Goal: Task Accomplishment & Management: Use online tool/utility

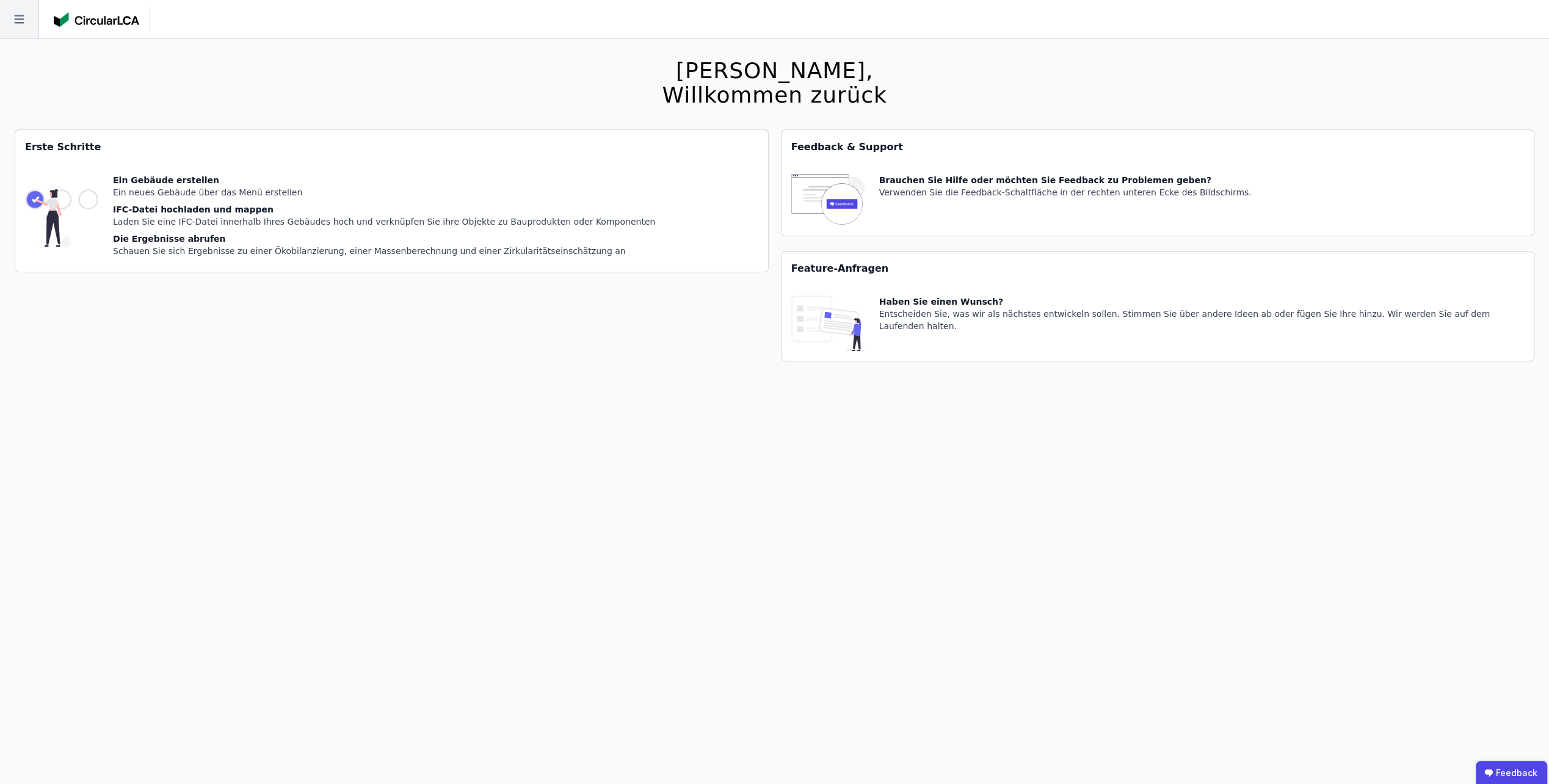
click at [16, 18] on icon at bounding box center [19, 19] width 9 height 9
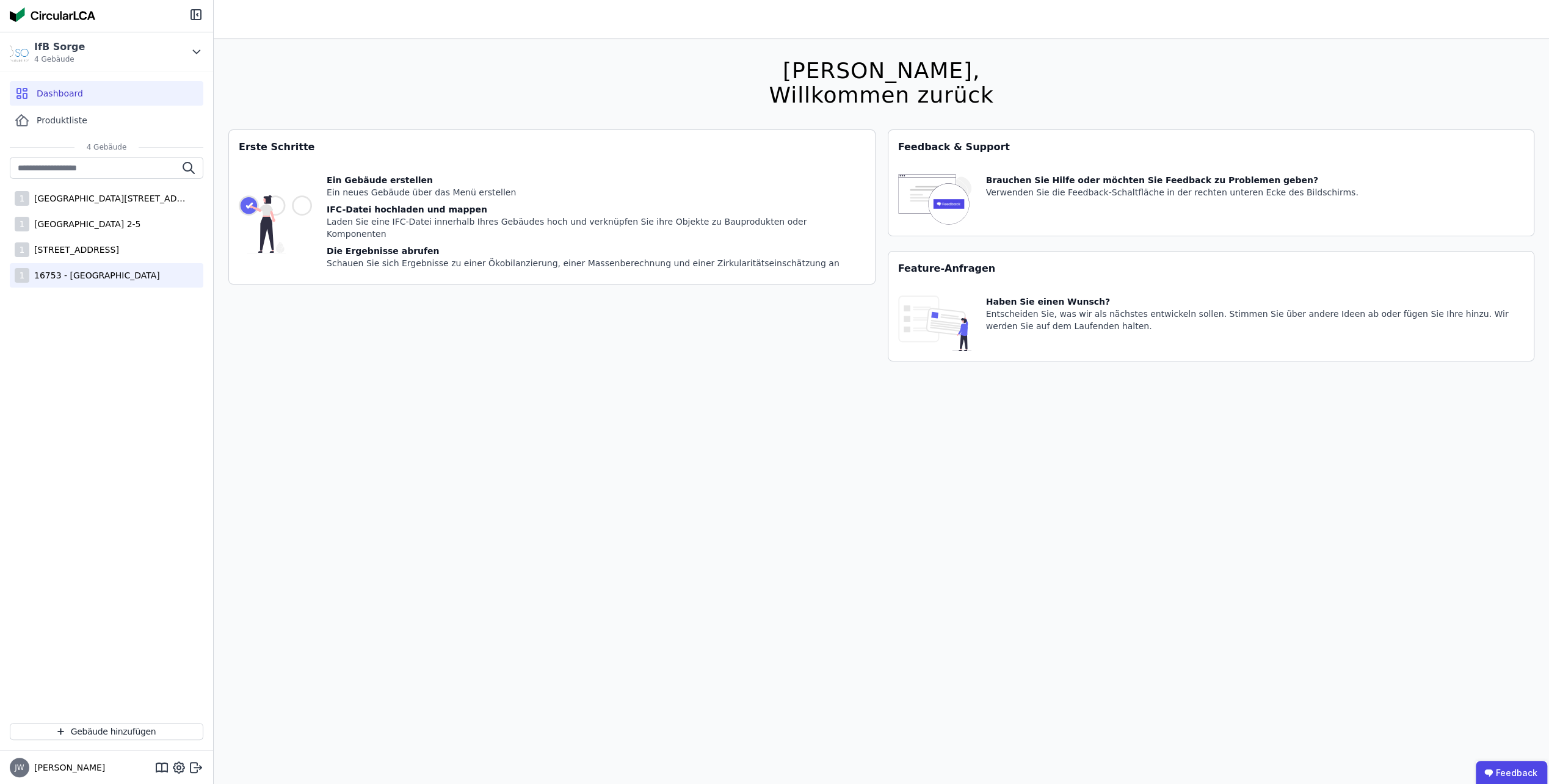
click at [54, 280] on div "16753 - [GEOGRAPHIC_DATA]" at bounding box center [95, 275] width 130 height 12
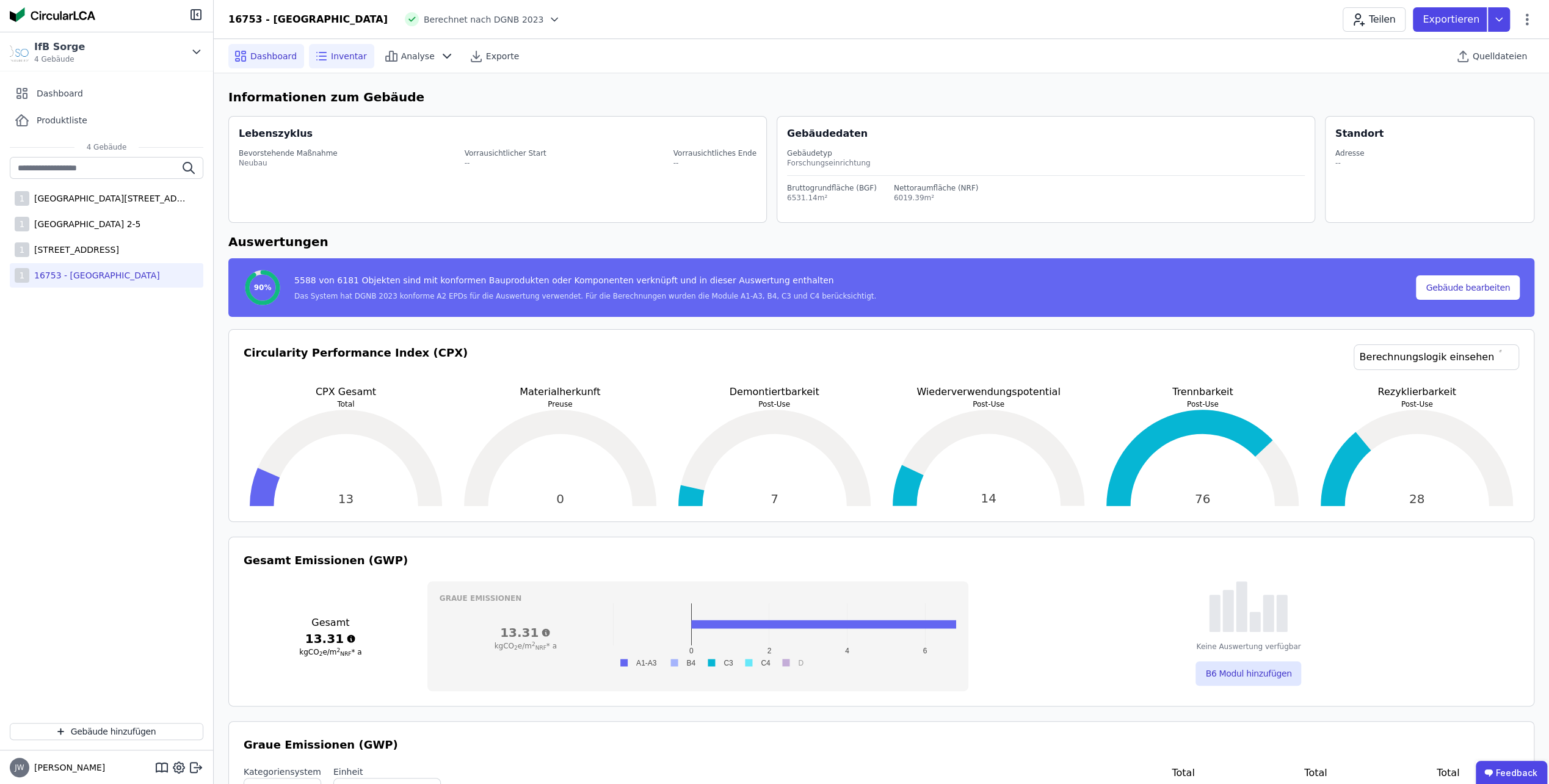
click at [334, 60] on span "Inventar" at bounding box center [349, 56] width 36 height 12
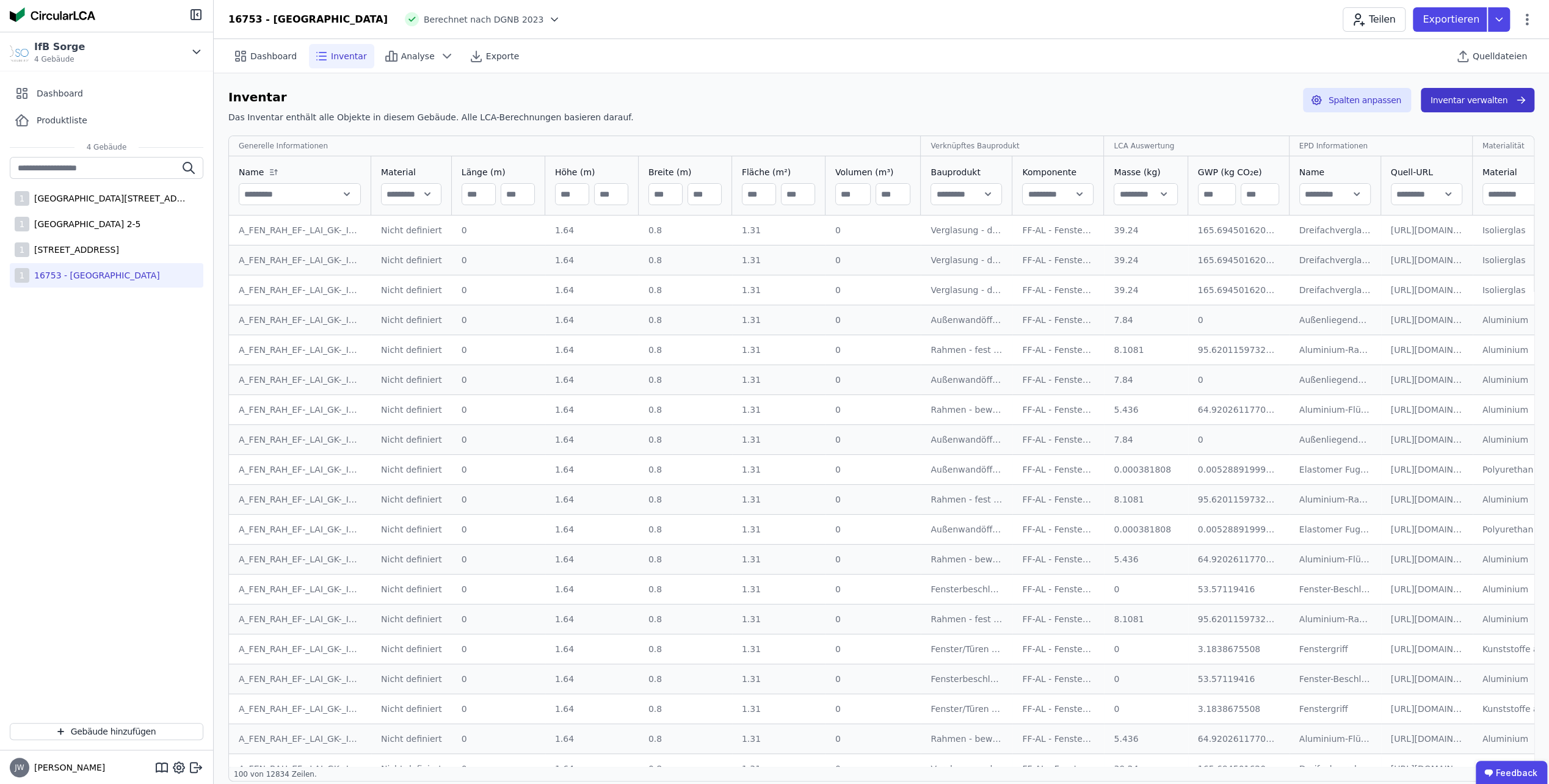
click at [1442, 96] on button "Inventar verwalten" at bounding box center [1477, 100] width 113 height 25
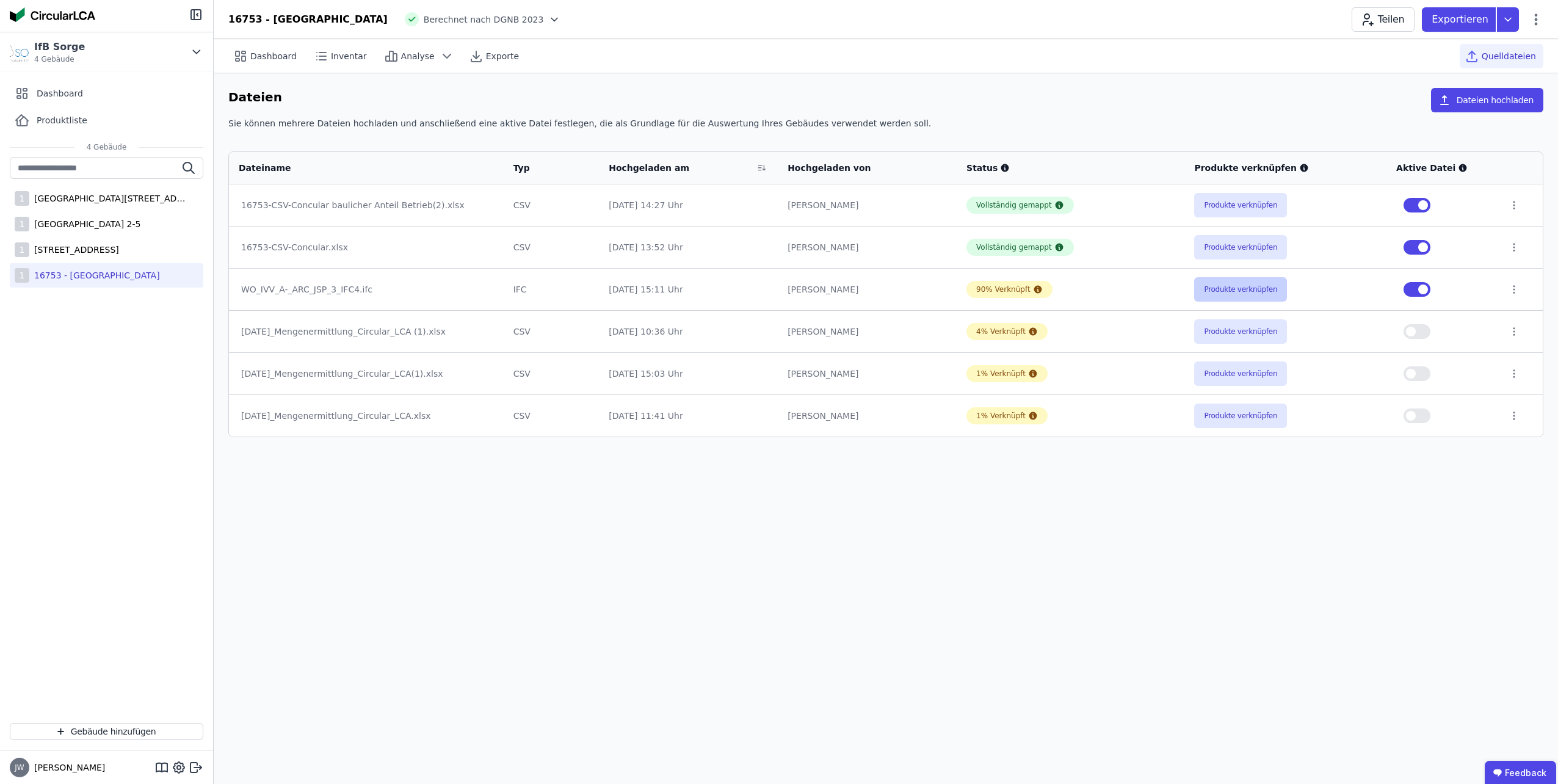
click at [1240, 286] on button "Produkte verknüpfen" at bounding box center [1241, 289] width 93 height 25
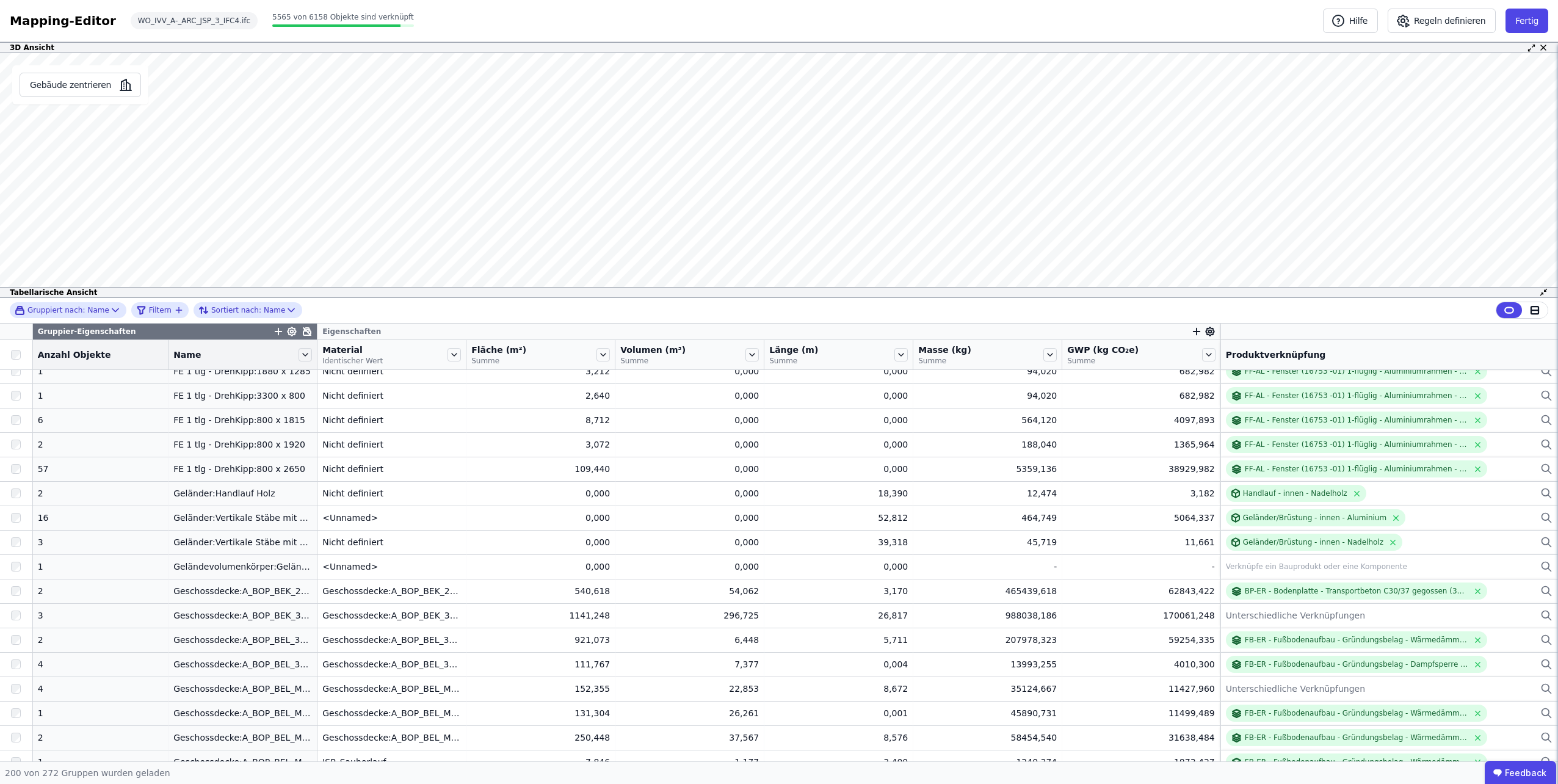
scroll to position [2599, 0]
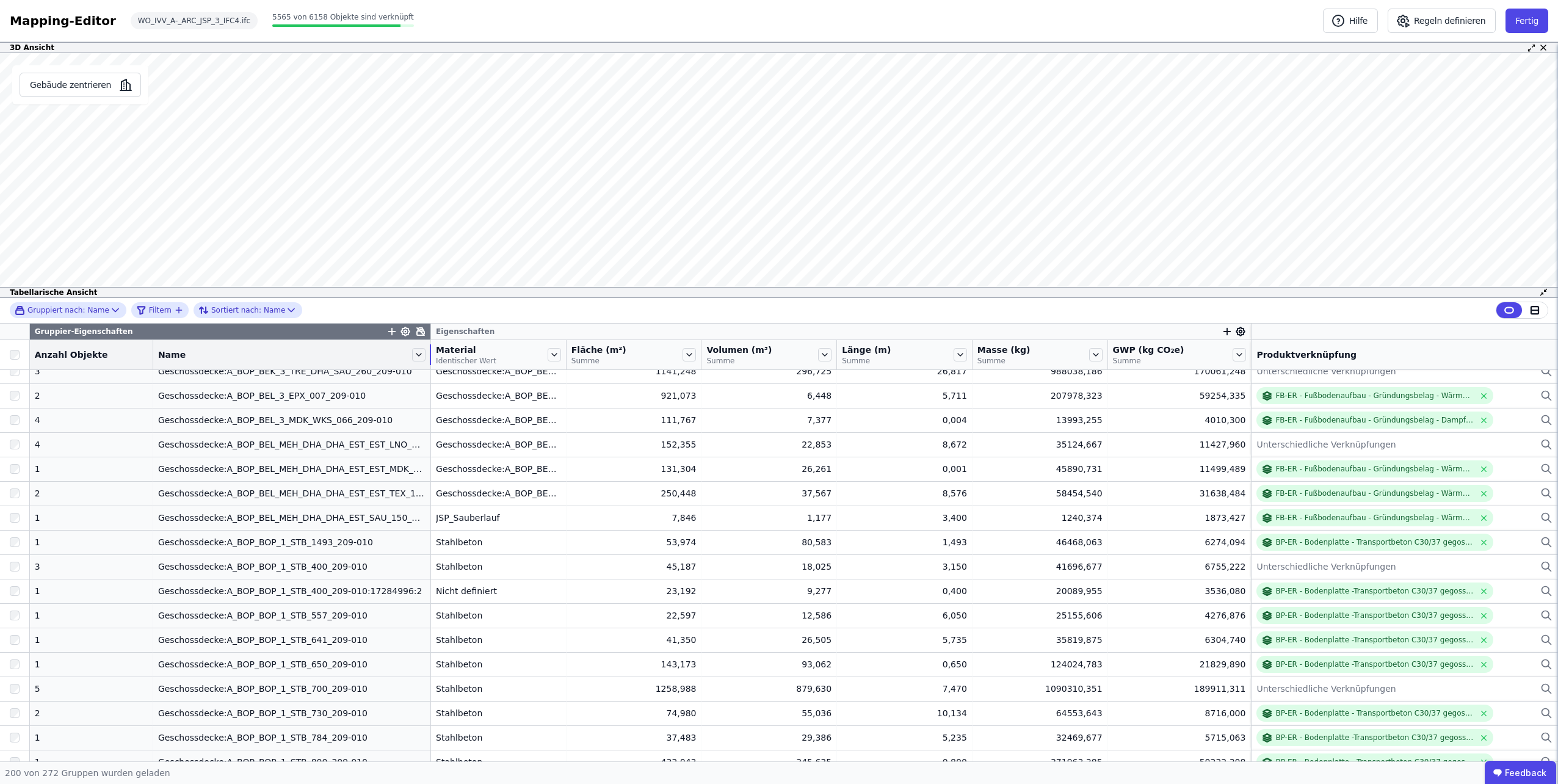
drag, startPoint x: 298, startPoint y: 356, endPoint x: 394, endPoint y: 363, distance: 96.3
click at [394, 363] on div "Name" at bounding box center [291, 354] width 277 height 21
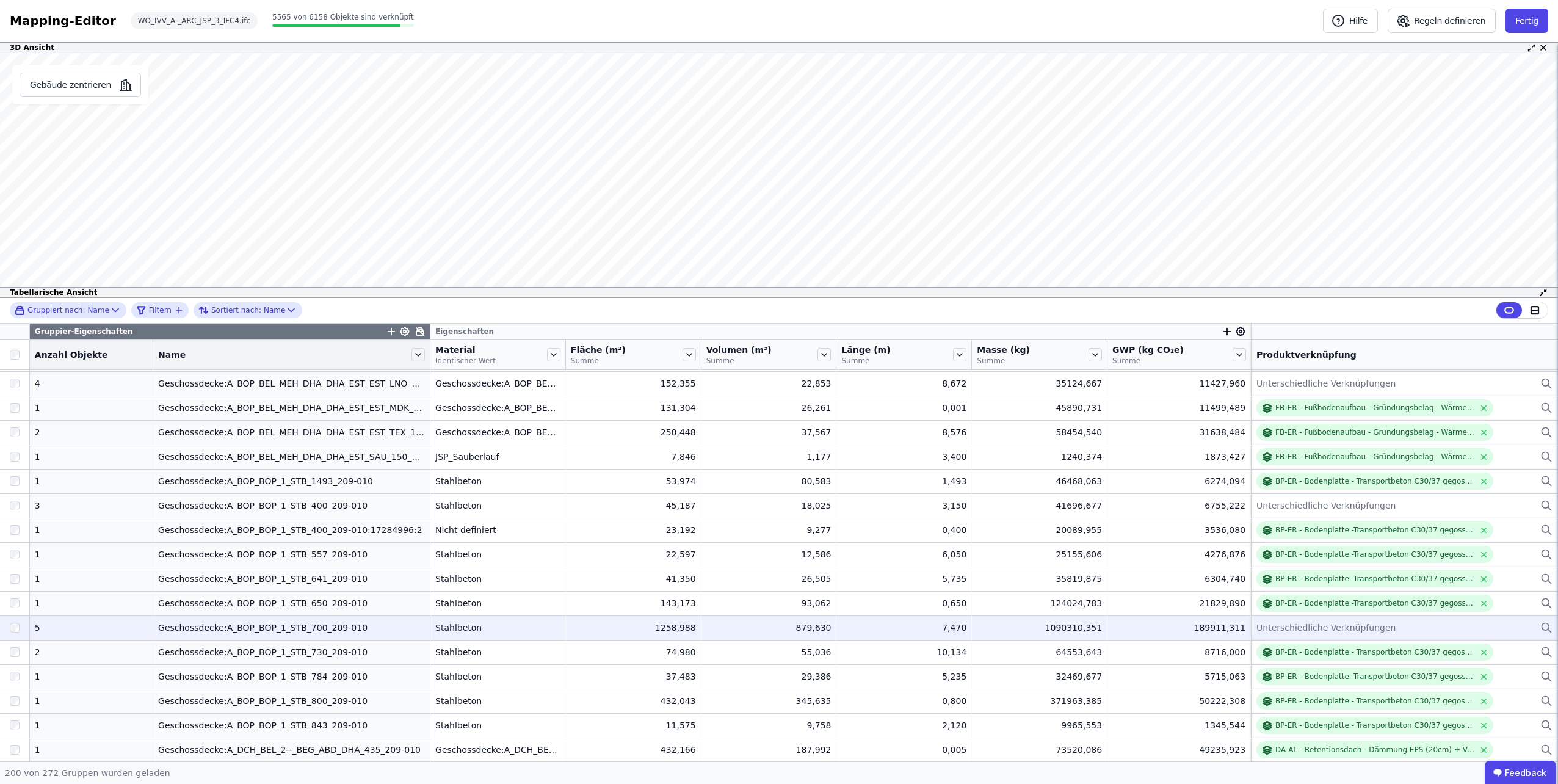
scroll to position [2720, 0]
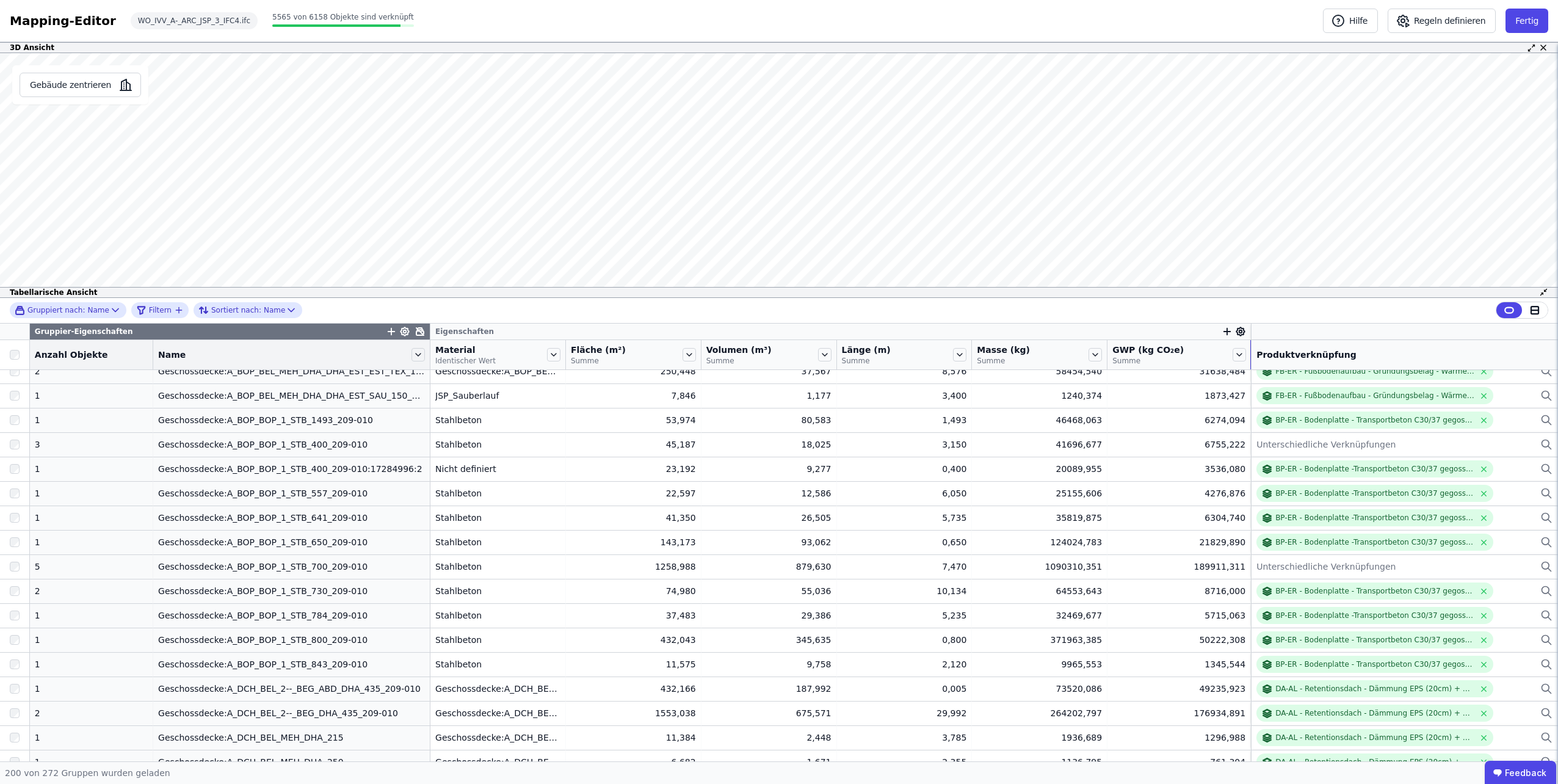
drag, startPoint x: 1237, startPoint y: 344, endPoint x: 1158, endPoint y: 350, distance: 79.2
click at [1158, 350] on div "GWP (kg CO₂e) Summe" at bounding box center [1179, 354] width 144 height 29
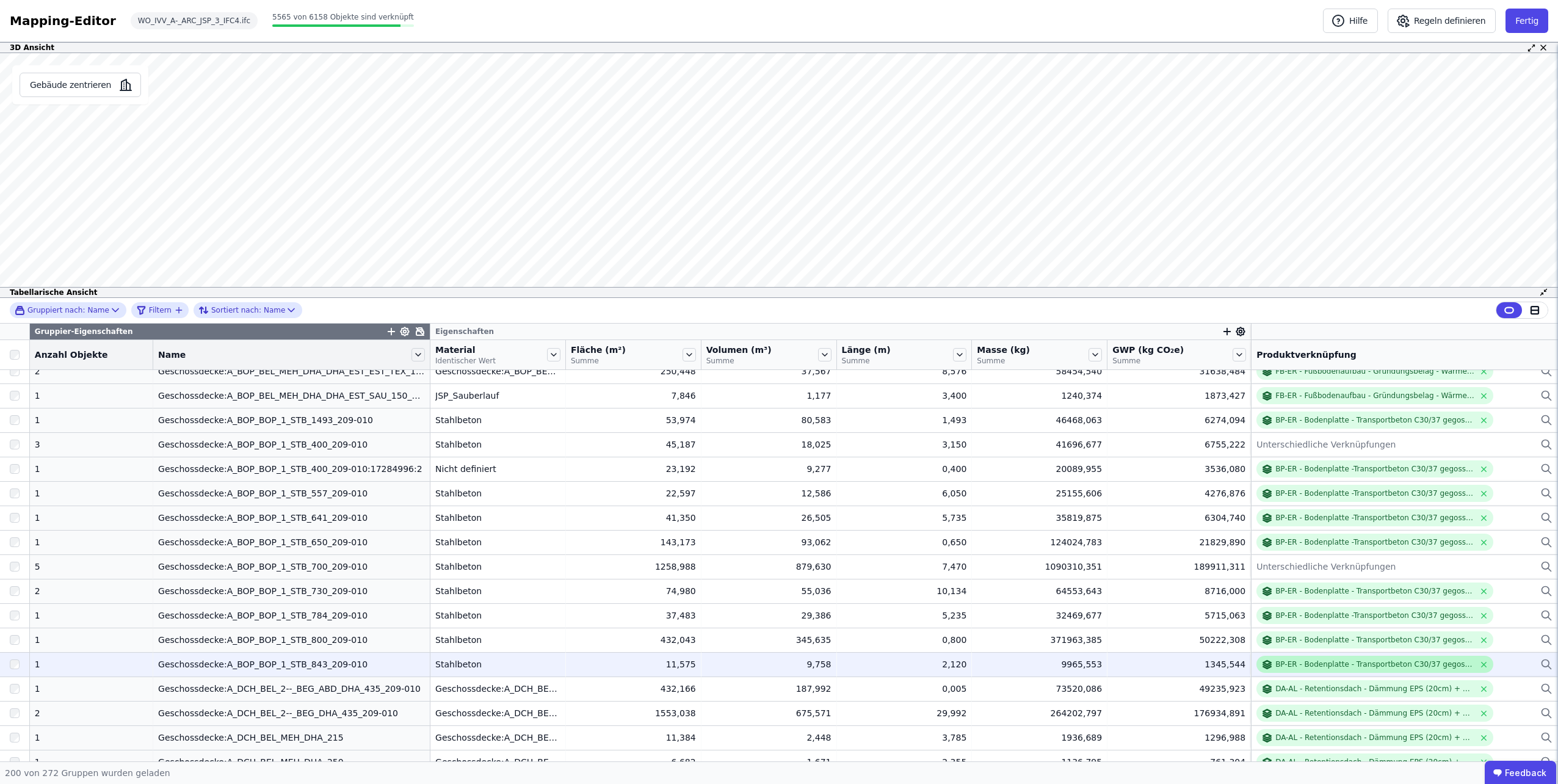
click at [1451, 662] on div "BP-ER - Bodenplatte - Transportbeton C30/37 gegossen (30cm) Bewehrung (2%) + Sa…" at bounding box center [1375, 664] width 199 height 9
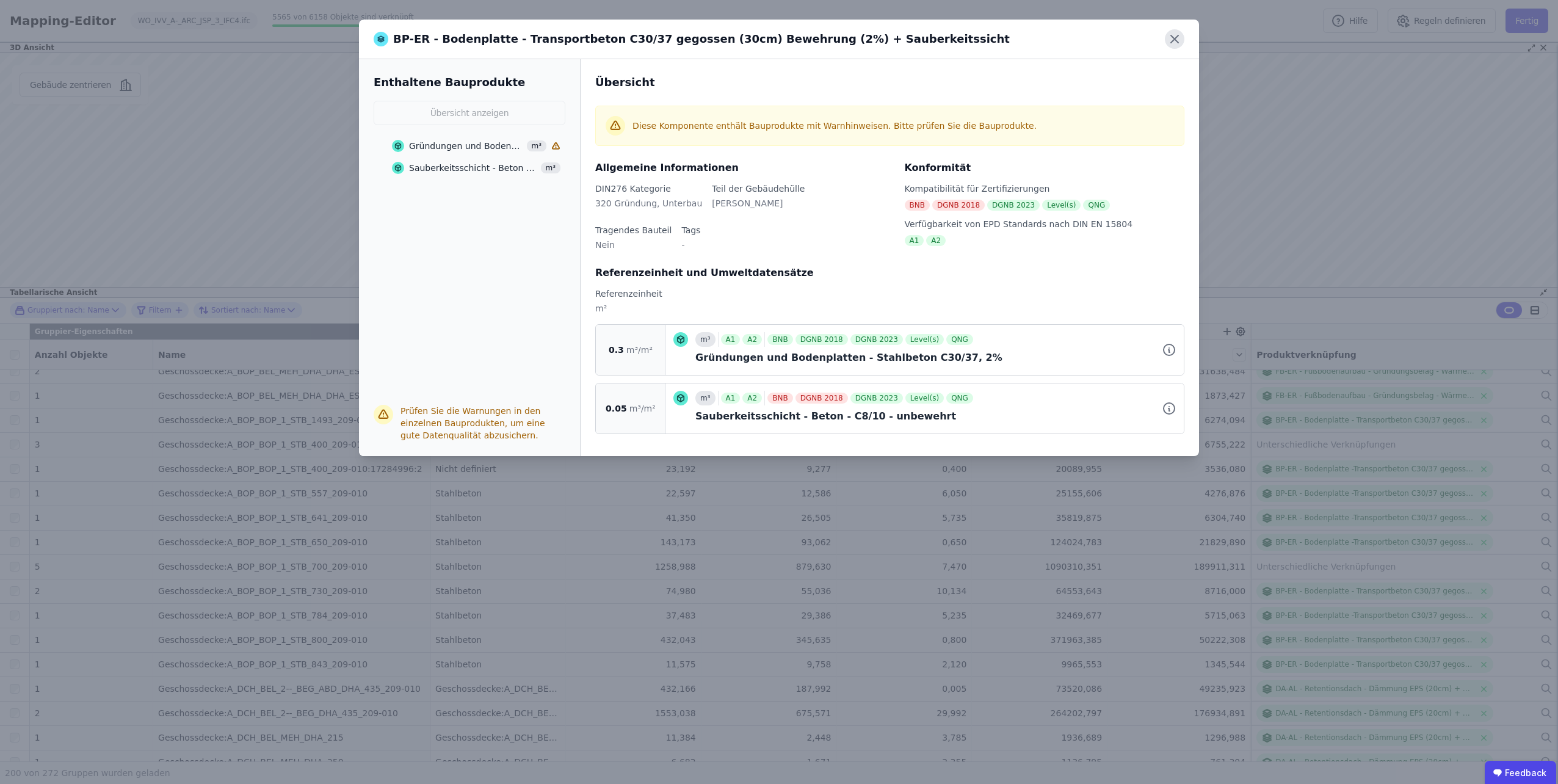
click at [1179, 39] on icon at bounding box center [1174, 39] width 20 height 20
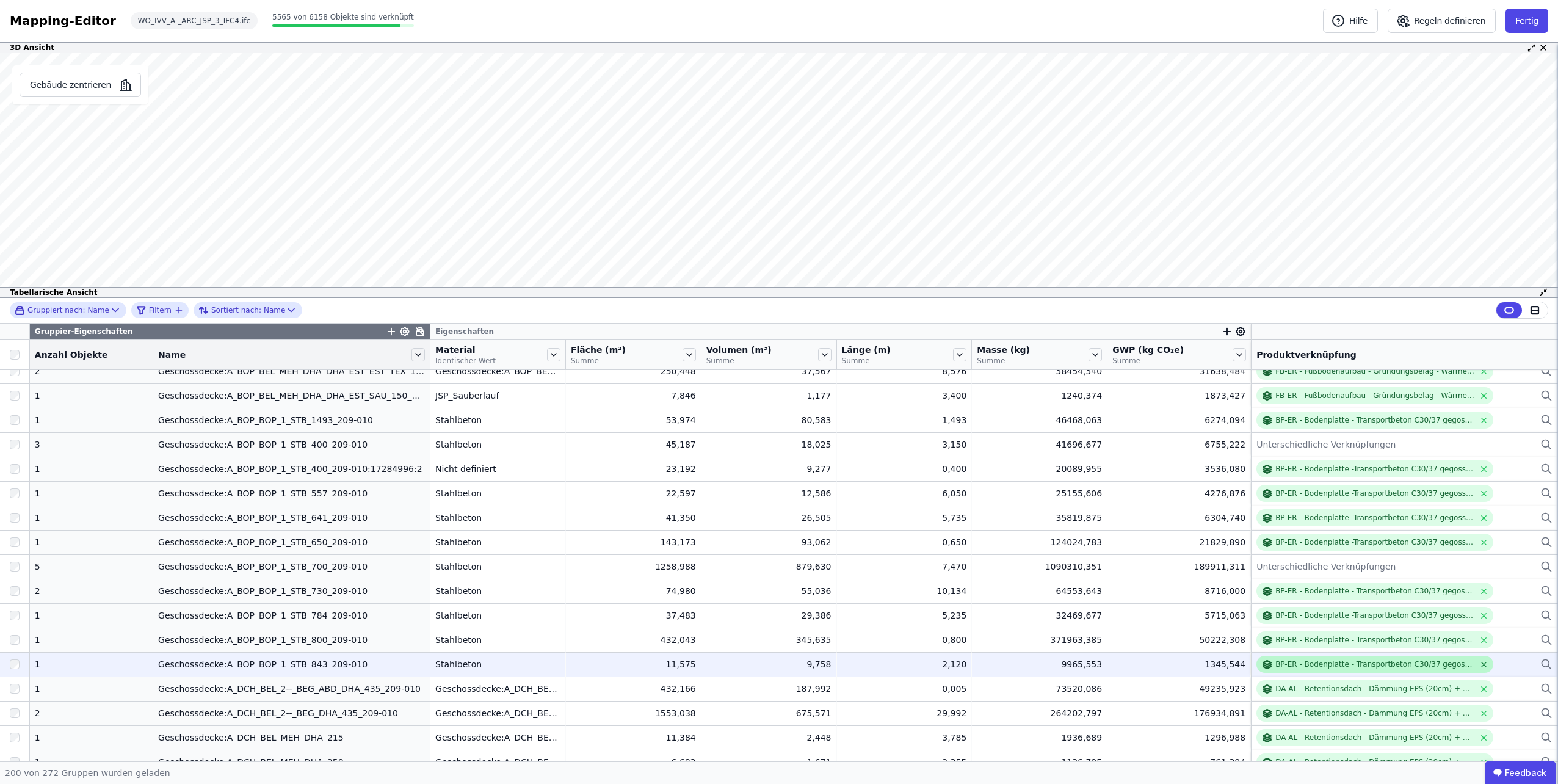
click at [1481, 663] on icon at bounding box center [1483, 663] width 5 height 5
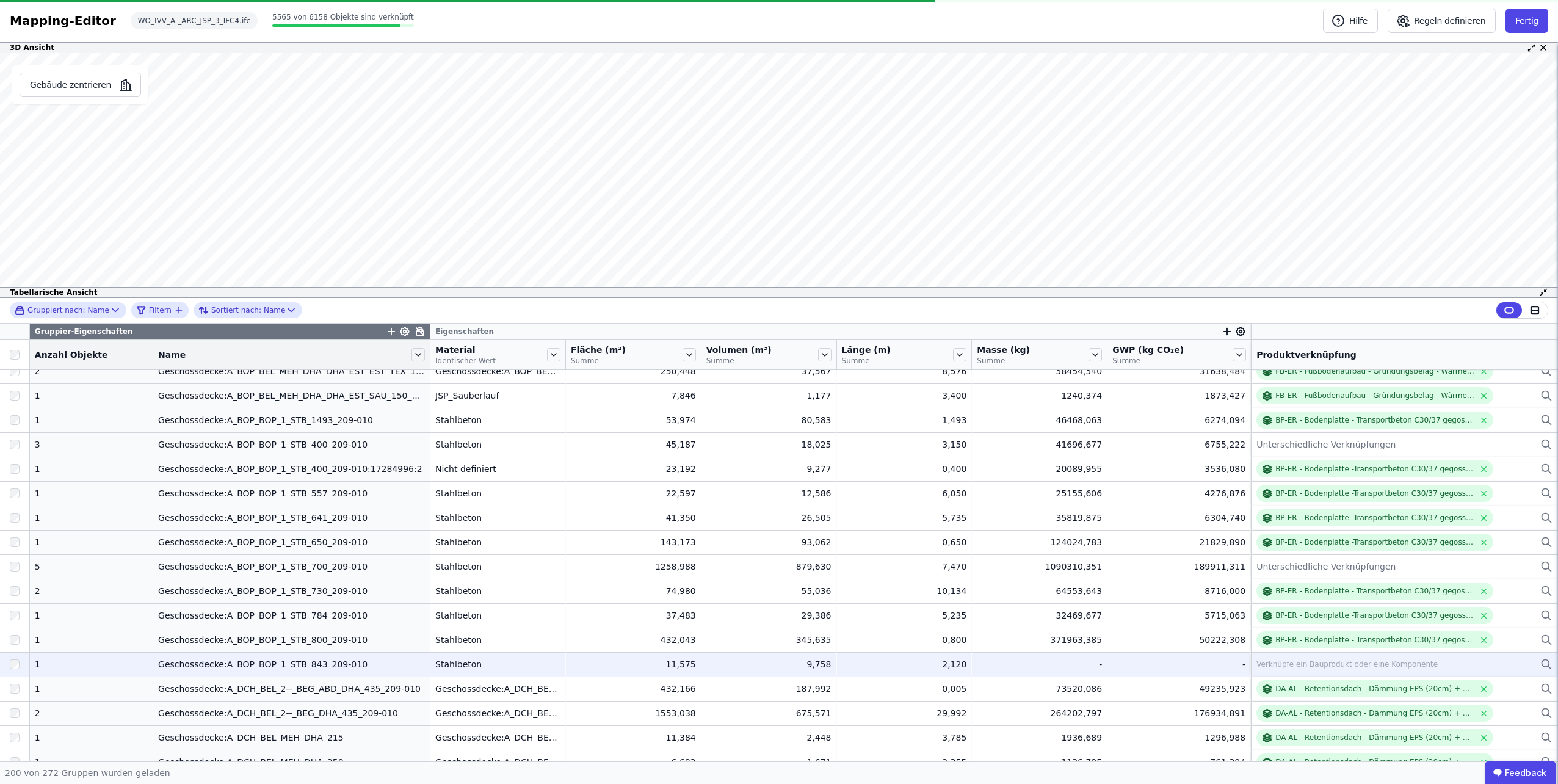
scroll to position [2049, 0]
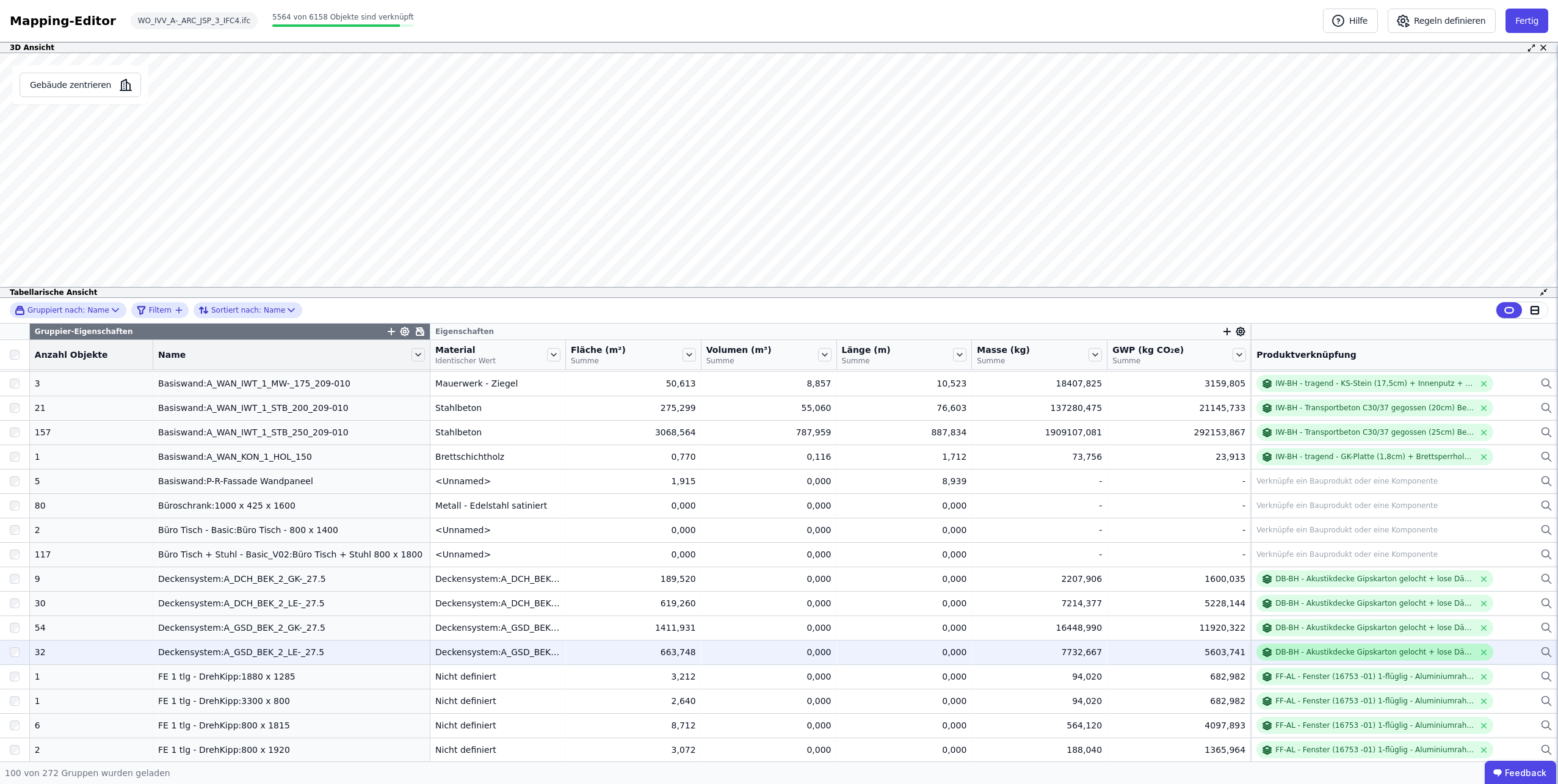
click at [1441, 653] on div "DB-BH - Akustikdecke Gipskarton gelocht + lose Dämmung (4cm)" at bounding box center [1375, 652] width 199 height 9
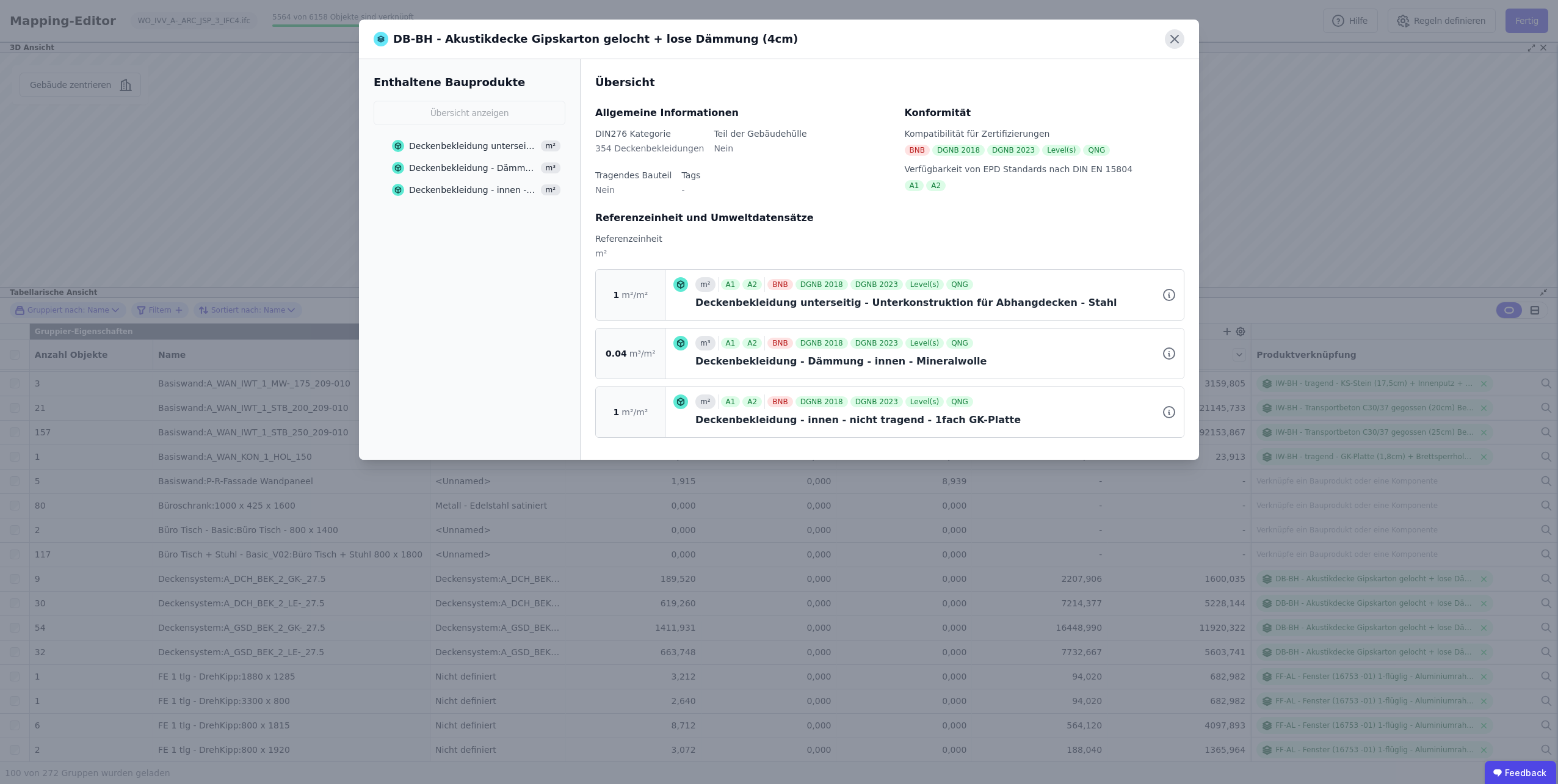
click at [1171, 33] on icon at bounding box center [1174, 39] width 20 height 20
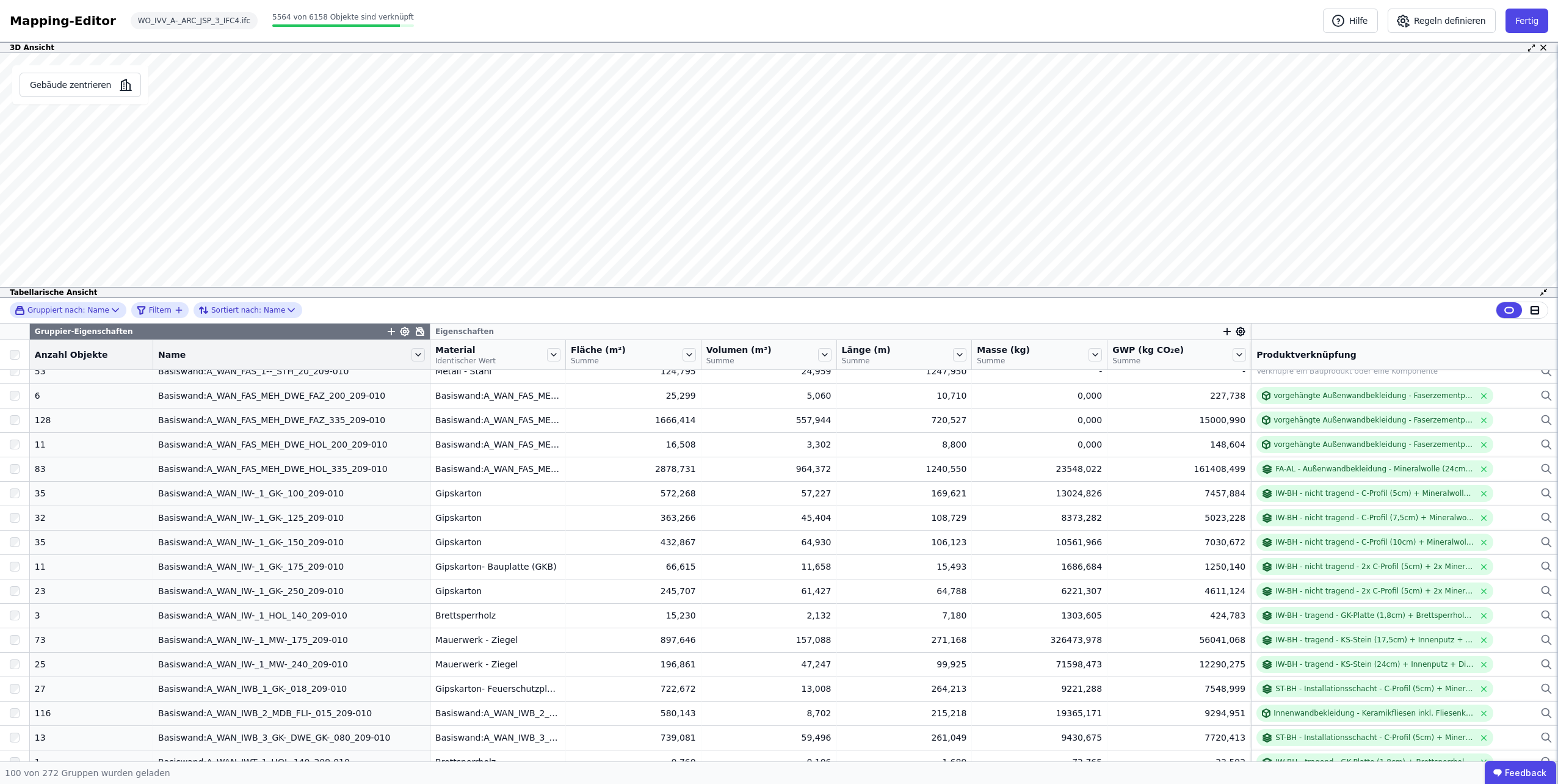
scroll to position [1317, 0]
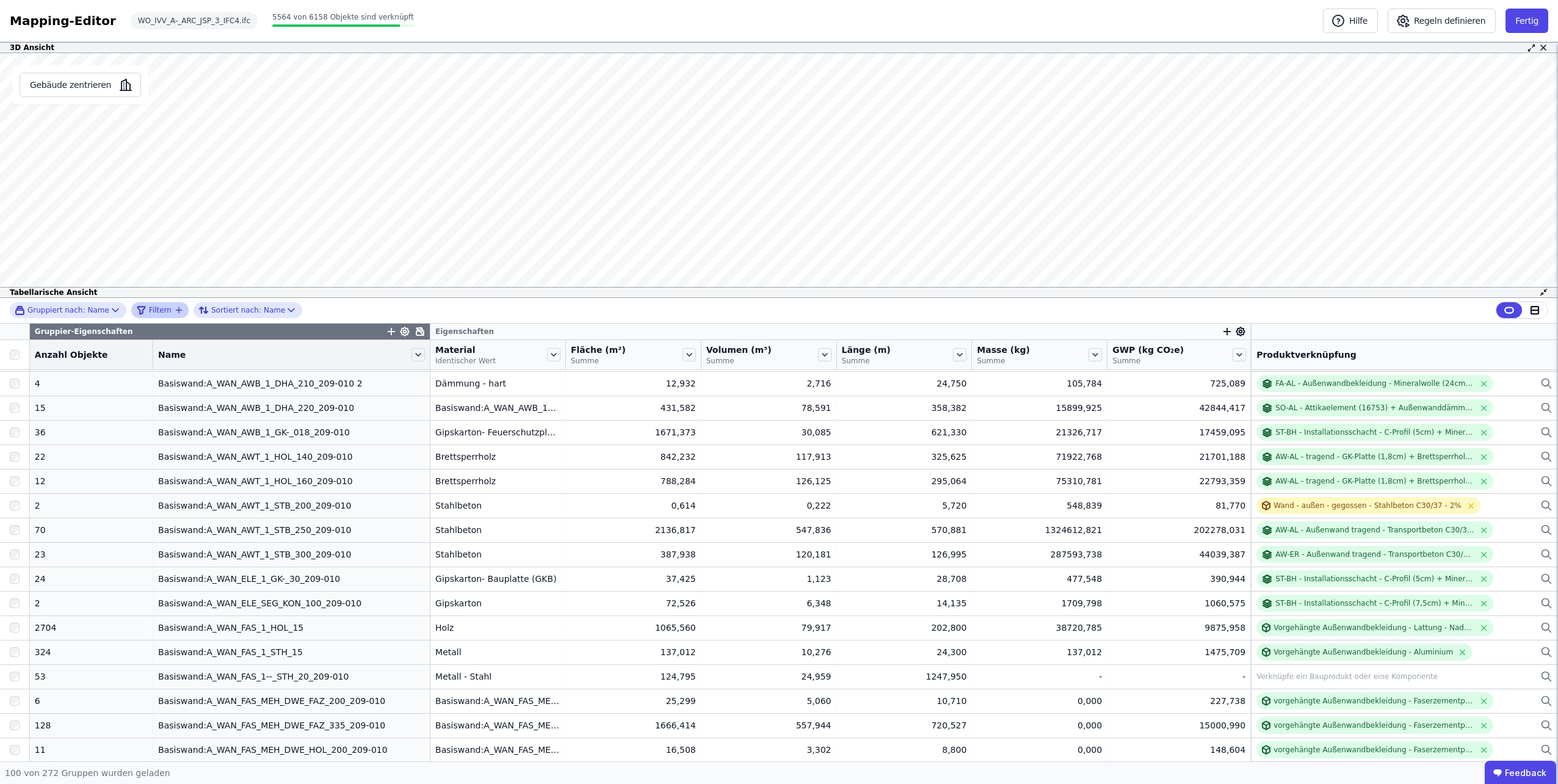
click at [174, 306] on icon "filter_by" at bounding box center [179, 310] width 9 height 9
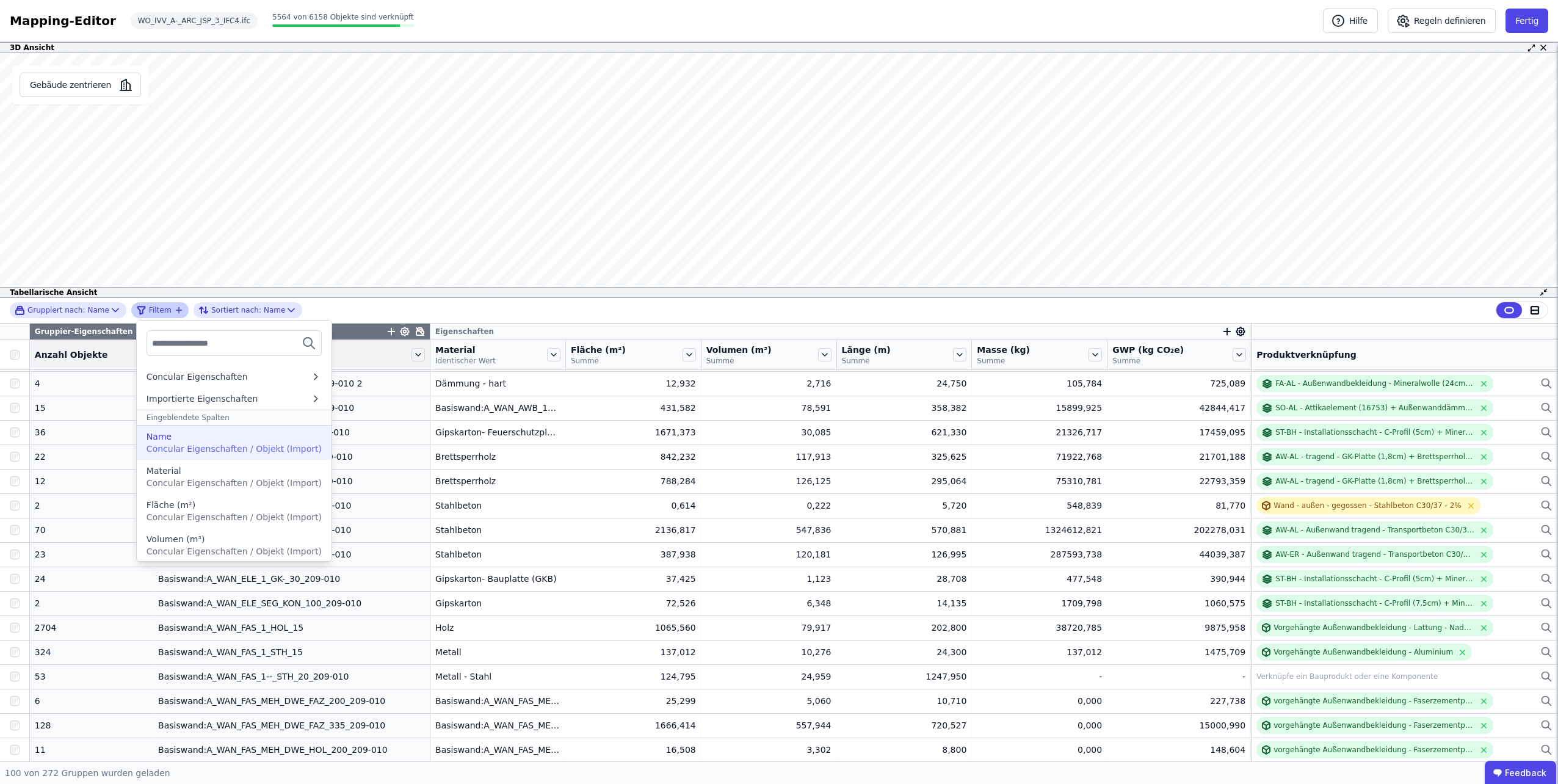
click at [214, 437] on div "Name" at bounding box center [233, 435] width 175 height 12
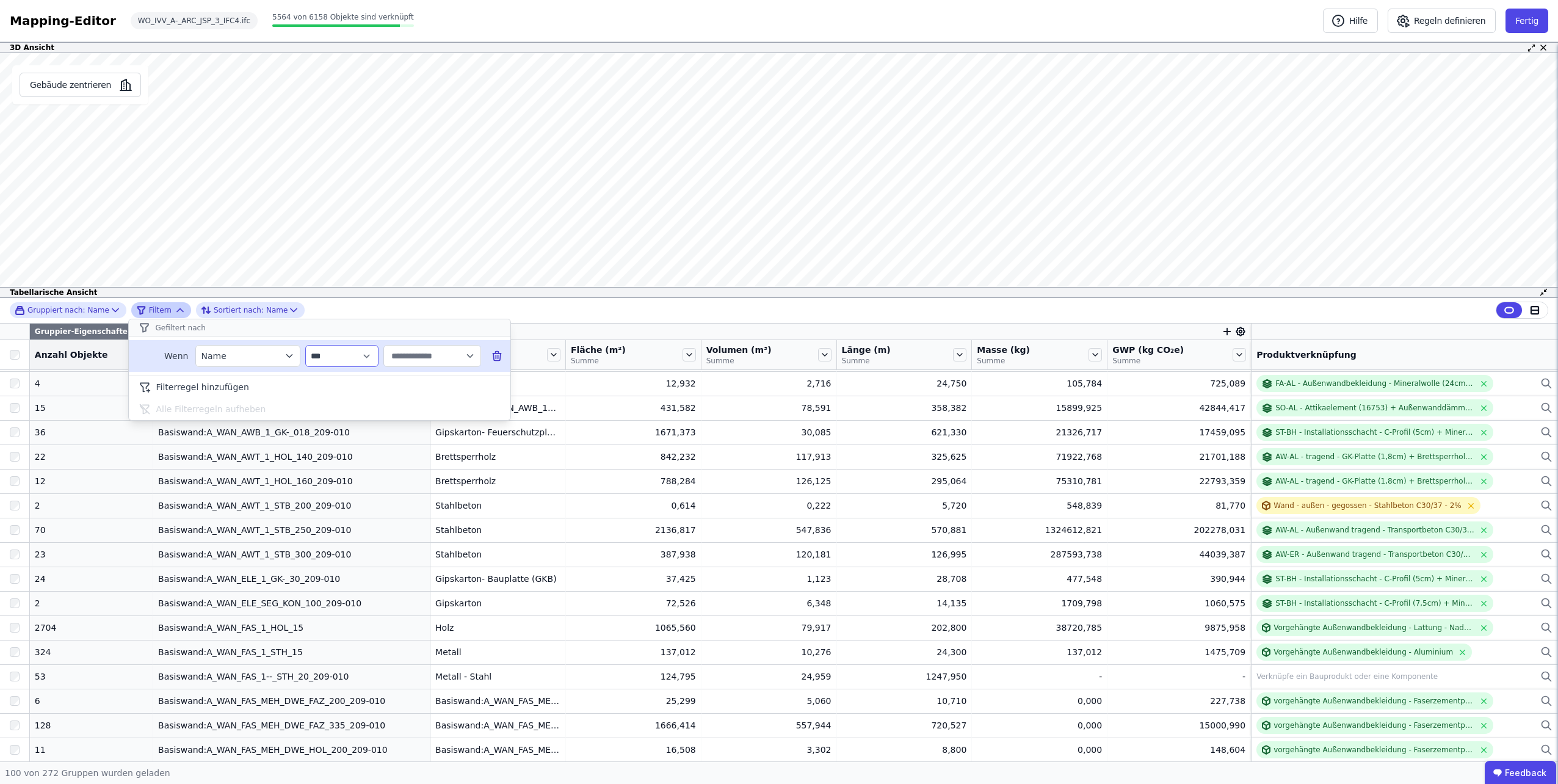
click at [367, 352] on select "**********" at bounding box center [342, 355] width 74 height 22
select select "********"
click at [305, 345] on select "**********" at bounding box center [342, 355] width 74 height 22
click at [417, 358] on input "text" at bounding box center [427, 355] width 76 height 22
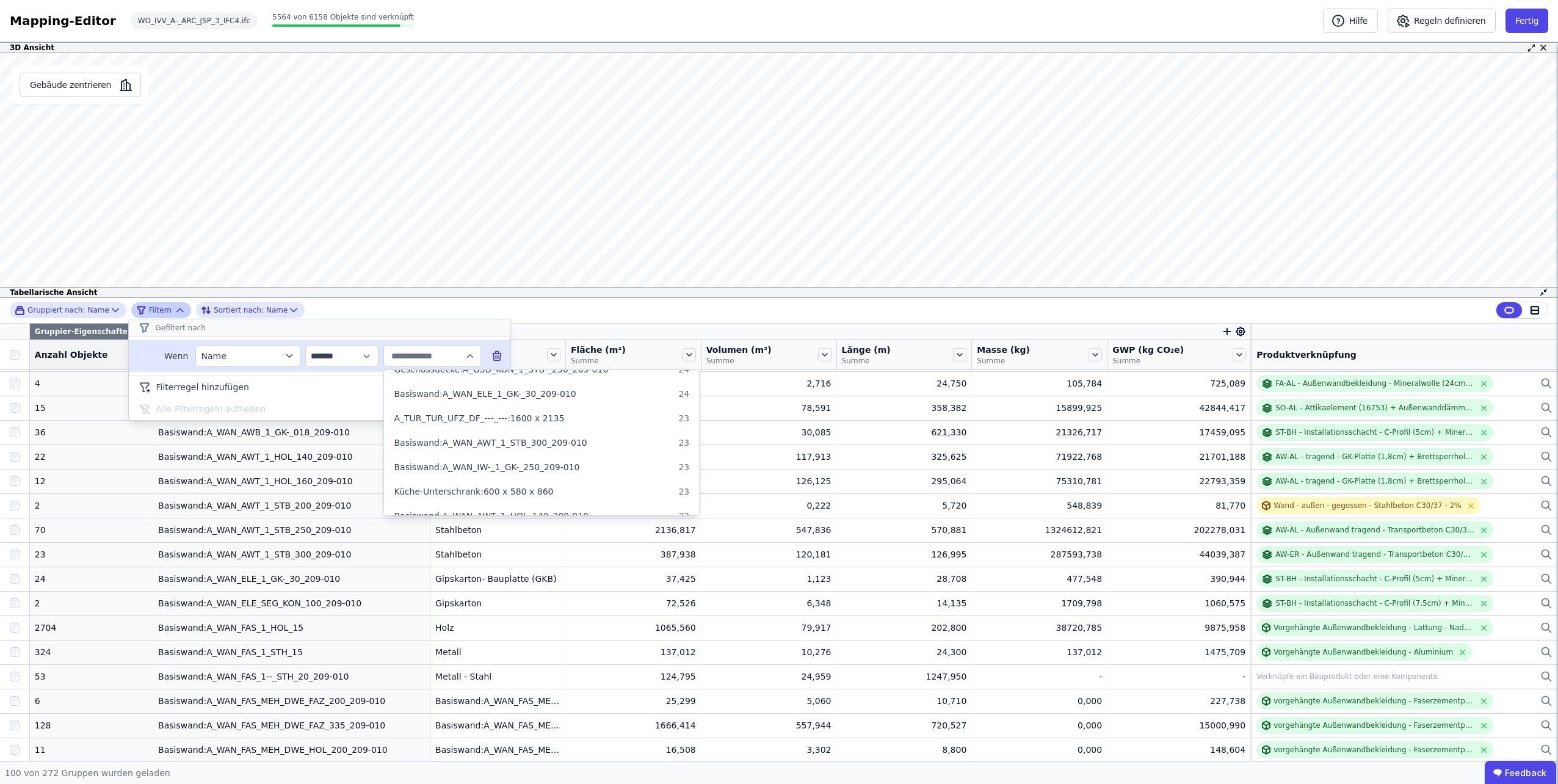
scroll to position [830, 0]
click at [452, 432] on span "Geschossdecke:A_GSD_KON_1_STB-_250_209-010" at bounding box center [501, 430] width 214 height 12
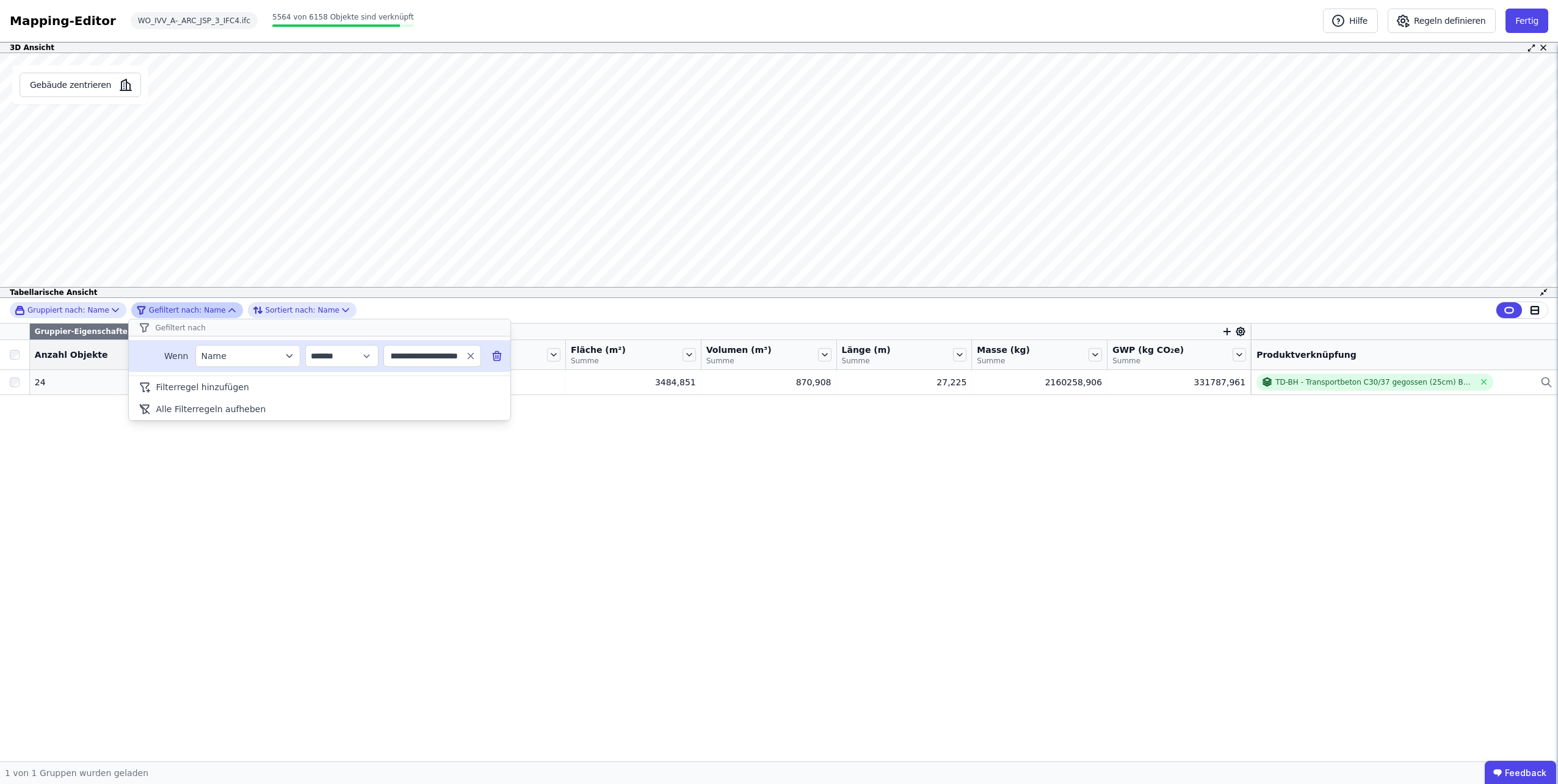
scroll to position [0, 122]
drag, startPoint x: 450, startPoint y: 354, endPoint x: 490, endPoint y: 363, distance: 41.0
click at [490, 363] on div "**********" at bounding box center [319, 356] width 382 height 32
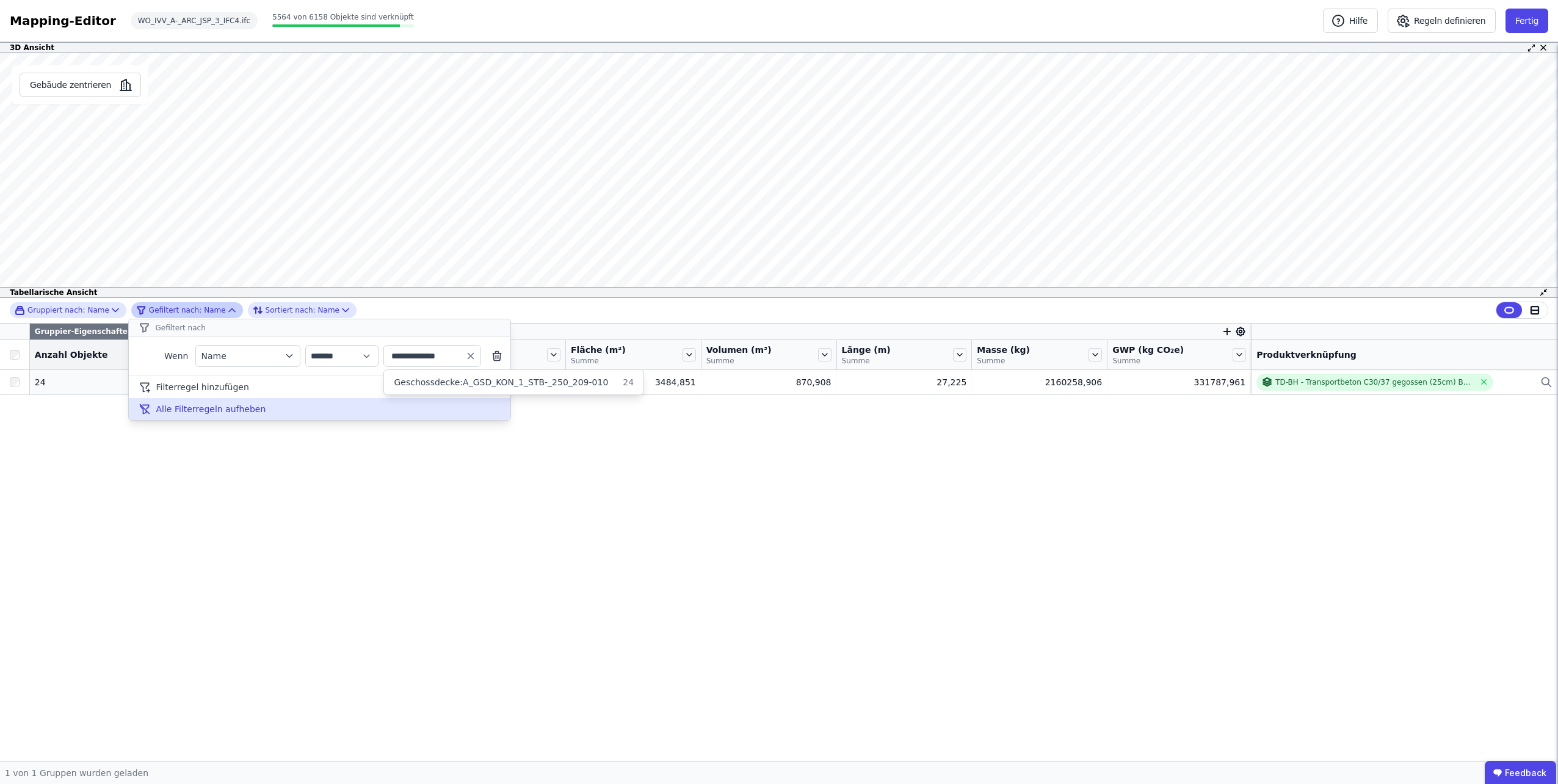
type input "**********"
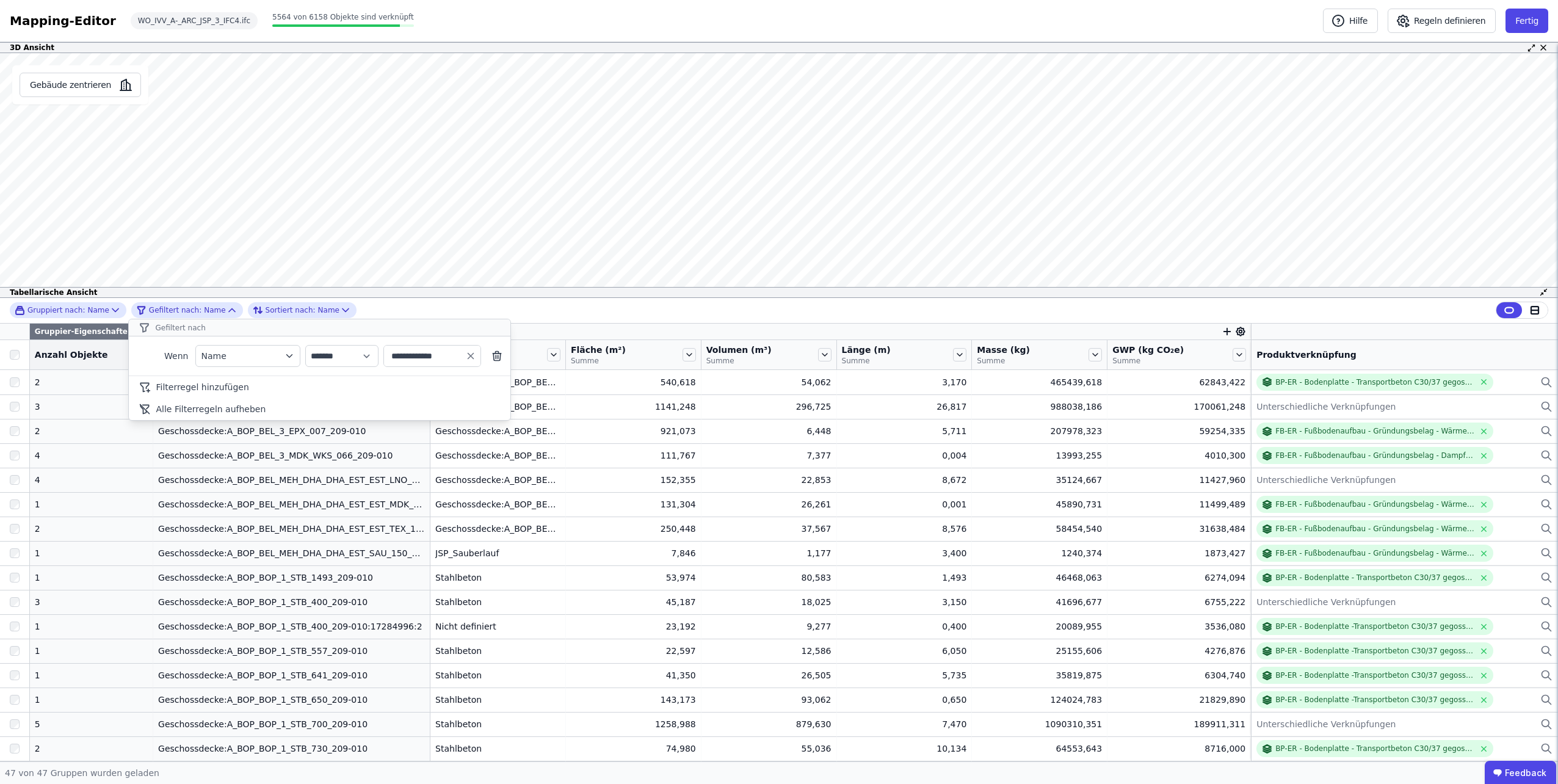
type input "**********"
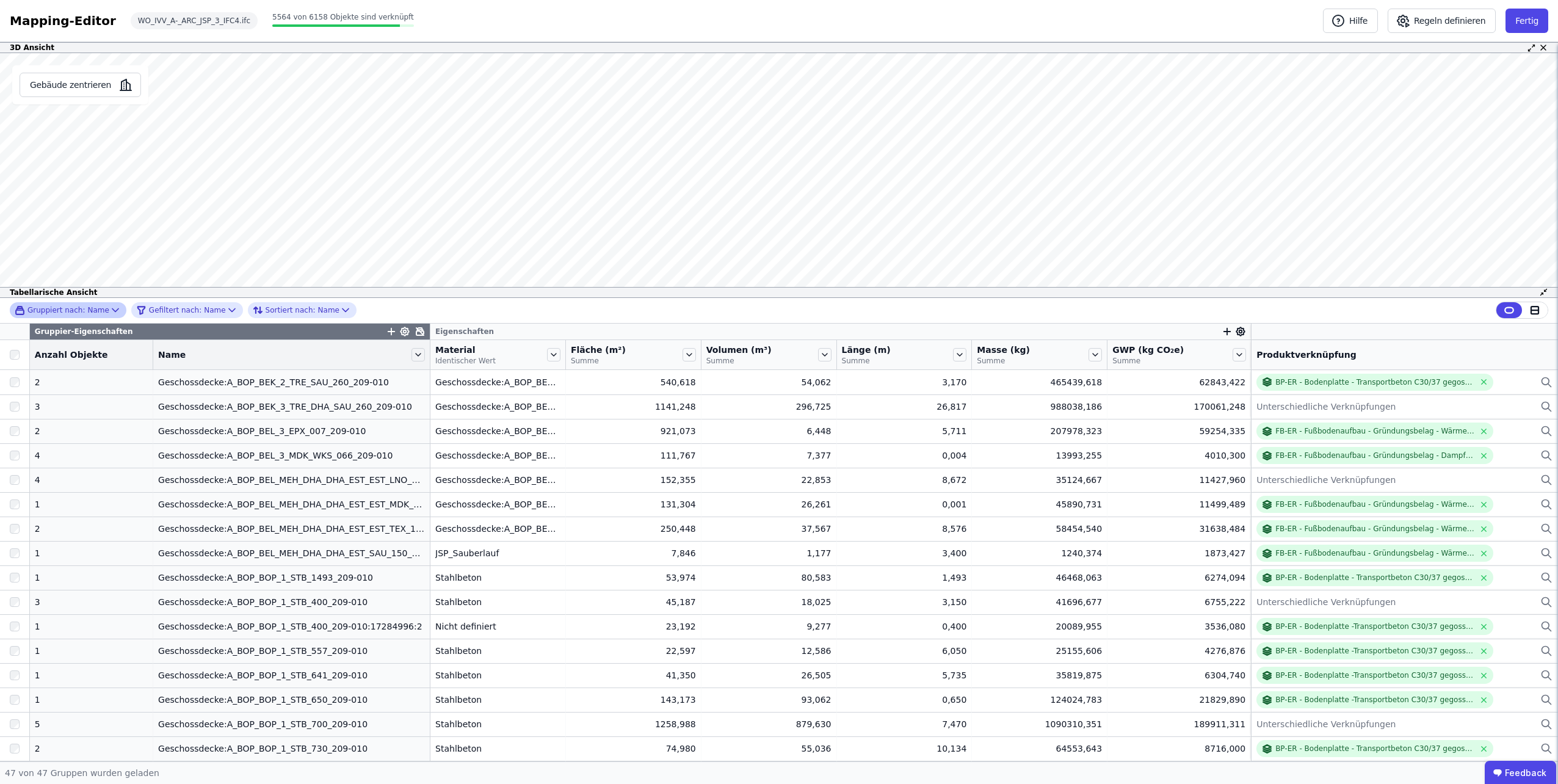
click at [91, 306] on div "Gruppiert nach: Name" at bounding box center [62, 310] width 94 height 10
click at [63, 398] on span "Gruppierung aufheben" at bounding box center [91, 397] width 97 height 12
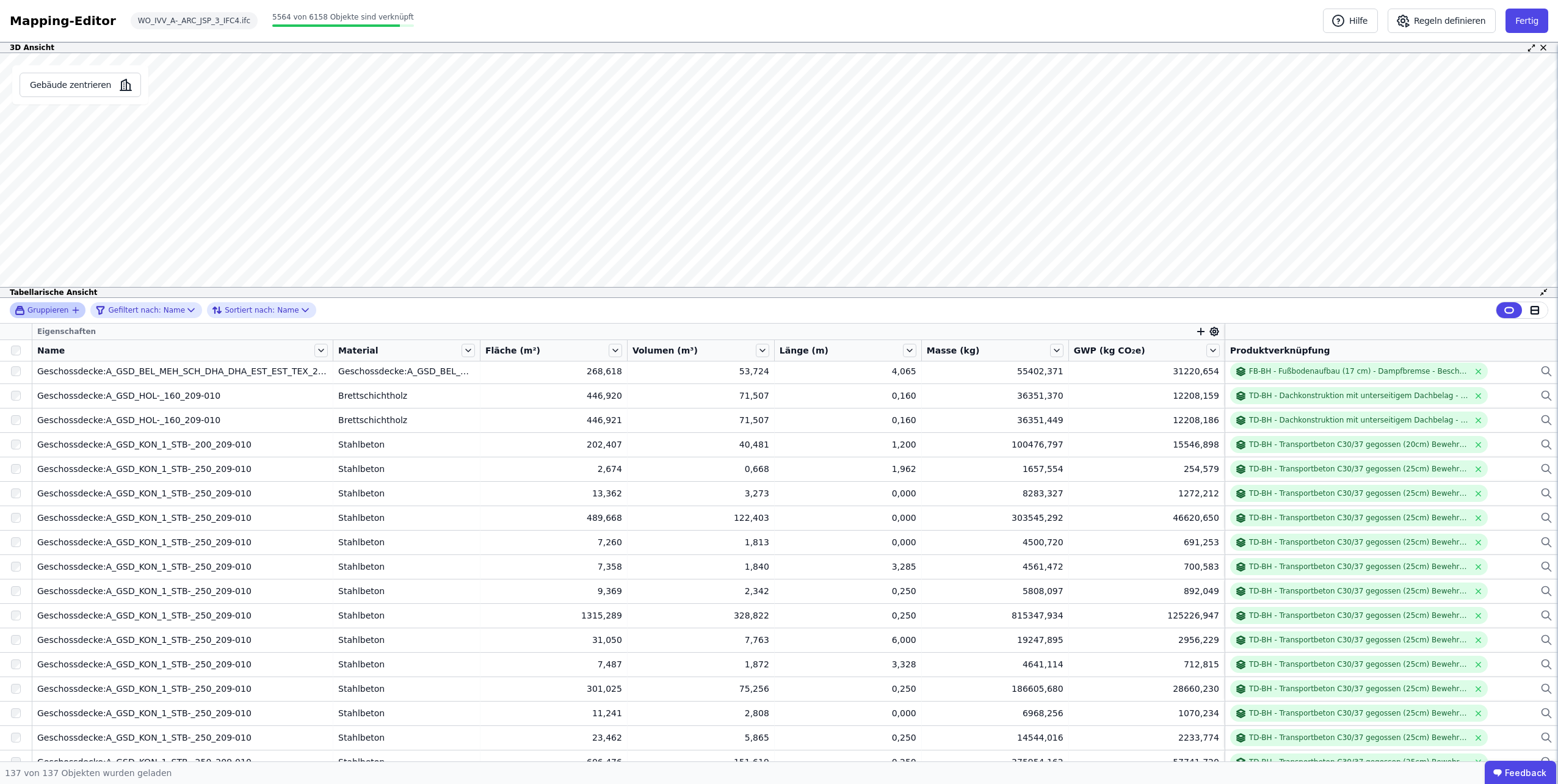
scroll to position [2578, 0]
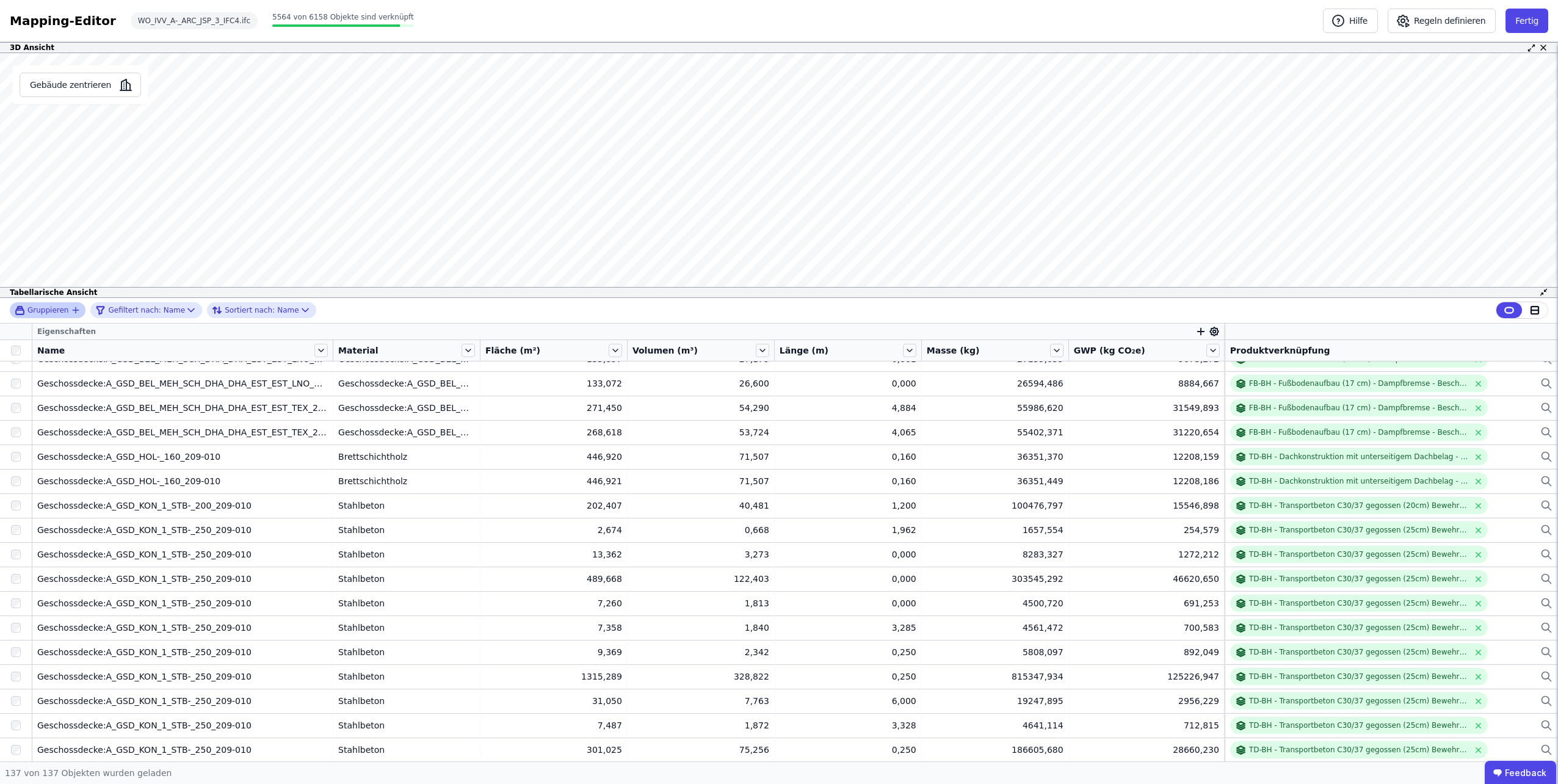
click at [53, 310] on span "Gruppieren" at bounding box center [47, 310] width 41 height 9
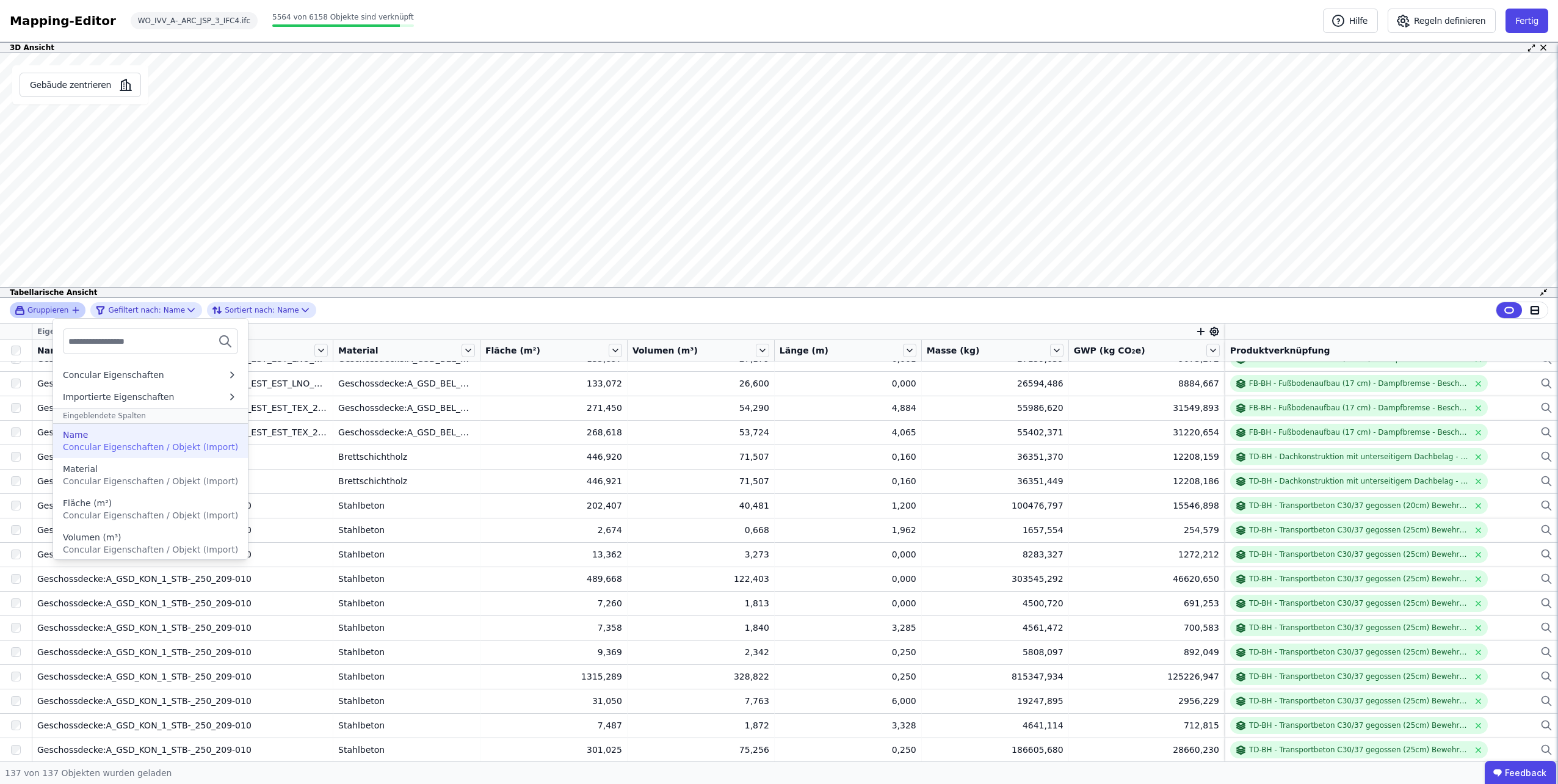
click at [99, 435] on div "Name" at bounding box center [150, 435] width 175 height 12
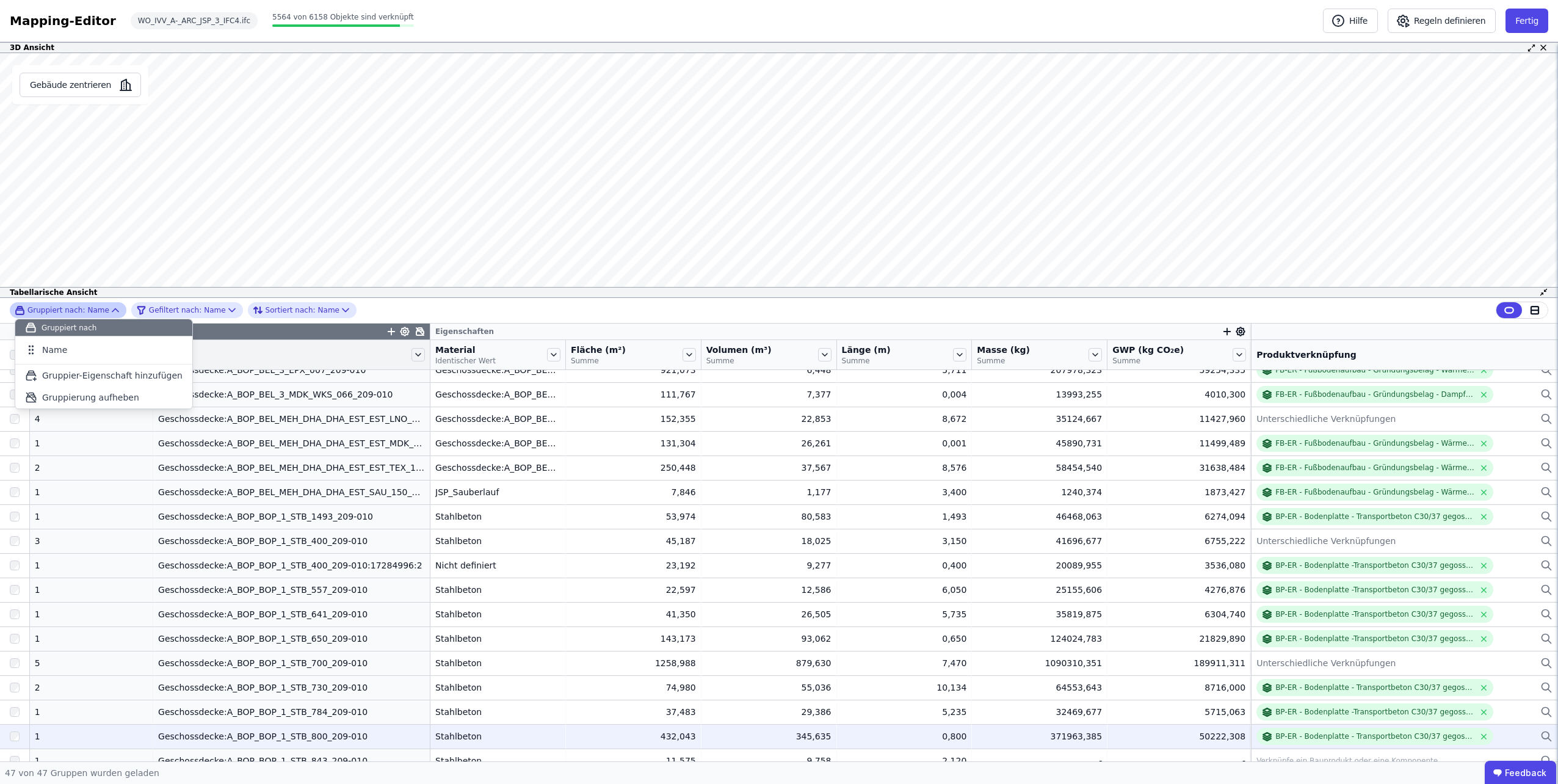
scroll to position [122, 0]
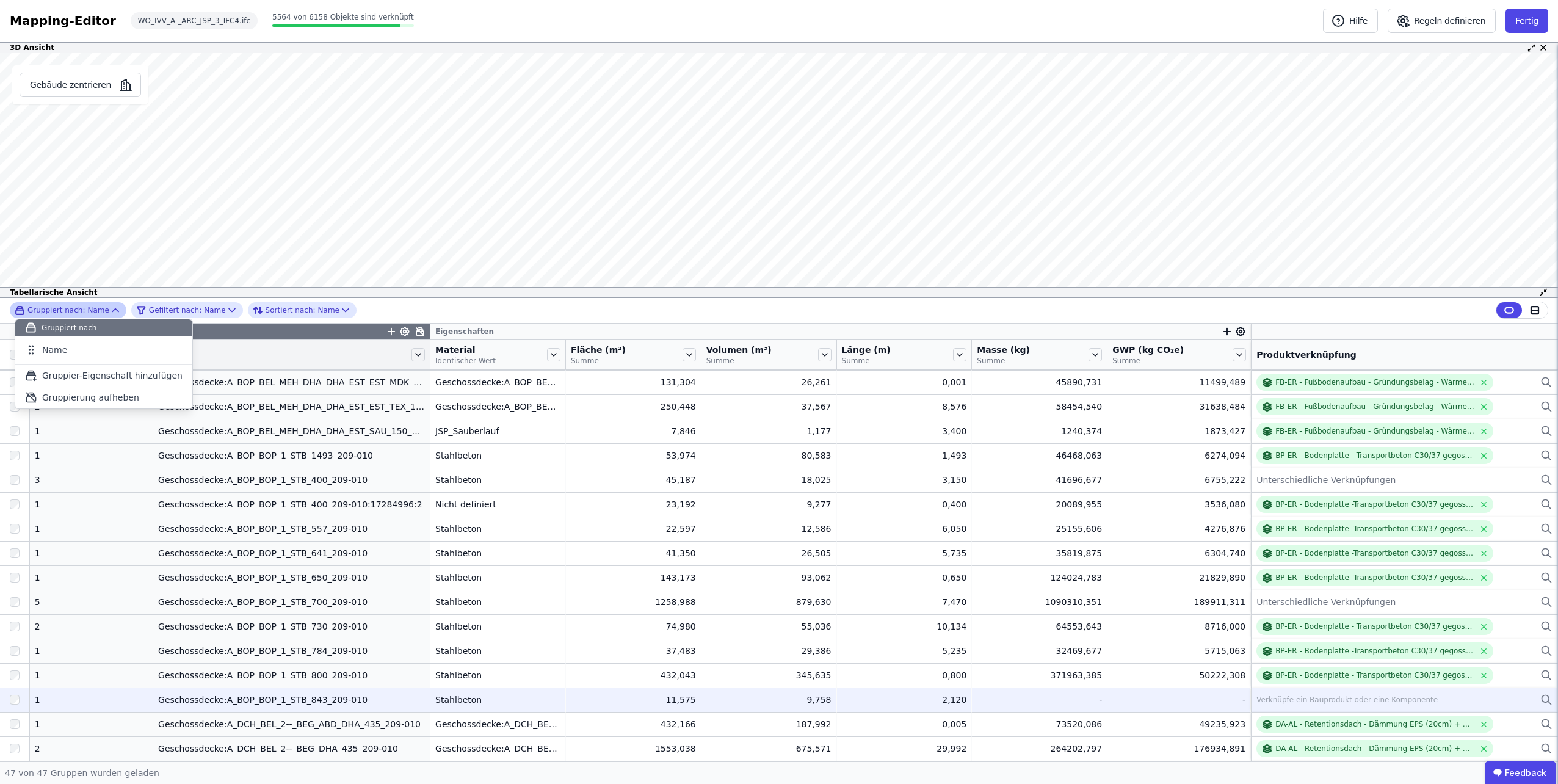
click at [1327, 692] on div "Verknüpfe ein Bauprodukt oder eine Komponente" at bounding box center [1404, 700] width 296 height 15
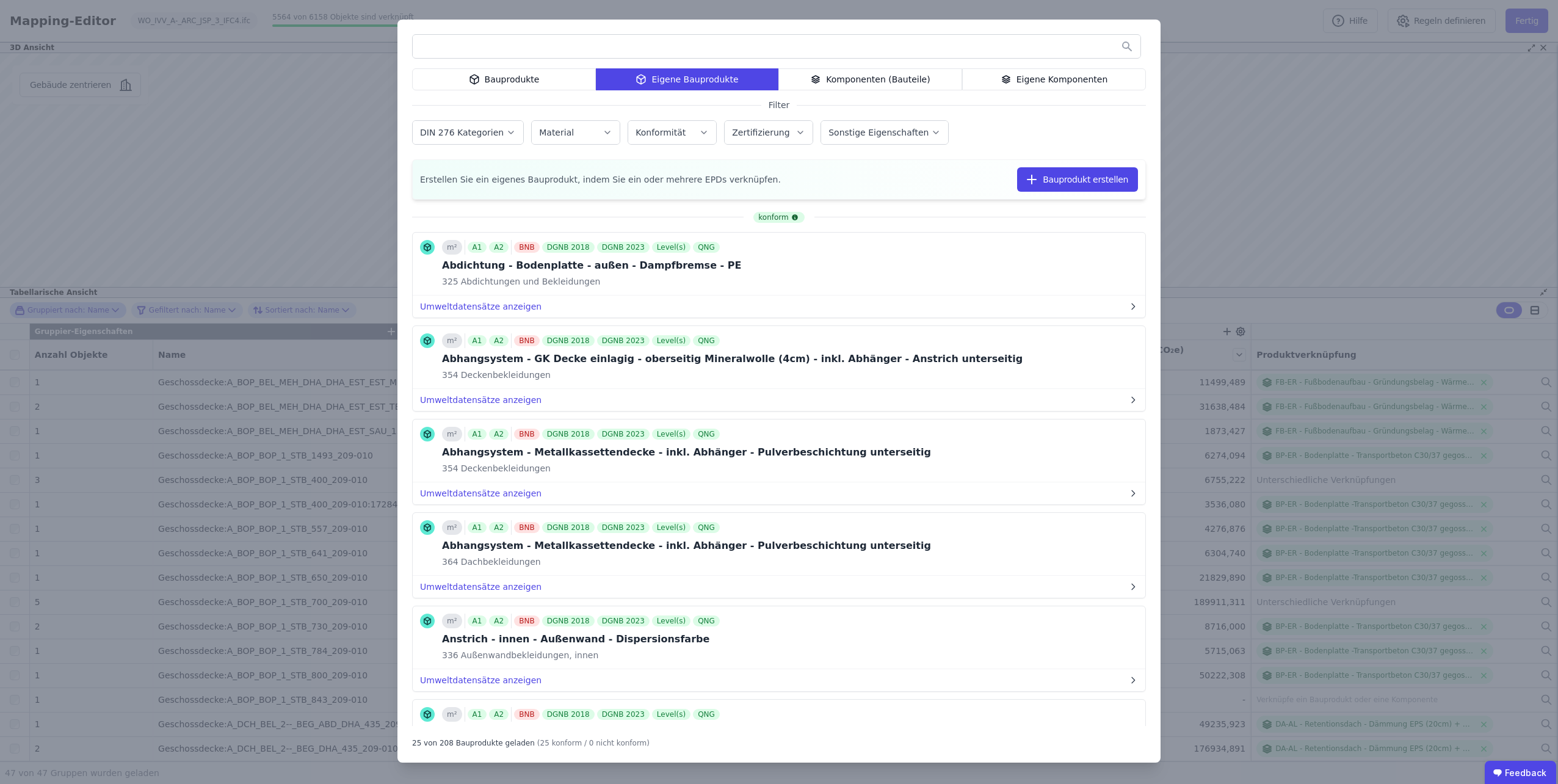
click at [1023, 78] on div "Eigene Komponenten" at bounding box center [1053, 78] width 183 height 22
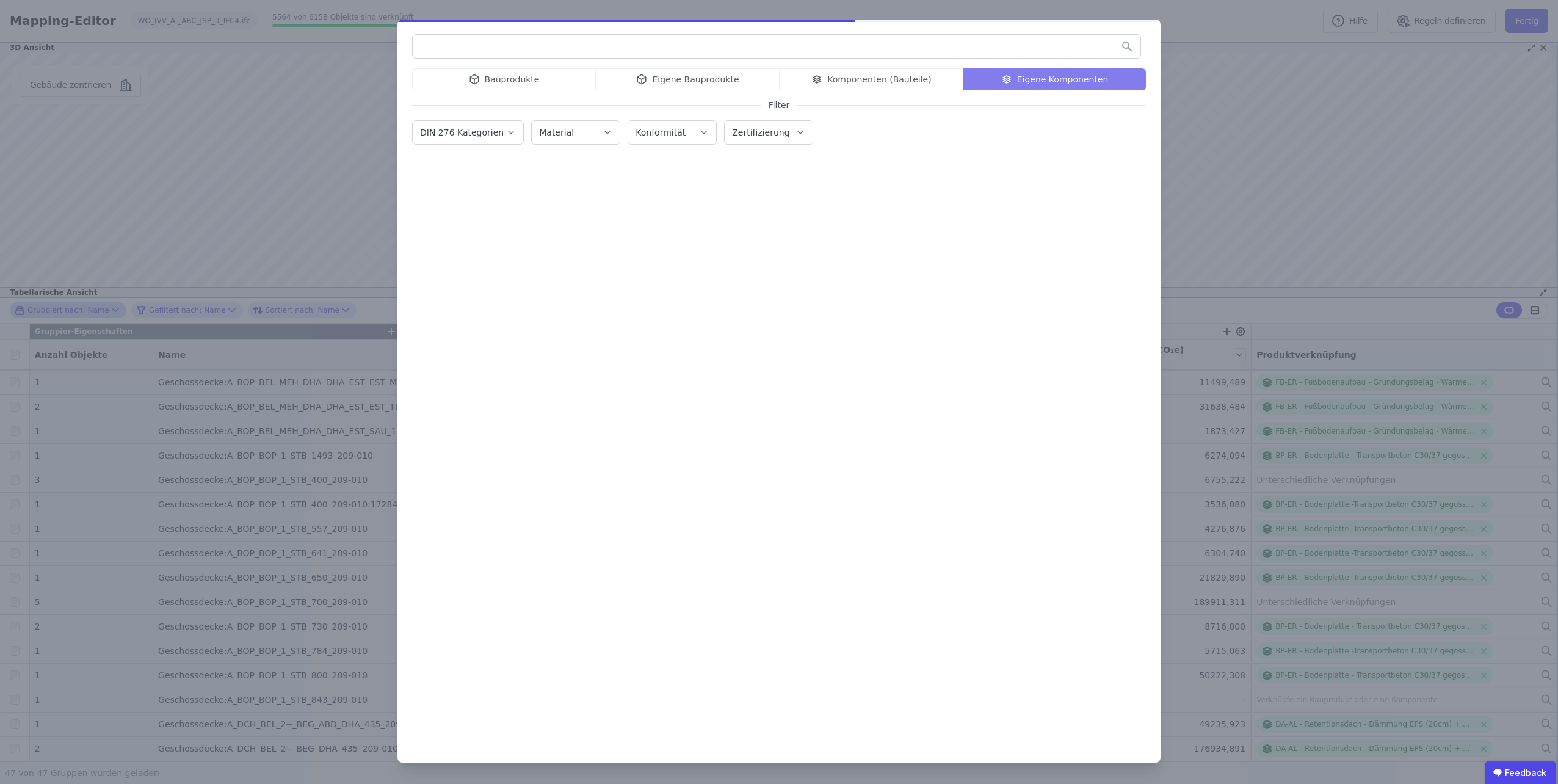
click at [989, 56] on input "text" at bounding box center [777, 45] width 728 height 22
click at [983, 47] on input "text" at bounding box center [777, 45] width 728 height 22
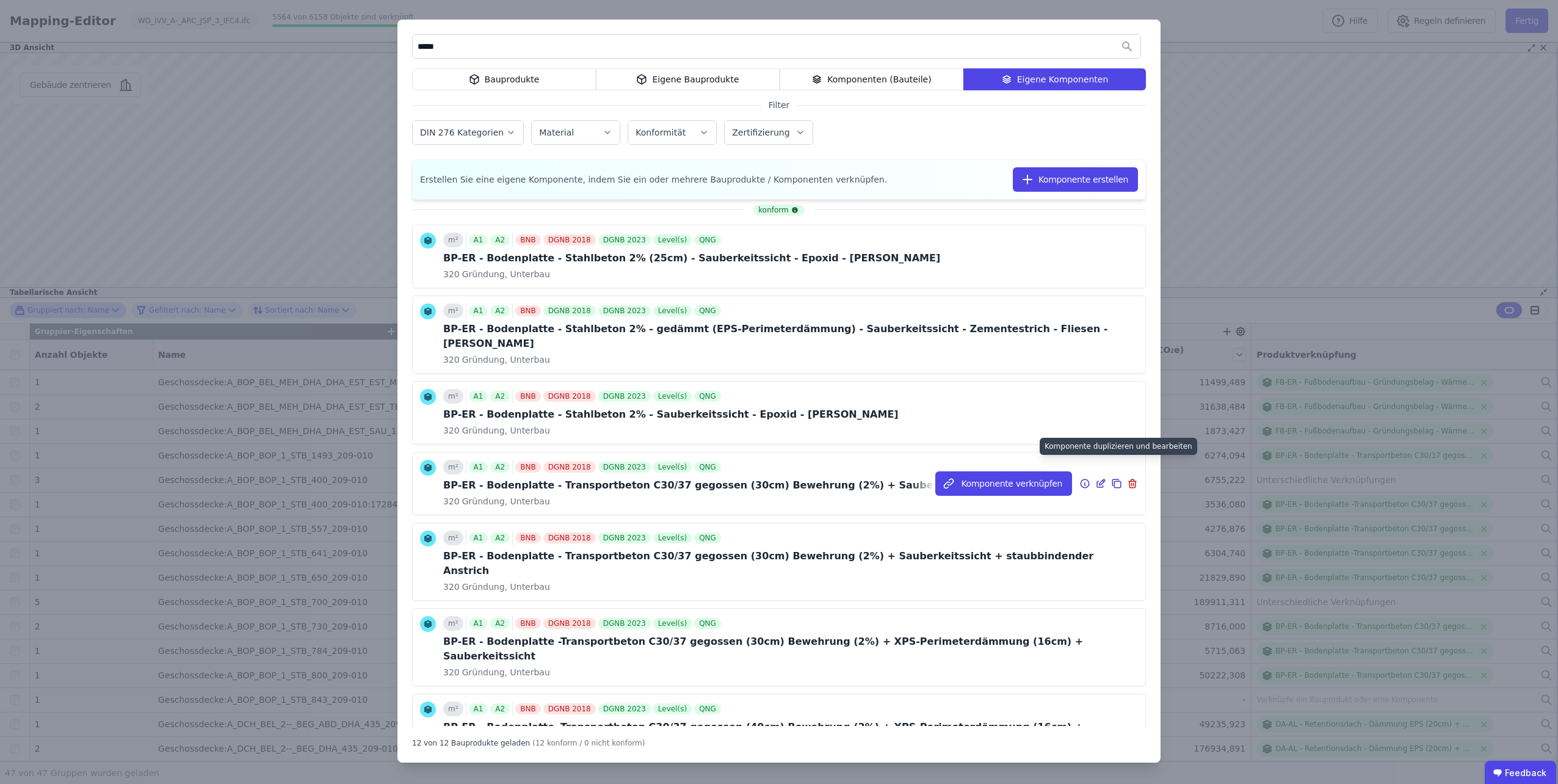
type input "*****"
click at [1114, 481] on icon at bounding box center [1117, 484] width 7 height 7
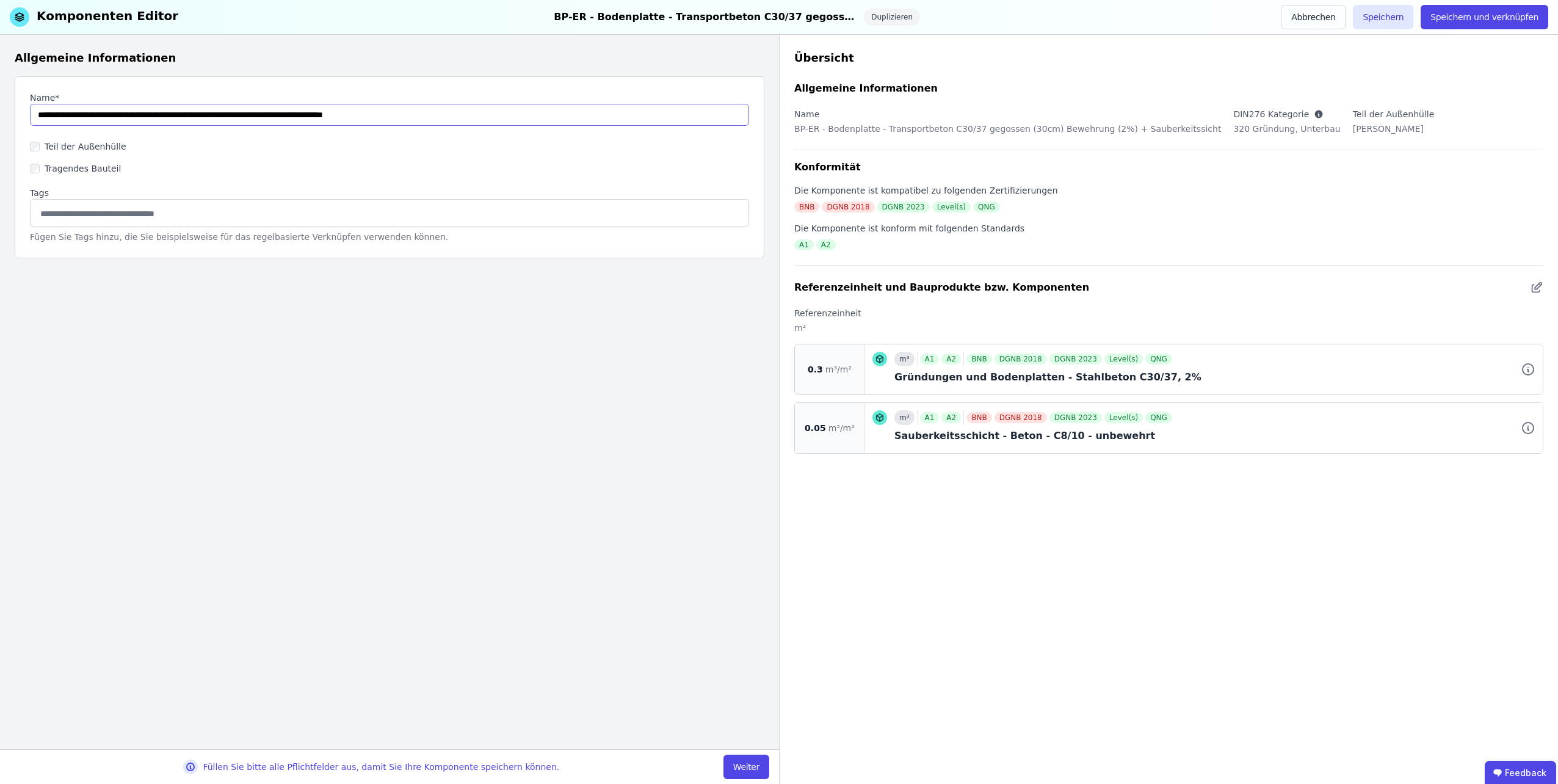
click at [262, 114] on input "string" at bounding box center [389, 114] width 719 height 22
type input "**********"
click at [758, 764] on button "Weiter" at bounding box center [746, 767] width 45 height 25
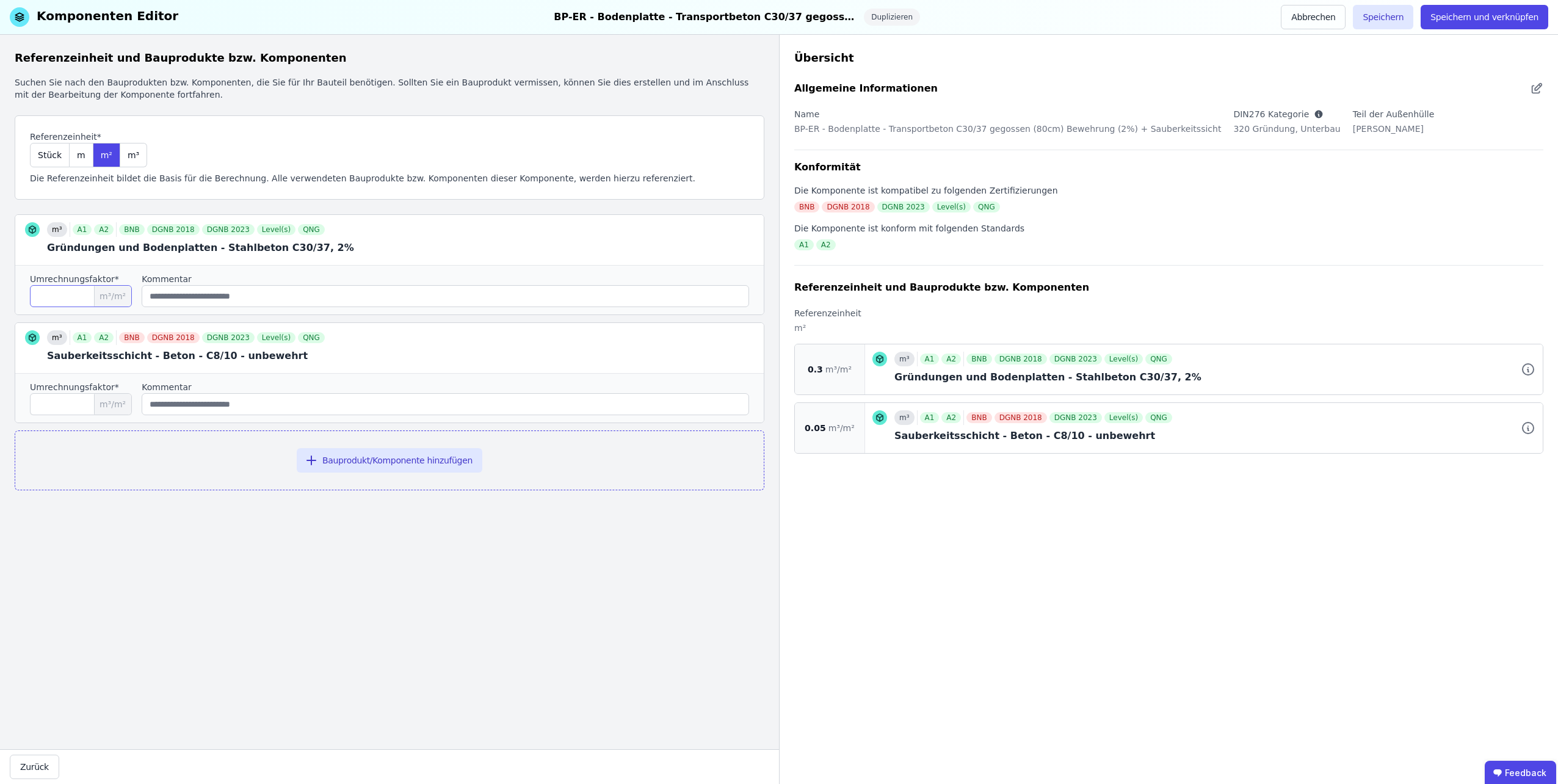
click at [72, 288] on input "***" at bounding box center [81, 296] width 102 height 22
type input "***"
click at [1447, 17] on button "Speichern und verknüpfen" at bounding box center [1483, 17] width 128 height 25
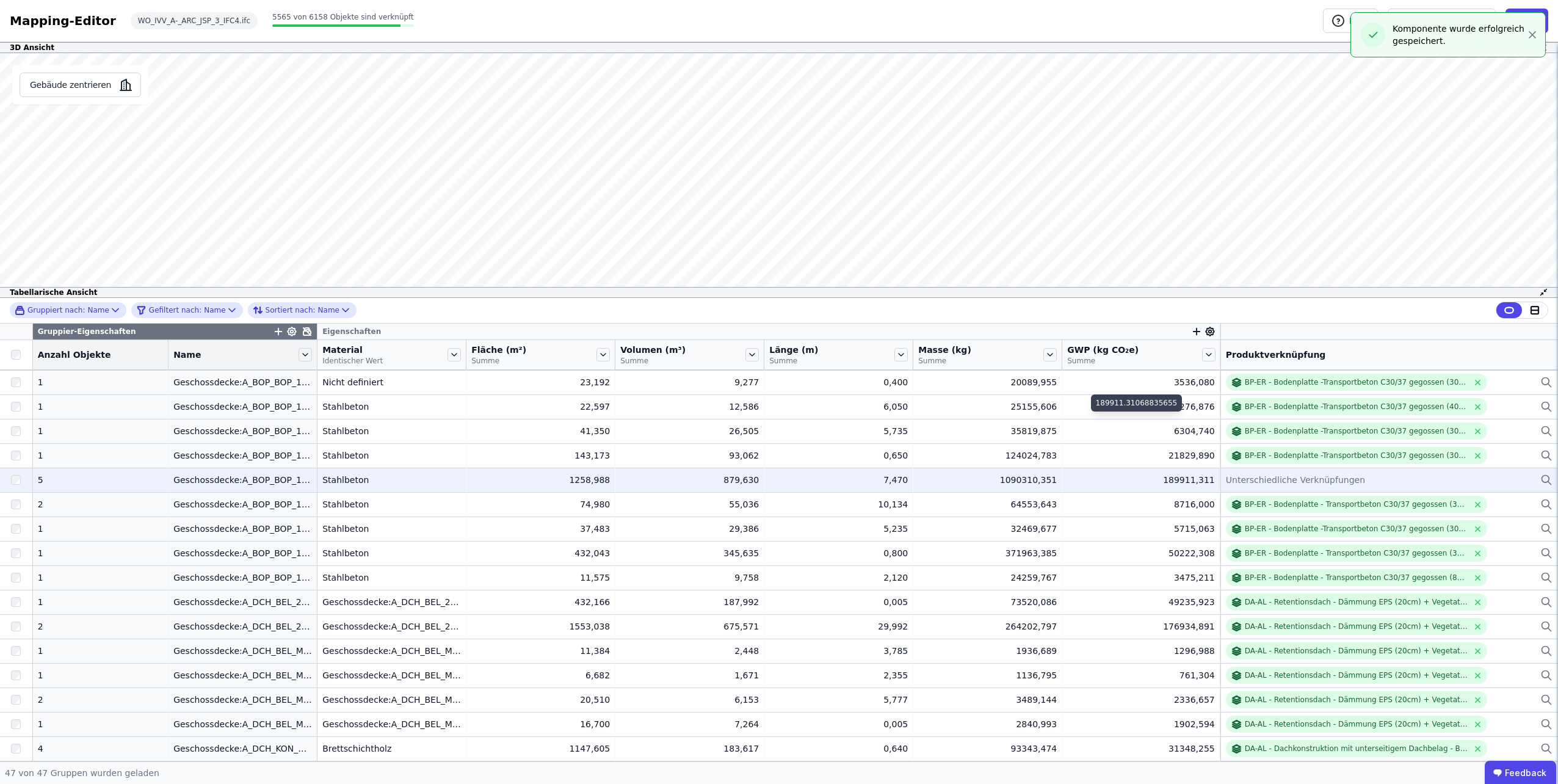
scroll to position [305, 0]
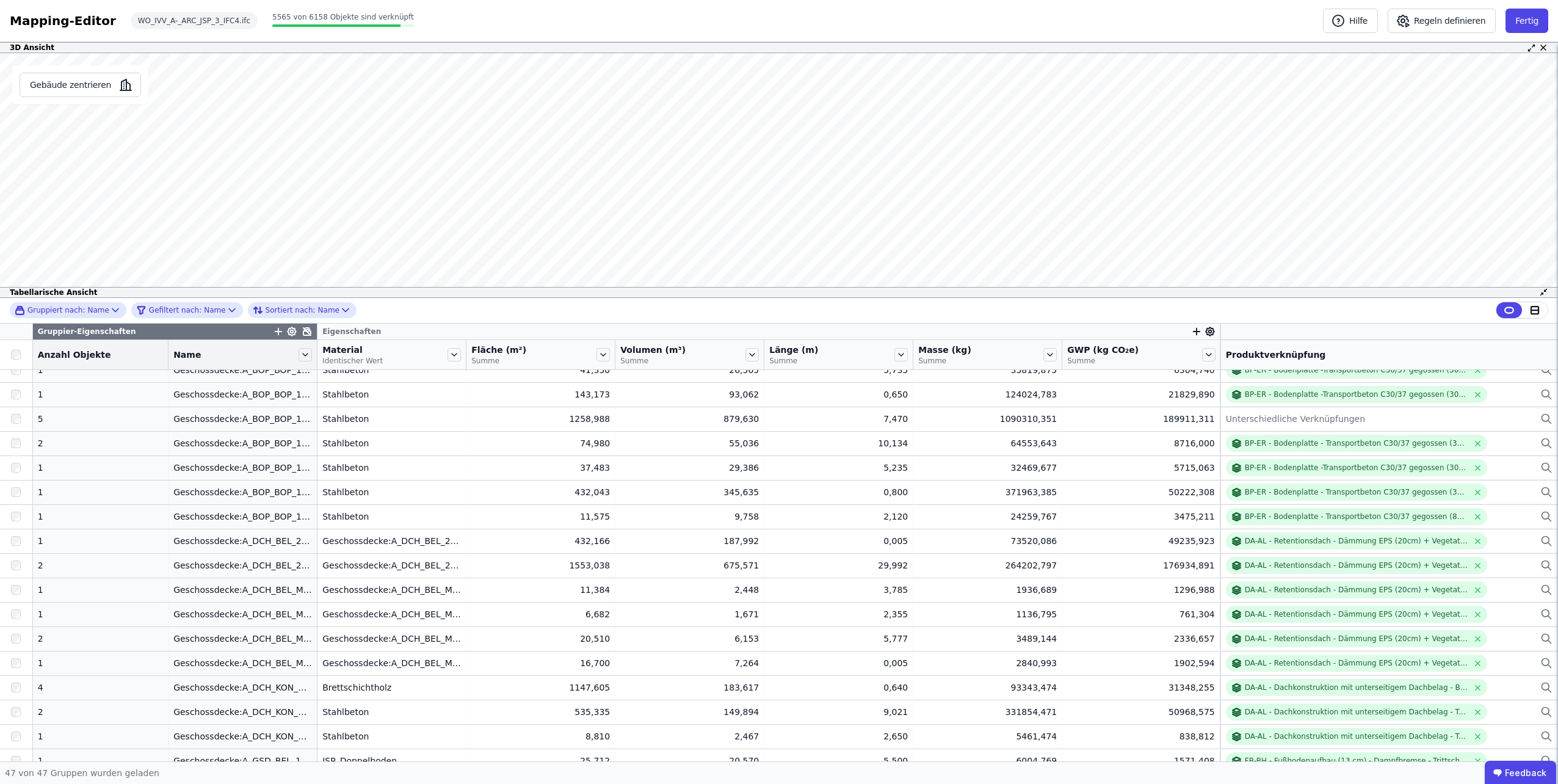
click at [296, 359] on div "Name" at bounding box center [242, 354] width 148 height 21
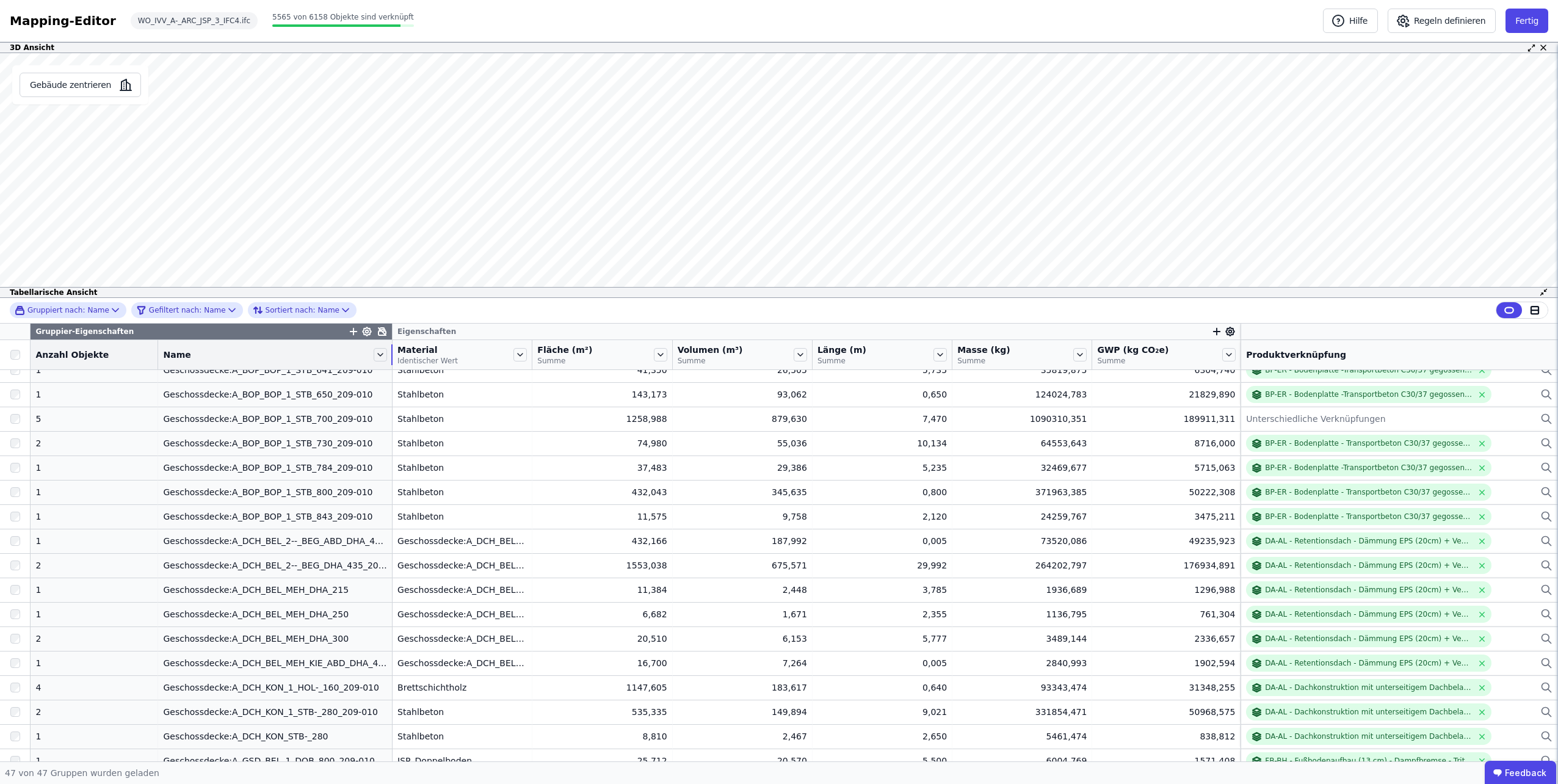
drag, startPoint x: 298, startPoint y: 354, endPoint x: 357, endPoint y: 359, distance: 59.2
click at [357, 359] on div "Name" at bounding box center [274, 354] width 233 height 21
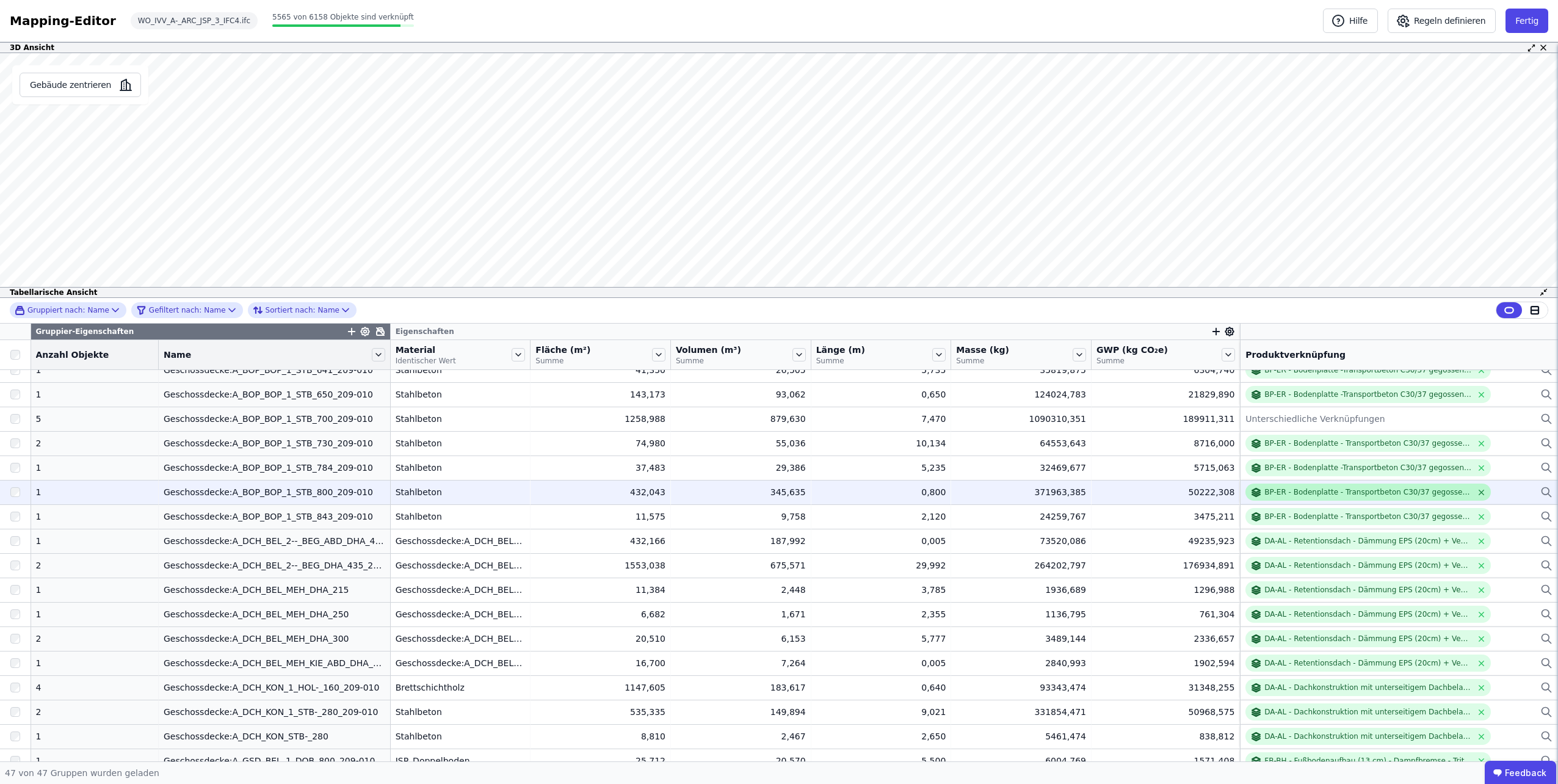
click at [1477, 489] on icon at bounding box center [1481, 492] width 9 height 9
click at [1455, 488] on div "Verknüpfe ein Bauprodukt oder eine Komponente" at bounding box center [1398, 492] width 307 height 15
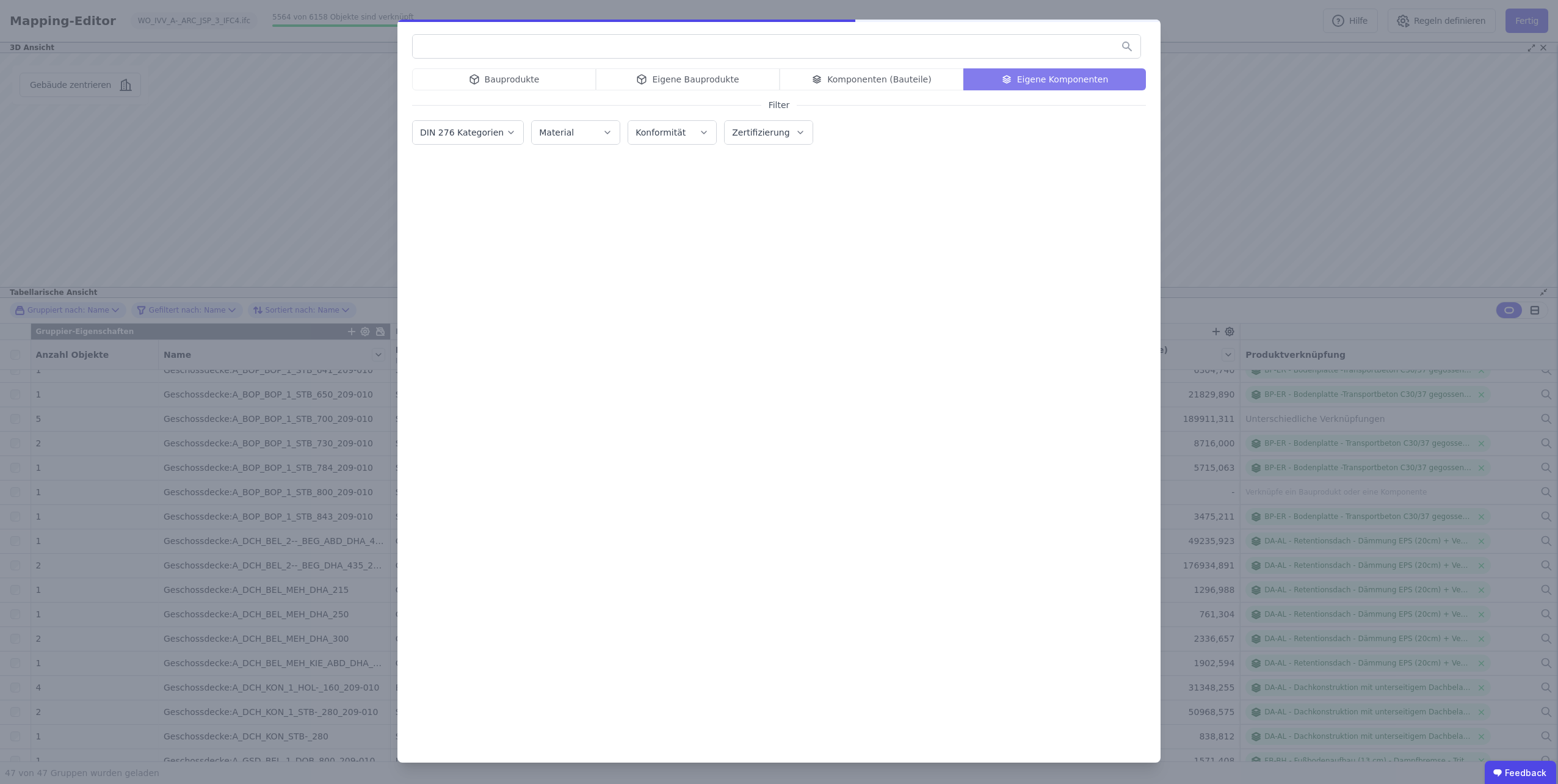
click at [773, 46] on input "text" at bounding box center [777, 45] width 728 height 22
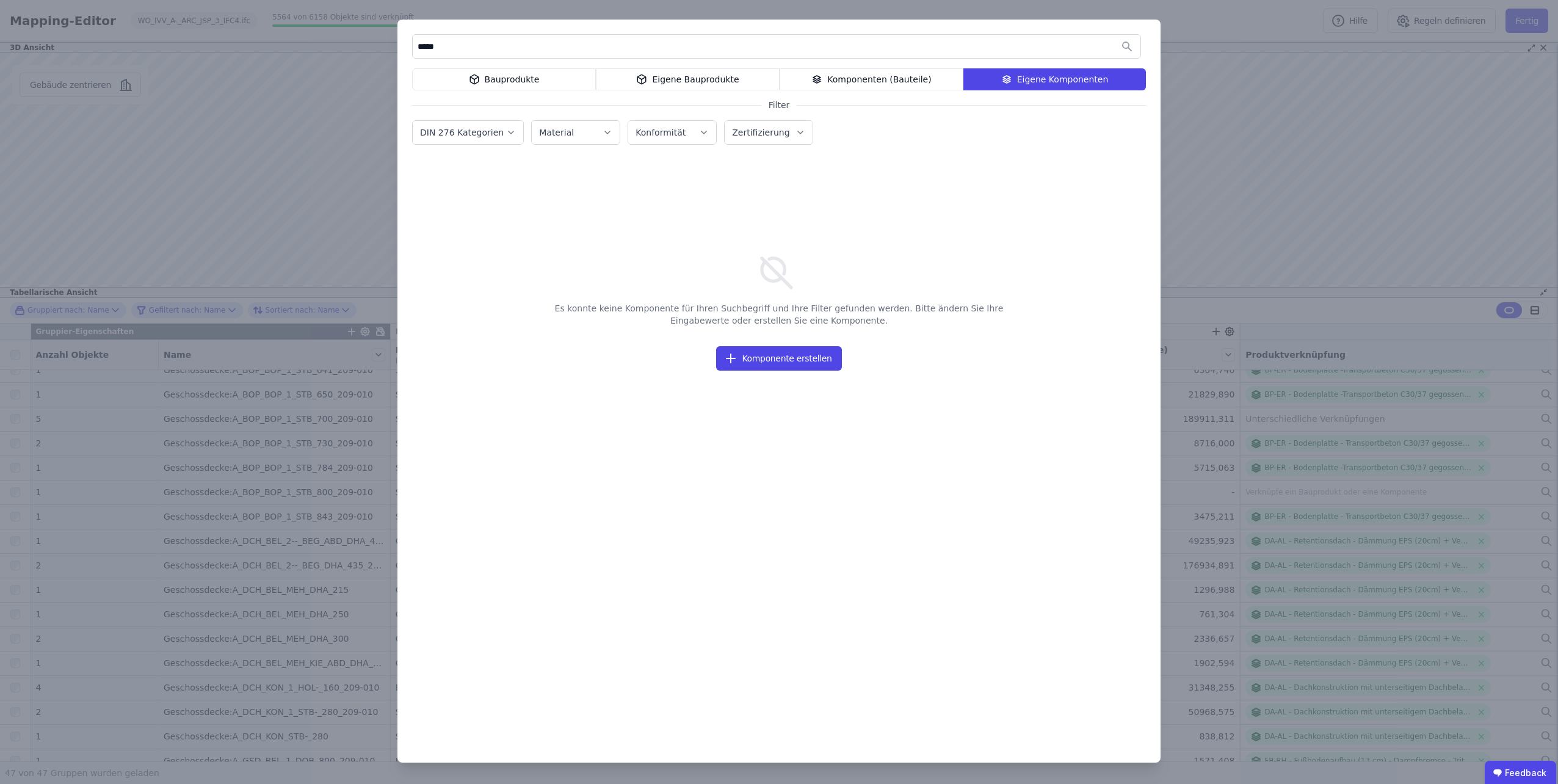
click at [428, 49] on input "*****" at bounding box center [777, 45] width 728 height 22
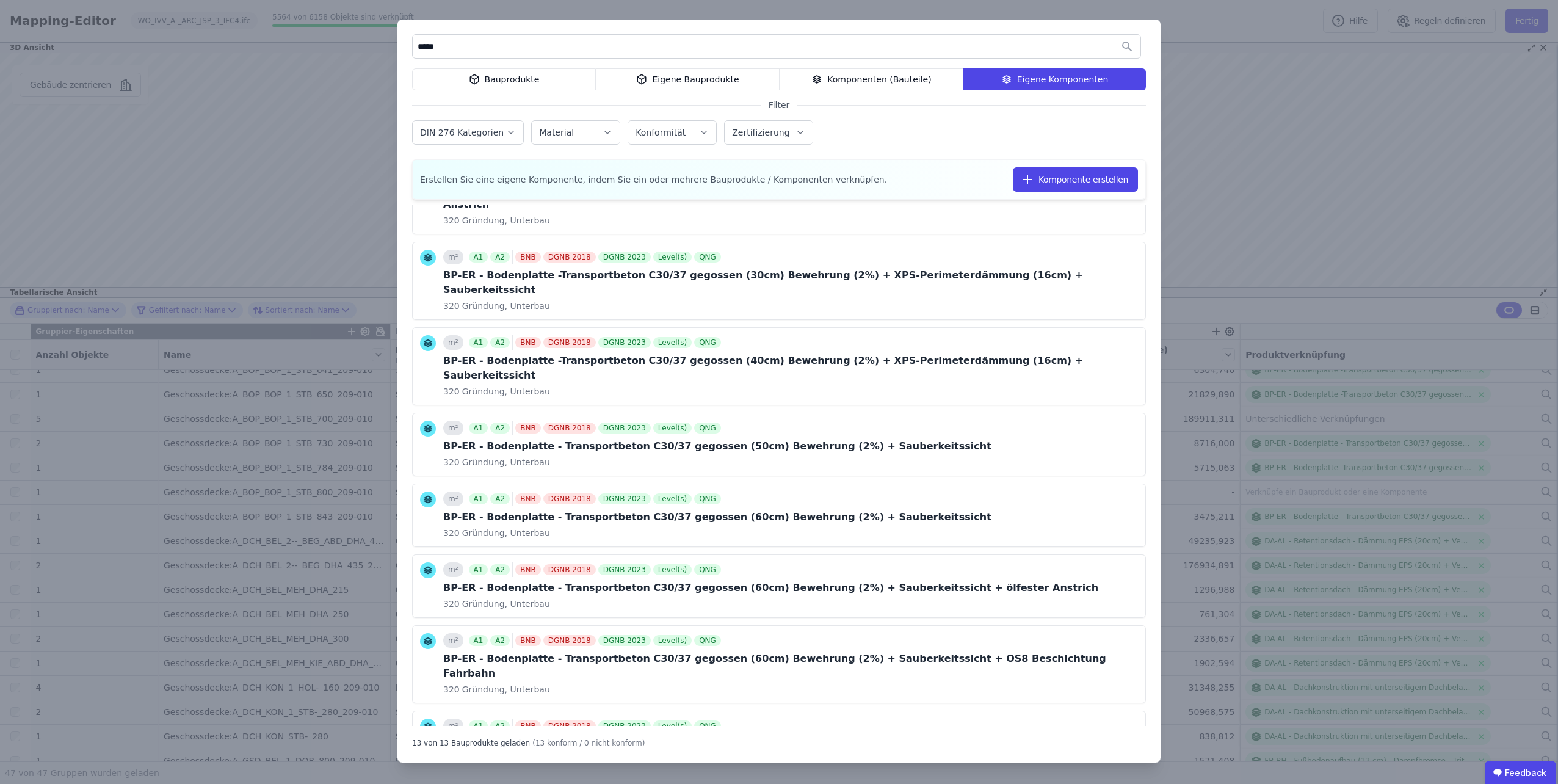
scroll to position [427, 0]
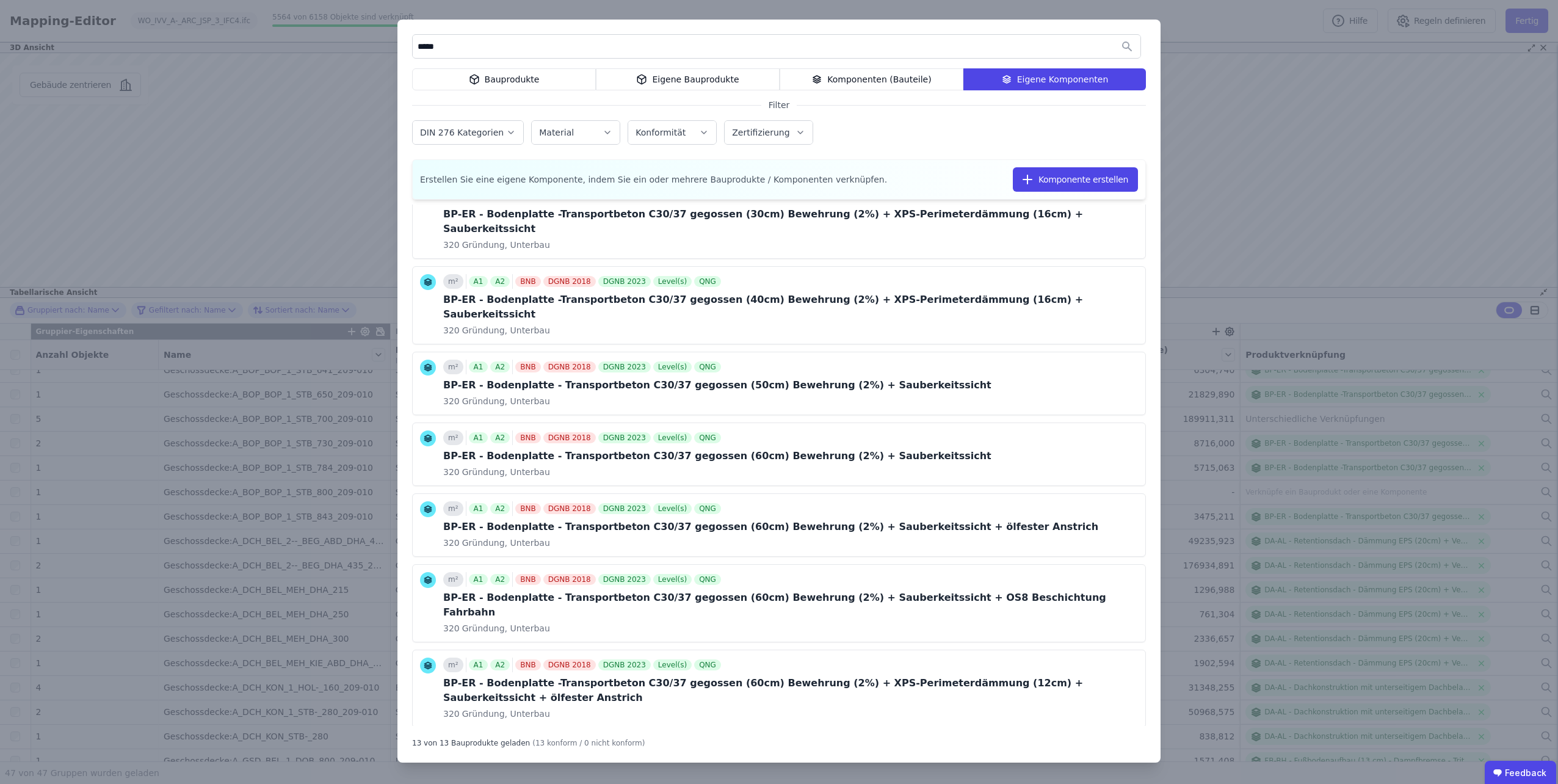
type input "*****"
click at [1036, 755] on button "Komponente verknüpfen" at bounding box center [1003, 767] width 137 height 25
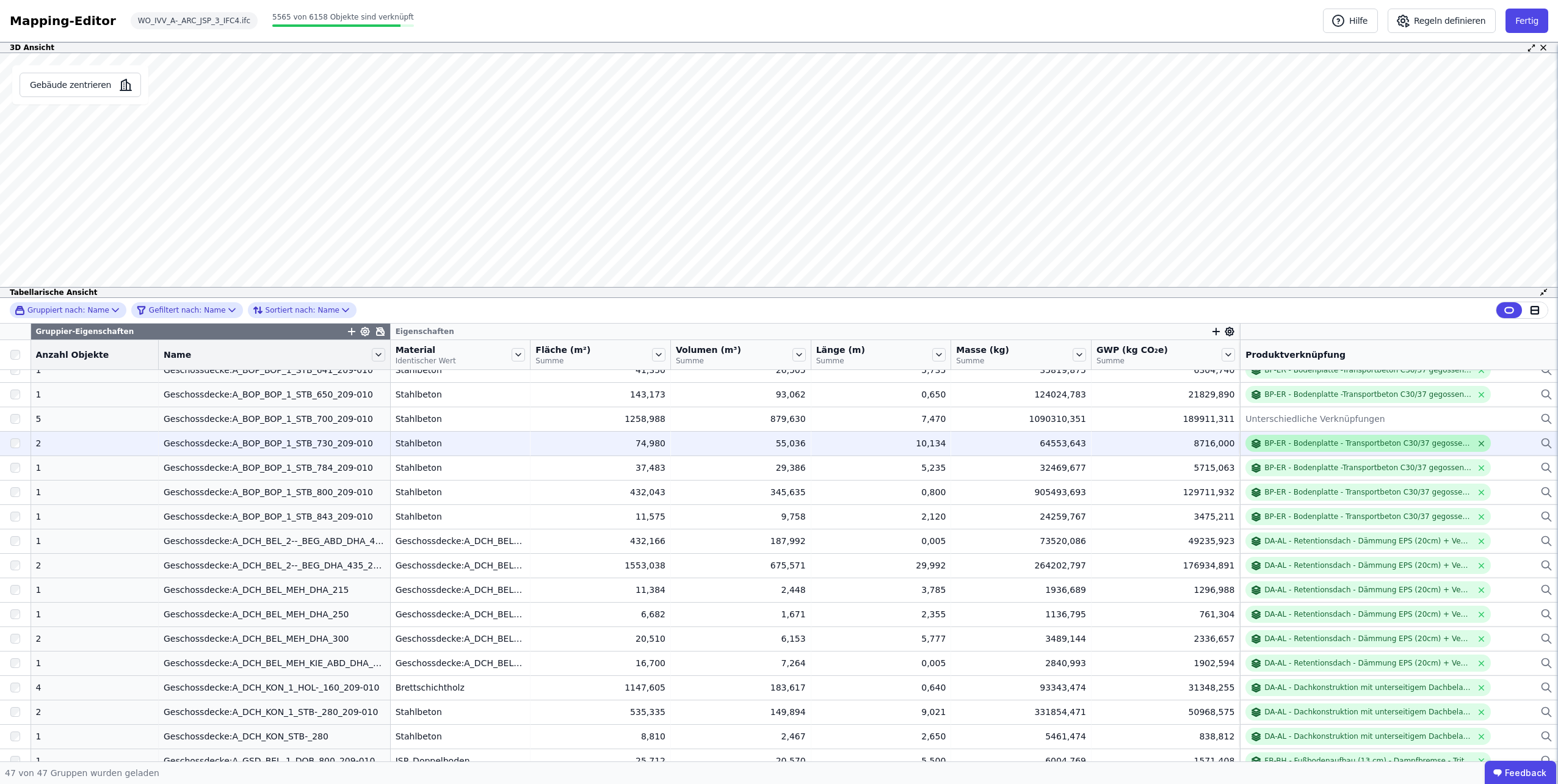
click at [1477, 446] on icon at bounding box center [1481, 444] width 9 height 9
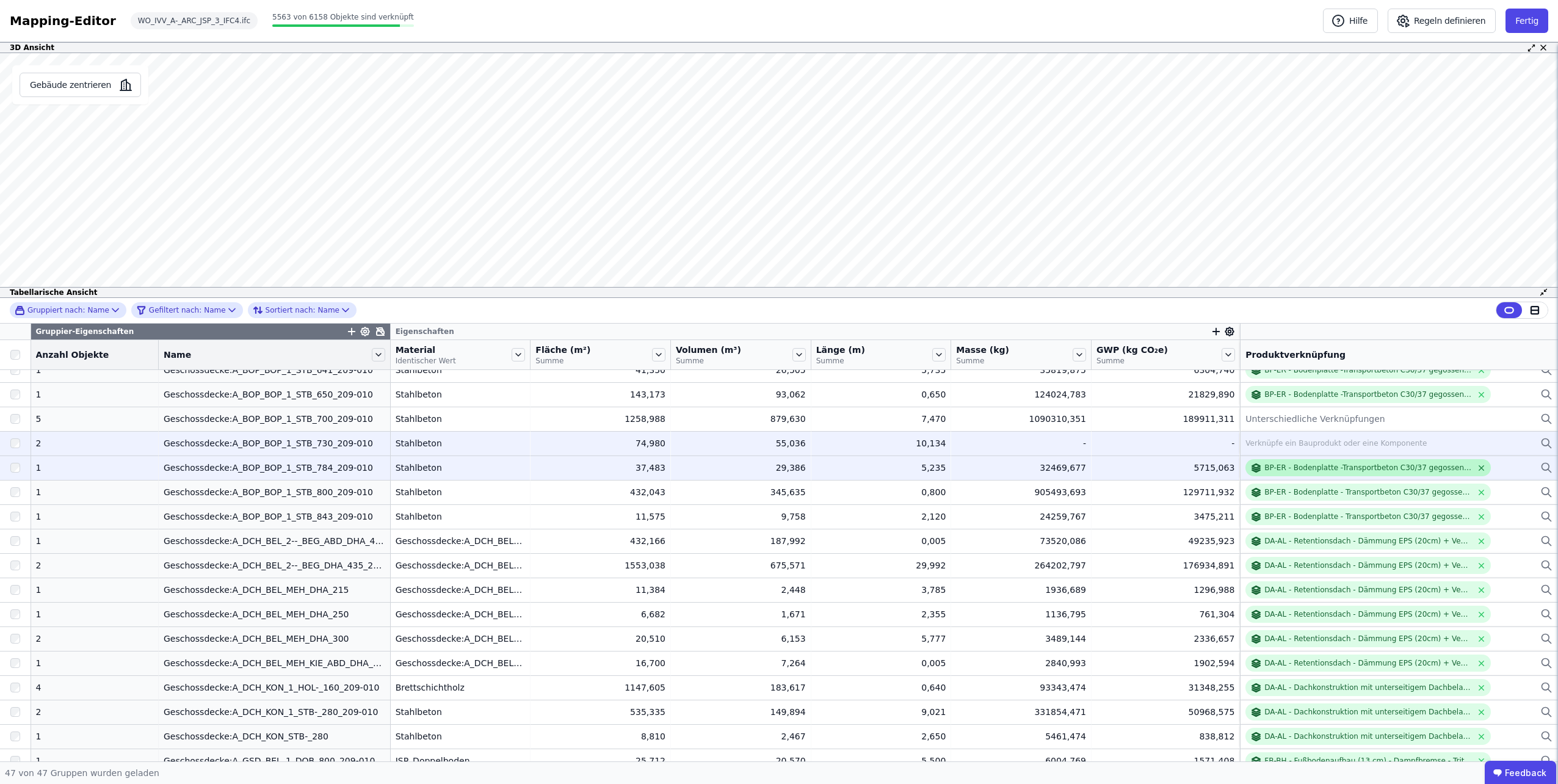
click at [1479, 466] on icon at bounding box center [1481, 467] width 5 height 5
click at [1312, 465] on div "Verknüpfe ein Bauprodukt oder eine Komponente" at bounding box center [1336, 468] width 181 height 9
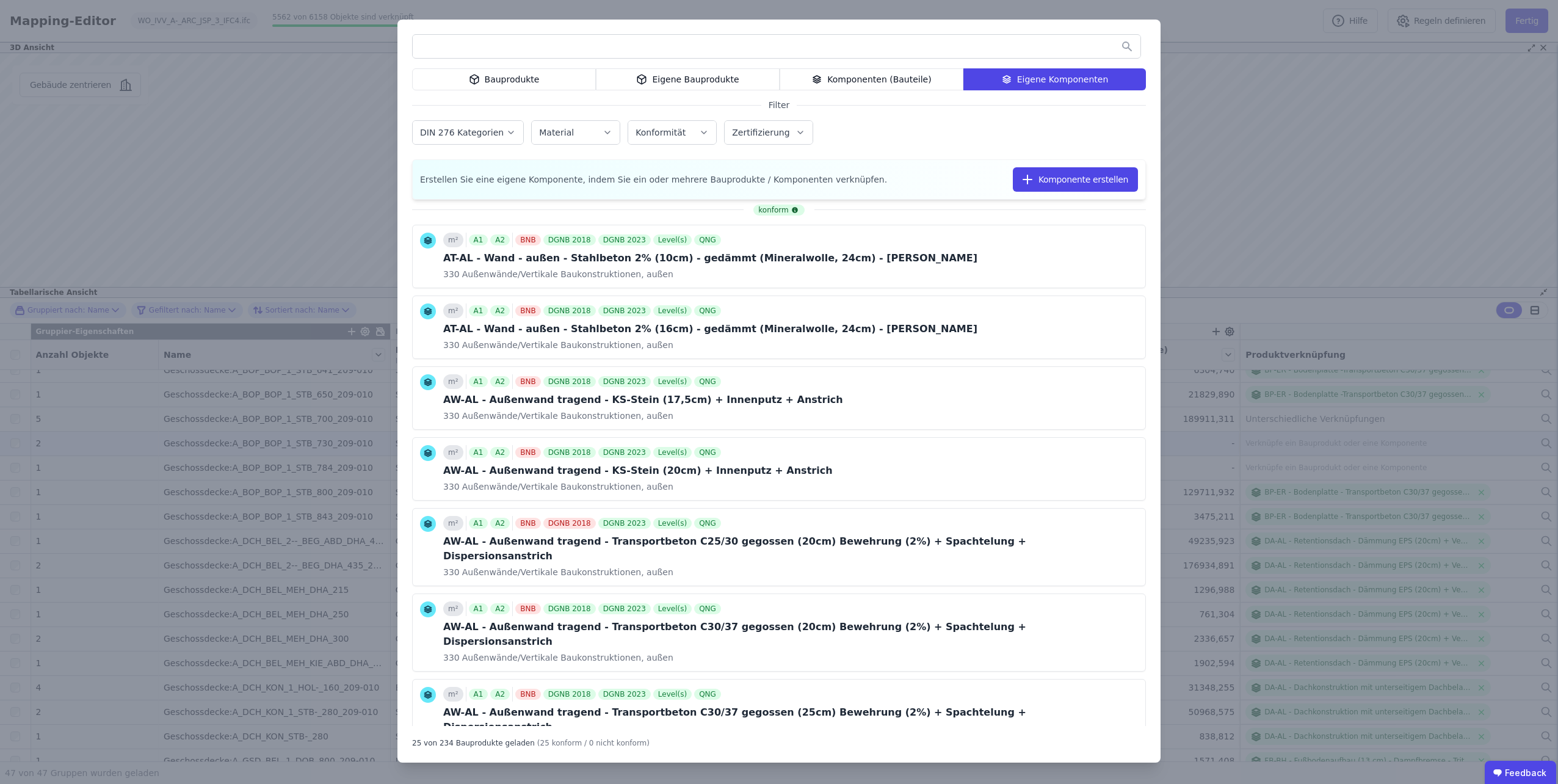
click at [933, 50] on input "text" at bounding box center [777, 45] width 728 height 22
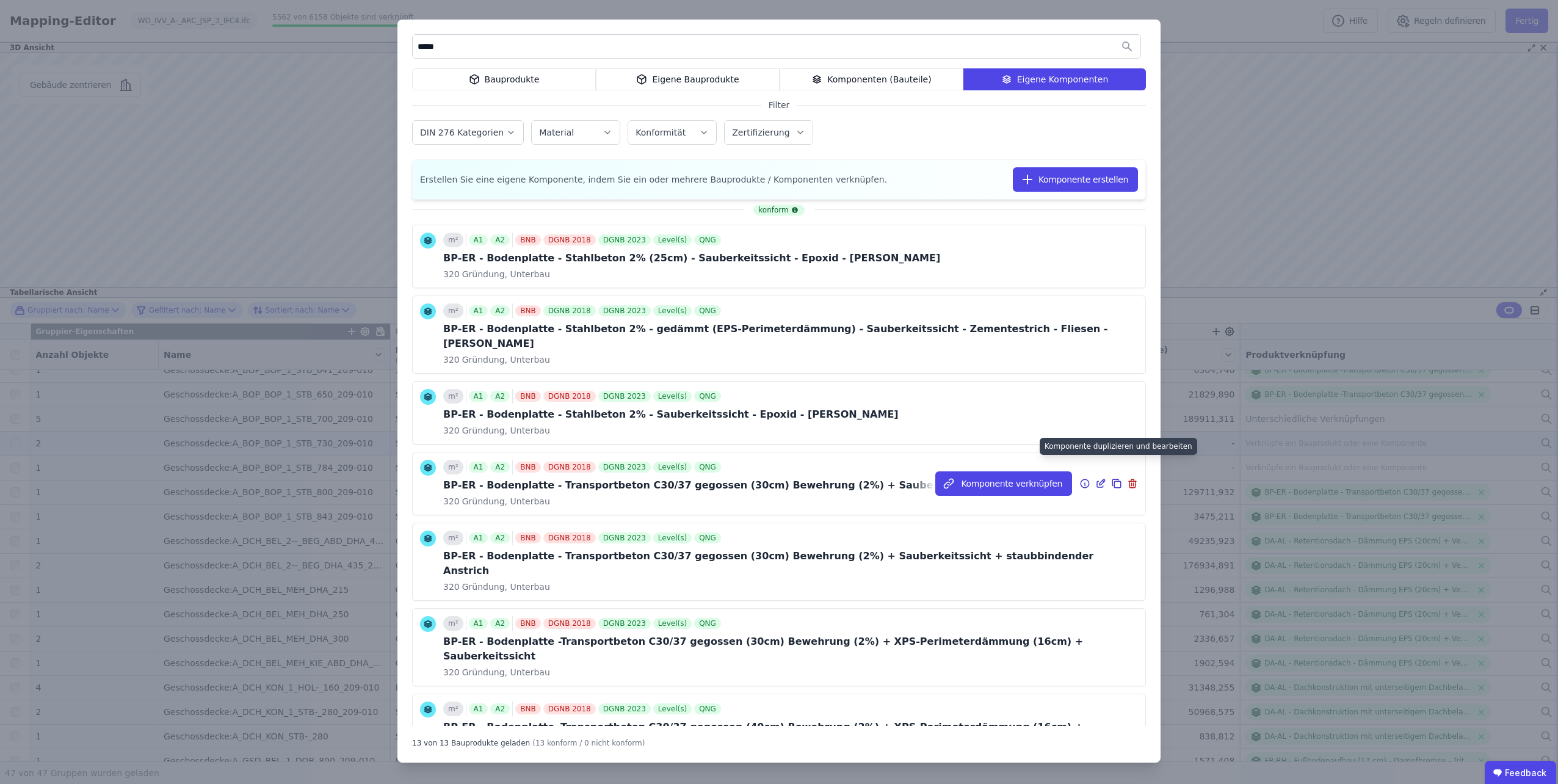
type input "*****"
click at [1111, 476] on icon at bounding box center [1117, 484] width 11 height 15
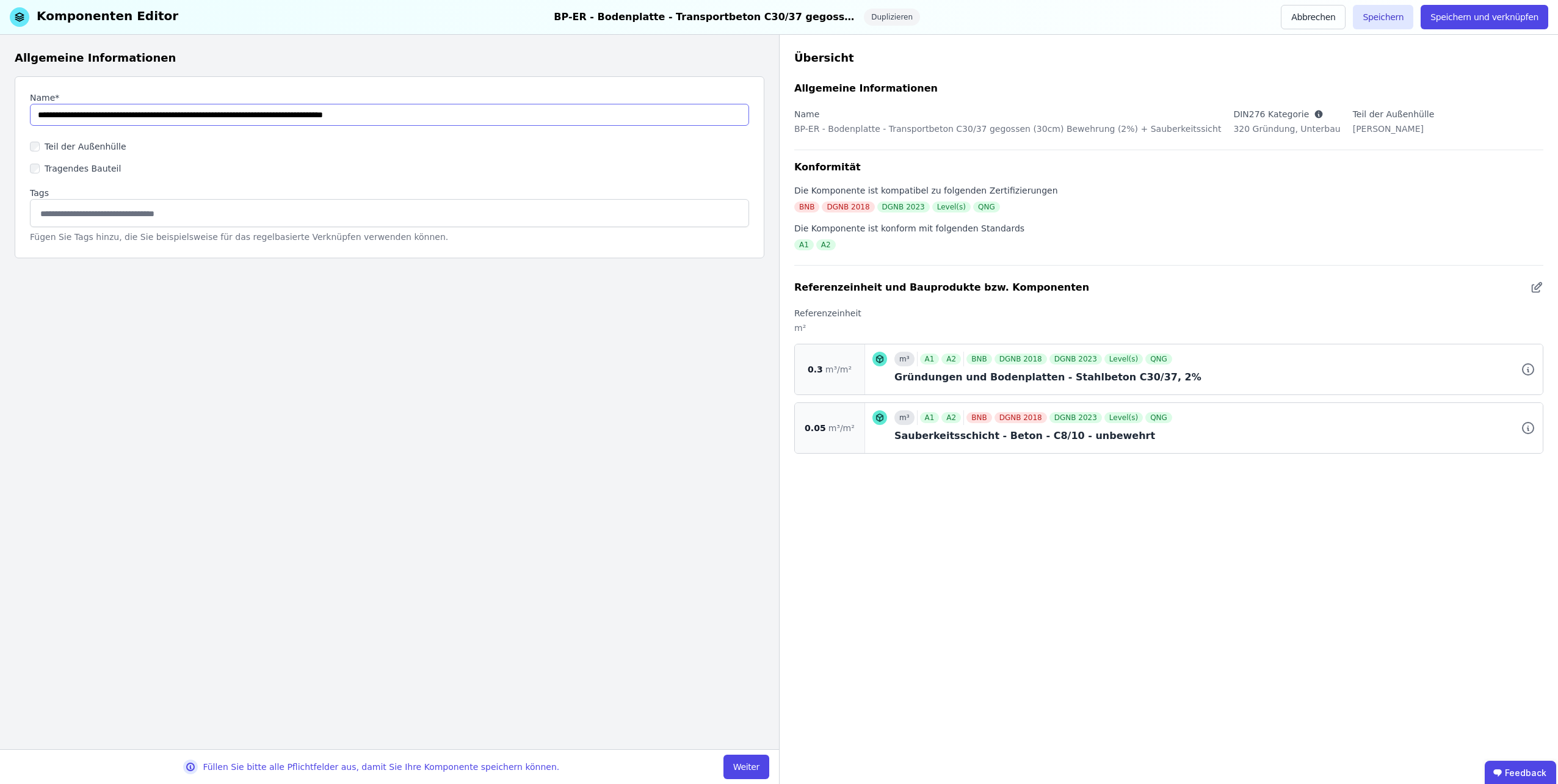
click at [260, 118] on input "string" at bounding box center [389, 114] width 719 height 22
type input "**********"
click at [730, 758] on button "Weiter" at bounding box center [746, 767] width 45 height 25
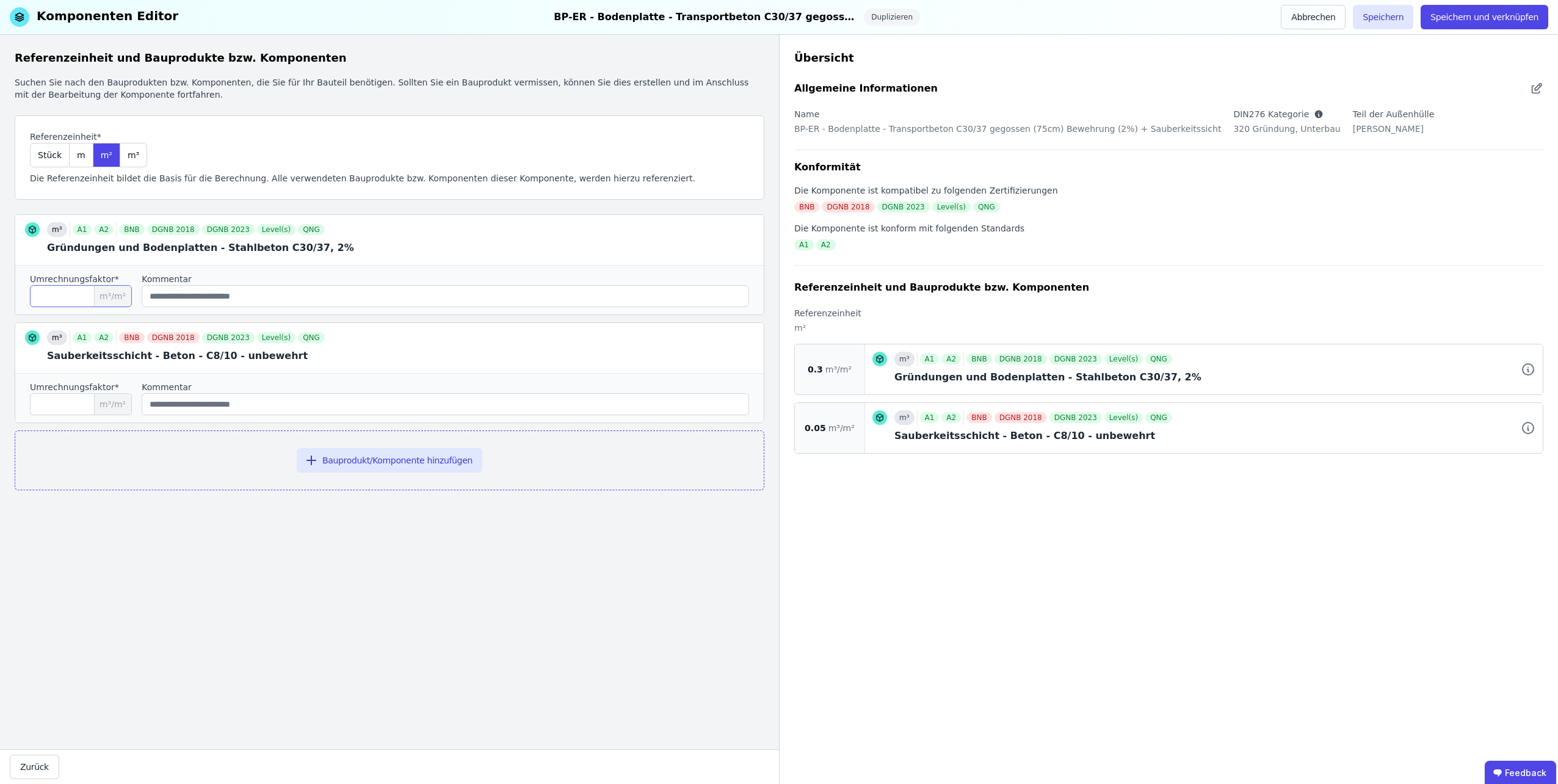
click at [59, 301] on input "***" at bounding box center [81, 296] width 102 height 22
type input "****"
click at [1453, 17] on button "Speichern und verknüpfen" at bounding box center [1483, 17] width 128 height 25
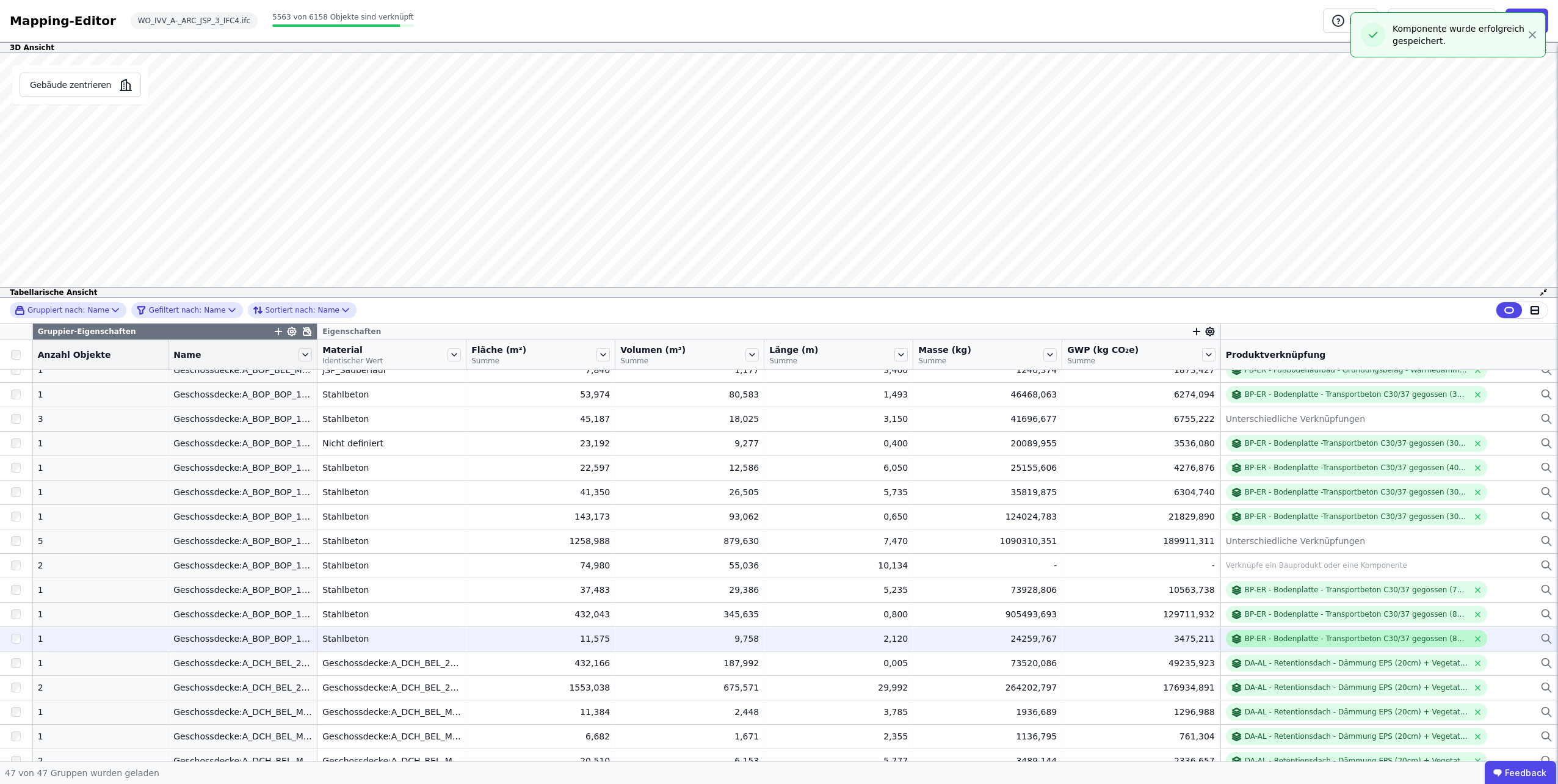
scroll to position [244, 0]
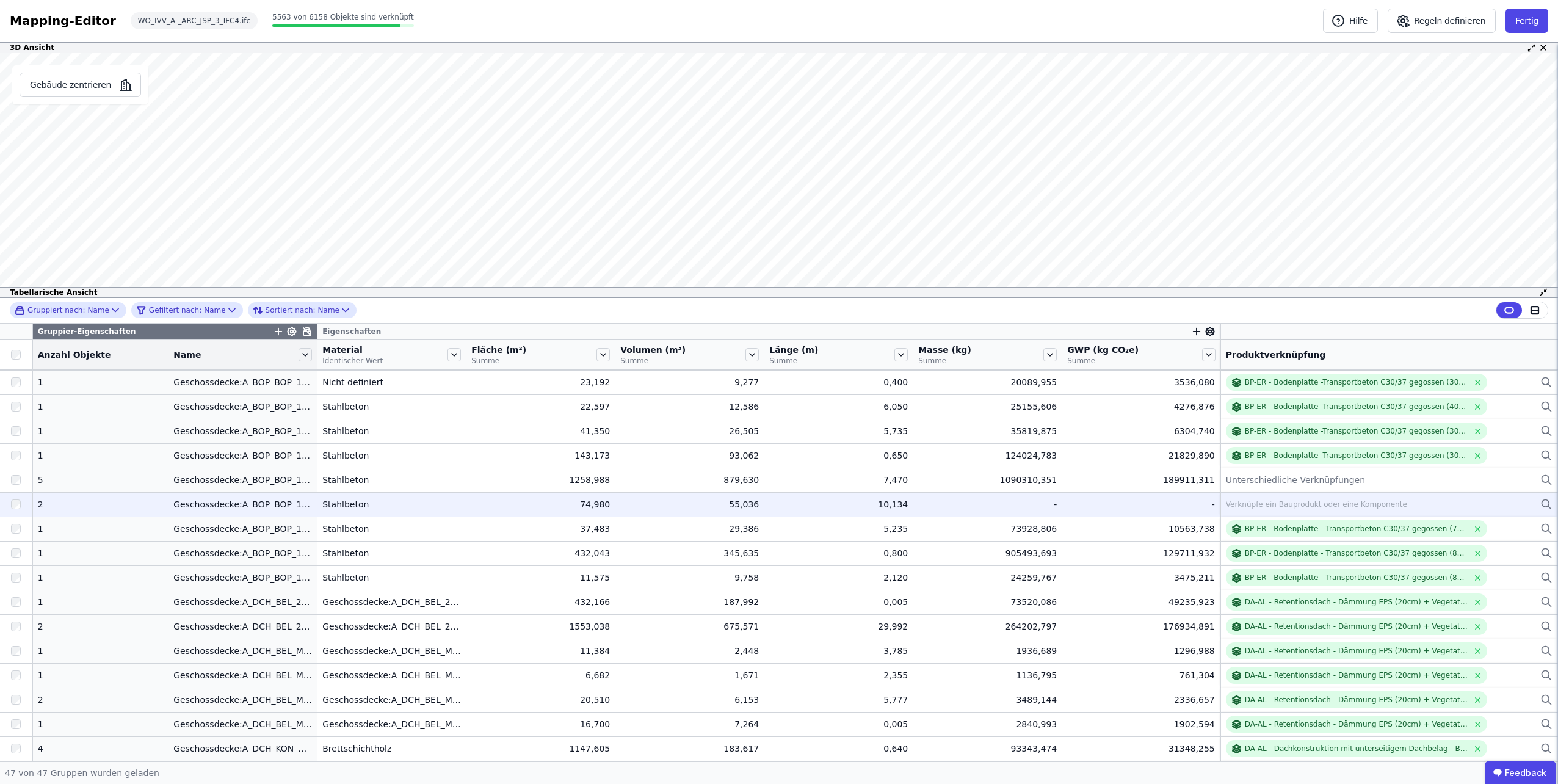
click at [1310, 499] on div "Verknüpfe ein Bauprodukt oder eine Komponente" at bounding box center [1316, 503] width 181 height 9
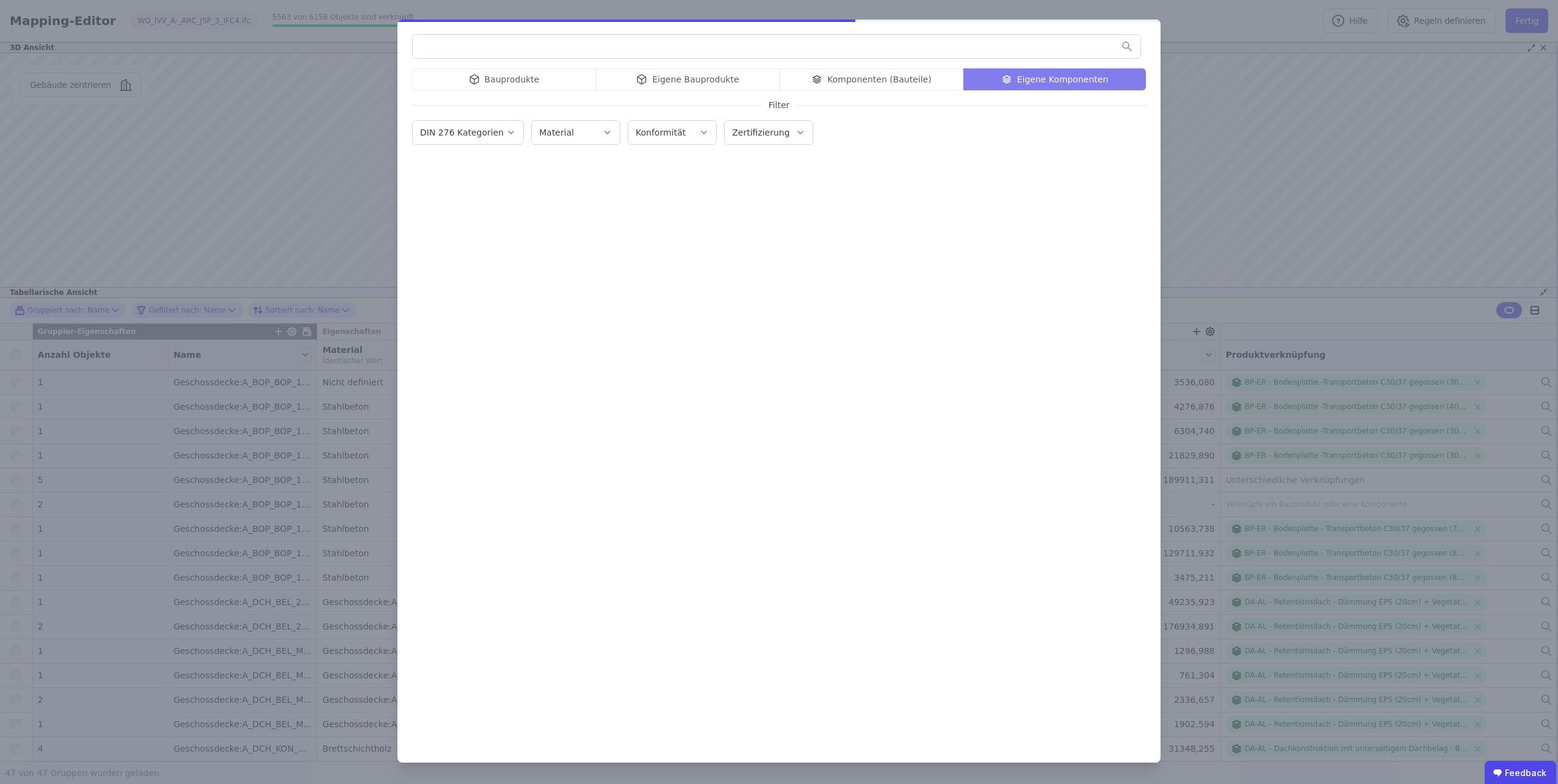
click at [895, 51] on input "text" at bounding box center [777, 45] width 728 height 22
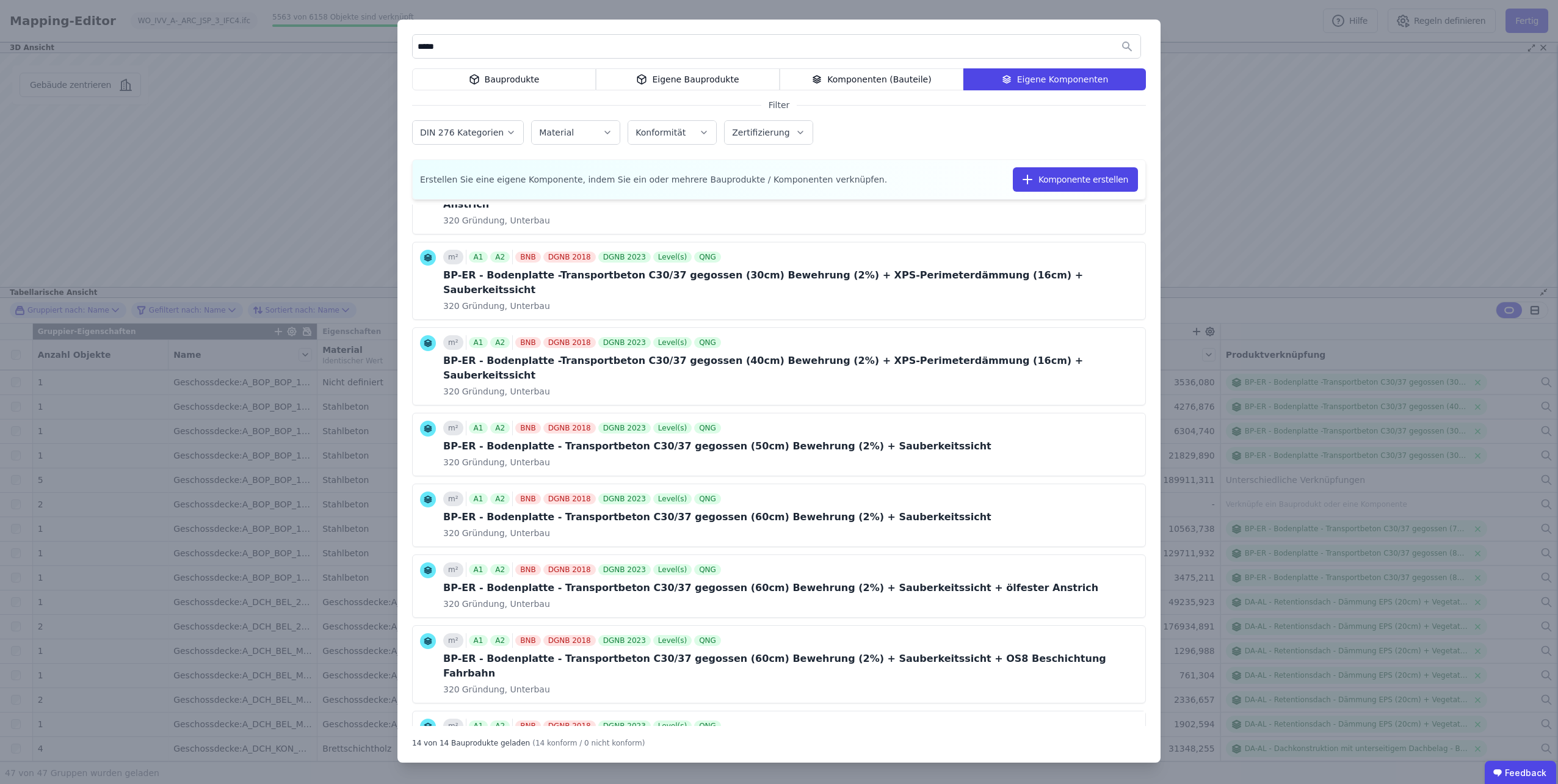
scroll to position [427, 0]
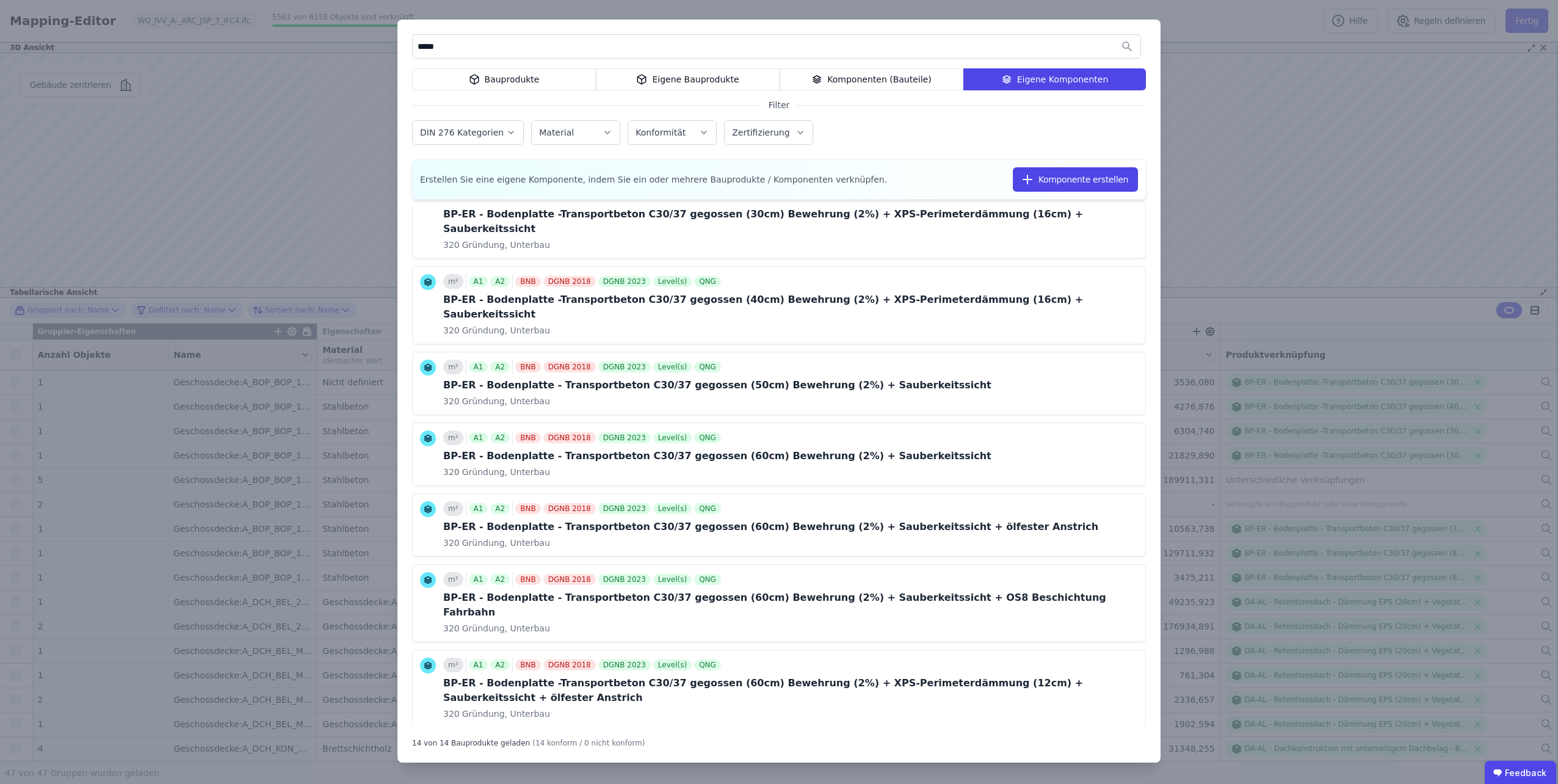
type input "*****"
click at [958, 755] on button "Komponente verknüpfen" at bounding box center [1003, 767] width 137 height 25
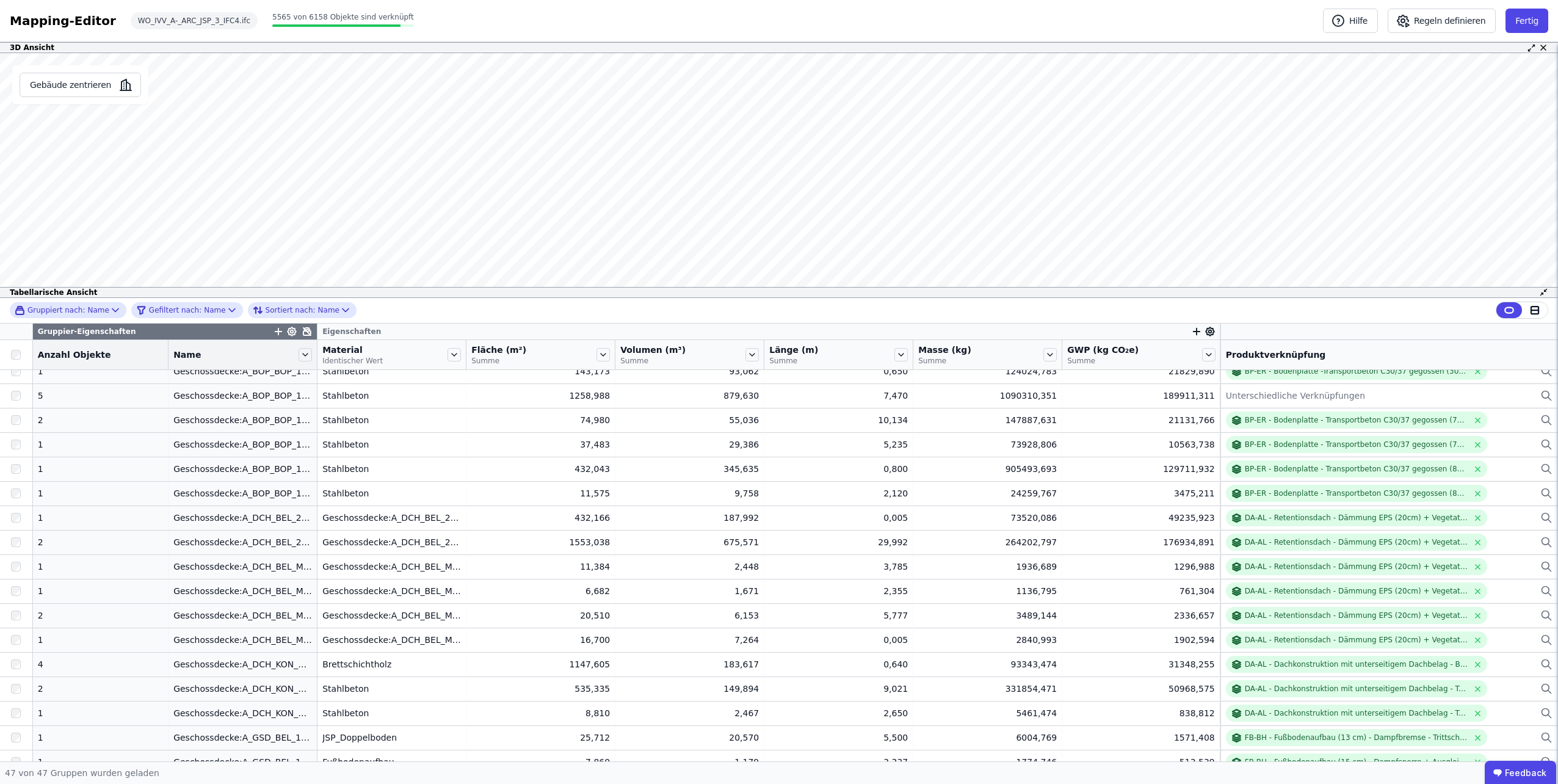
scroll to position [0, 0]
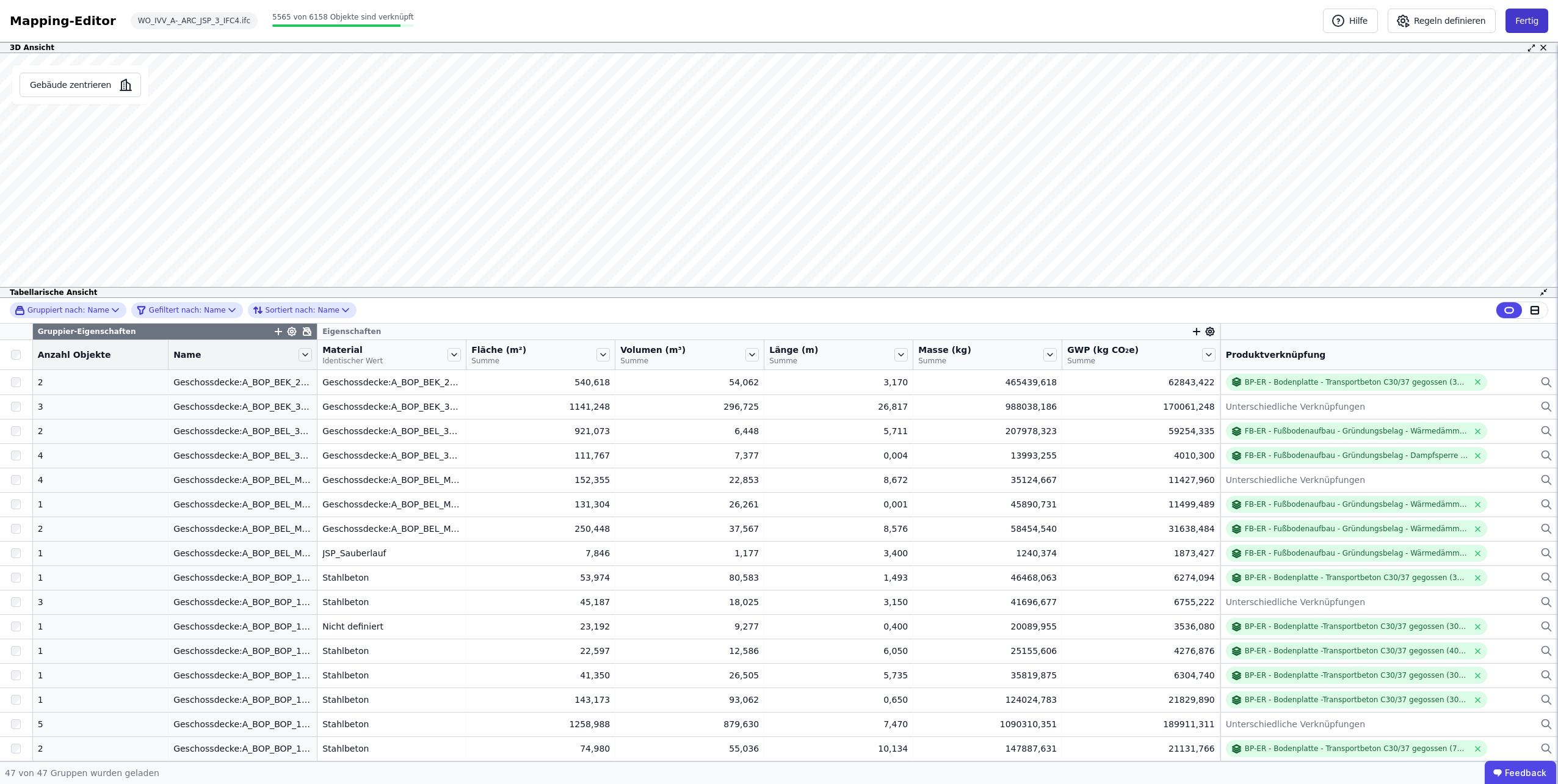
click at [1531, 15] on button "Fertig" at bounding box center [1526, 21] width 43 height 25
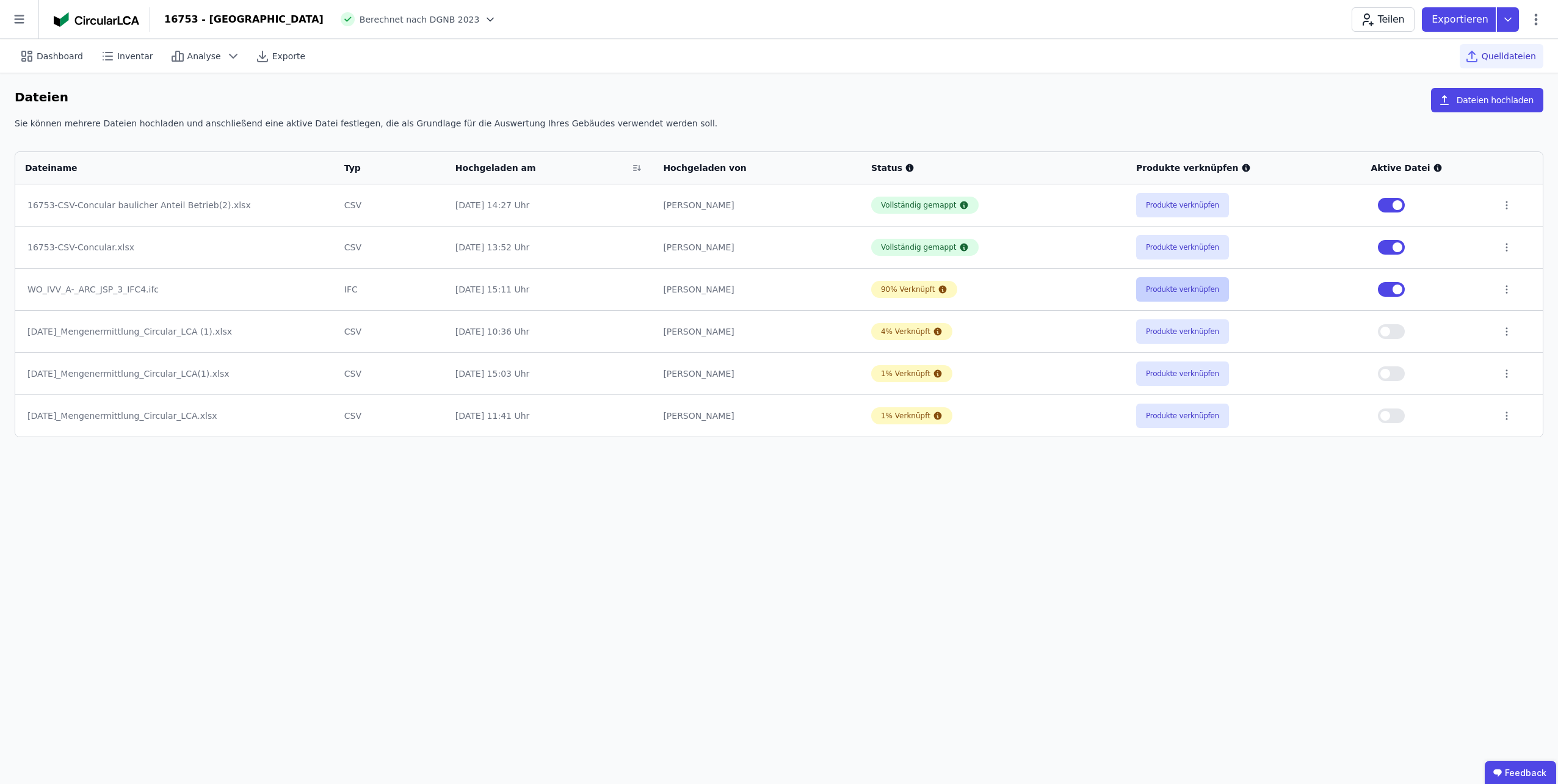
click at [1188, 292] on button "Produkte verknüpfen" at bounding box center [1182, 289] width 93 height 25
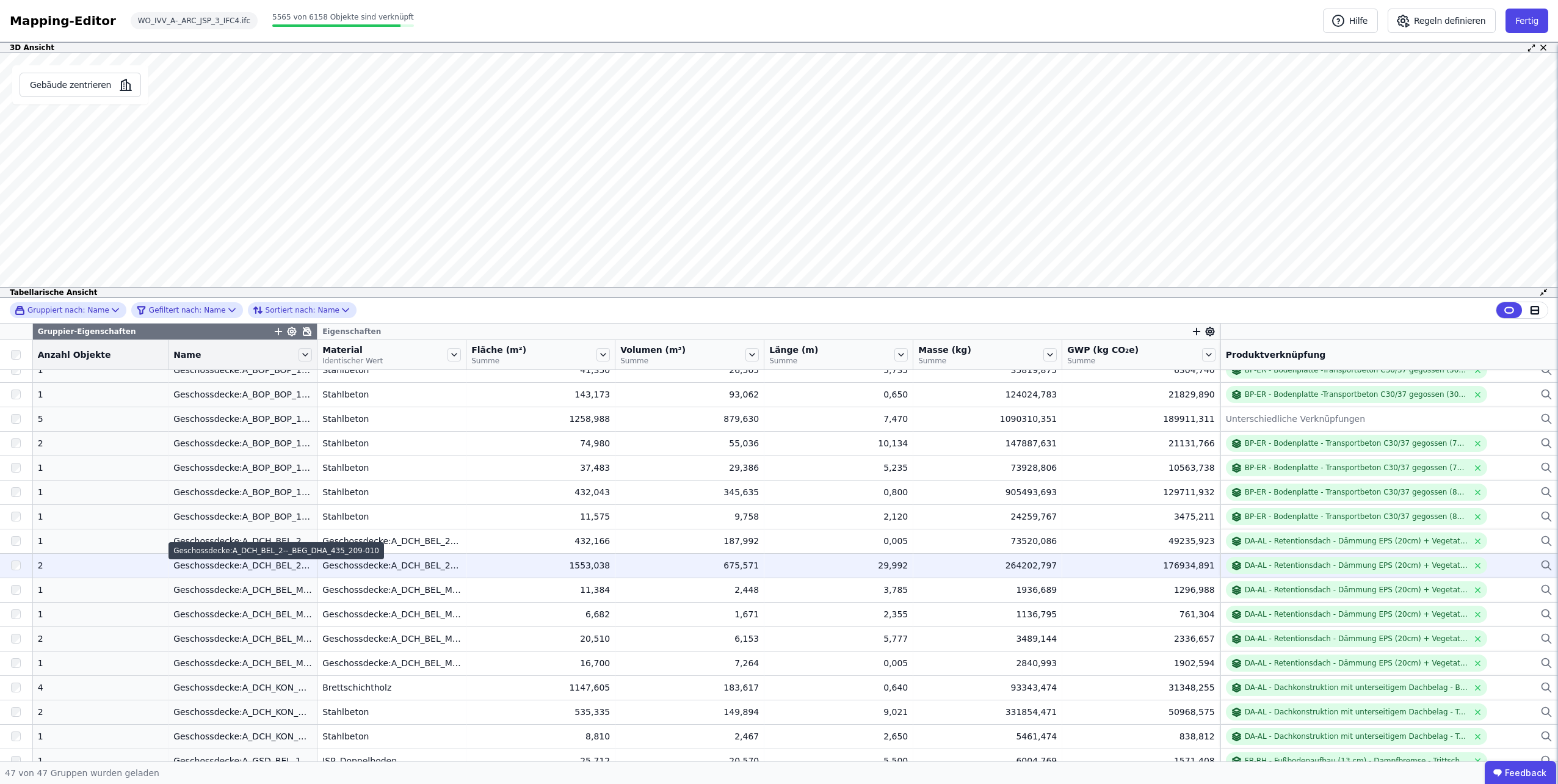
scroll to position [366, 0]
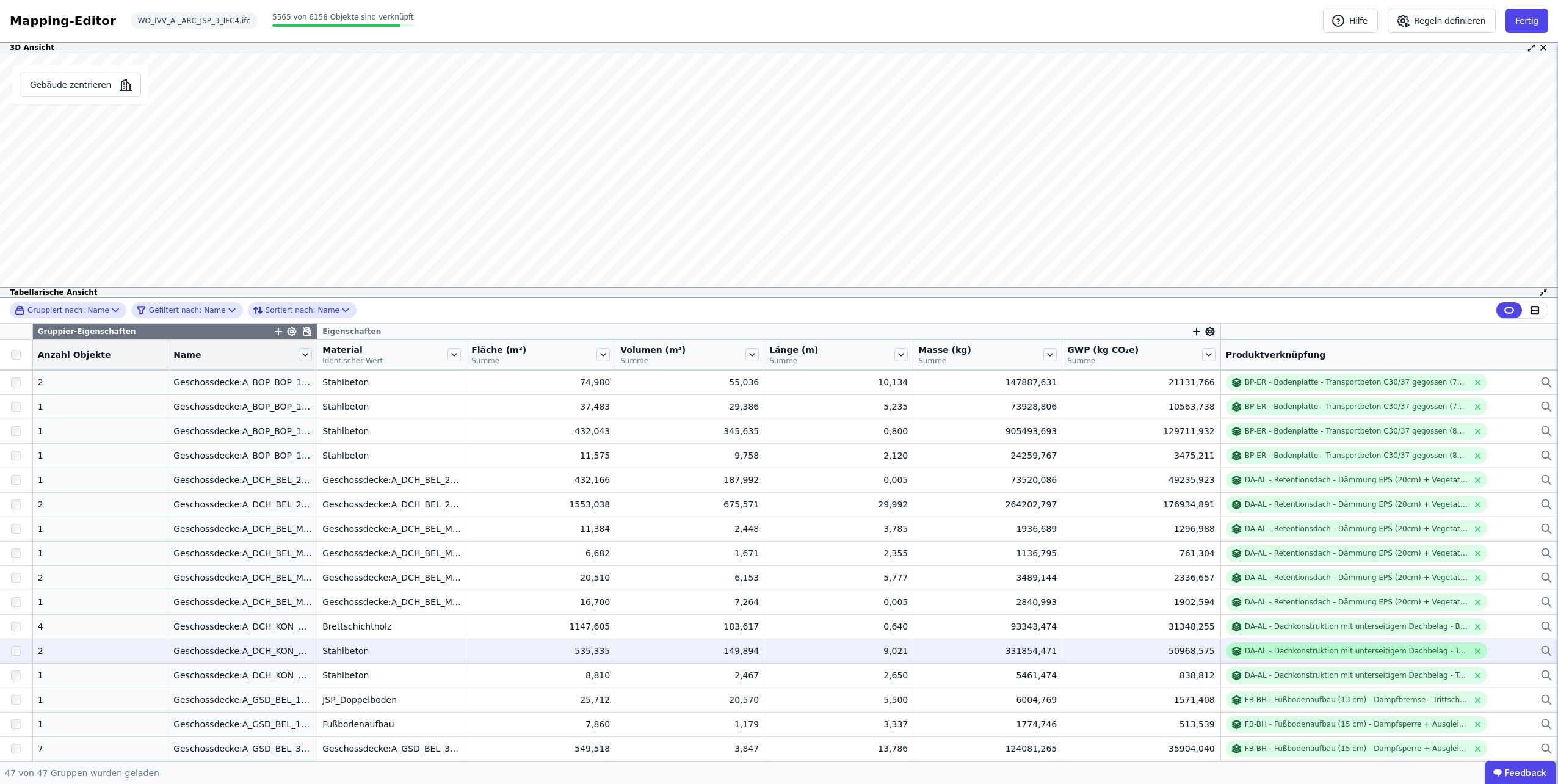
click at [1426, 648] on div "DA-AL - Dachkonstruktion mit unterseitigem Dachbelag - Transportbeton C30/37 ge…" at bounding box center [1356, 651] width 223 height 9
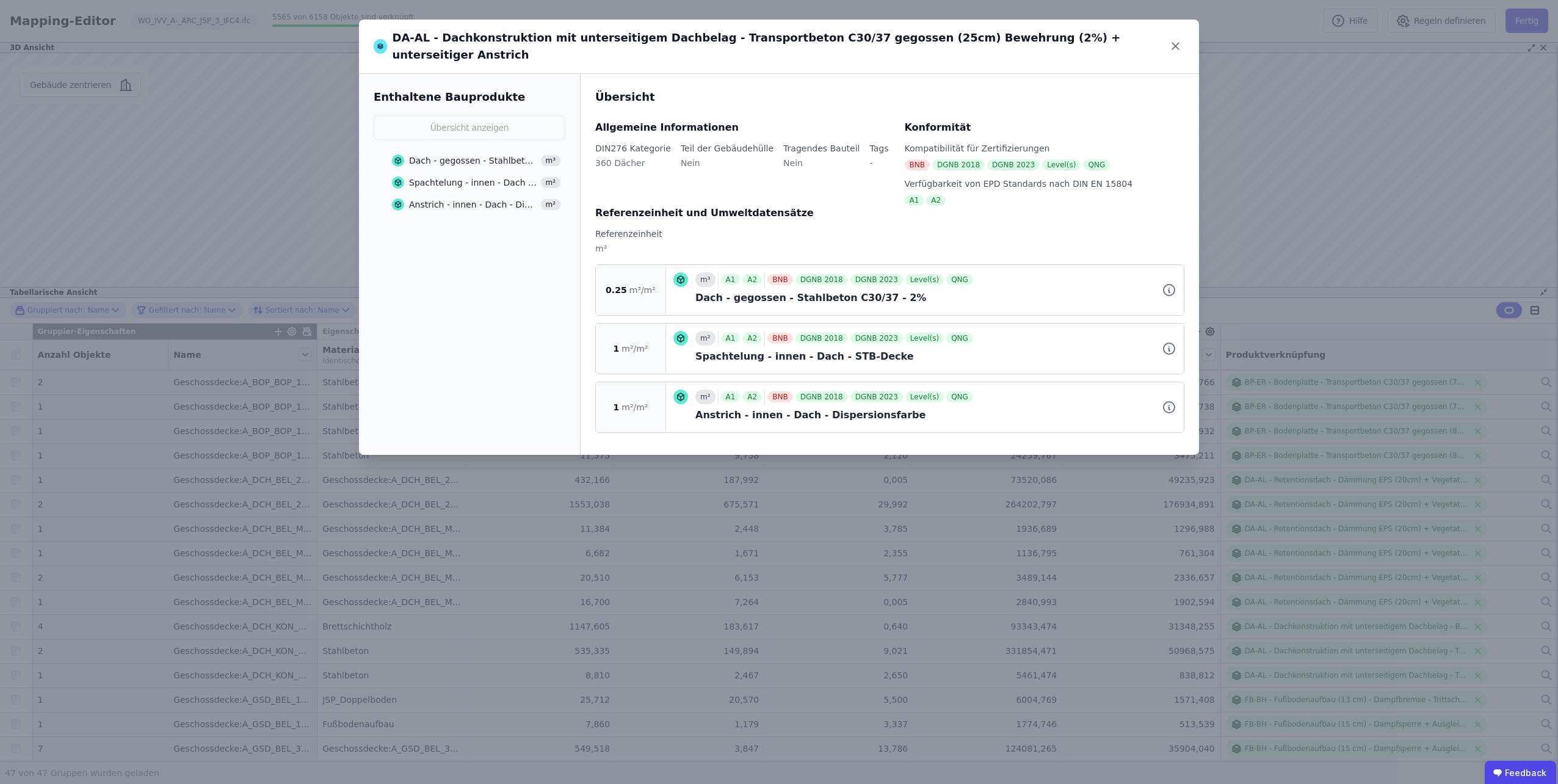
click at [1106, 43] on div "DA-AL - Dachkonstruktion mit unterseitigem Dachbelag - Transportbeton C30/37 ge…" at bounding box center [779, 46] width 840 height 54
click at [1097, 39] on div "DA-AL - Dachkonstruktion mit unterseitigem Dachbelag - Transportbeton C30/37 ge…" at bounding box center [779, 46] width 840 height 54
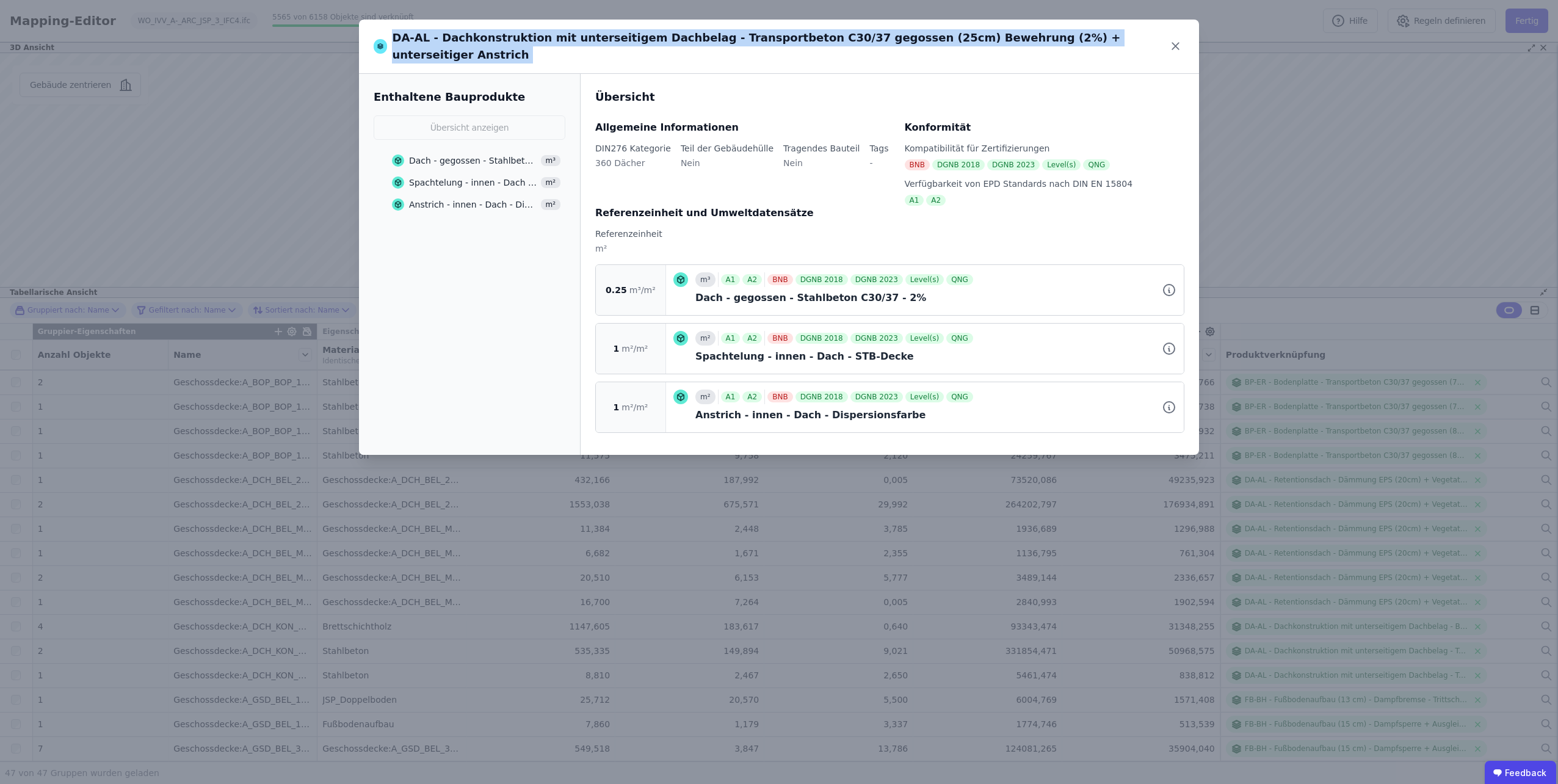
click at [1097, 39] on div "DA-AL - Dachkonstruktion mit unterseitigem Dachbelag - Transportbeton C30/37 ge…" at bounding box center [779, 46] width 840 height 54
copy div "DA-AL - Dachkonstruktion mit unterseitigem Dachbelag - Transportbeton C30/37 ge…"
click at [1173, 37] on icon at bounding box center [1175, 45] width 18 height 18
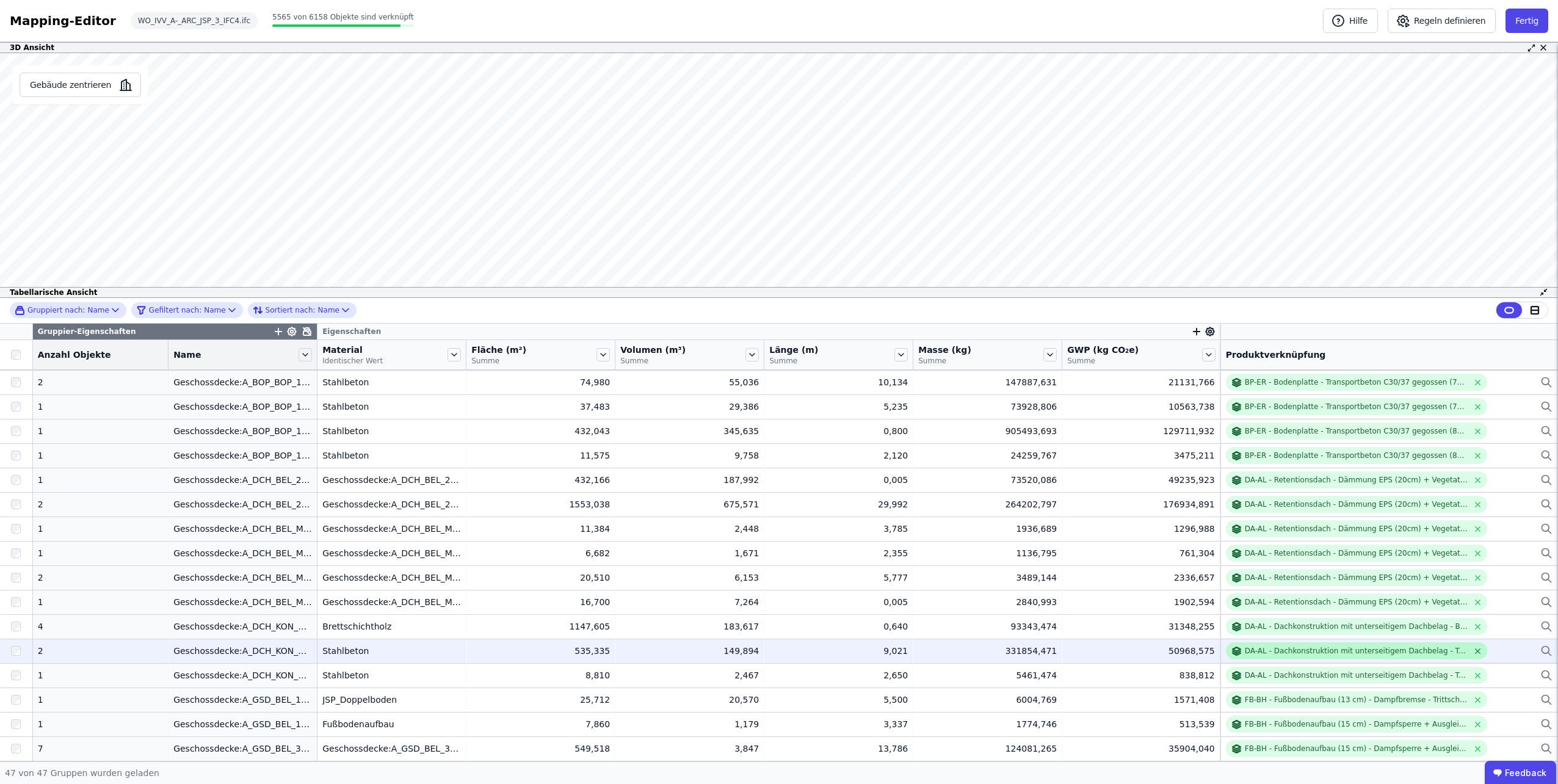
click at [1473, 647] on icon at bounding box center [1478, 651] width 9 height 9
click at [1459, 648] on div "Verknüpfe ein Bauprodukt oder eine Komponente" at bounding box center [1389, 651] width 327 height 15
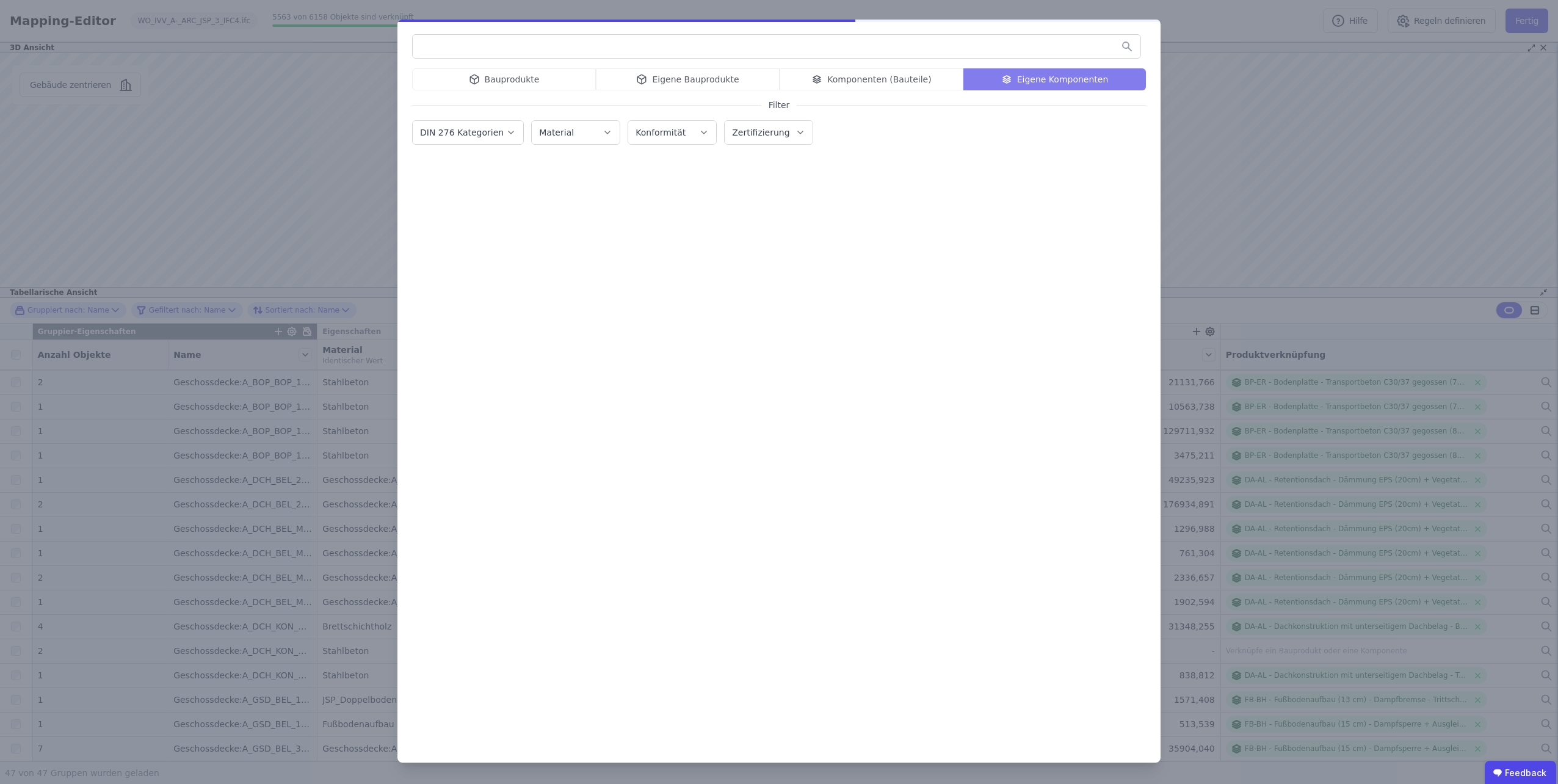
click at [960, 49] on input "text" at bounding box center [777, 45] width 728 height 22
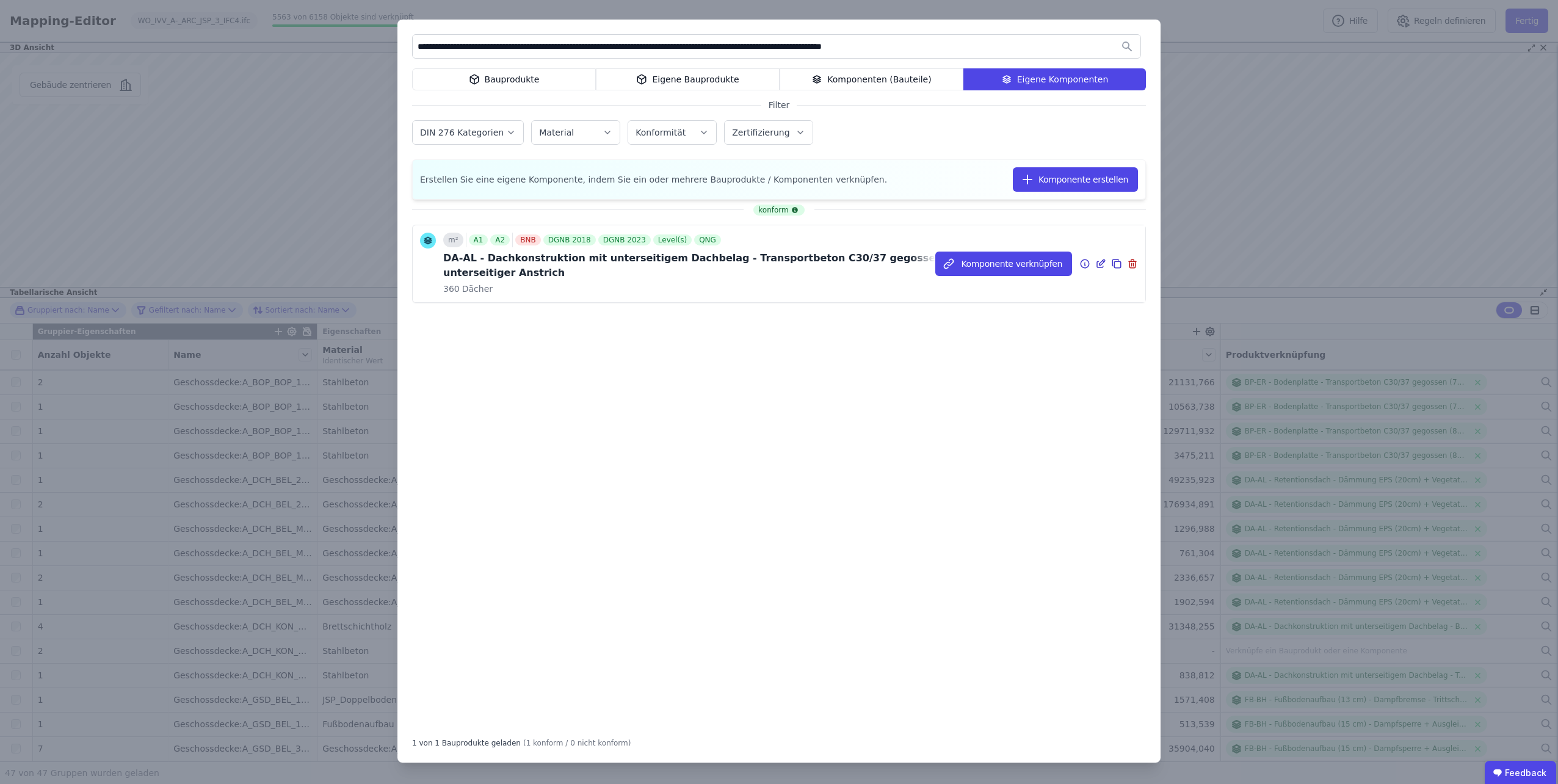
type input "**********"
click at [1114, 262] on icon at bounding box center [1117, 264] width 7 height 7
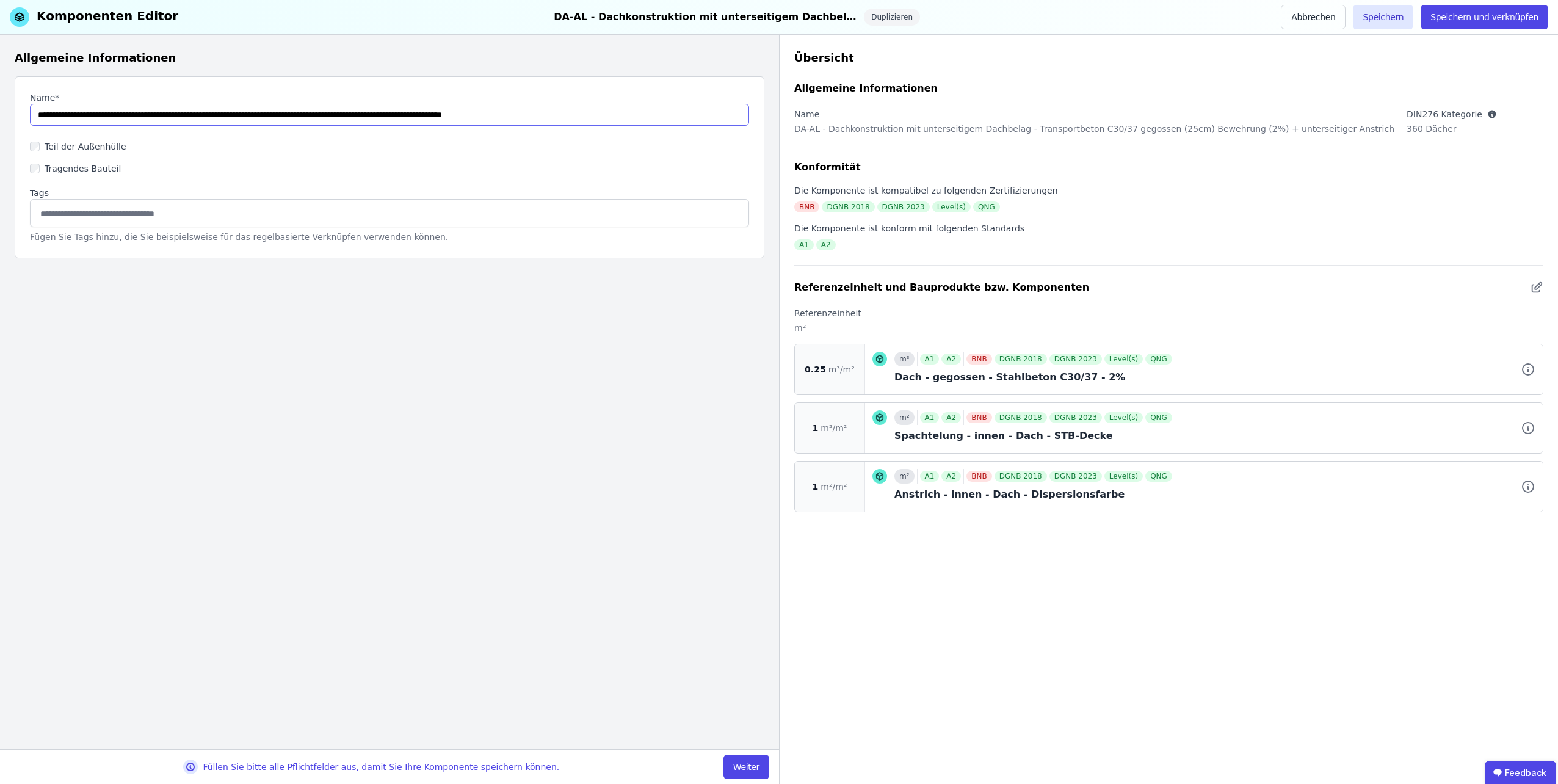
click at [394, 113] on input "string" at bounding box center [389, 114] width 719 height 22
type input "**********"
click at [739, 769] on button "Weiter" at bounding box center [746, 767] width 45 height 25
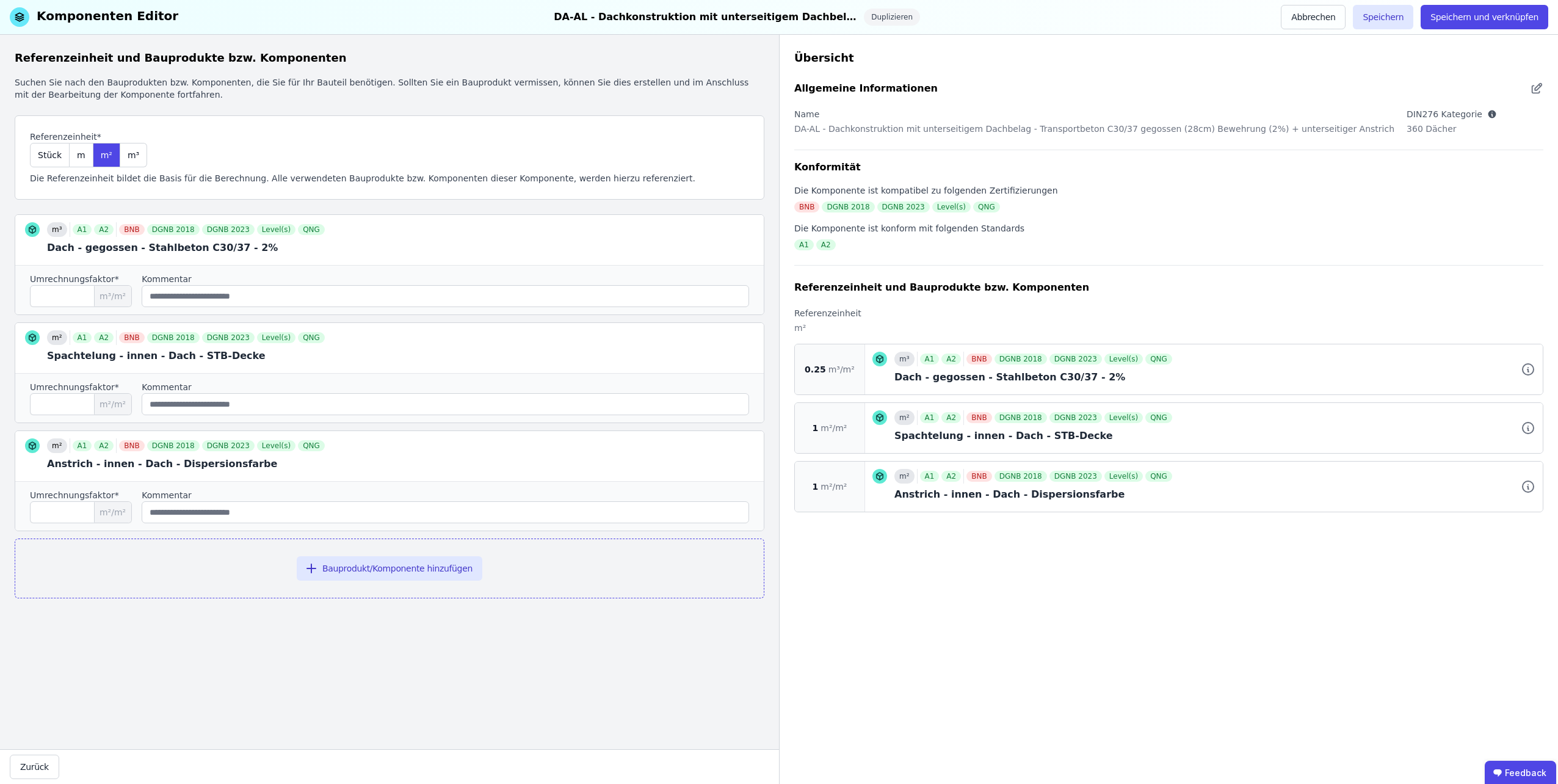
click at [61, 279] on label "Umrechnungsfaktor*" at bounding box center [75, 279] width 89 height 12
click at [62, 289] on input "****" at bounding box center [81, 296] width 102 height 22
type input "****"
click at [1458, 22] on button "Speichern und verknüpfen" at bounding box center [1483, 17] width 128 height 25
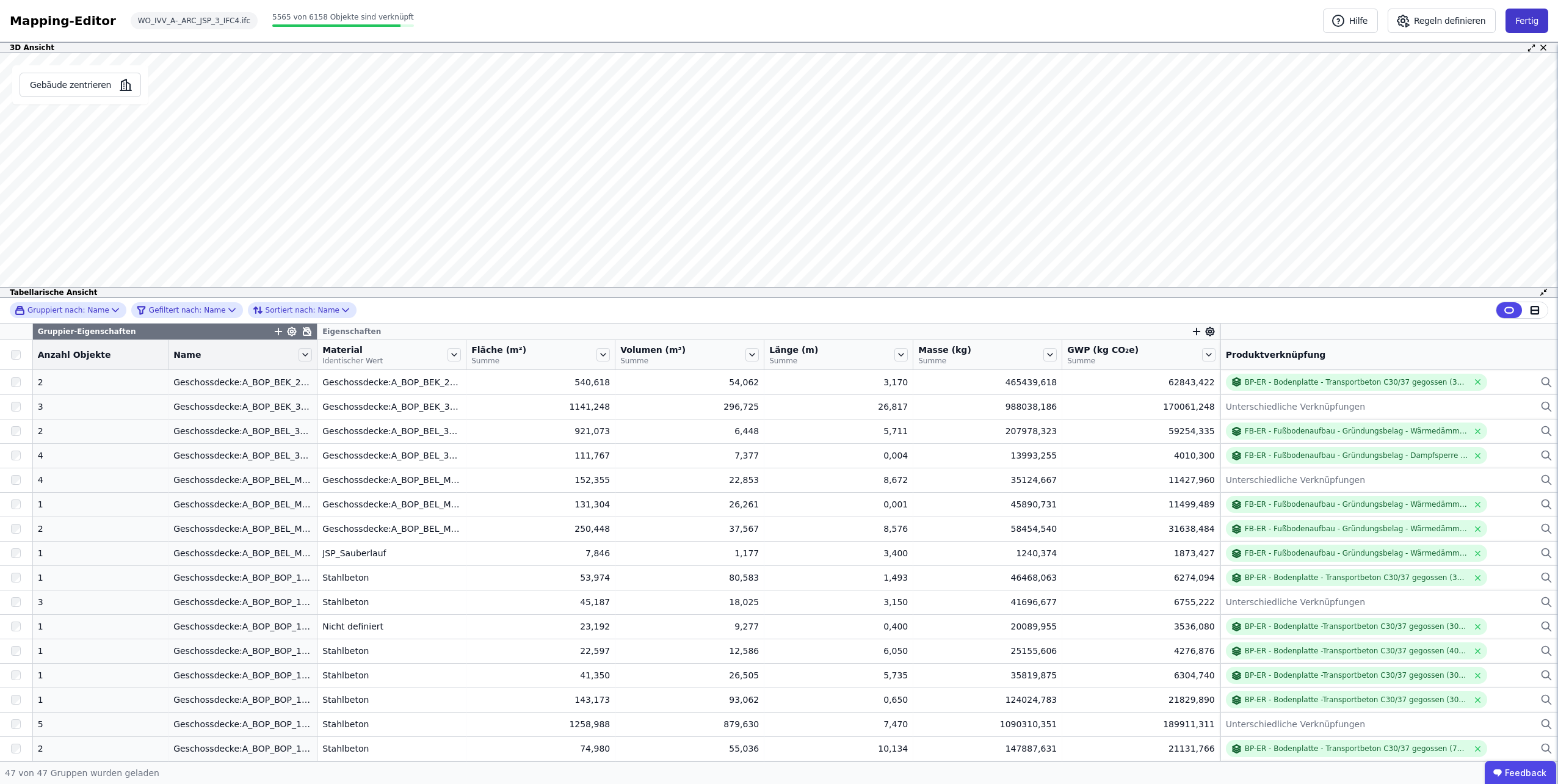
click at [1520, 16] on button "Fertig" at bounding box center [1526, 21] width 43 height 25
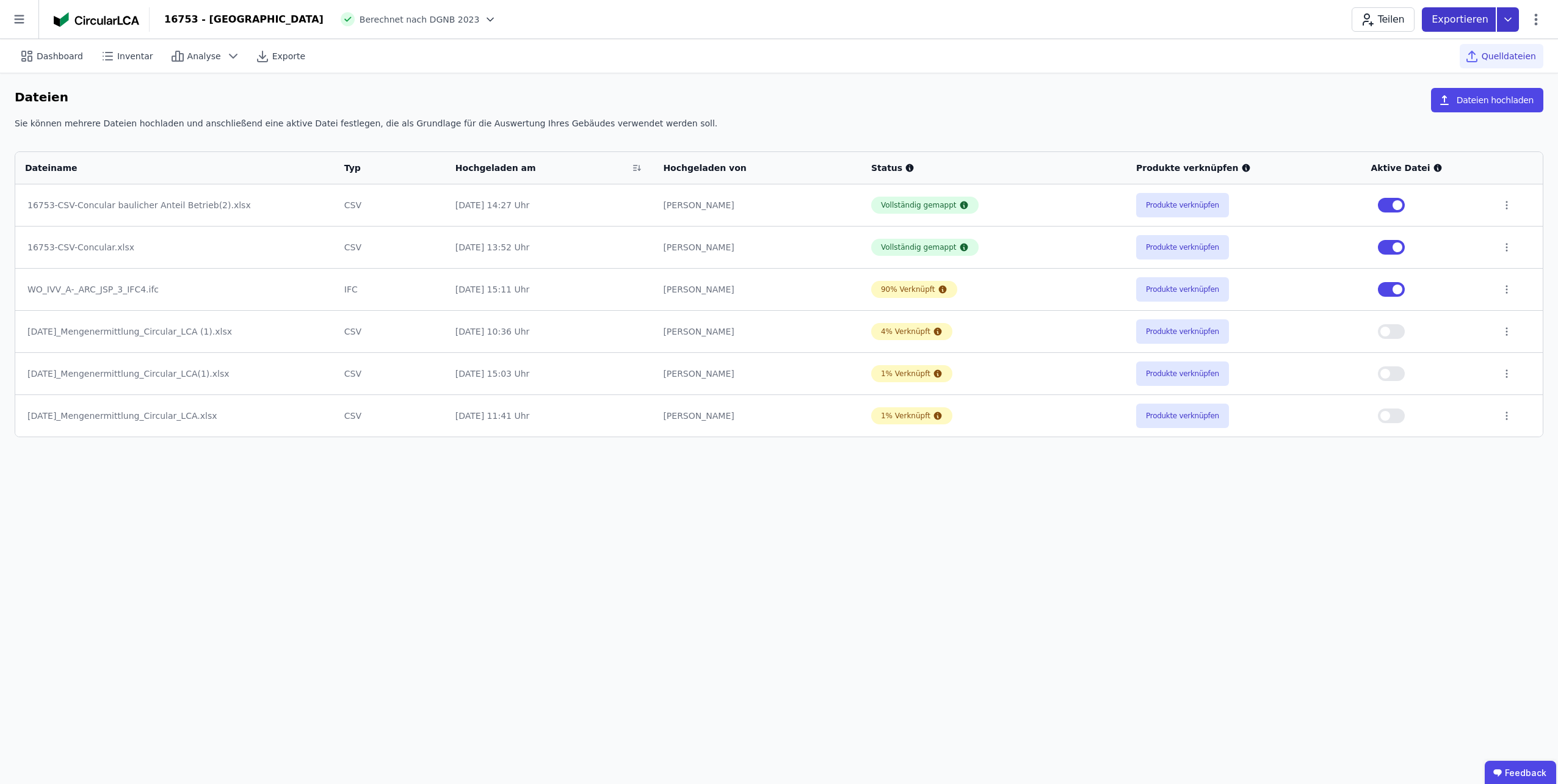
click at [1505, 26] on icon at bounding box center [1507, 20] width 22 height 25
click at [1465, 87] on div "Ökobilanzierung" at bounding box center [1442, 92] width 153 height 22
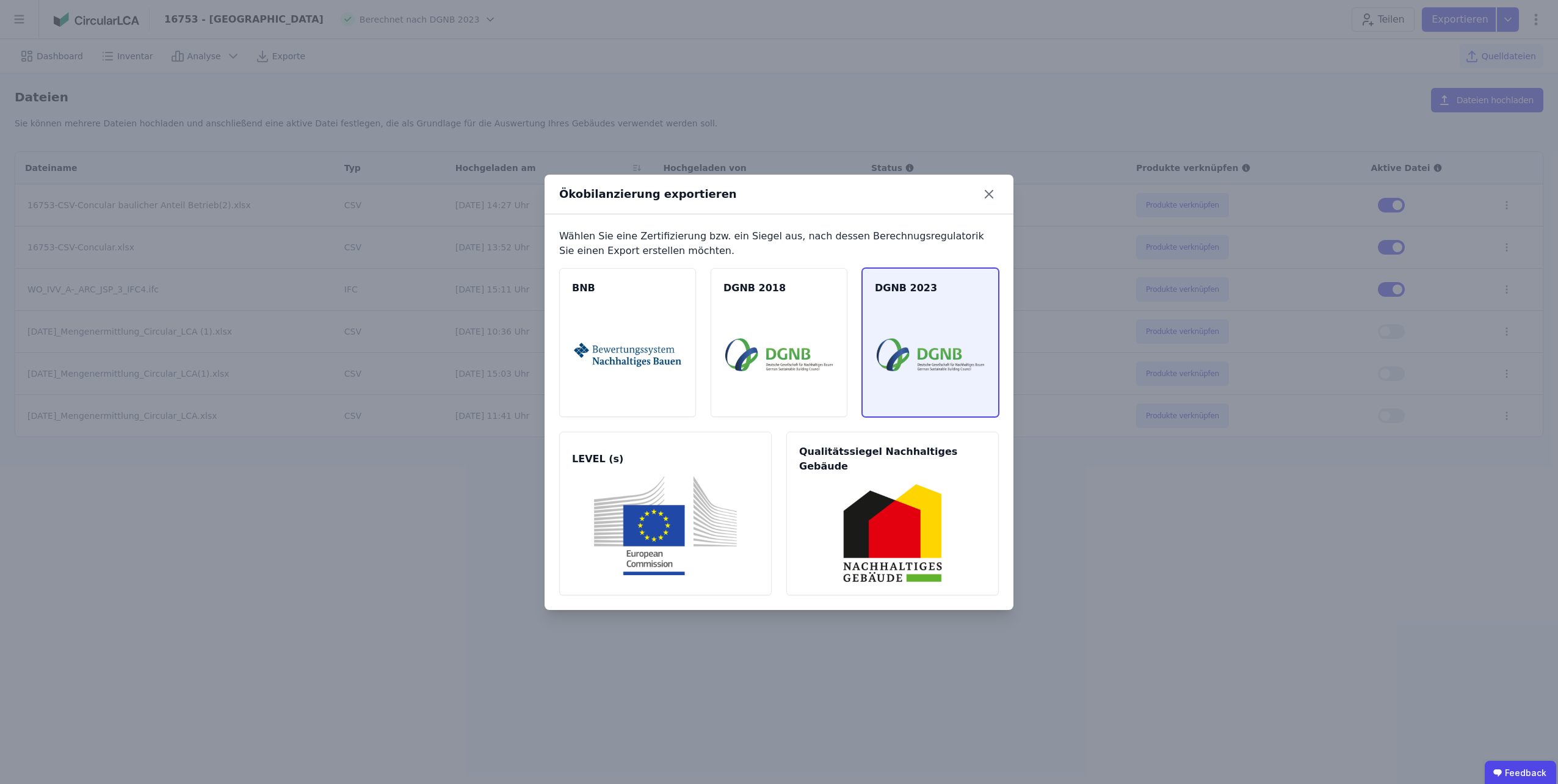
click at [907, 342] on img at bounding box center [931, 354] width 108 height 99
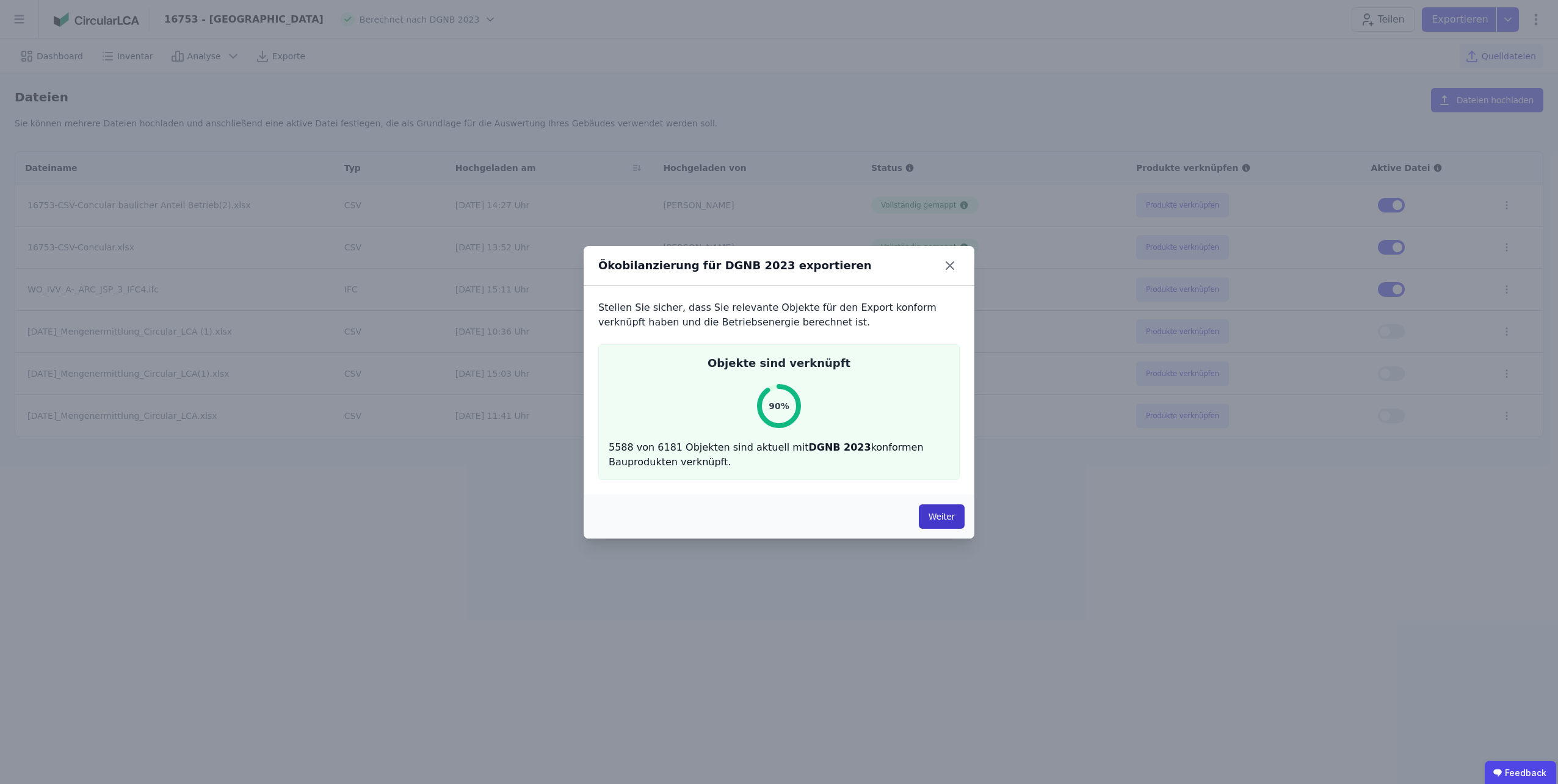
click at [933, 516] on button "Weiter" at bounding box center [941, 517] width 45 height 25
select select "*"
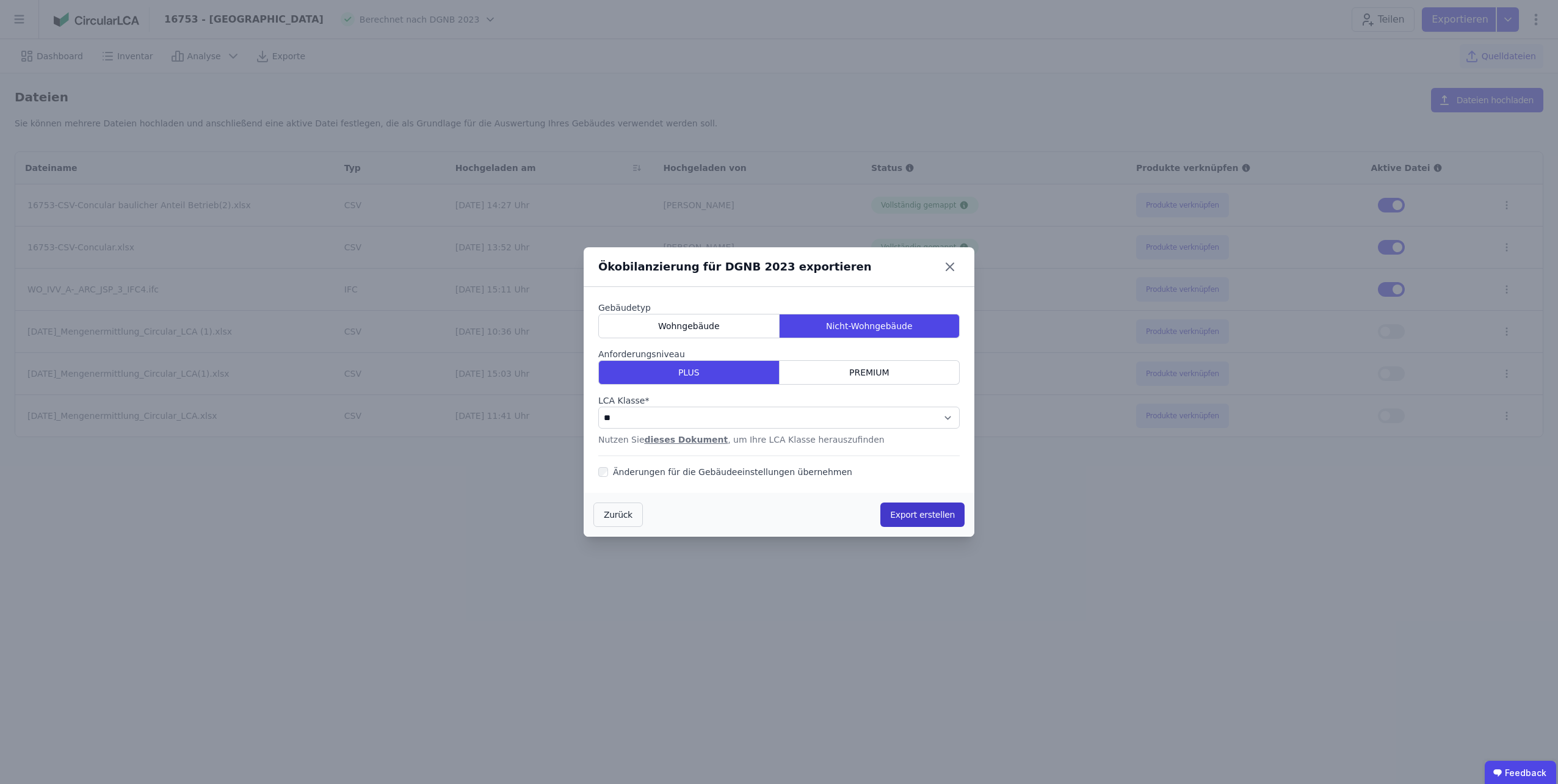
click at [903, 517] on button "Export erstellen" at bounding box center [922, 515] width 84 height 25
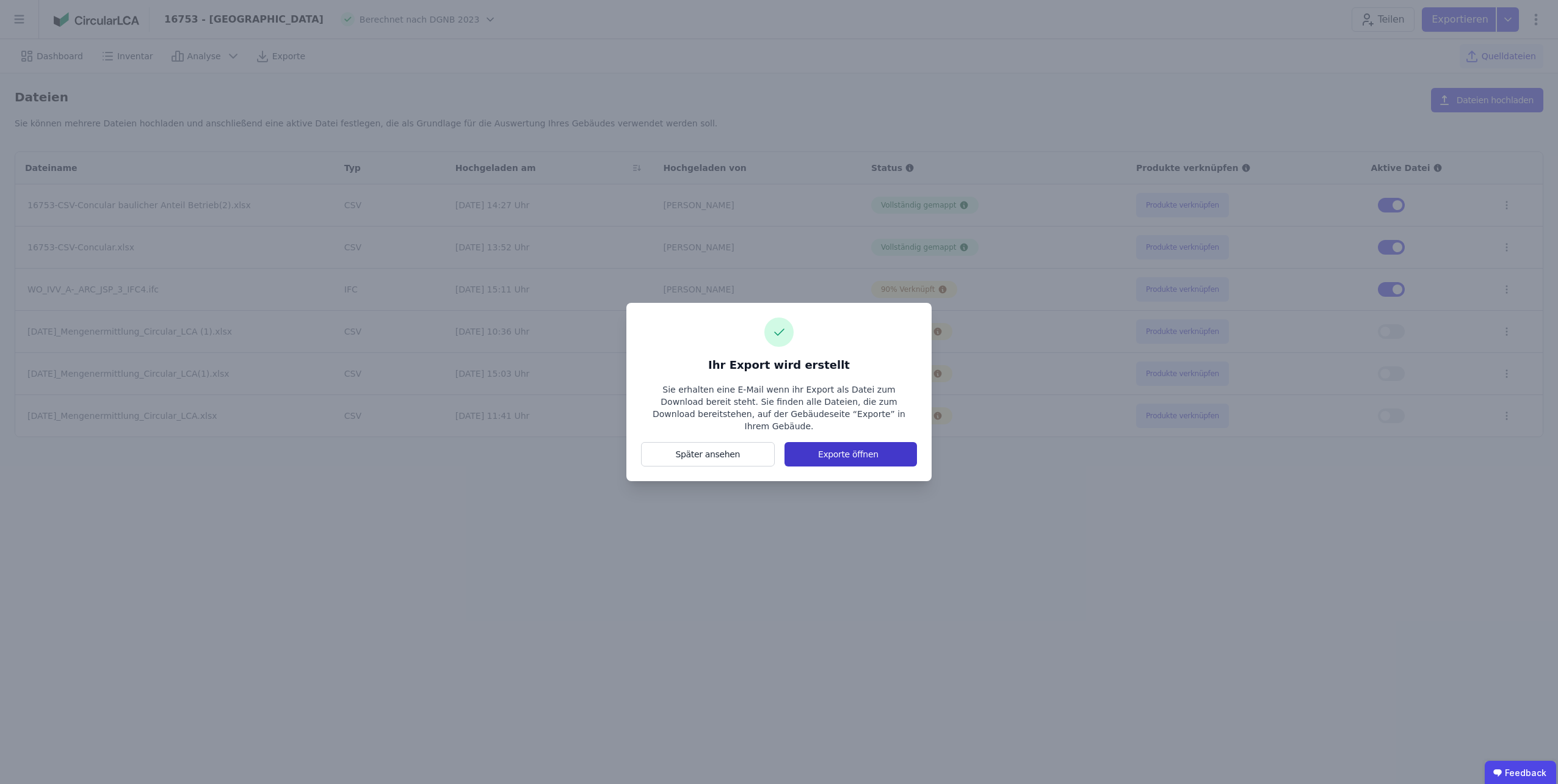
click at [846, 447] on button "Exporte öffnen" at bounding box center [850, 454] width 132 height 25
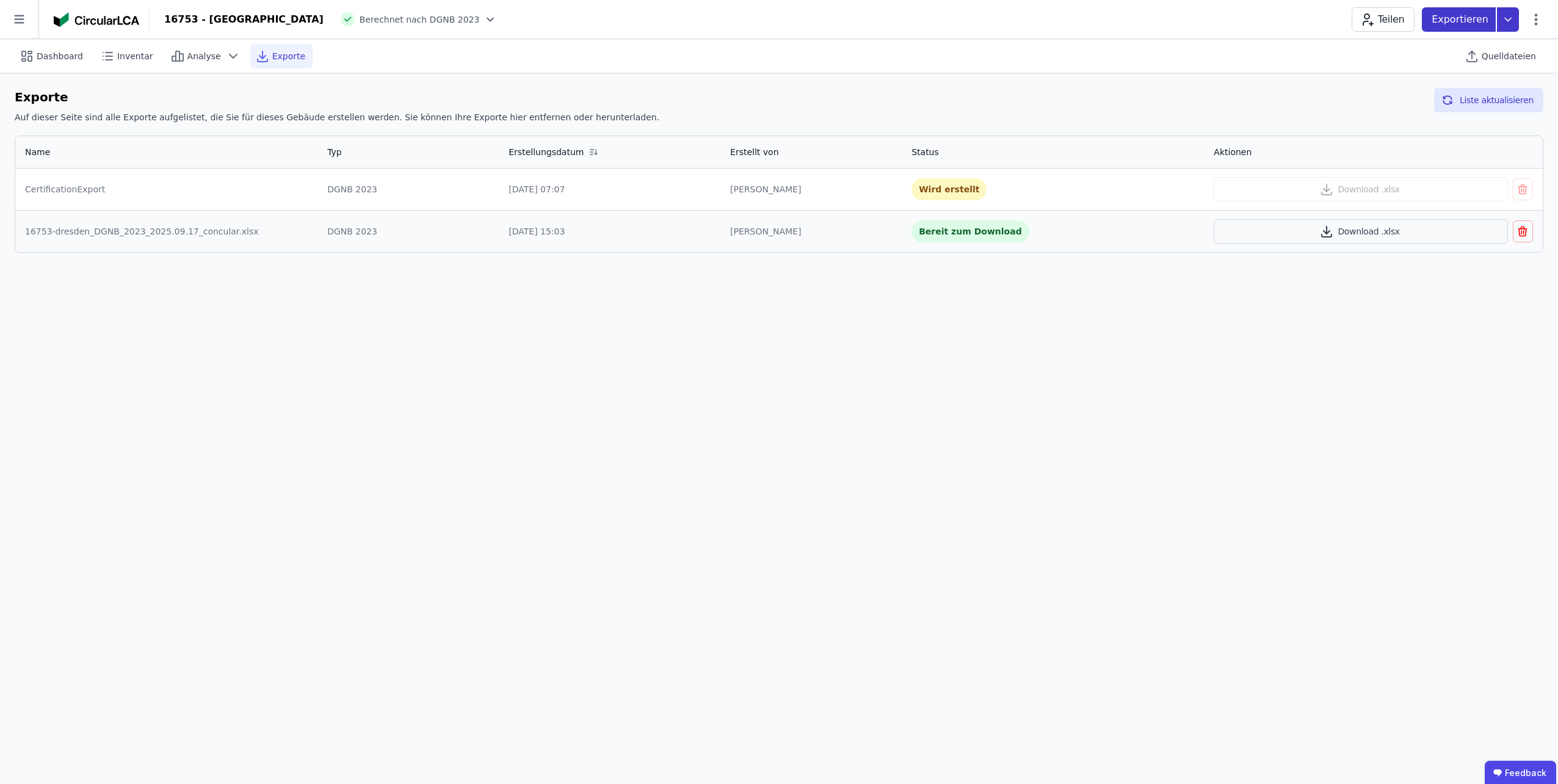
click at [1501, 20] on icon at bounding box center [1507, 20] width 22 height 25
click at [1458, 68] on div "Inventar" at bounding box center [1442, 70] width 153 height 22
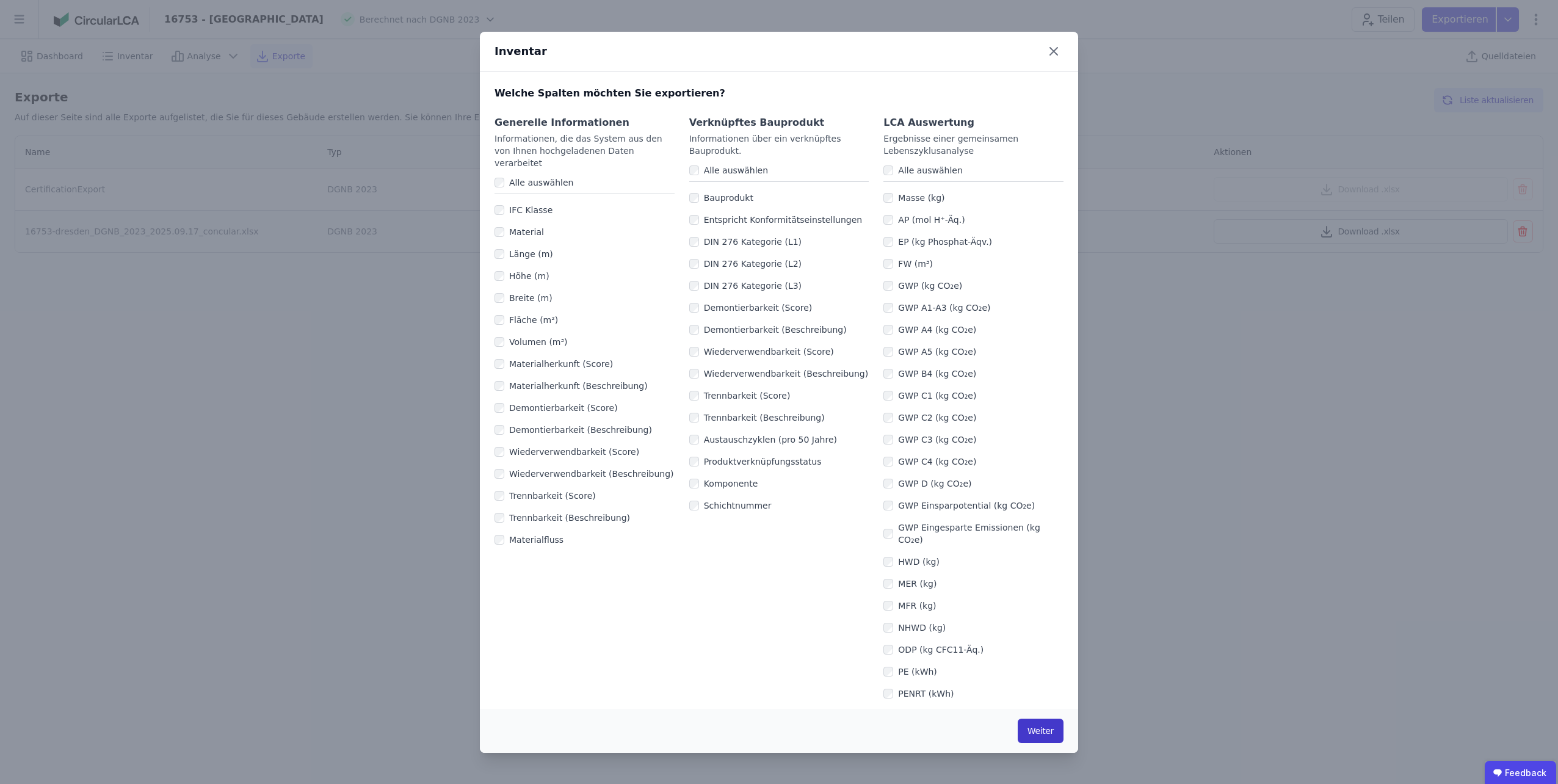
click at [1027, 735] on button "Weiter" at bounding box center [1040, 730] width 45 height 25
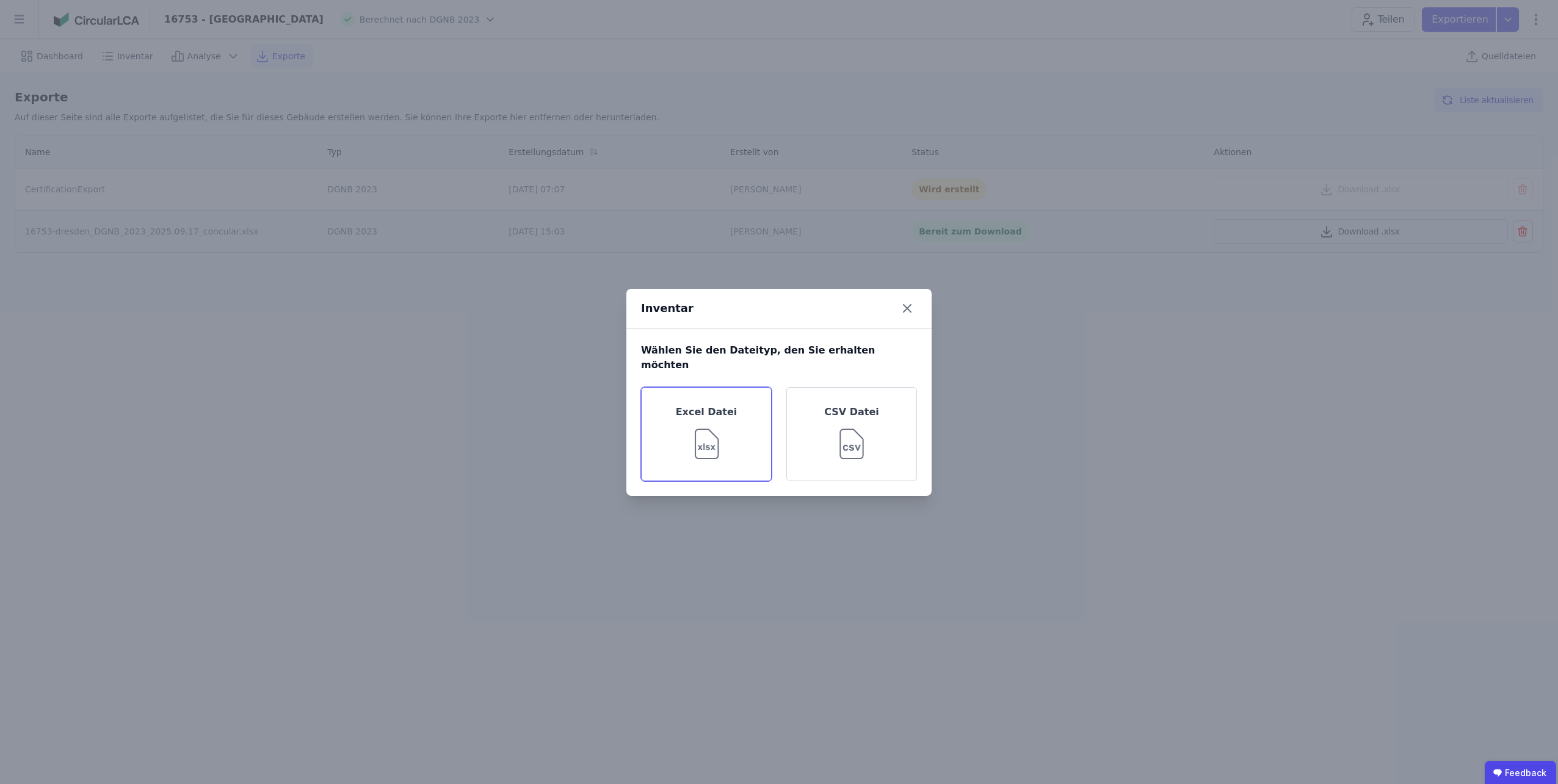
click at [693, 432] on img at bounding box center [707, 441] width 40 height 44
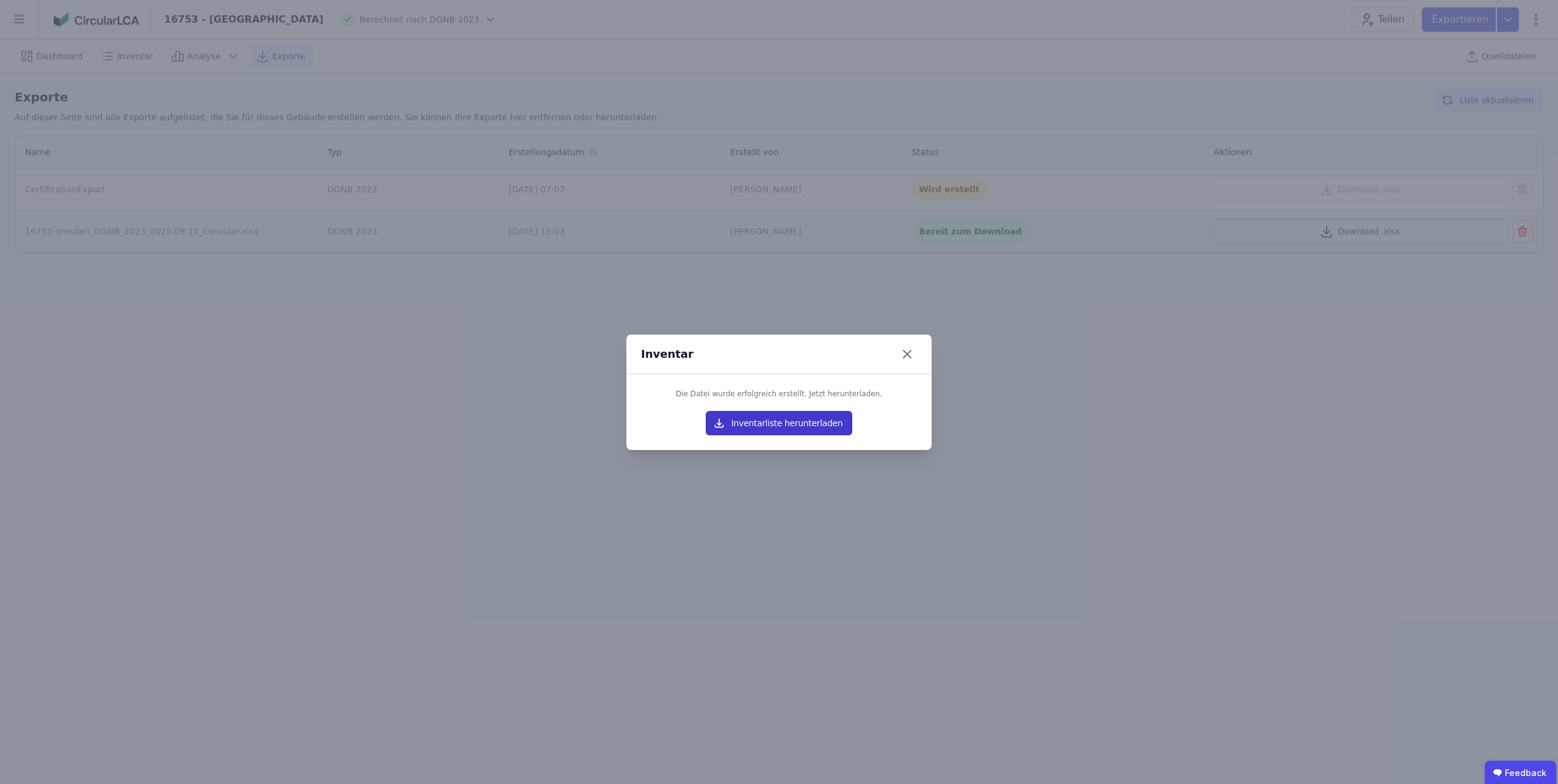
click at [718, 425] on icon "button" at bounding box center [719, 422] width 12 height 12
click at [906, 352] on icon at bounding box center [907, 354] width 8 height 8
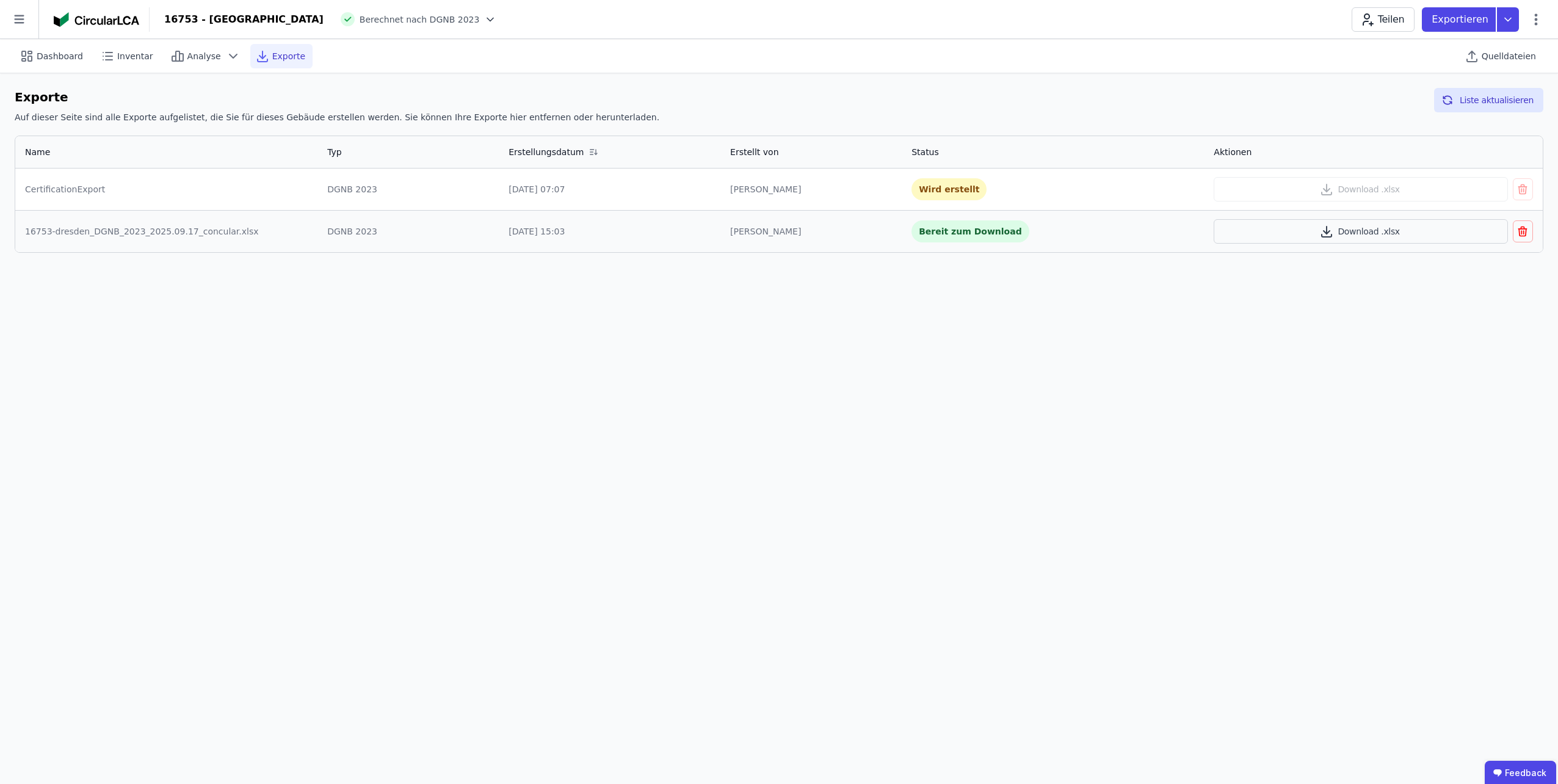
click at [1079, 377] on div "Dashboard Inventar Analyse Exporte Quelldateien Exporte Auf dieser Seite sind a…" at bounding box center [779, 411] width 1558 height 744
click at [120, 59] on span "Inventar" at bounding box center [135, 56] width 36 height 12
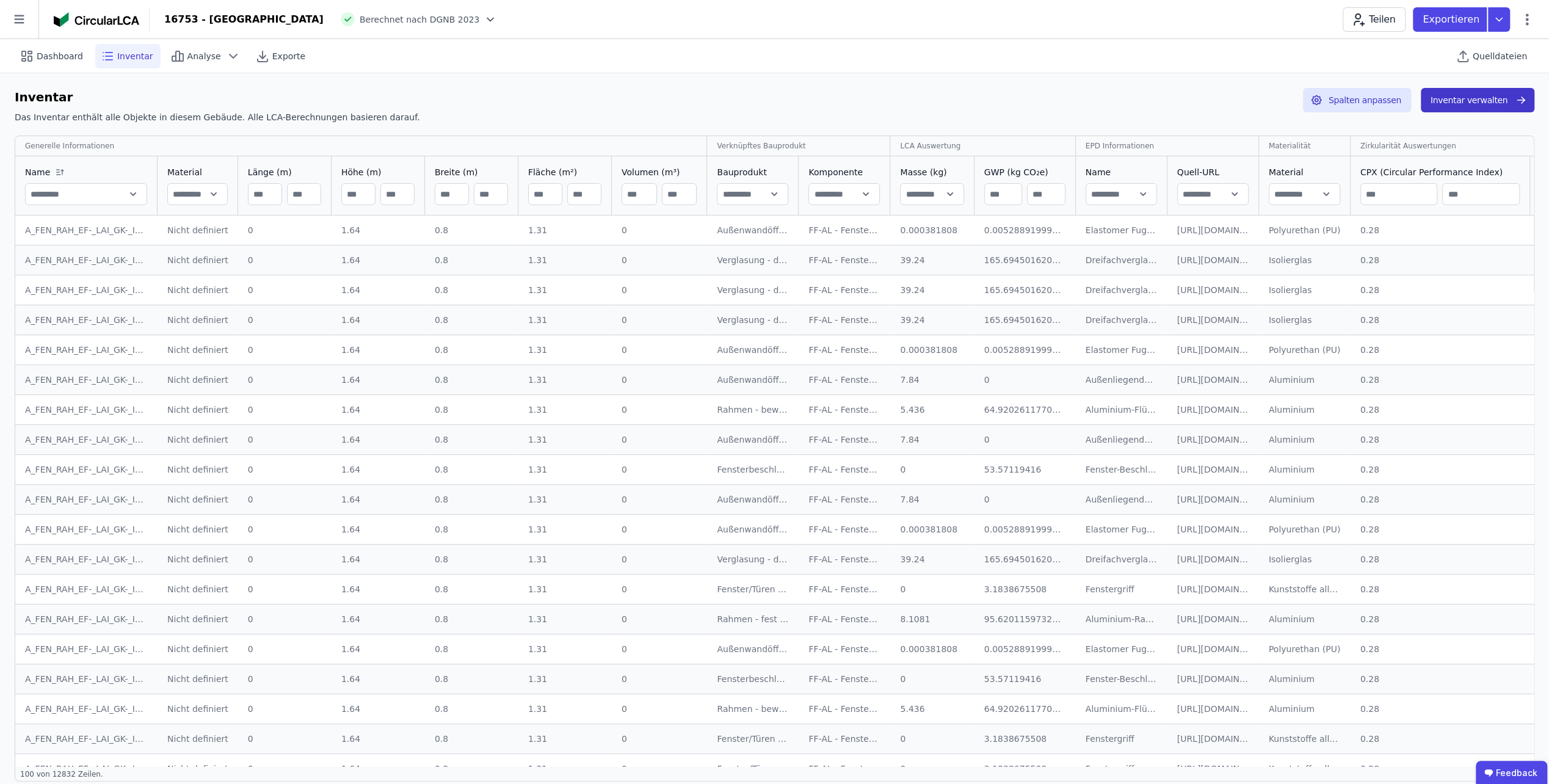
click at [1485, 102] on button "Inventar verwalten" at bounding box center [1477, 100] width 113 height 25
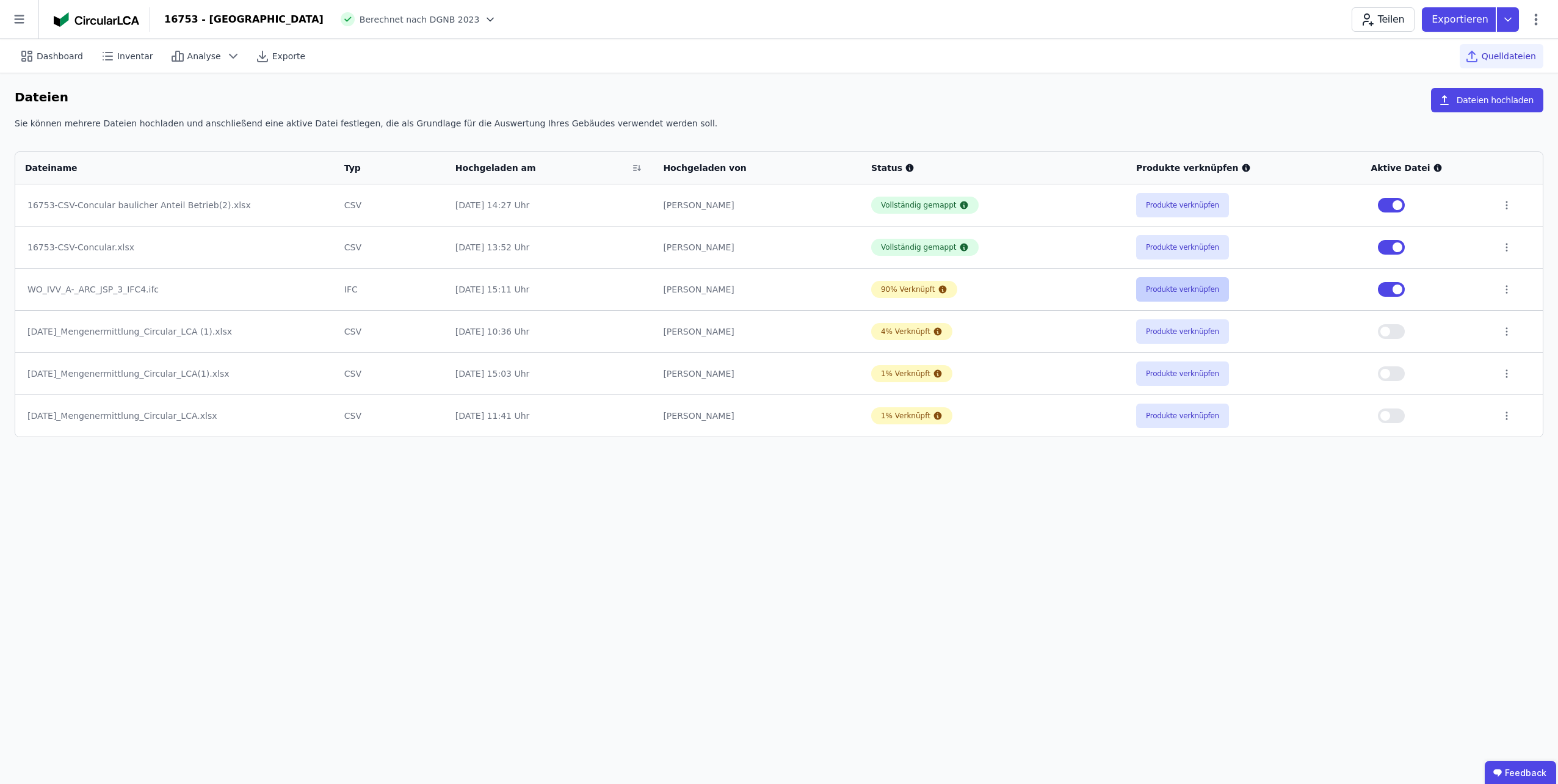
click at [1207, 285] on button "Produkte verknüpfen" at bounding box center [1182, 289] width 93 height 25
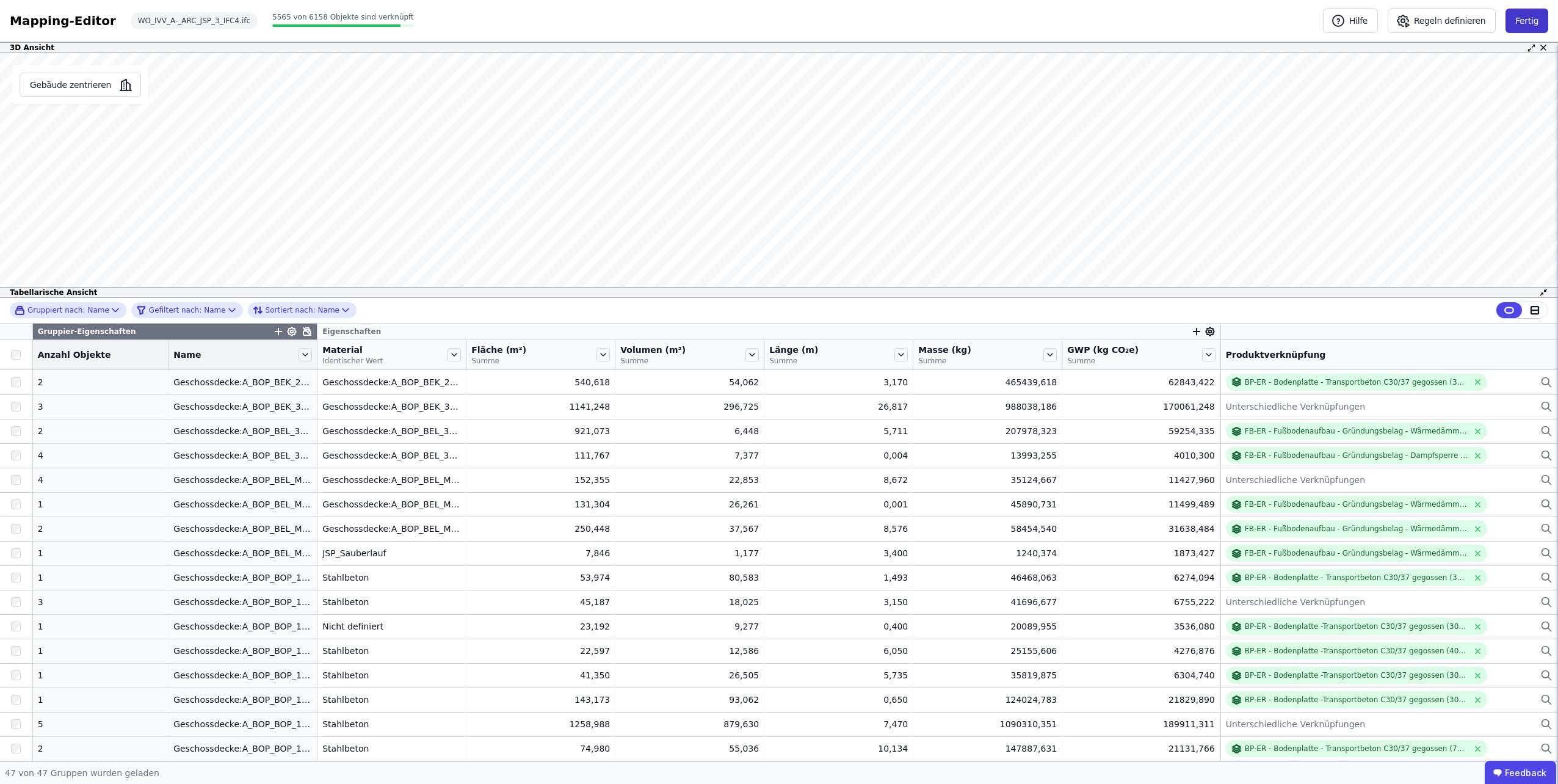
click at [1521, 11] on button "Fertig" at bounding box center [1526, 21] width 43 height 25
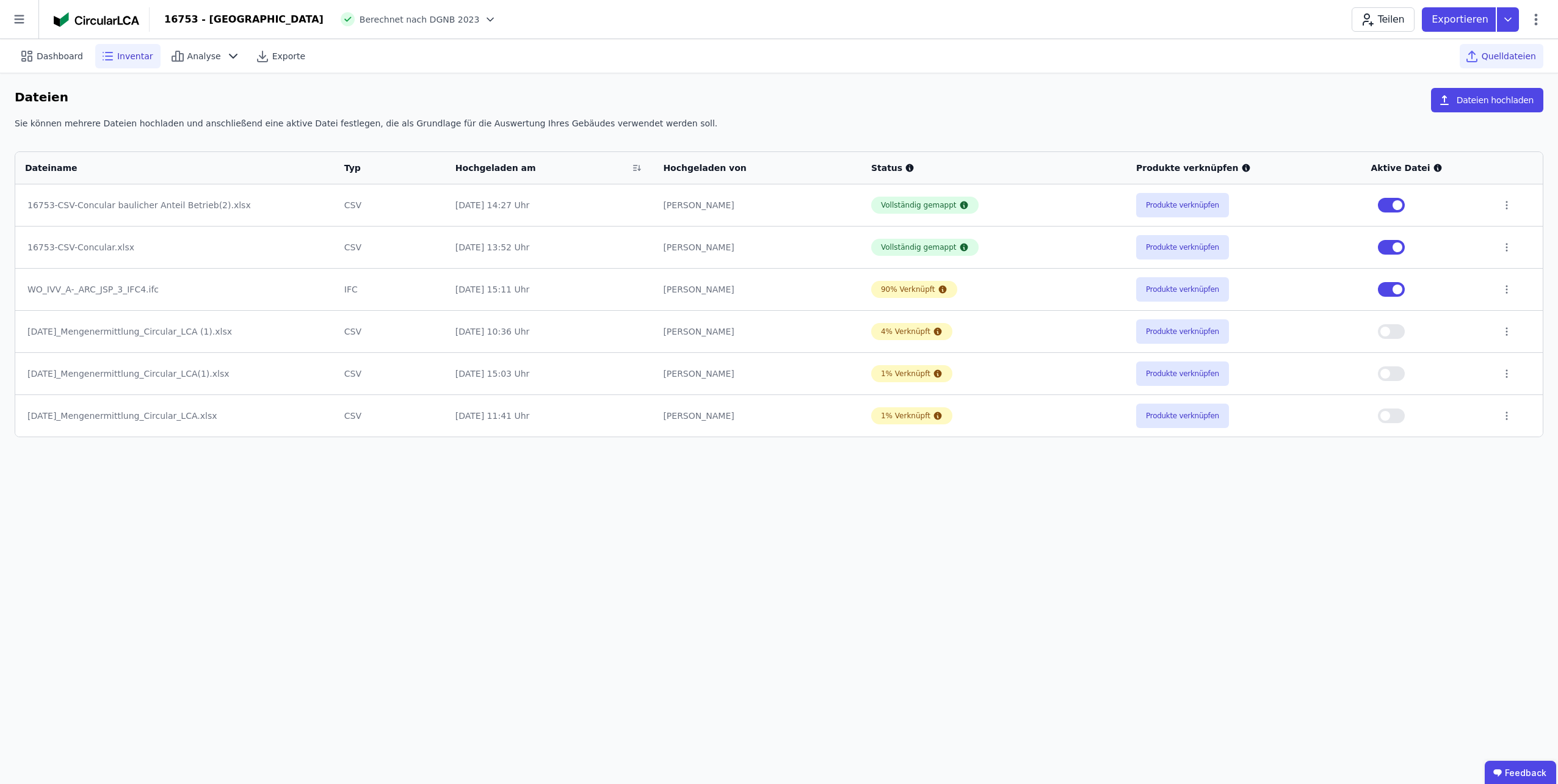
click at [128, 61] on span "Inventar" at bounding box center [135, 56] width 36 height 12
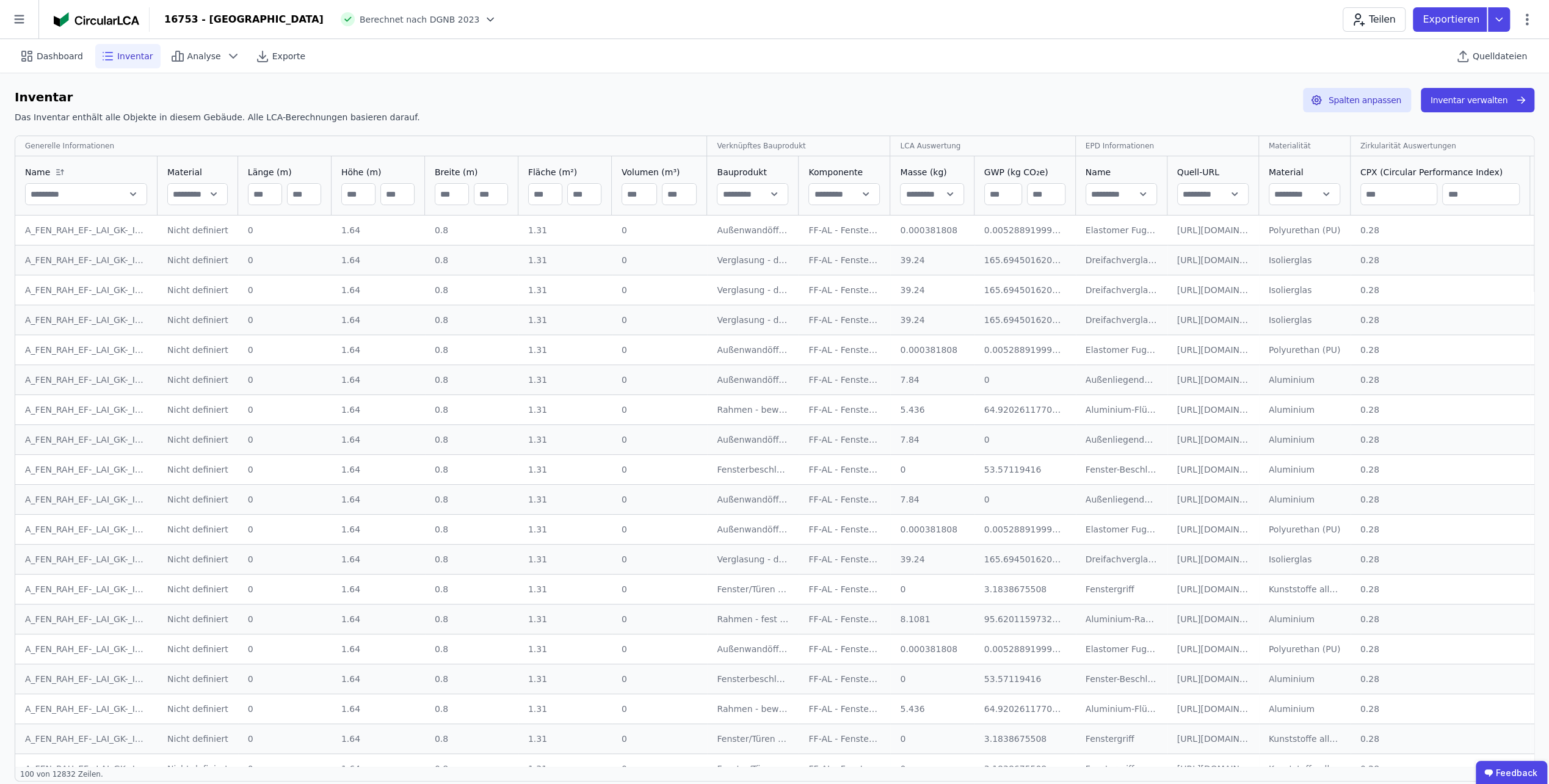
scroll to position [61, 0]
type input "**********"
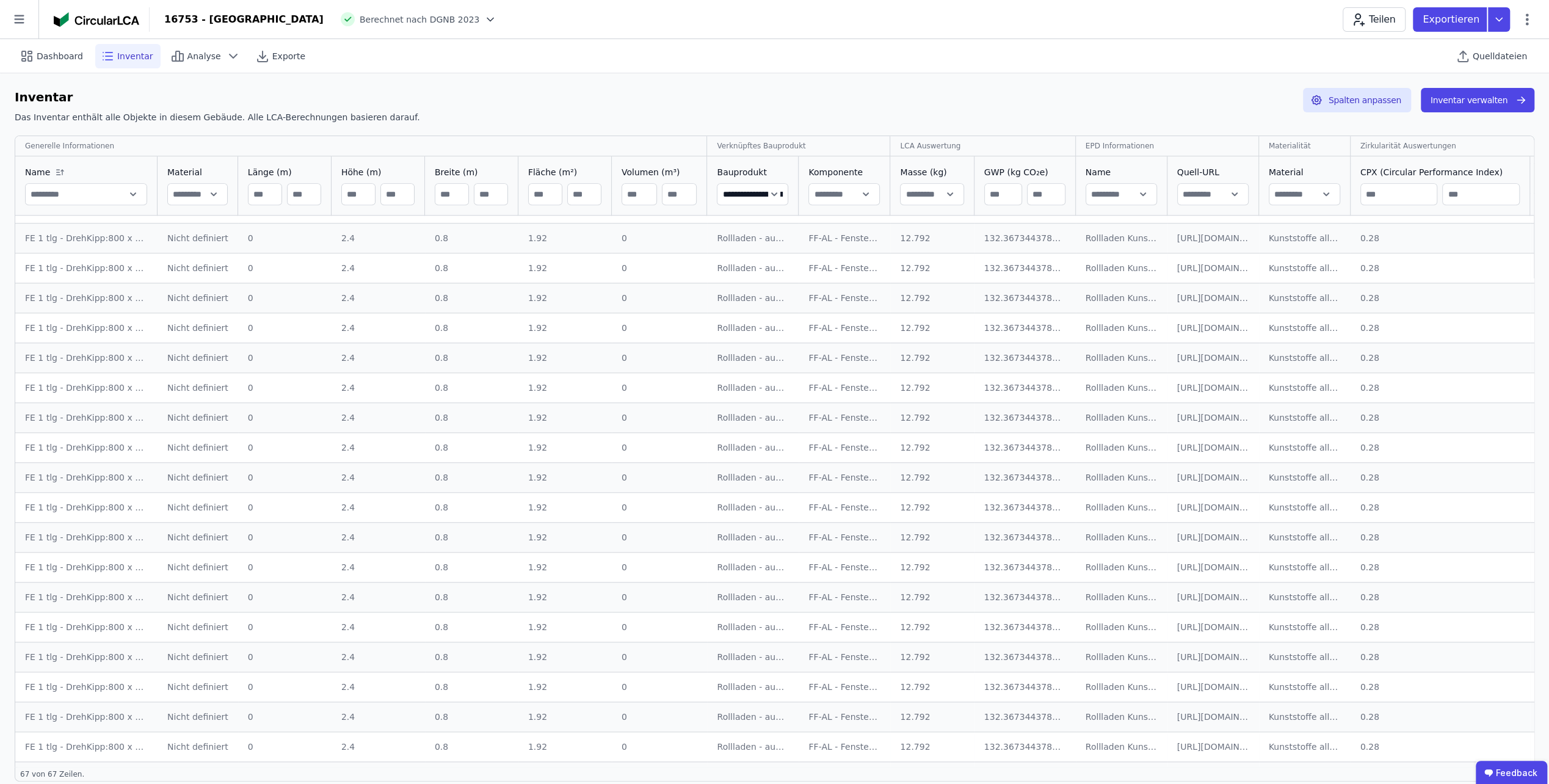
scroll to position [1442, 0]
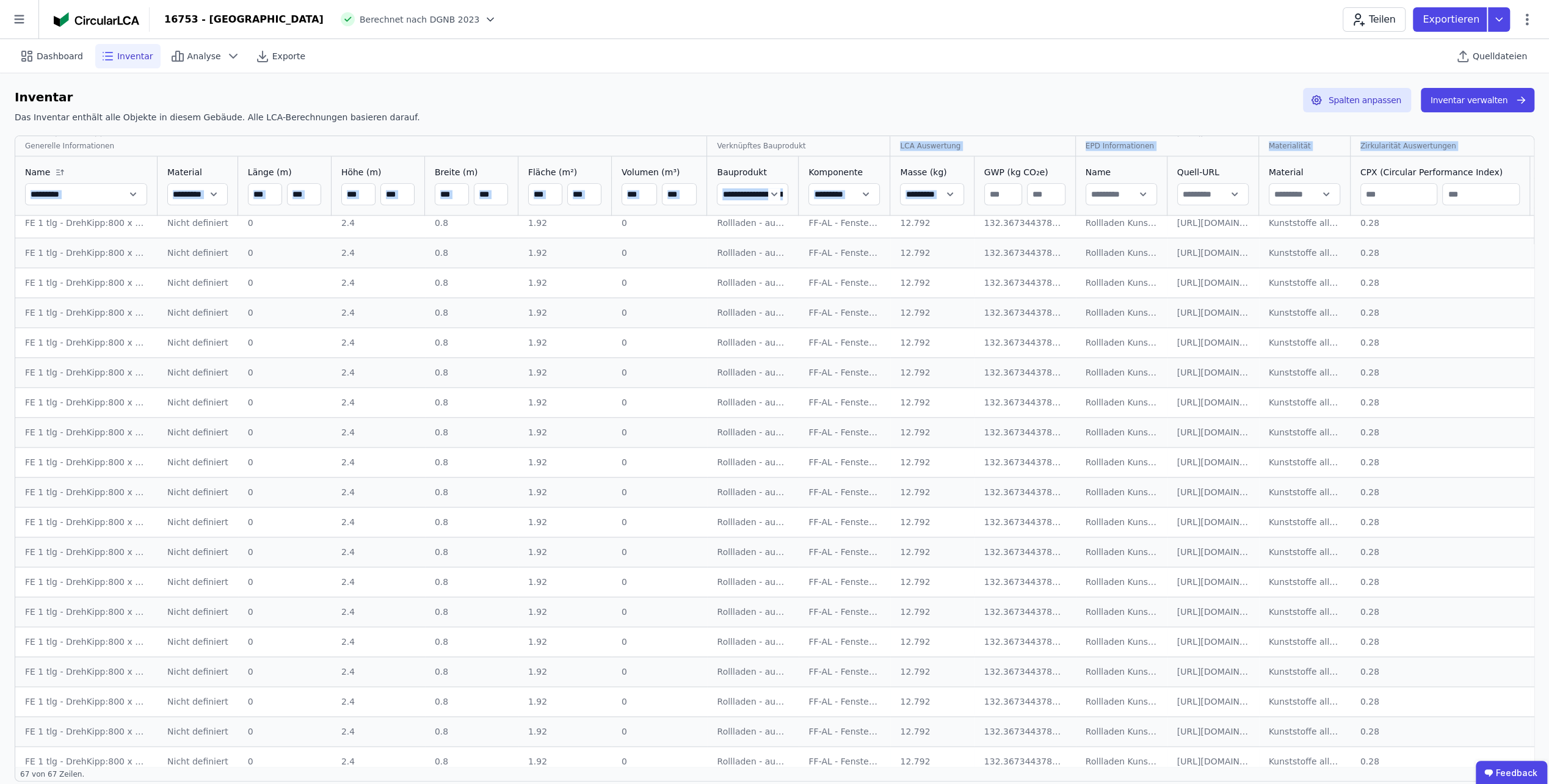
drag, startPoint x: 879, startPoint y: 145, endPoint x: 1015, endPoint y: 162, distance: 137.1
click at [890, 158] on div "Masse (kg)" at bounding box center [932, 185] width 83 height 59
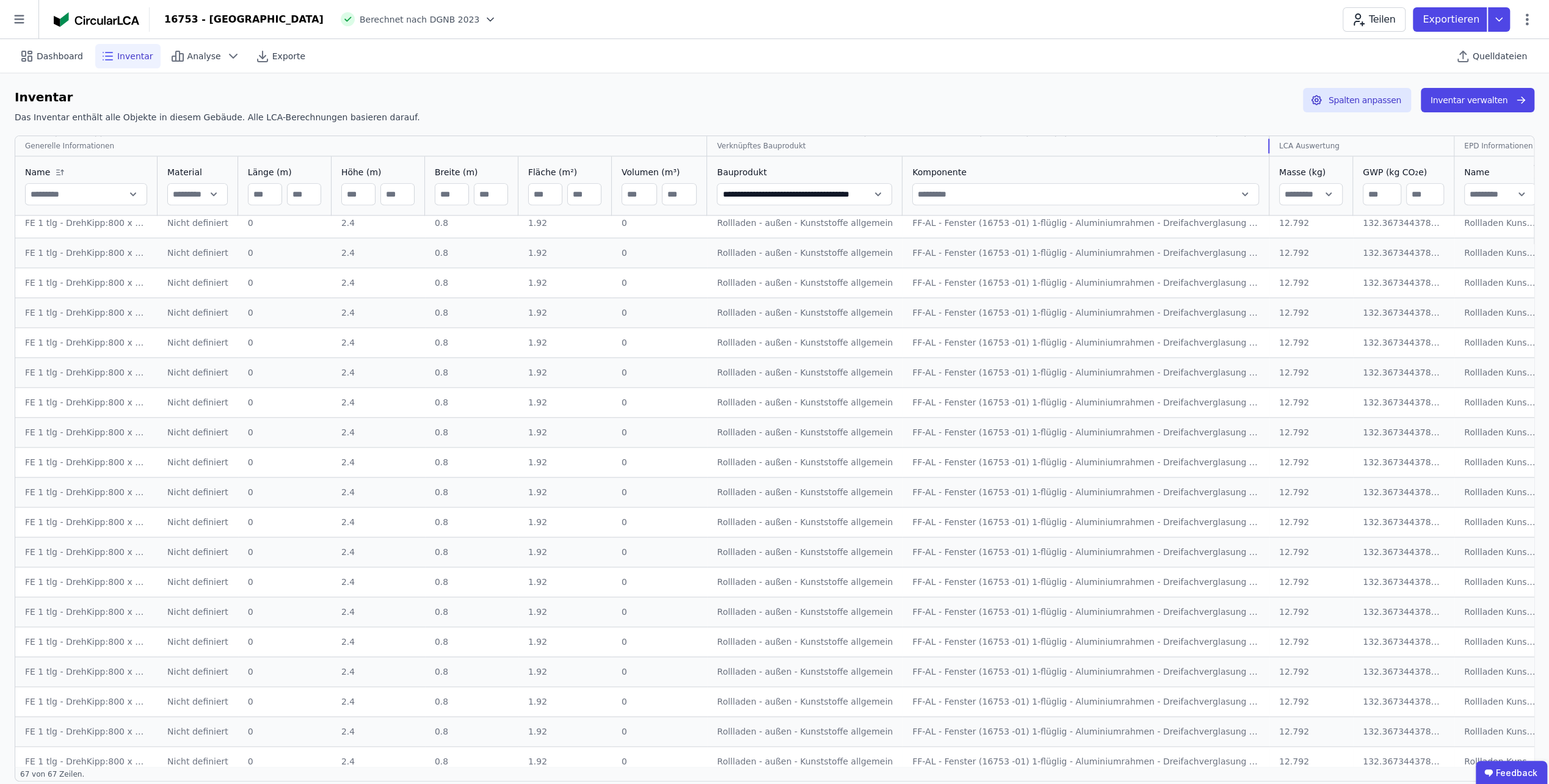
drag, startPoint x: 879, startPoint y: 146, endPoint x: 1427, endPoint y: 198, distance: 550.5
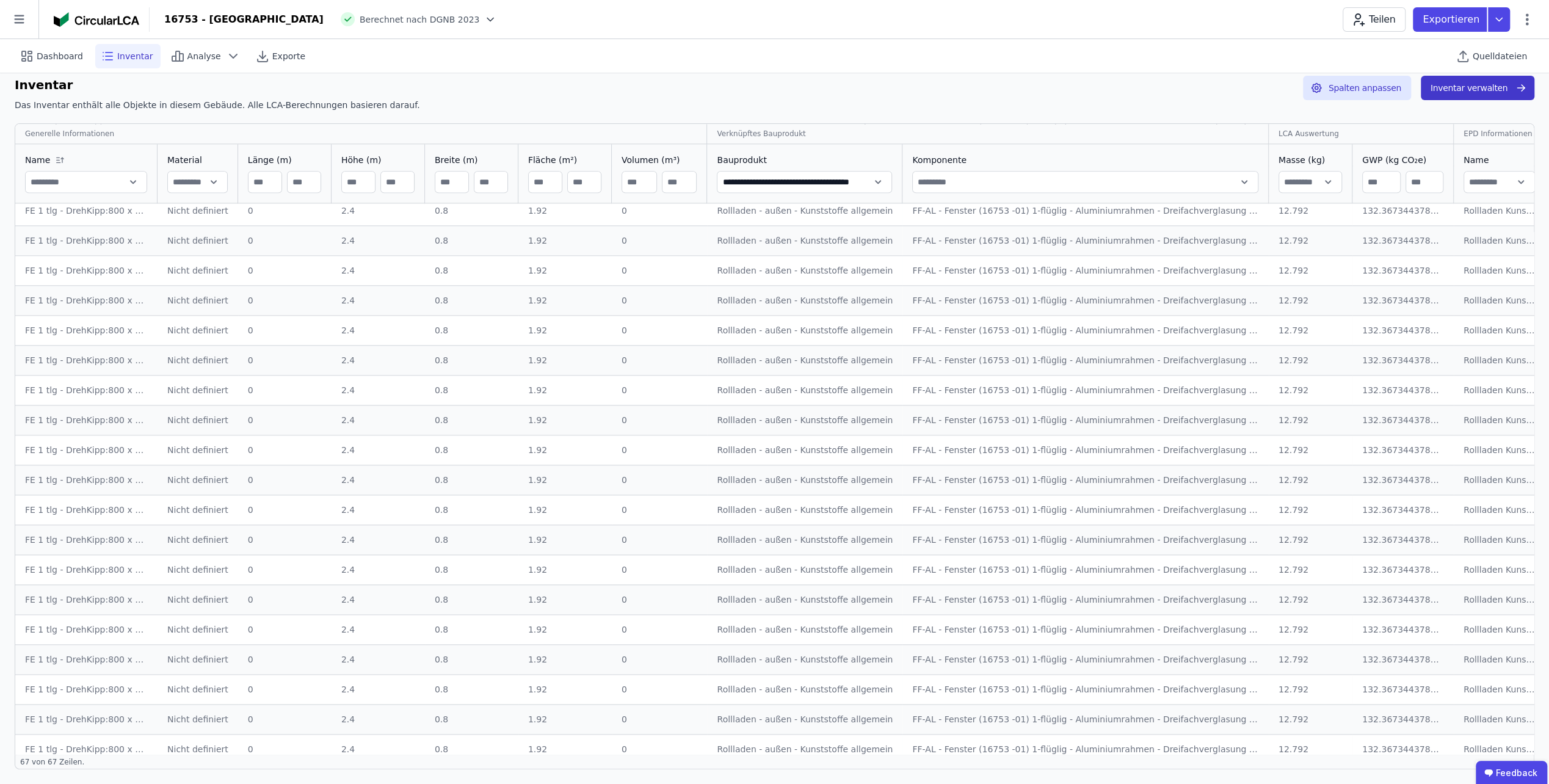
click at [1457, 82] on button "Inventar verwalten" at bounding box center [1477, 88] width 113 height 25
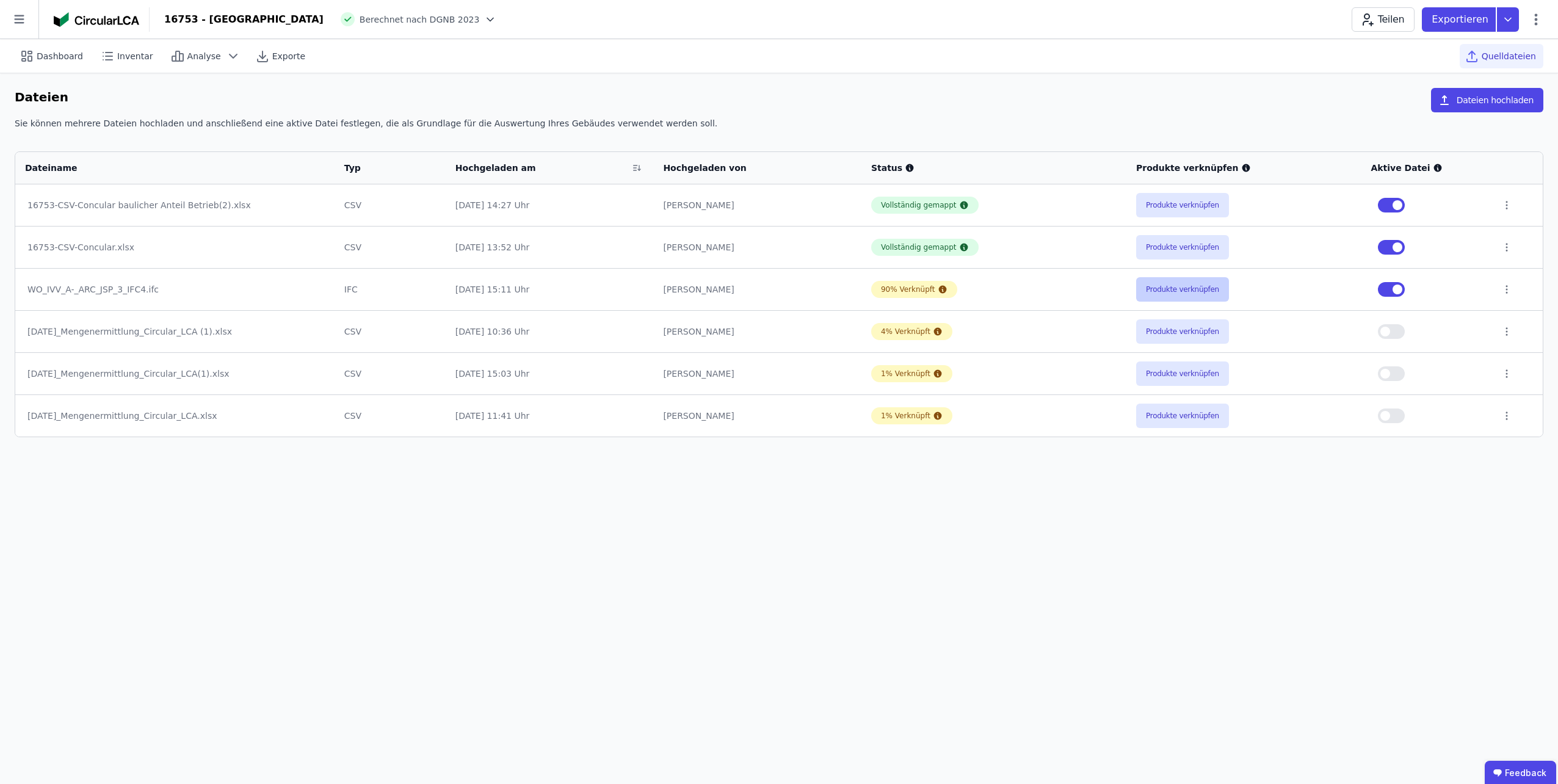
click at [1174, 292] on button "Produkte verknüpfen" at bounding box center [1182, 289] width 93 height 25
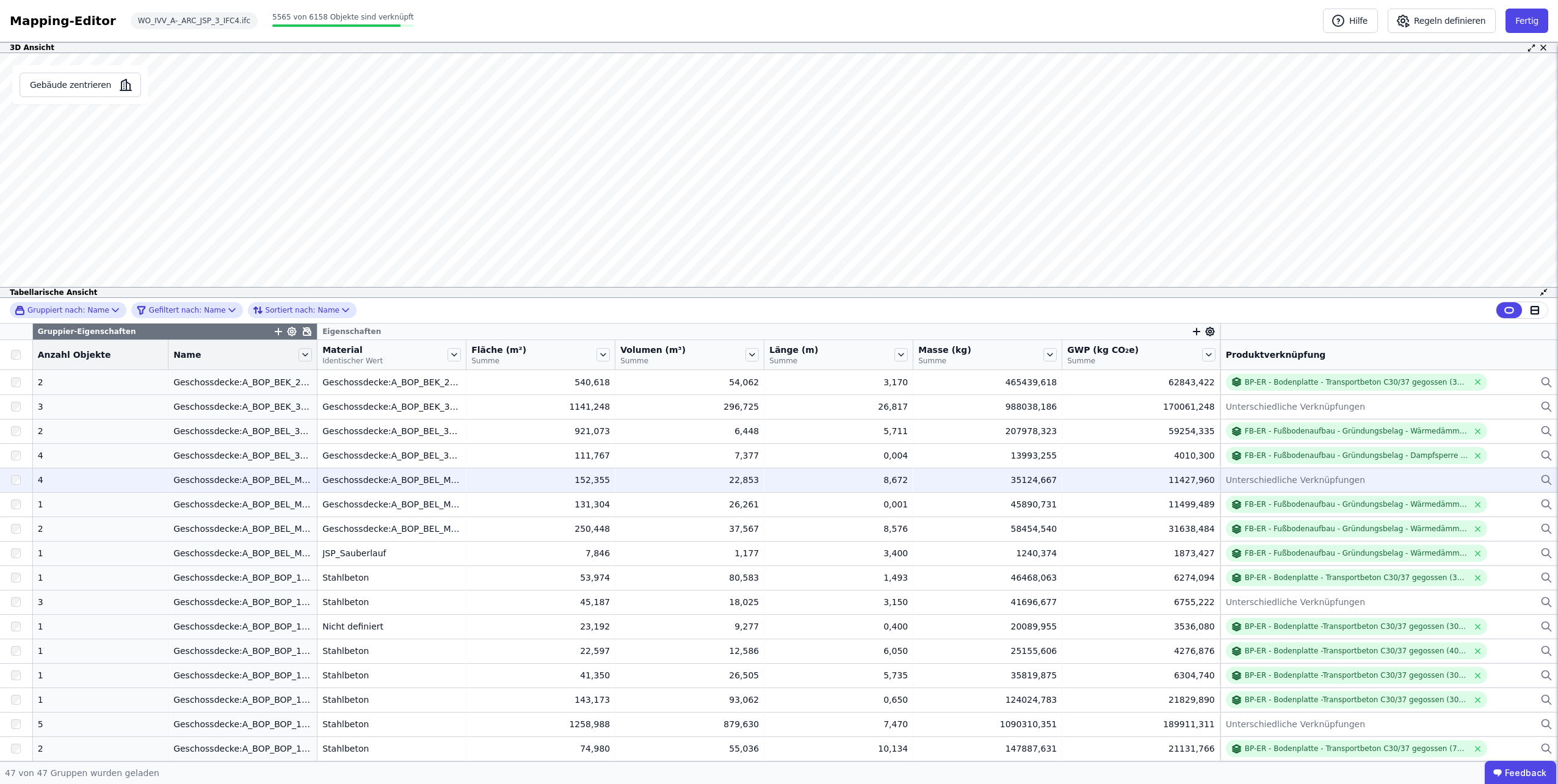
click at [1501, 478] on div "Unterschiedliche Verknüpfungen" at bounding box center [1389, 480] width 327 height 15
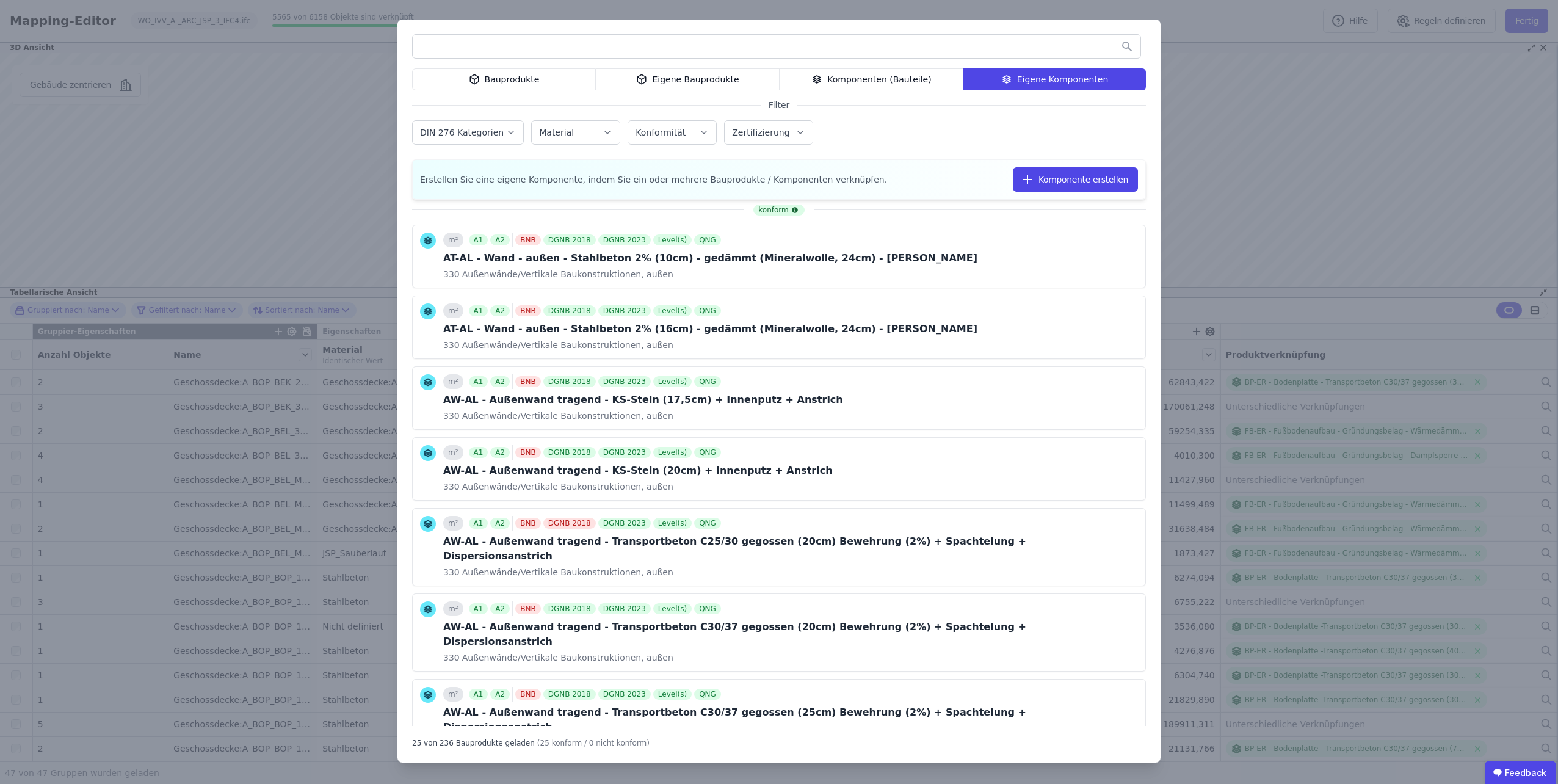
click at [977, 51] on input "text" at bounding box center [777, 45] width 728 height 22
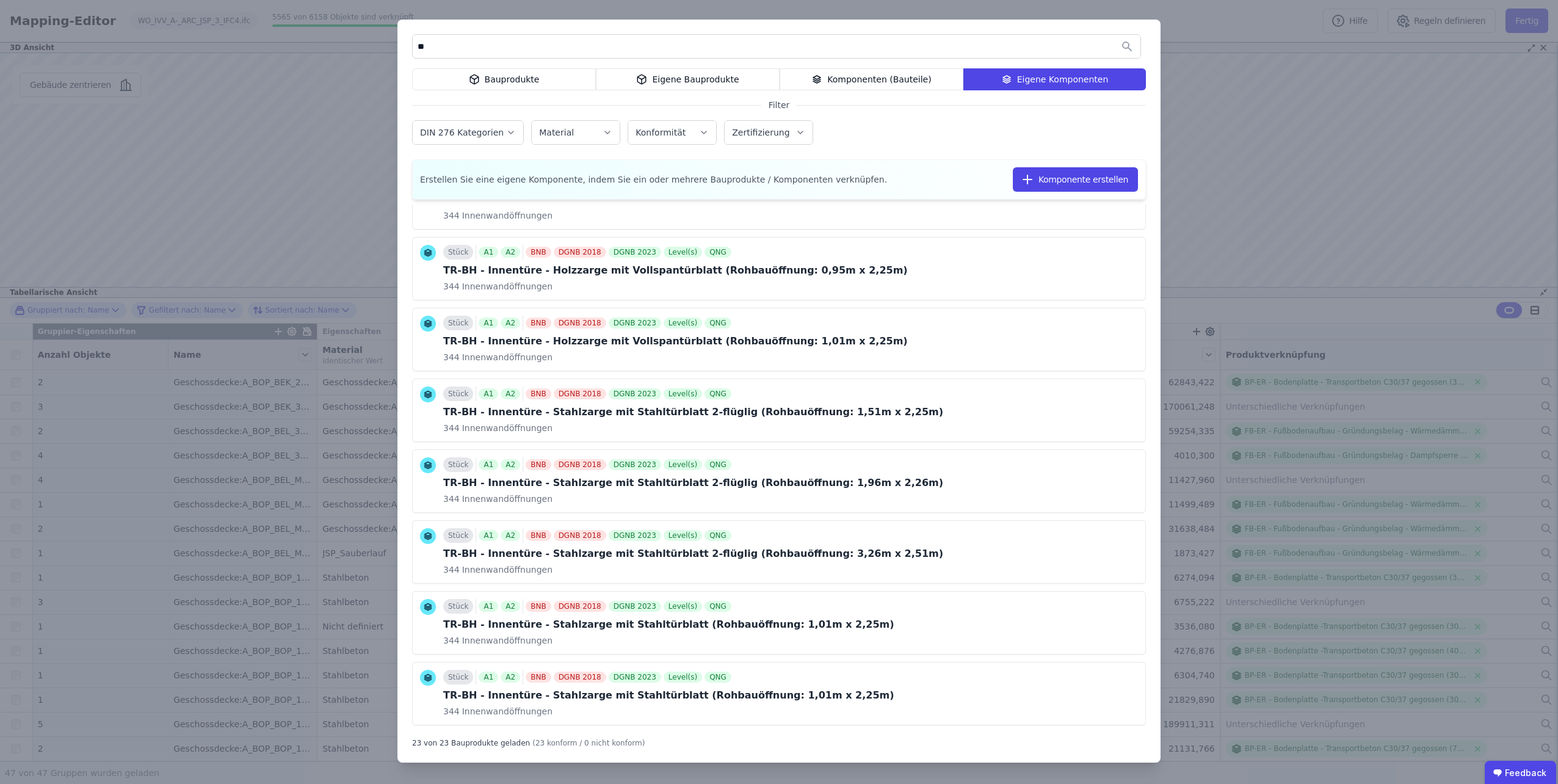
scroll to position [1134, 0]
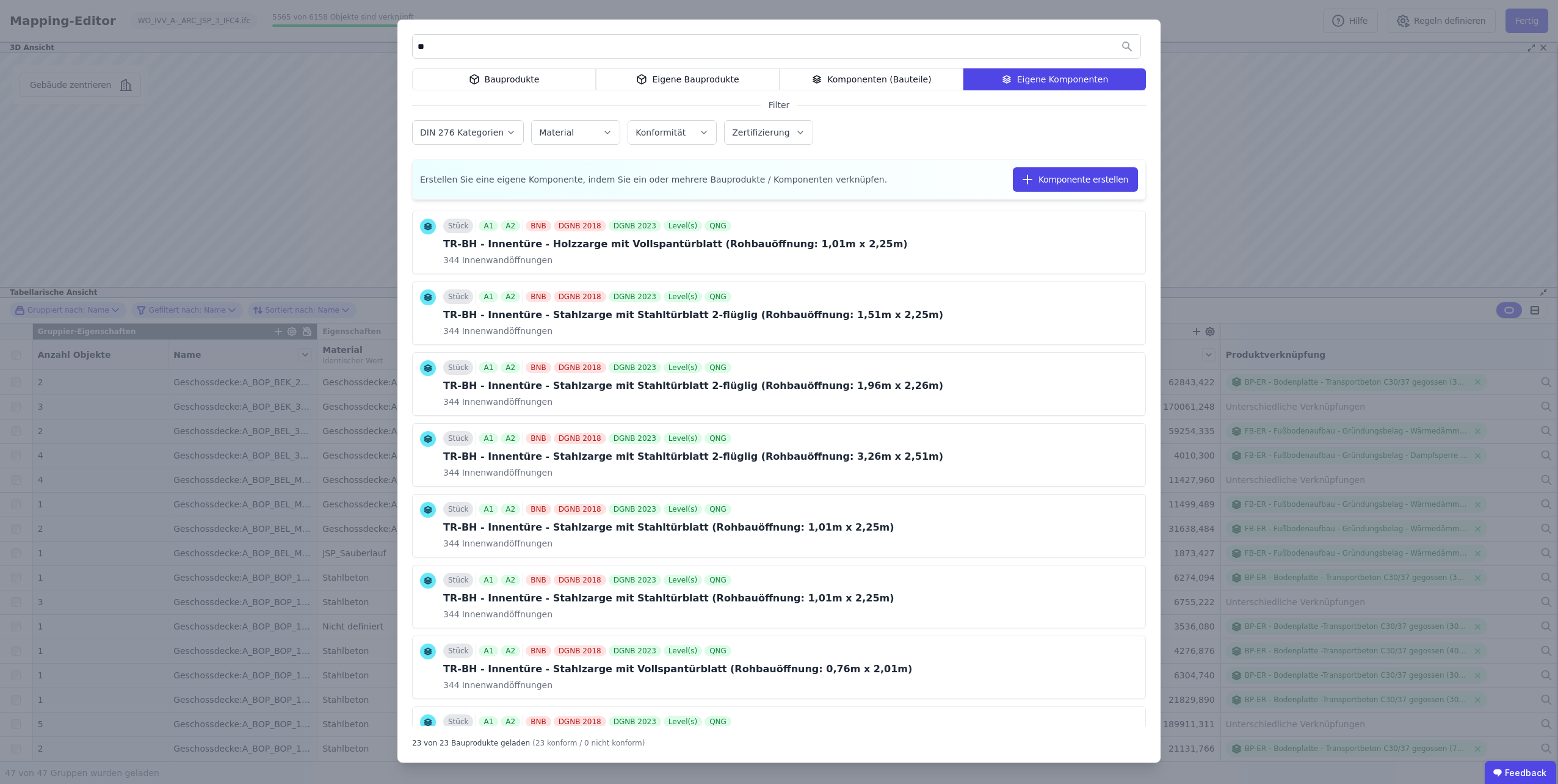
type input "**"
click at [1227, 88] on div "** Bauprodukte Eigene Bauprodukte Komponenten (Bauteile) Eigene Komponenten Fil…" at bounding box center [779, 392] width 1558 height 784
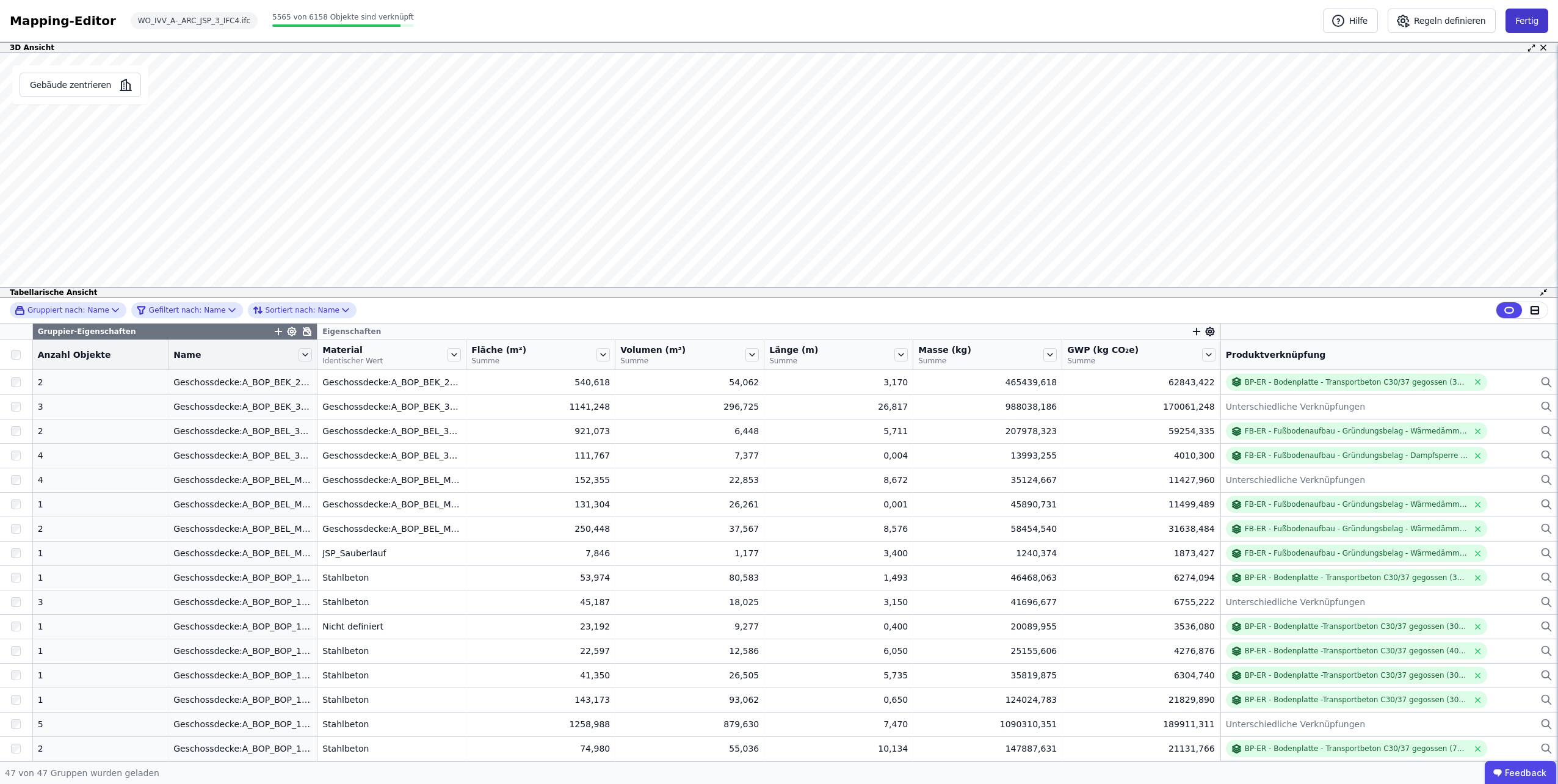
click at [1537, 26] on button "Fertig" at bounding box center [1526, 21] width 43 height 25
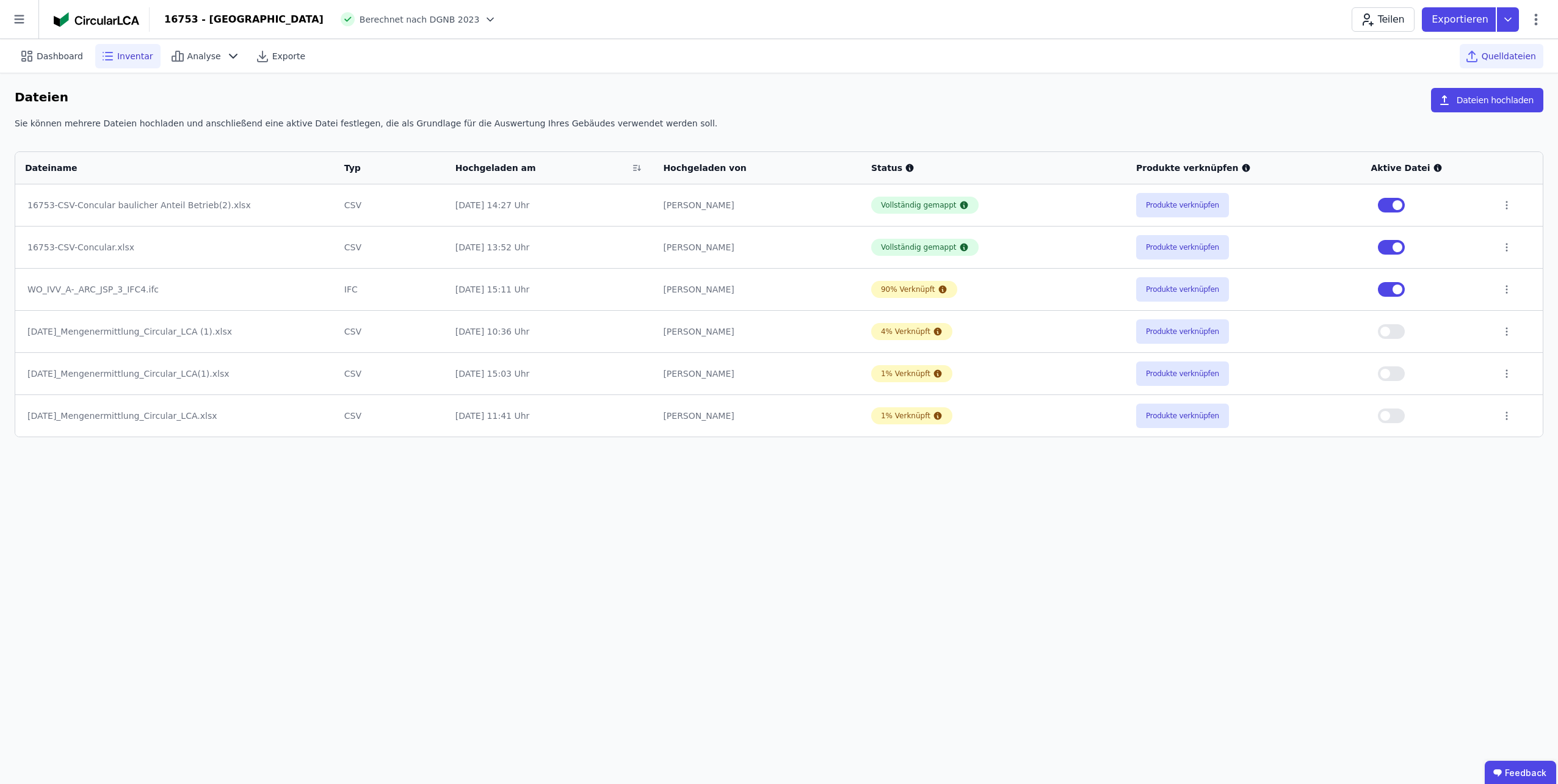
click at [119, 54] on span "Inventar" at bounding box center [135, 56] width 36 height 12
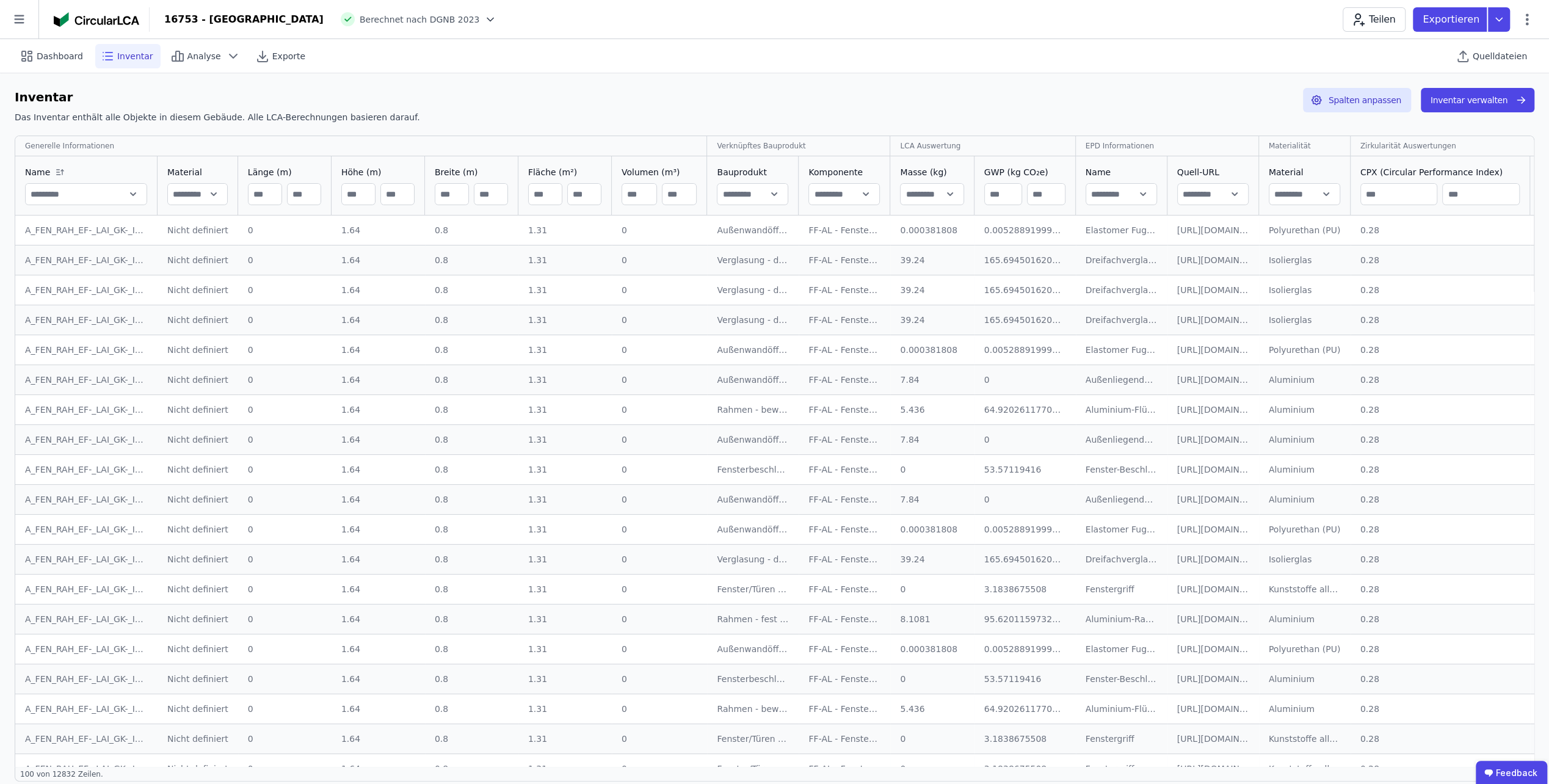
click at [764, 192] on input "text" at bounding box center [752, 194] width 70 height 22
type input "**********"
click at [1475, 106] on button "Inventar verwalten" at bounding box center [1477, 100] width 113 height 25
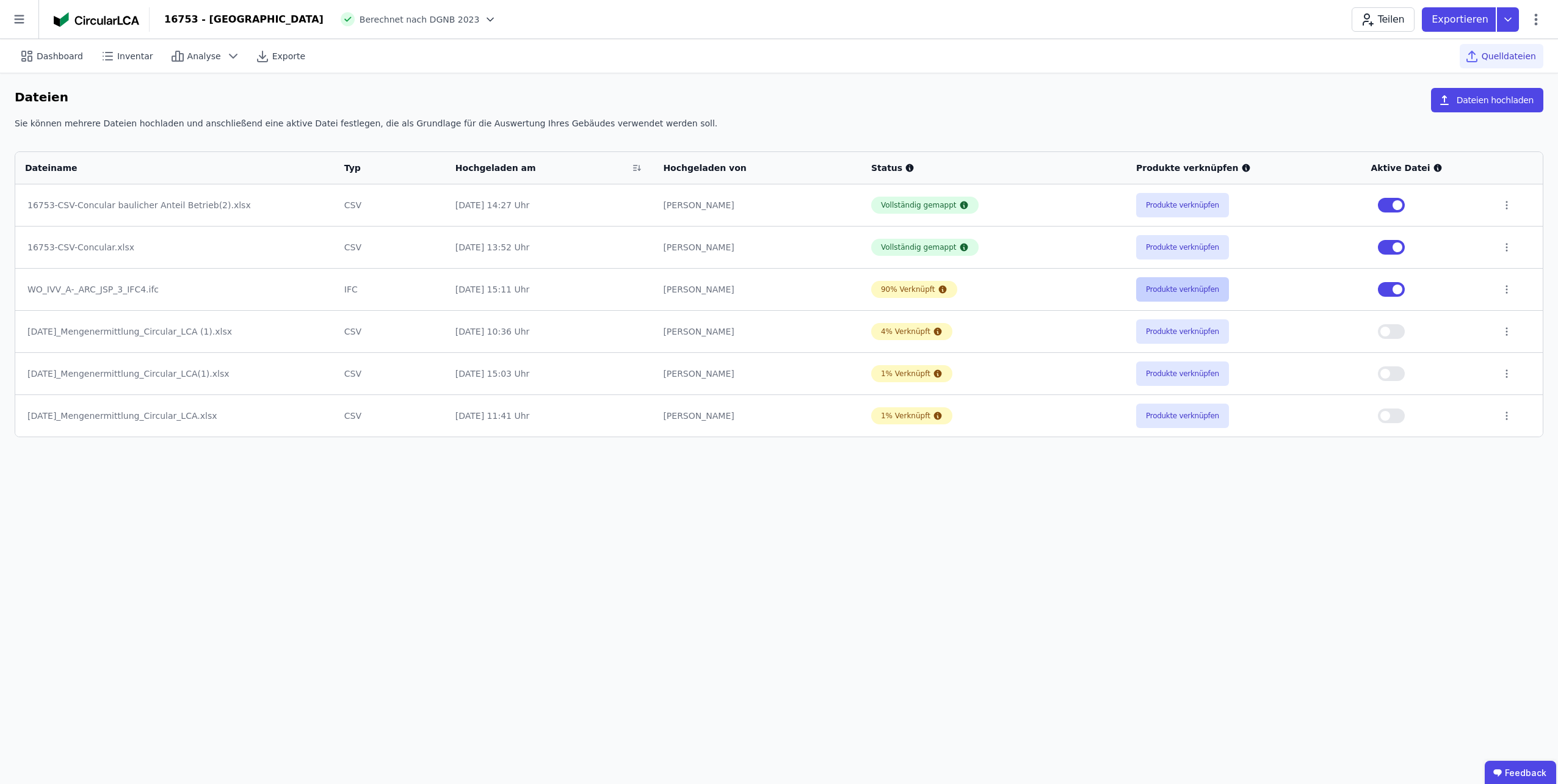
click at [1168, 287] on button "Produkte verknüpfen" at bounding box center [1182, 289] width 93 height 25
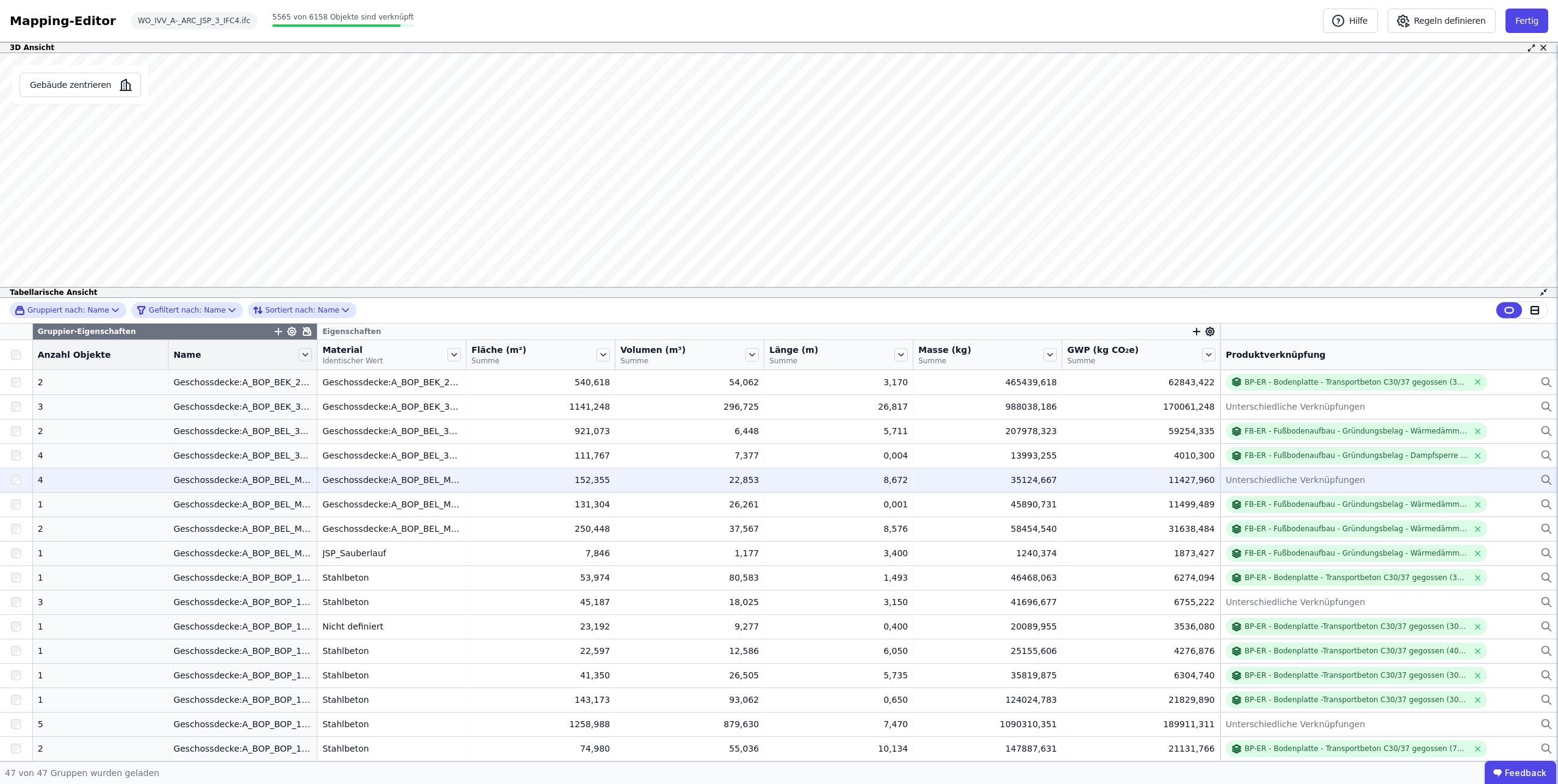
click at [1506, 476] on div "Unterschiedliche Verknüpfungen" at bounding box center [1389, 480] width 327 height 15
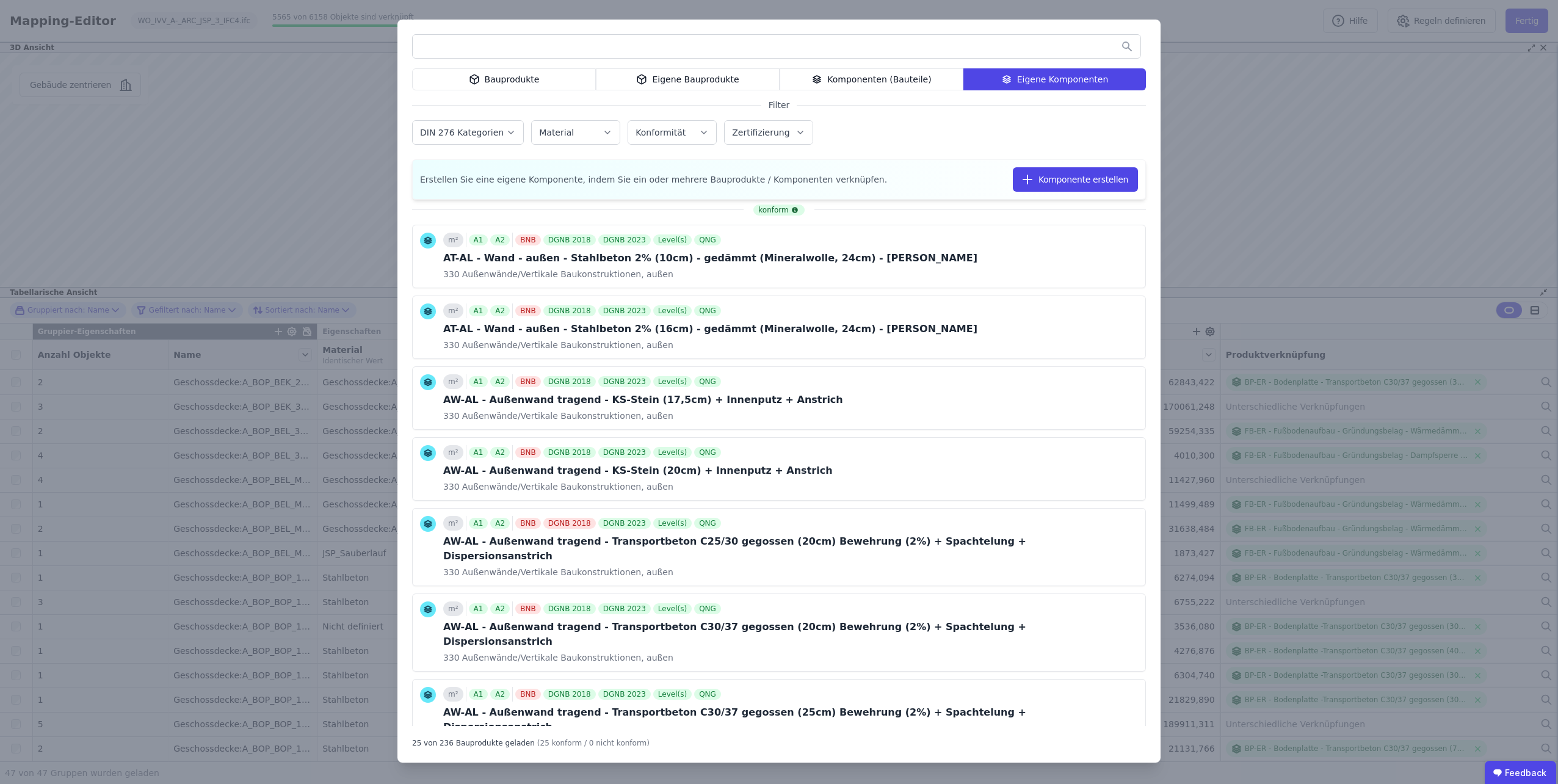
click at [951, 46] on input "text" at bounding box center [777, 45] width 728 height 22
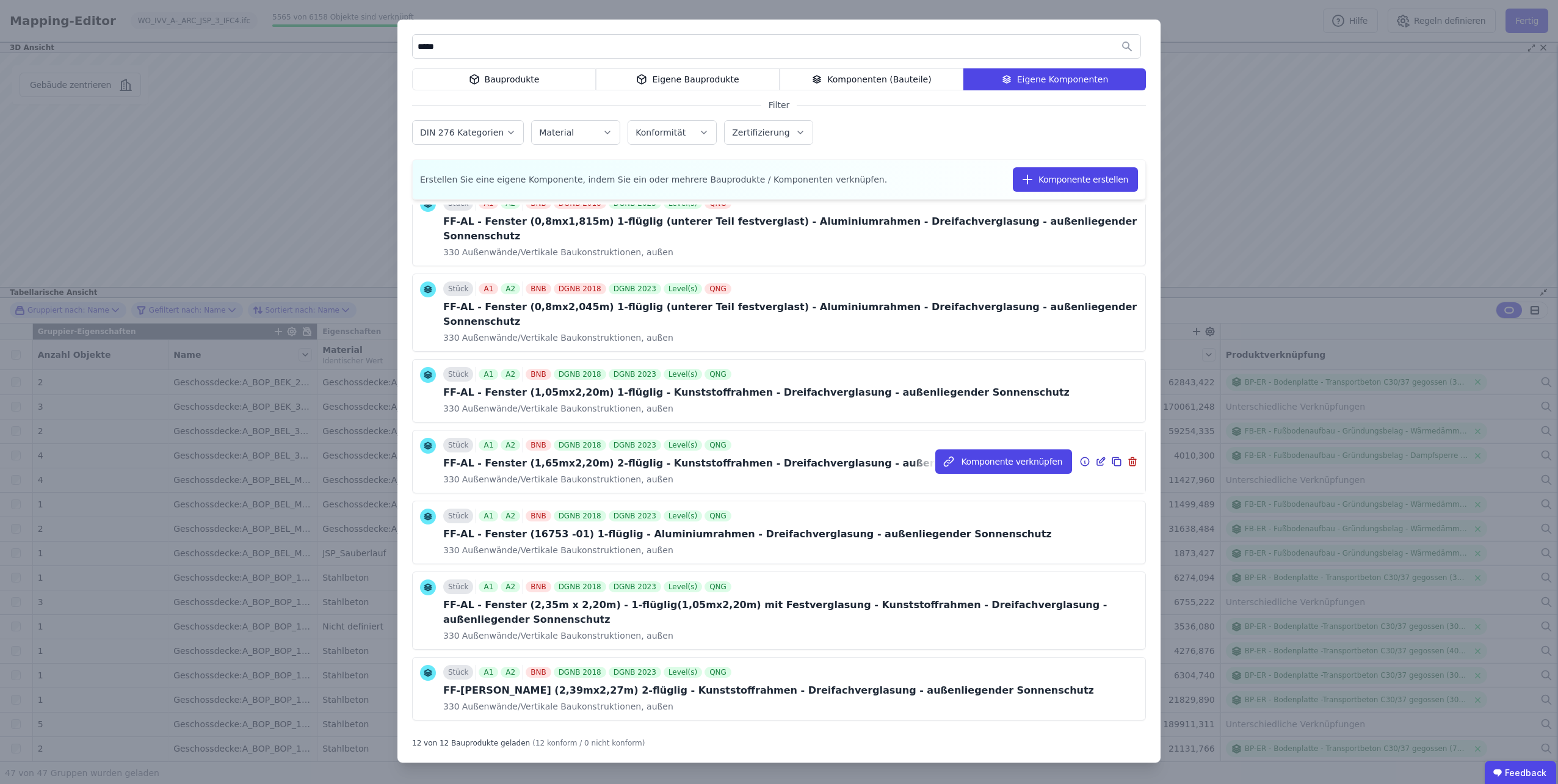
scroll to position [183, 0]
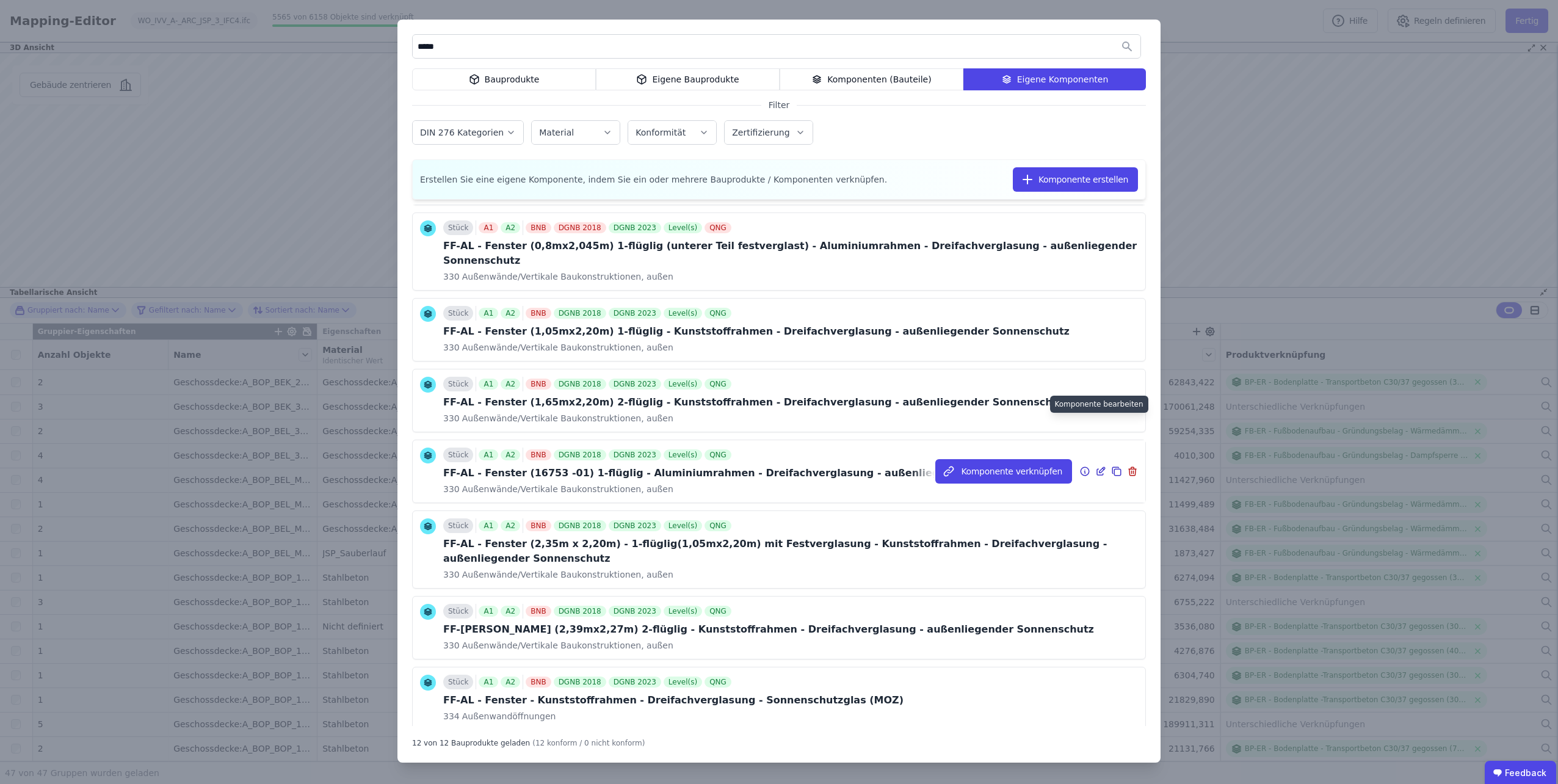
type input "*****"
click at [1097, 469] on icon at bounding box center [1100, 471] width 6 height 6
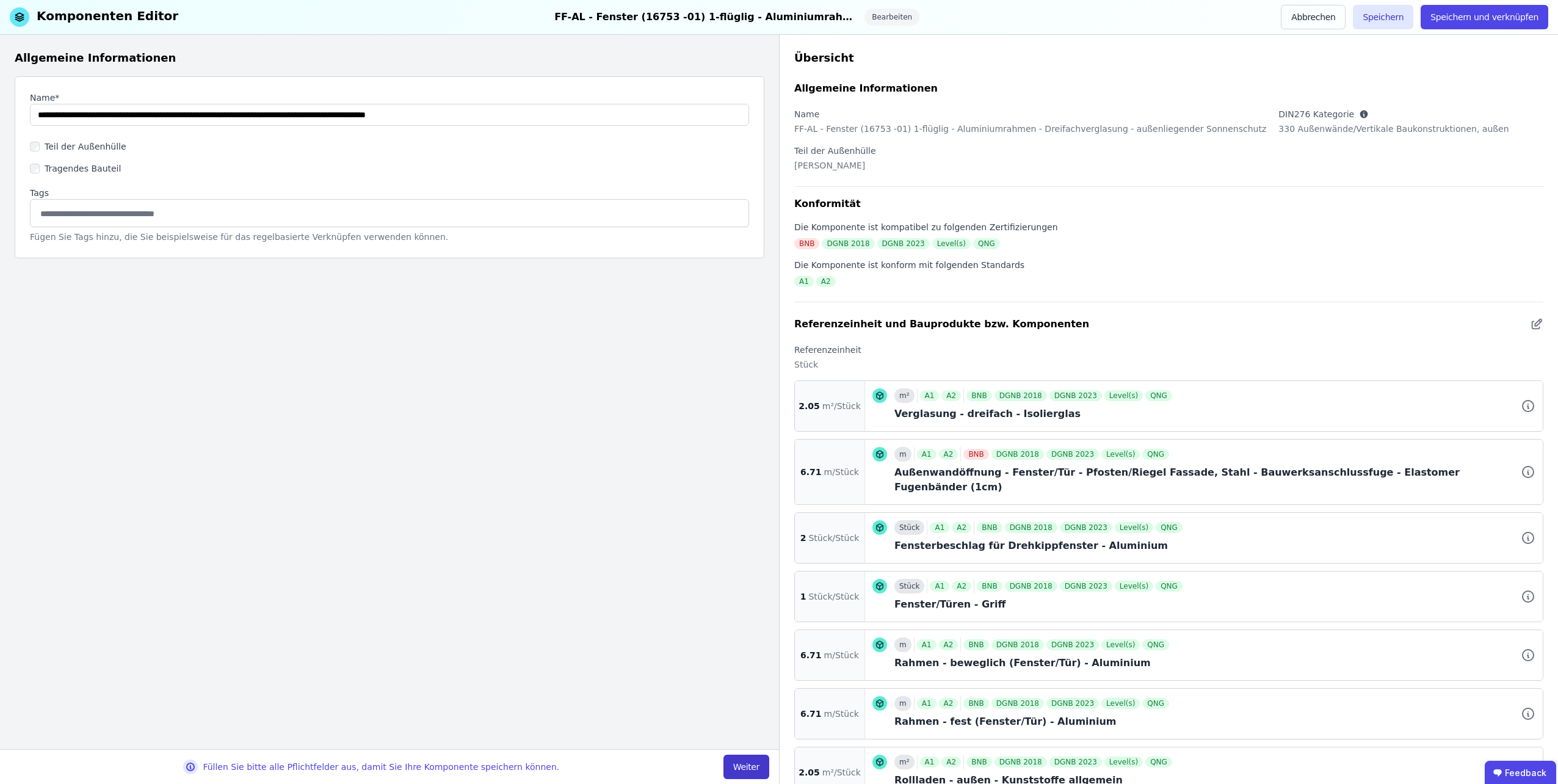
click at [755, 756] on button "Weiter" at bounding box center [746, 767] width 45 height 25
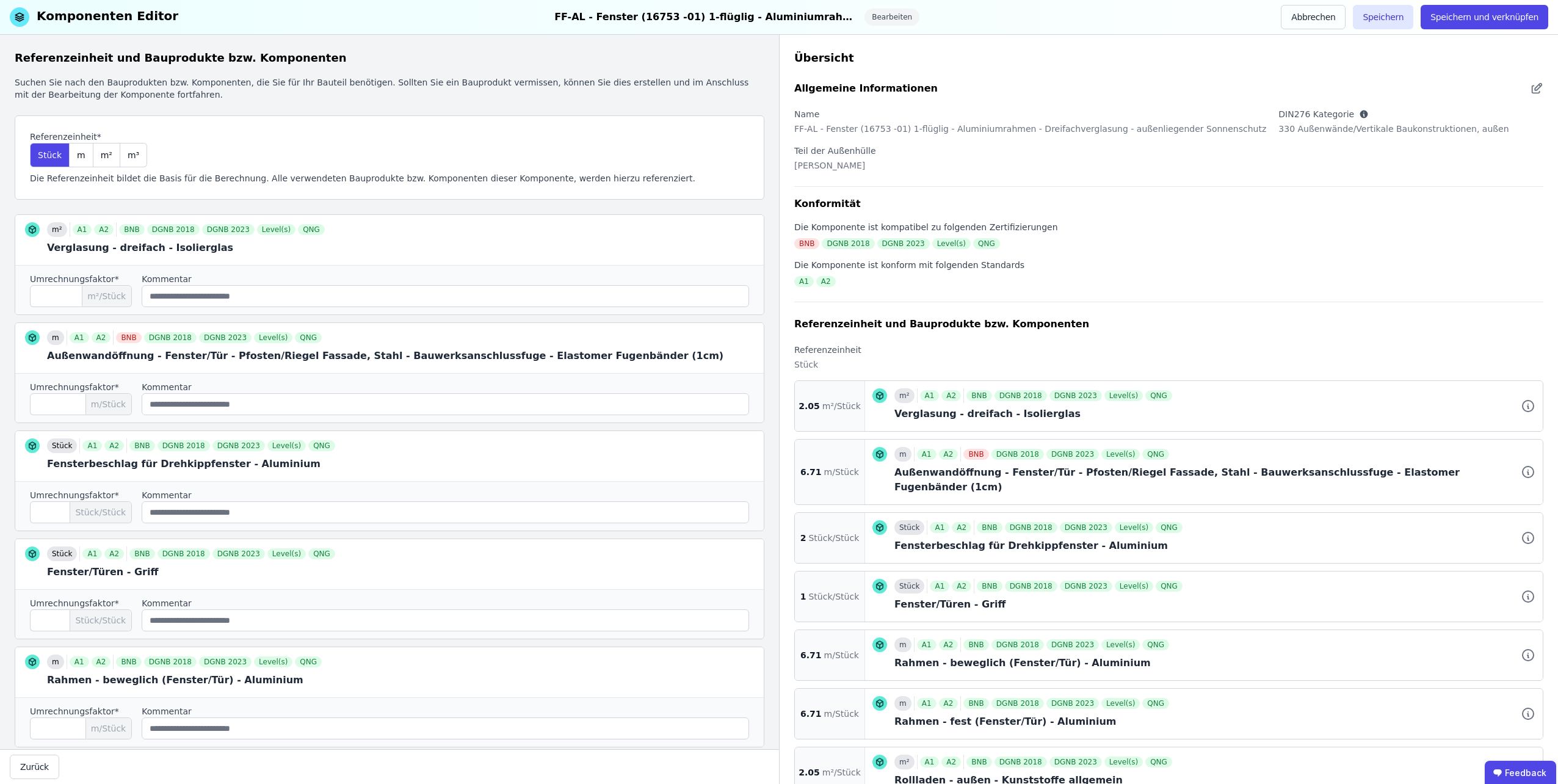
scroll to position [301, 0]
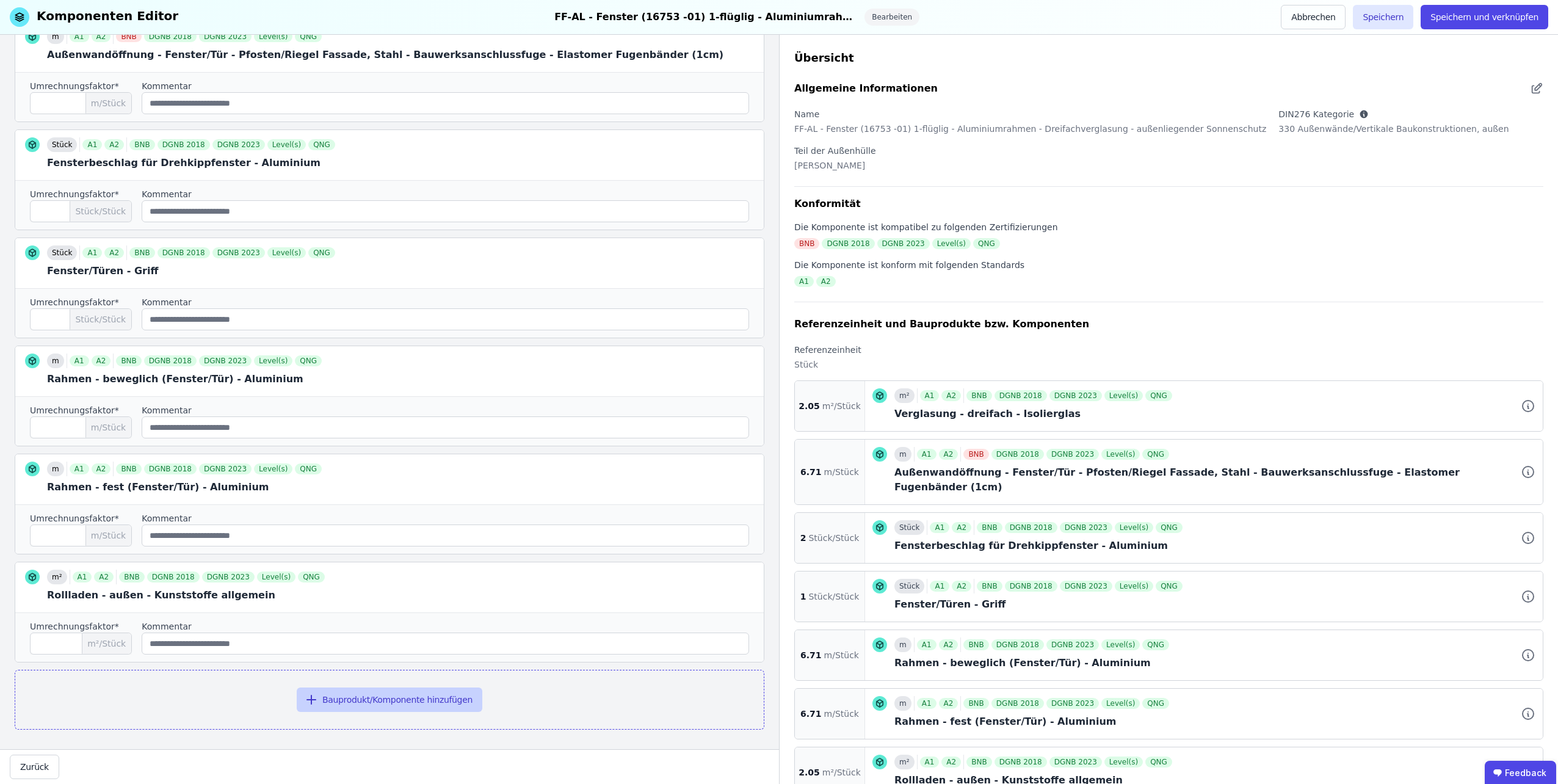
click at [349, 699] on button "Bauprodukt/Komponente hinzufügen" at bounding box center [389, 699] width 185 height 25
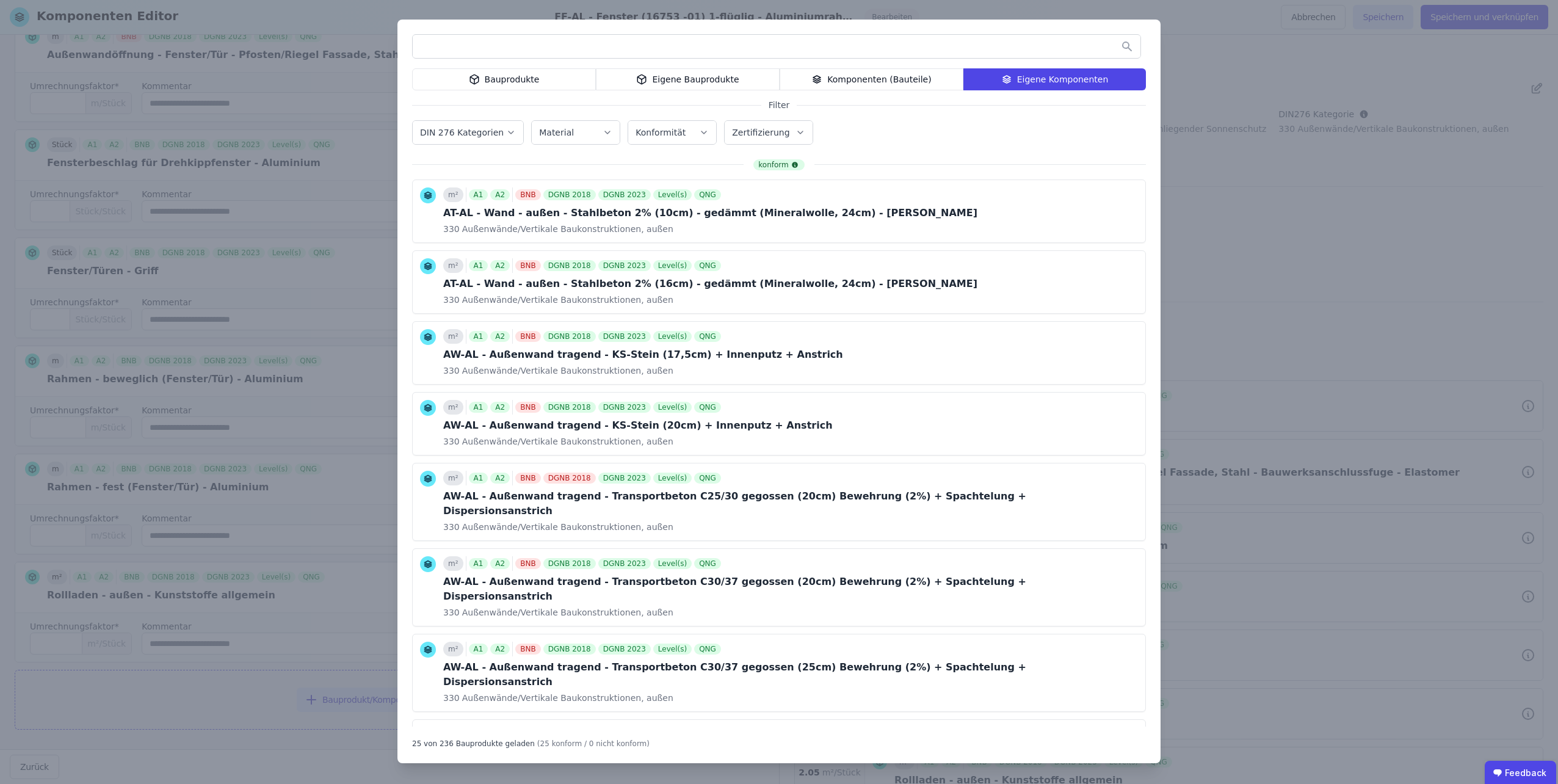
click at [645, 77] on icon at bounding box center [642, 79] width 11 height 15
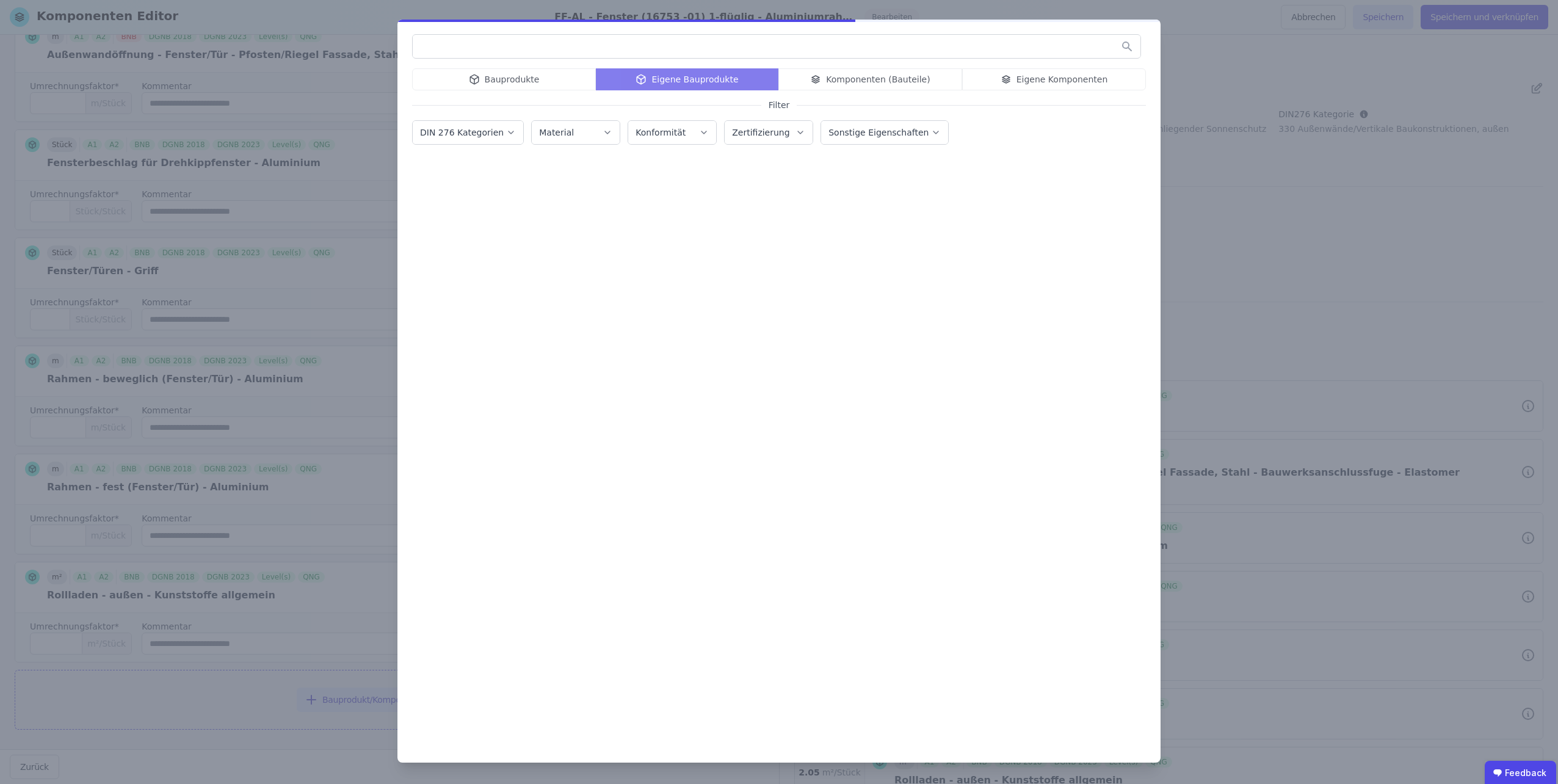
click at [613, 43] on input "text" at bounding box center [777, 45] width 728 height 22
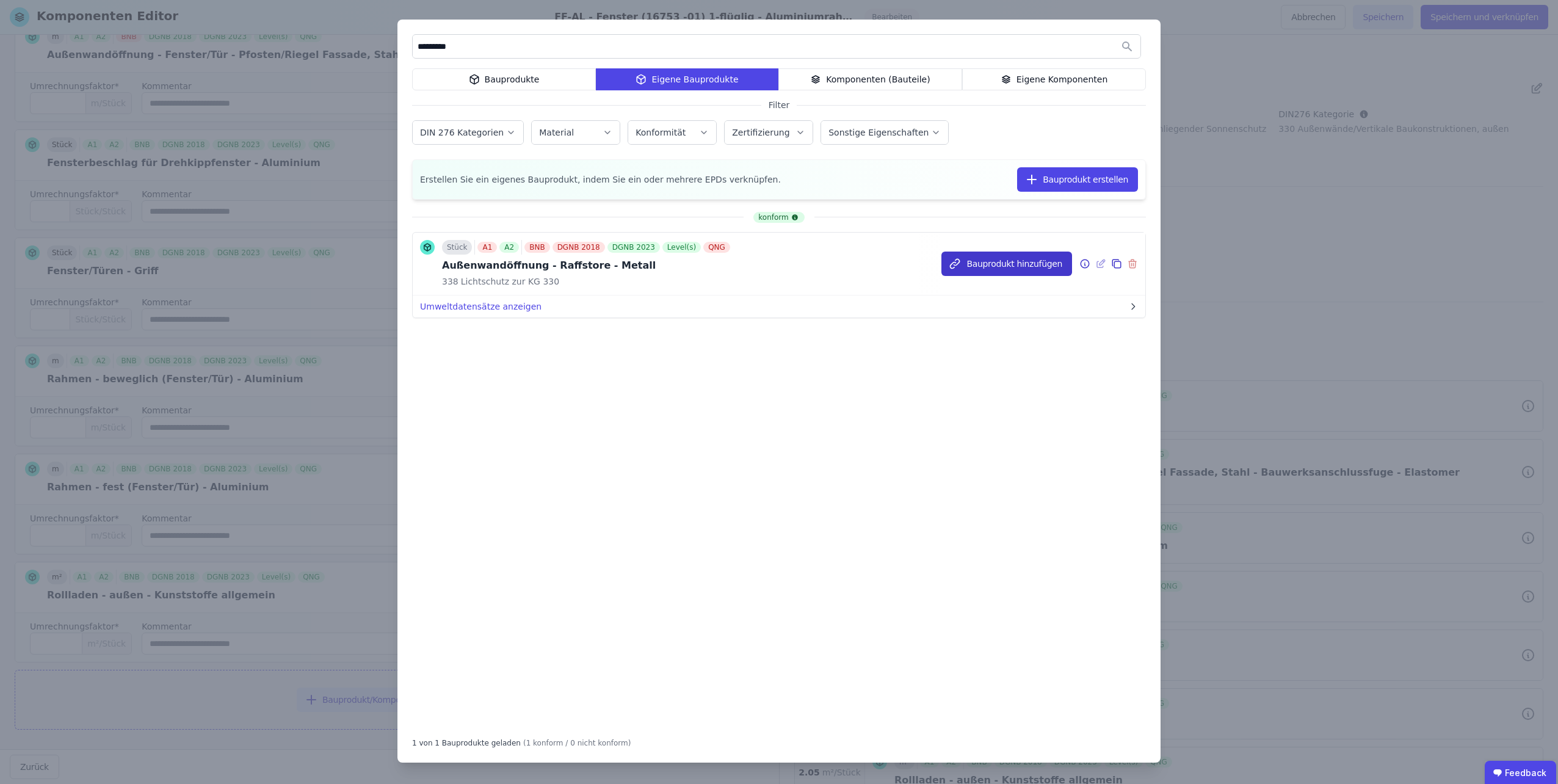
type input "*********"
click at [974, 267] on button "Bauprodukt hinzufügen" at bounding box center [1006, 264] width 130 height 25
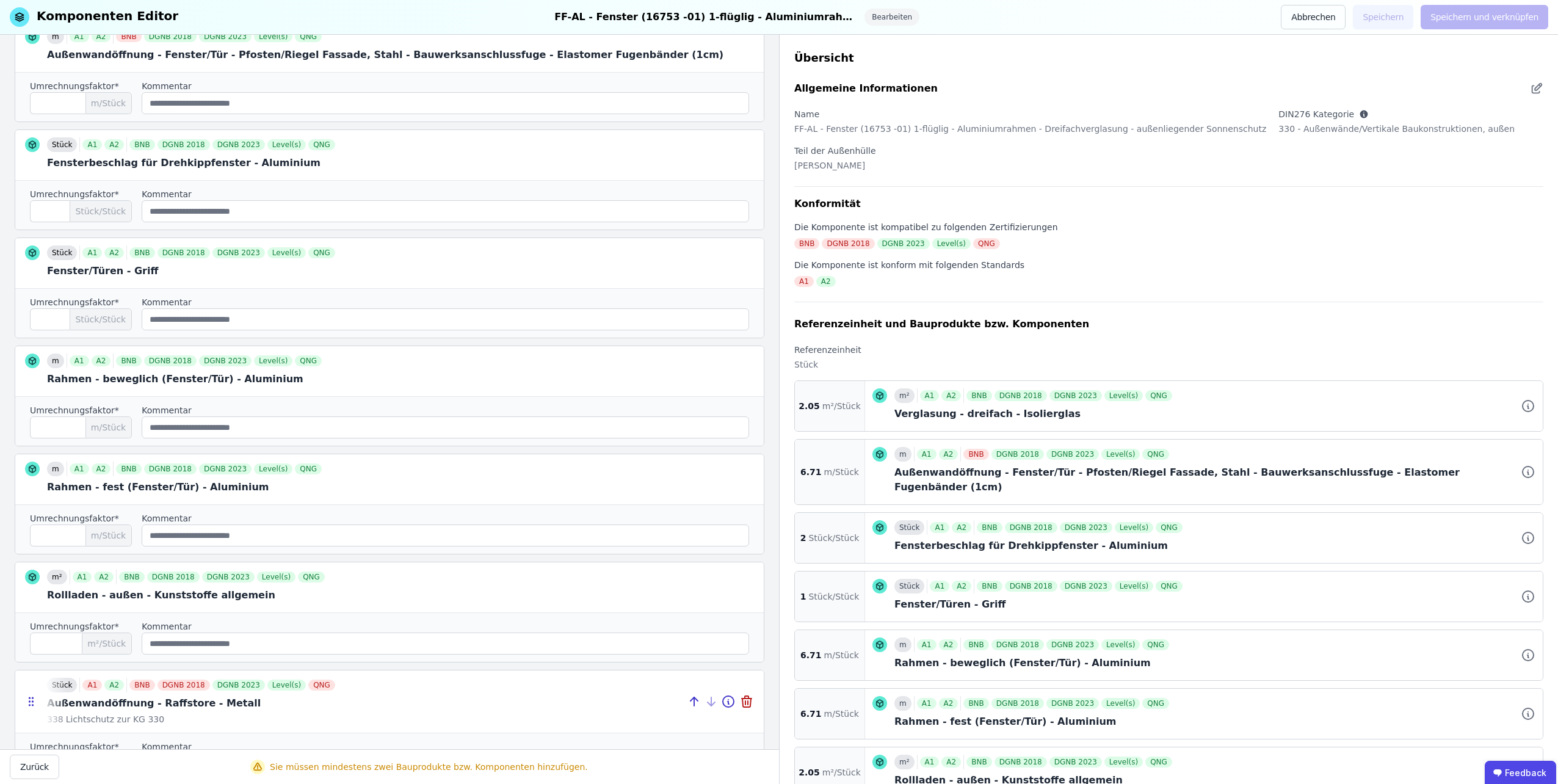
scroll to position [420, 0]
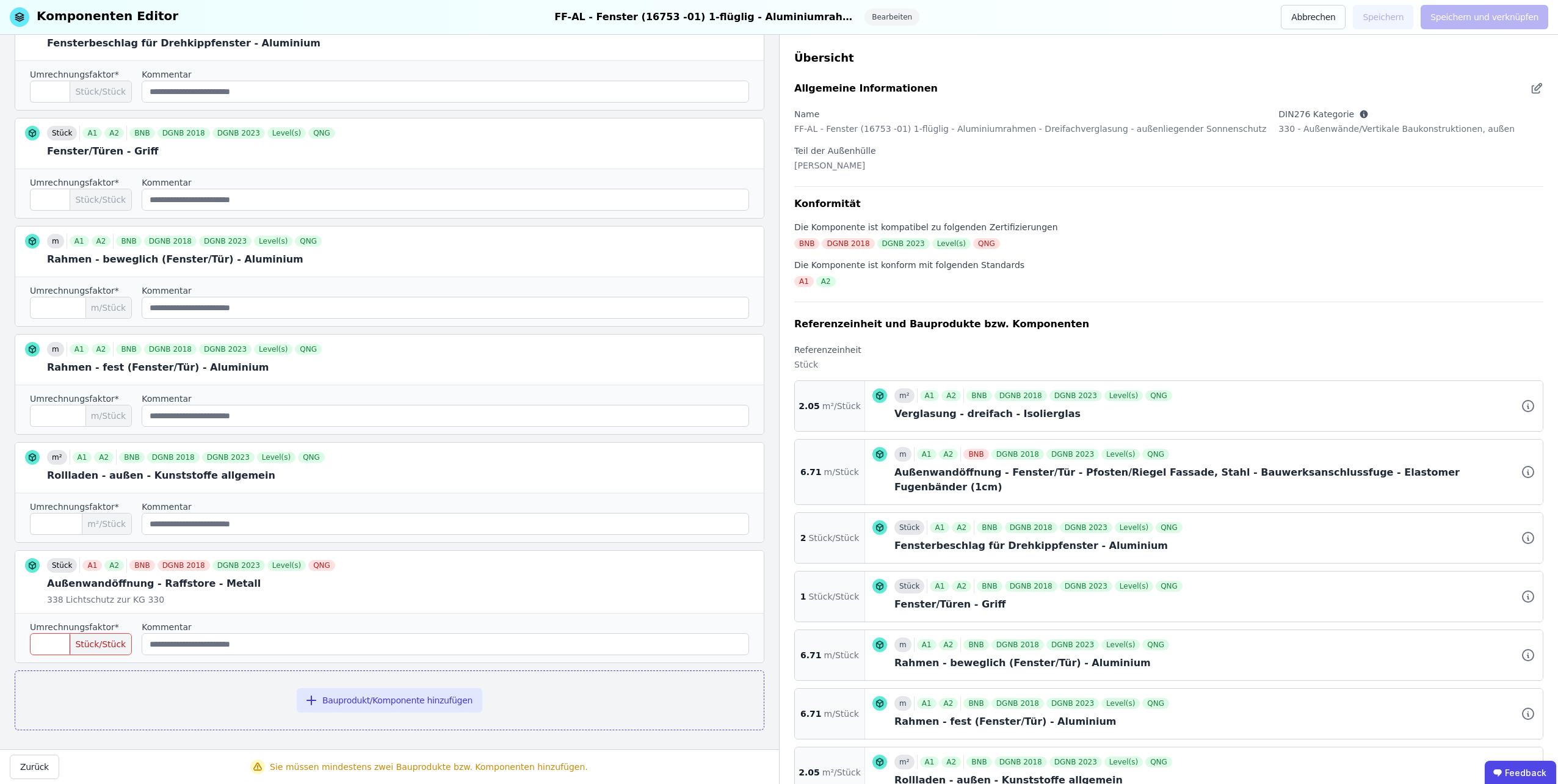
click at [49, 641] on input "number" at bounding box center [81, 643] width 102 height 22
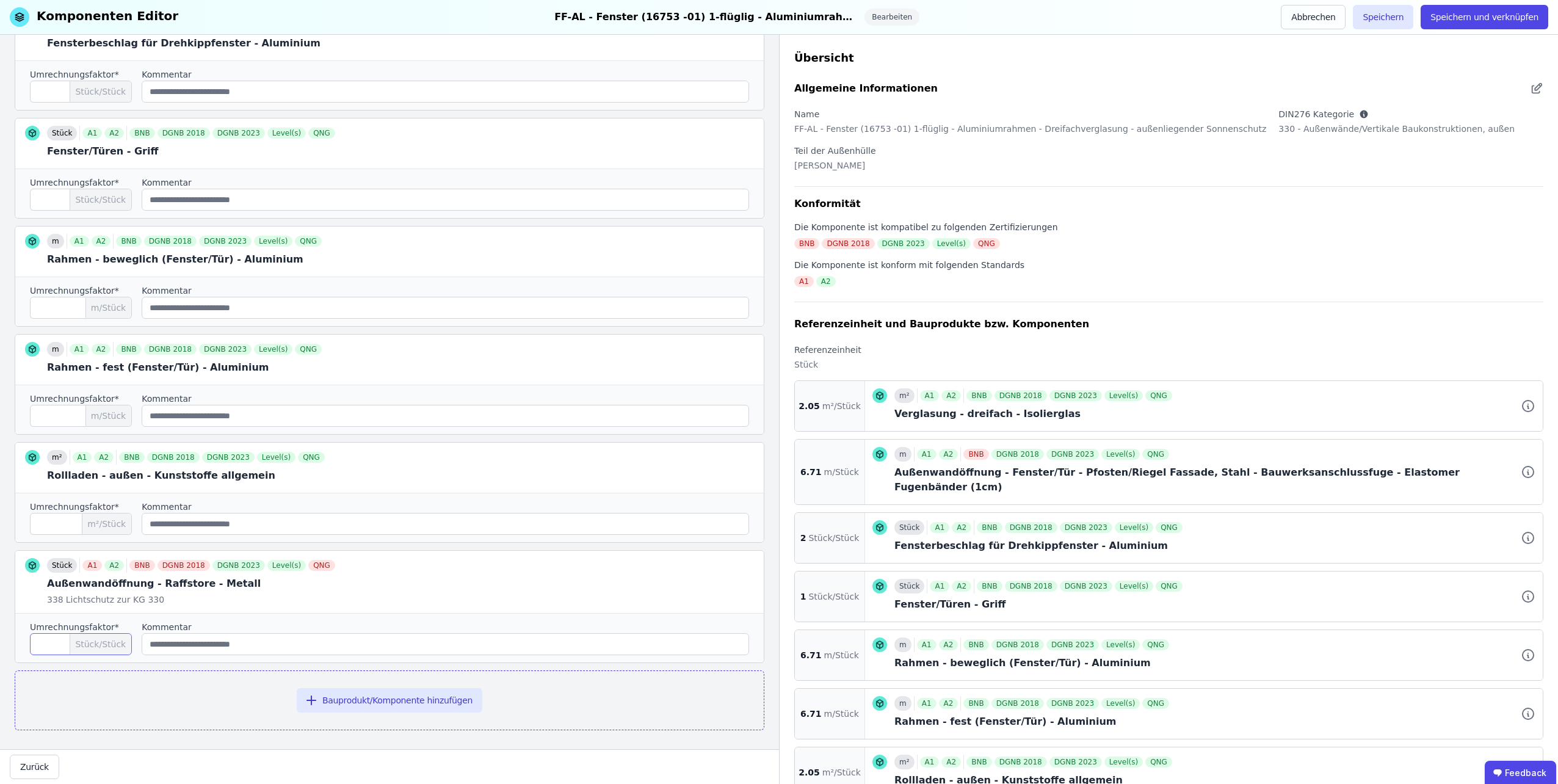
drag, startPoint x: 59, startPoint y: 643, endPoint x: 13, endPoint y: 643, distance: 46.0
click at [13, 643] on div "Referenzeinheit und Bauprodukte bzw. Komponenten Suchen Sie nach den Bauprodukt…" at bounding box center [389, 392] width 779 height 714
type input "*"
drag, startPoint x: 212, startPoint y: 476, endPoint x: 63, endPoint y: 472, distance: 149.1
click at [63, 472] on div at bounding box center [389, 467] width 748 height 50
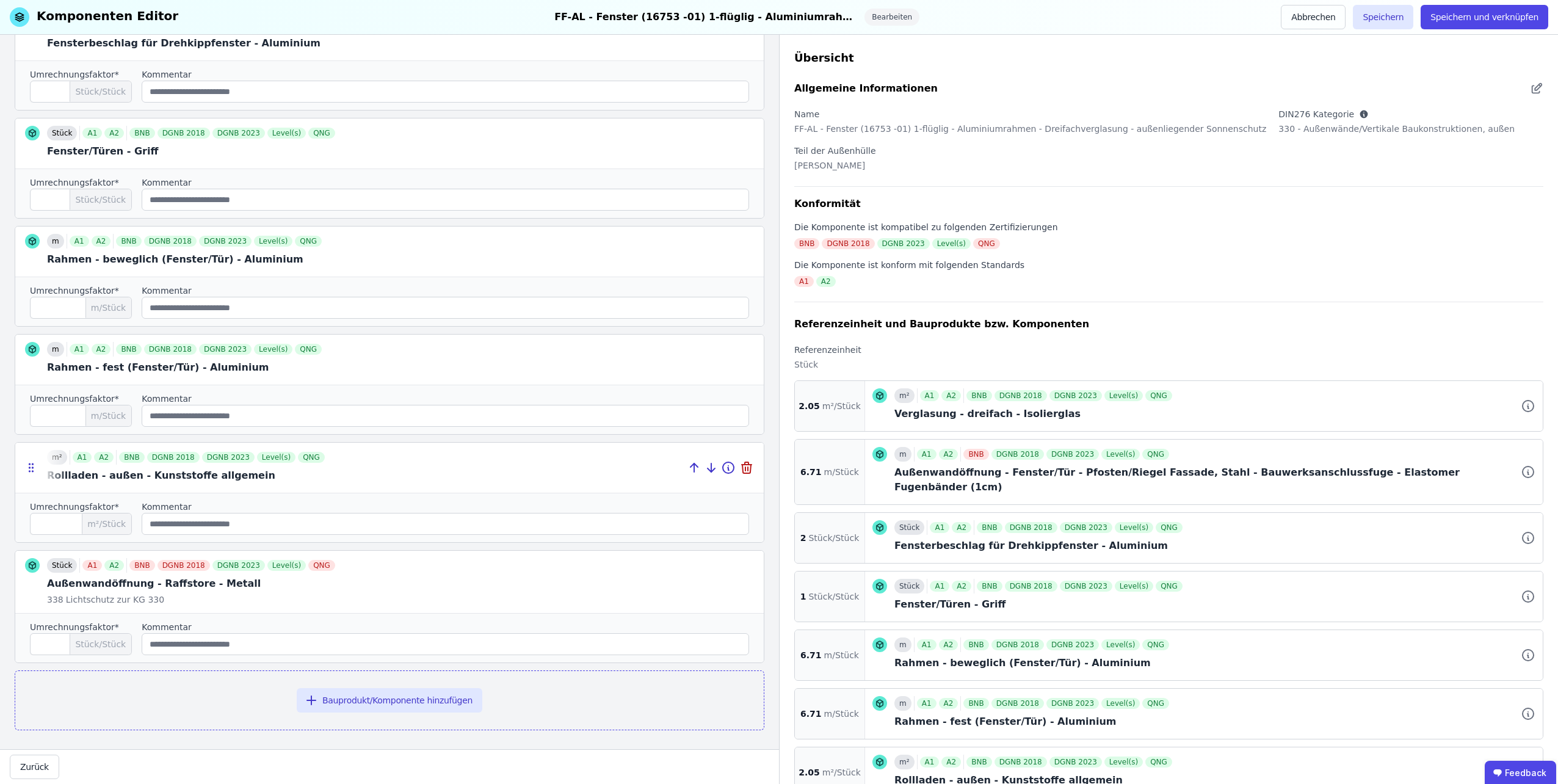
click at [214, 481] on div at bounding box center [389, 467] width 748 height 50
drag, startPoint x: 235, startPoint y: 473, endPoint x: 69, endPoint y: 469, distance: 166.0
click at [69, 469] on div at bounding box center [389, 467] width 748 height 50
click at [740, 464] on icon at bounding box center [746, 468] width 15 height 15
type input "*"
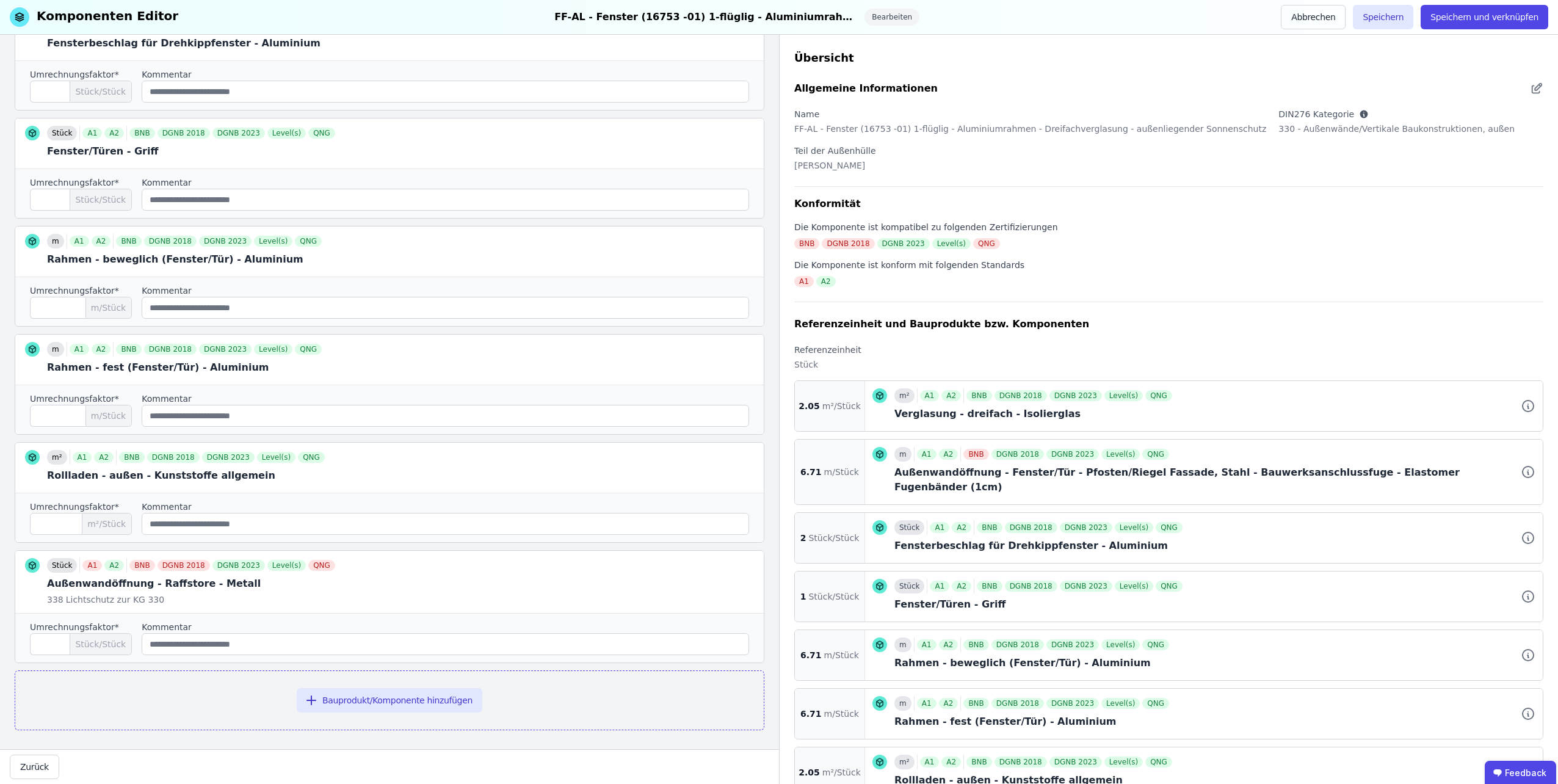
scroll to position [313, 0]
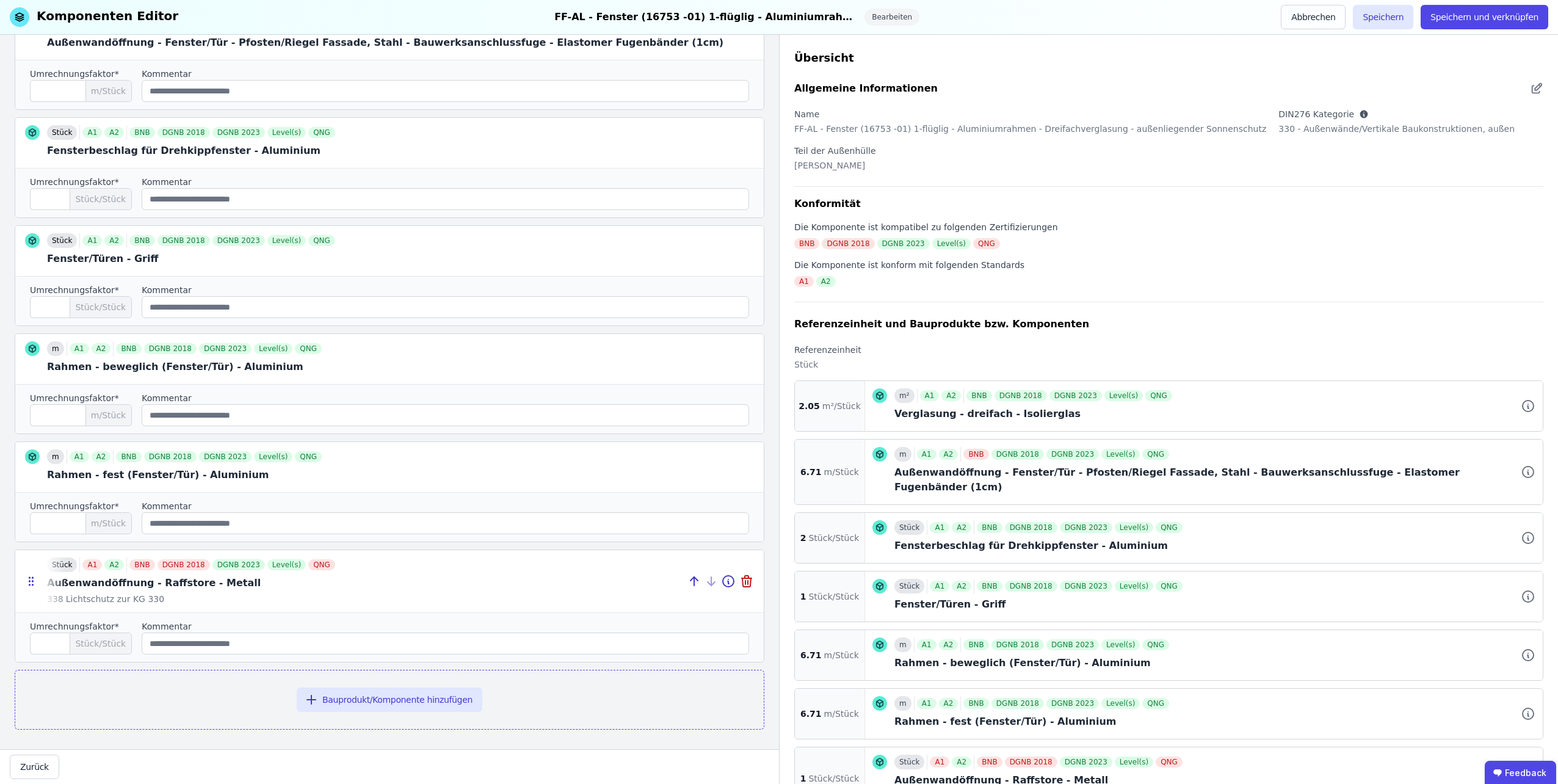
click at [216, 582] on div at bounding box center [389, 581] width 748 height 62
click at [723, 578] on icon at bounding box center [728, 581] width 15 height 15
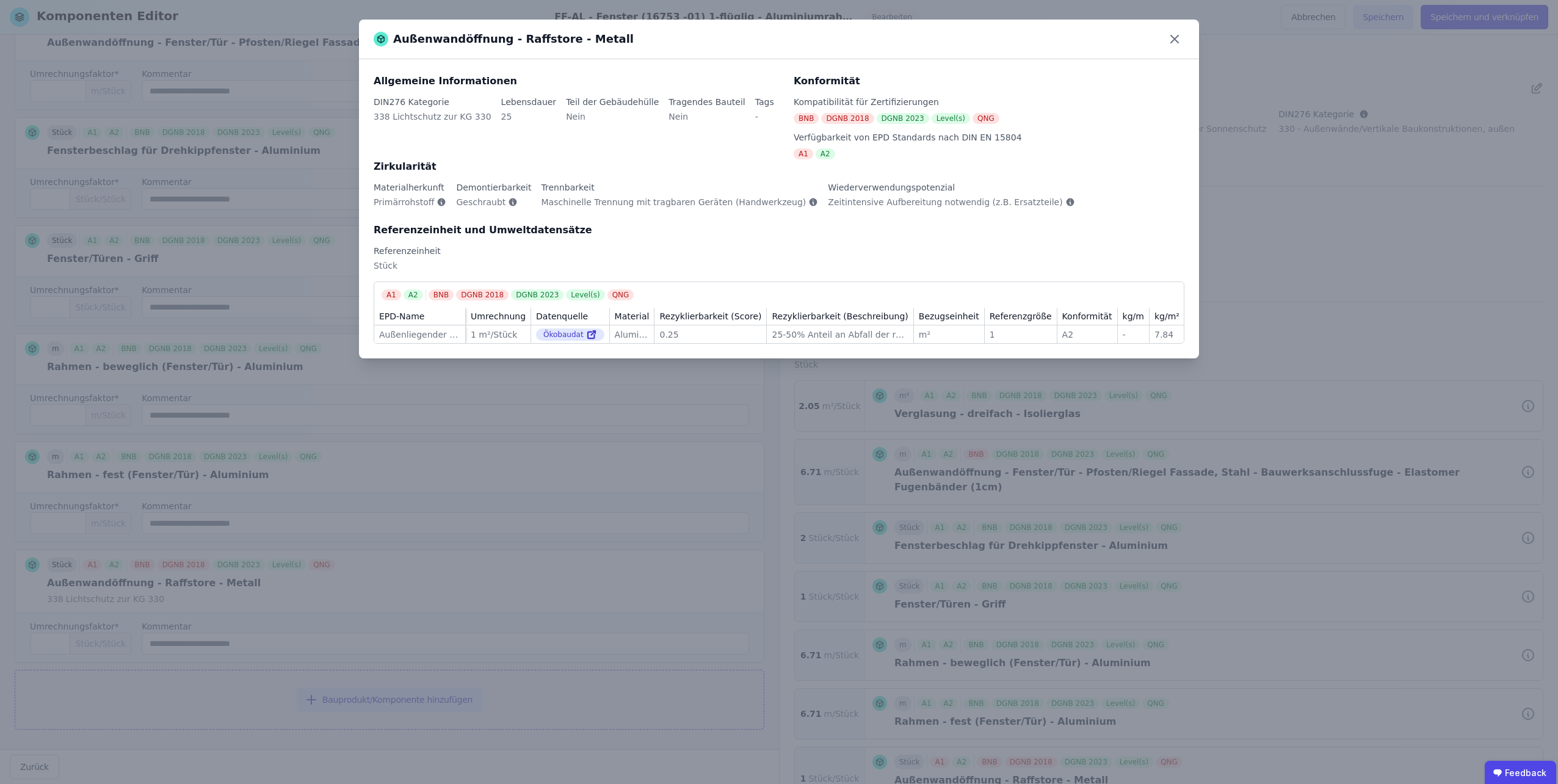
drag, startPoint x: 604, startPoint y: 42, endPoint x: 596, endPoint y: 41, distance: 8.1
click at [596, 41] on div "Außenwandöffnung - Raffstore - Metall" at bounding box center [779, 40] width 840 height 40
click at [591, 37] on div "Außenwandöffnung - Raffstore - Metall" at bounding box center [779, 40] width 840 height 40
drag, startPoint x: 591, startPoint y: 43, endPoint x: 599, endPoint y: 47, distance: 8.9
click at [599, 47] on div "Außenwandöffnung - Raffstore - Metall" at bounding box center [779, 40] width 840 height 40
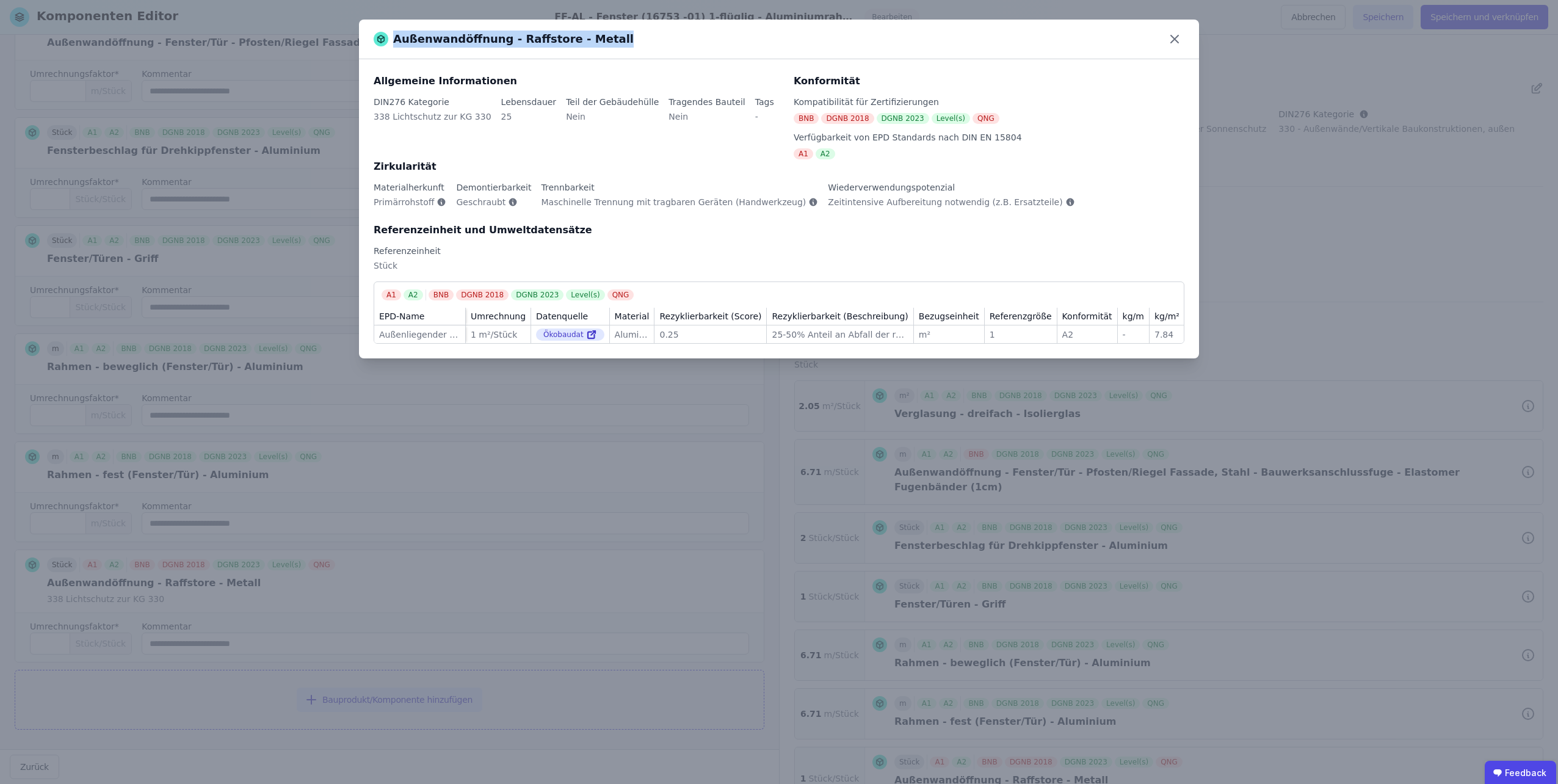
copy div "Außenwandöffnung - Raffstore - Metall"
click at [1171, 43] on icon at bounding box center [1174, 39] width 8 height 8
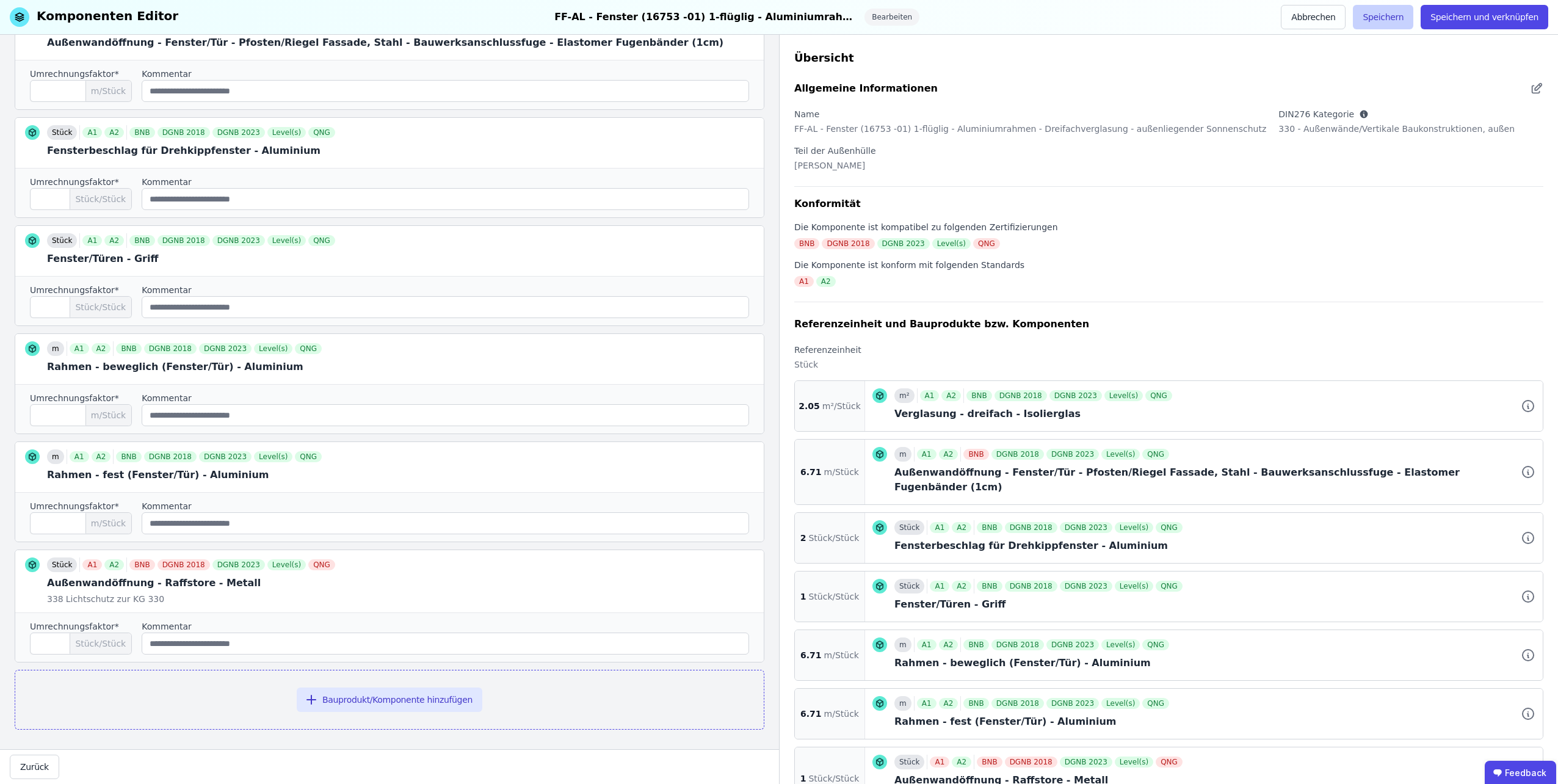
click at [1396, 17] on button "Speichern" at bounding box center [1383, 17] width 60 height 25
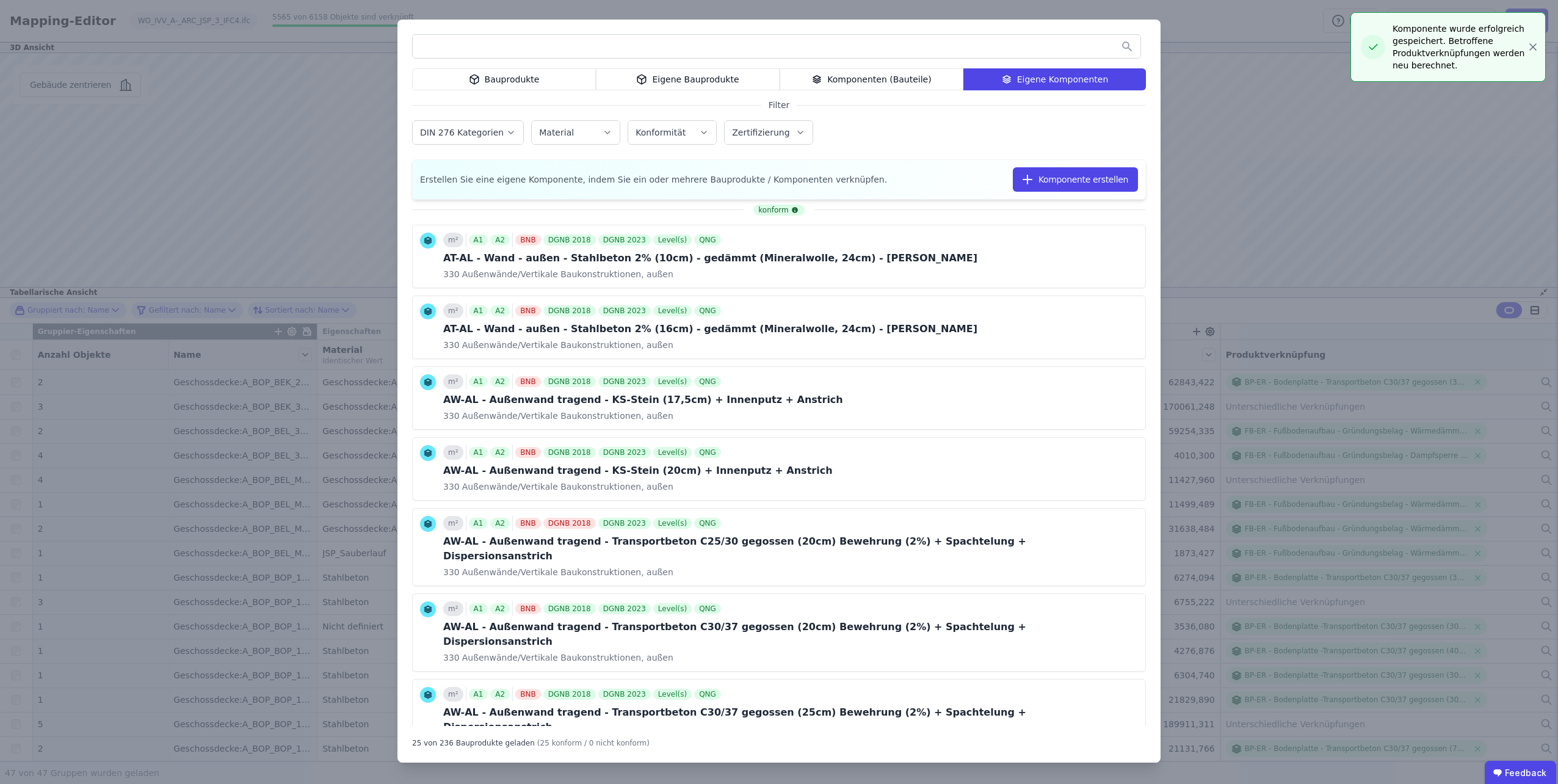
click at [1209, 128] on div "Bauprodukte Eigene Bauprodukte Komponenten (Bauteile) Eigene Komponenten Filter…" at bounding box center [779, 392] width 1558 height 784
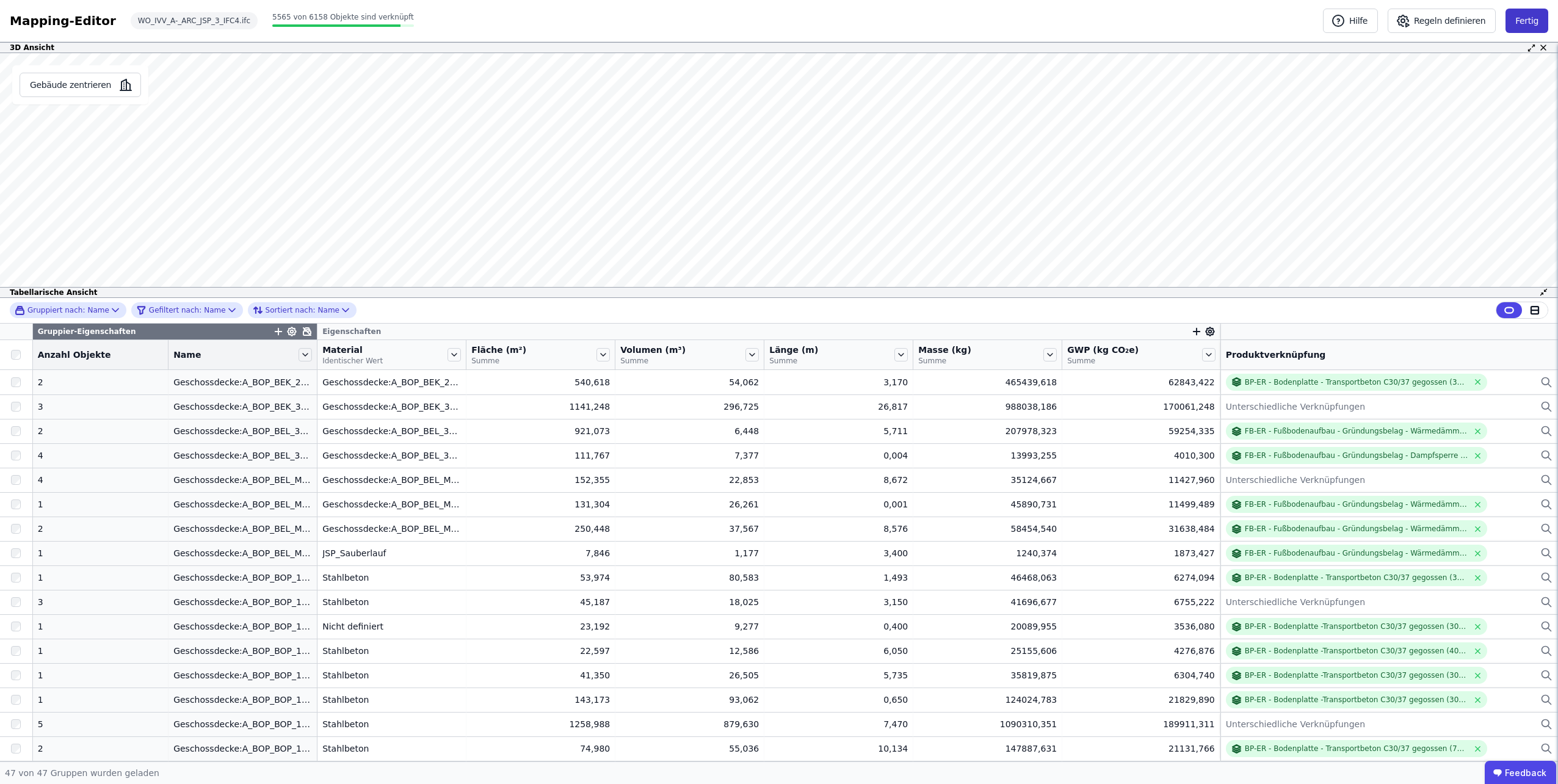
click at [1531, 17] on button "Fertig" at bounding box center [1526, 21] width 43 height 25
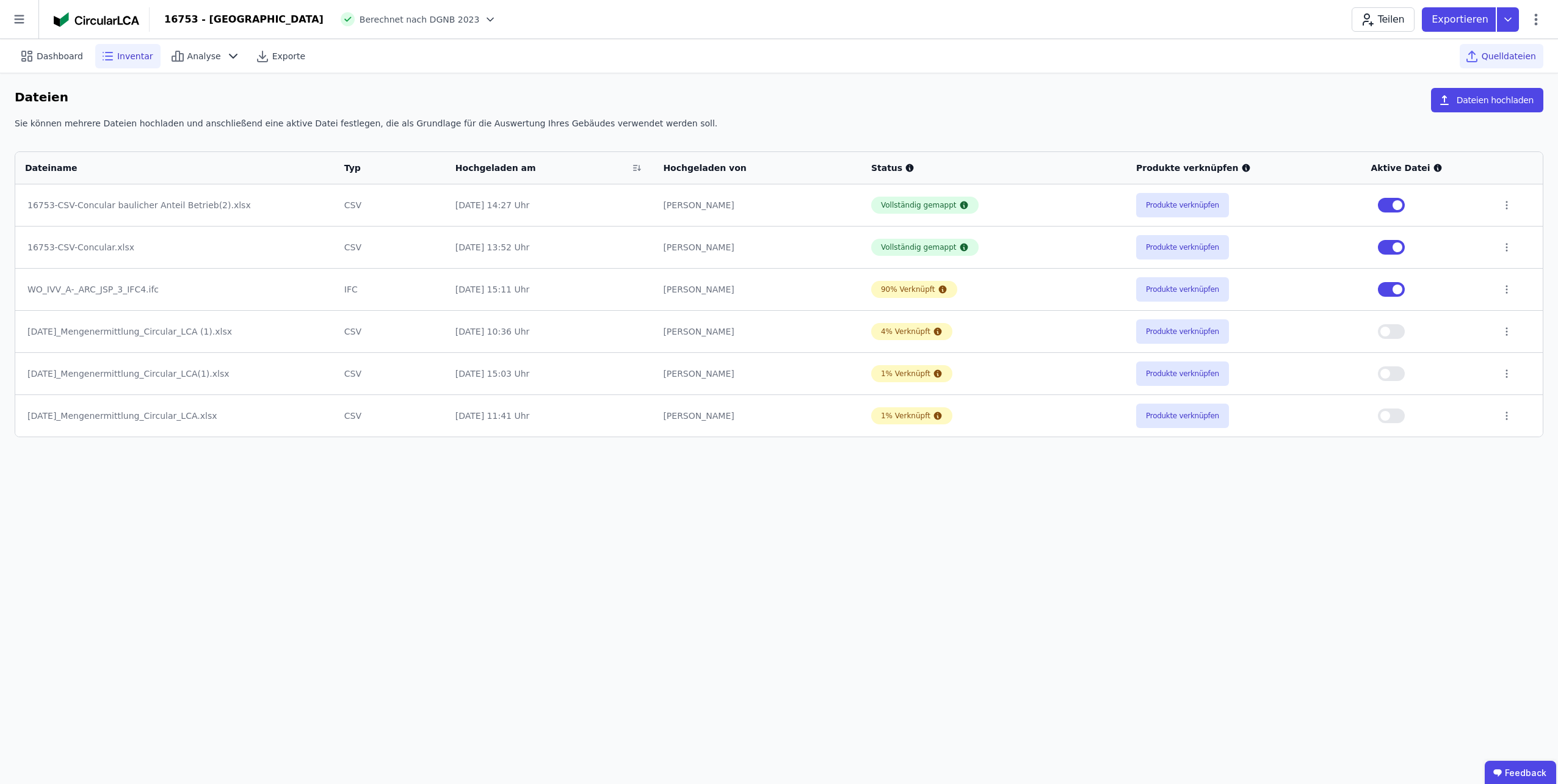
click at [130, 61] on span "Inventar" at bounding box center [135, 56] width 36 height 12
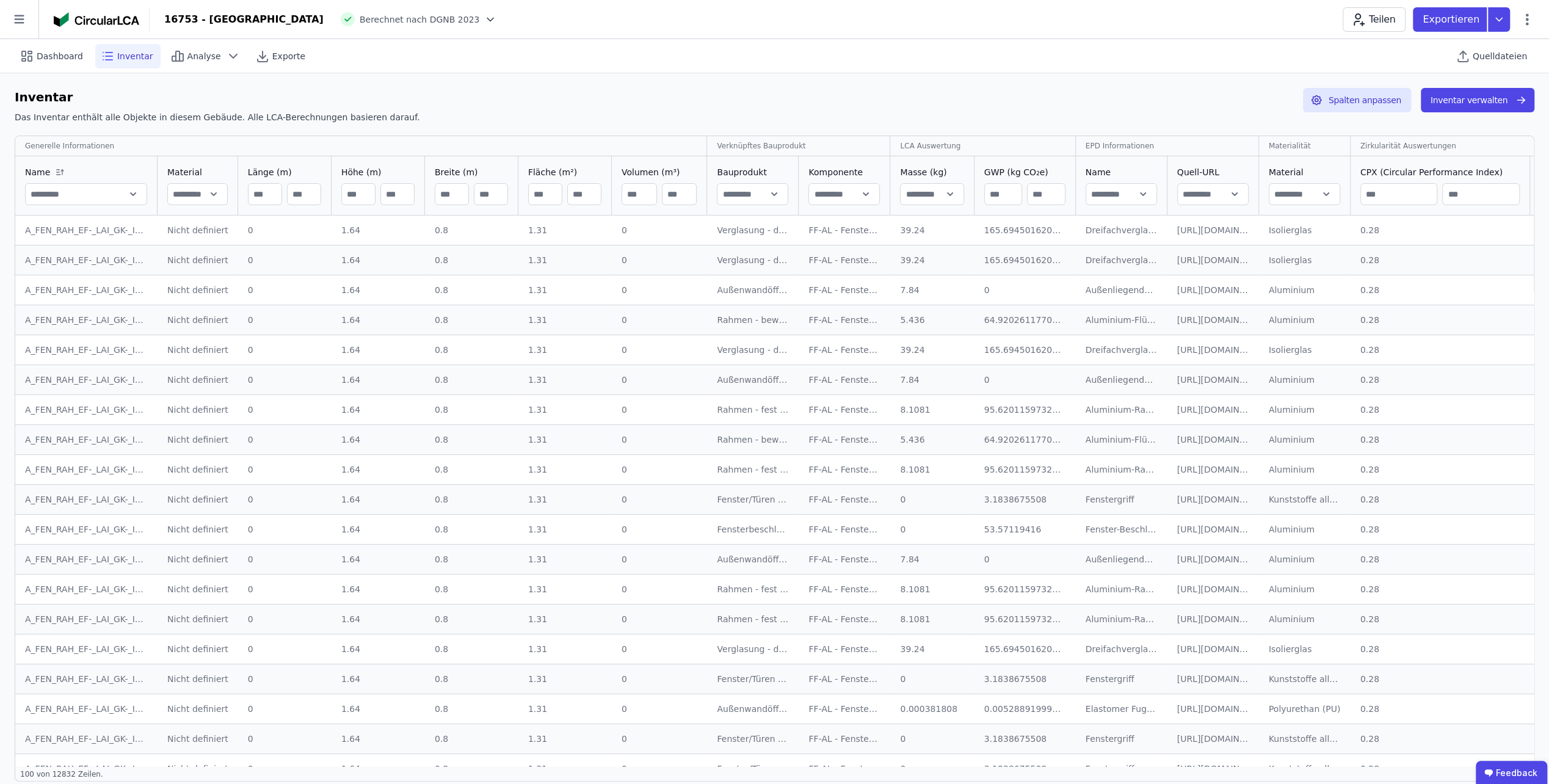
click at [757, 194] on input "text" at bounding box center [752, 194] width 70 height 22
type input "**********"
click at [53, 62] on div "Dashboard" at bounding box center [53, 57] width 76 height 25
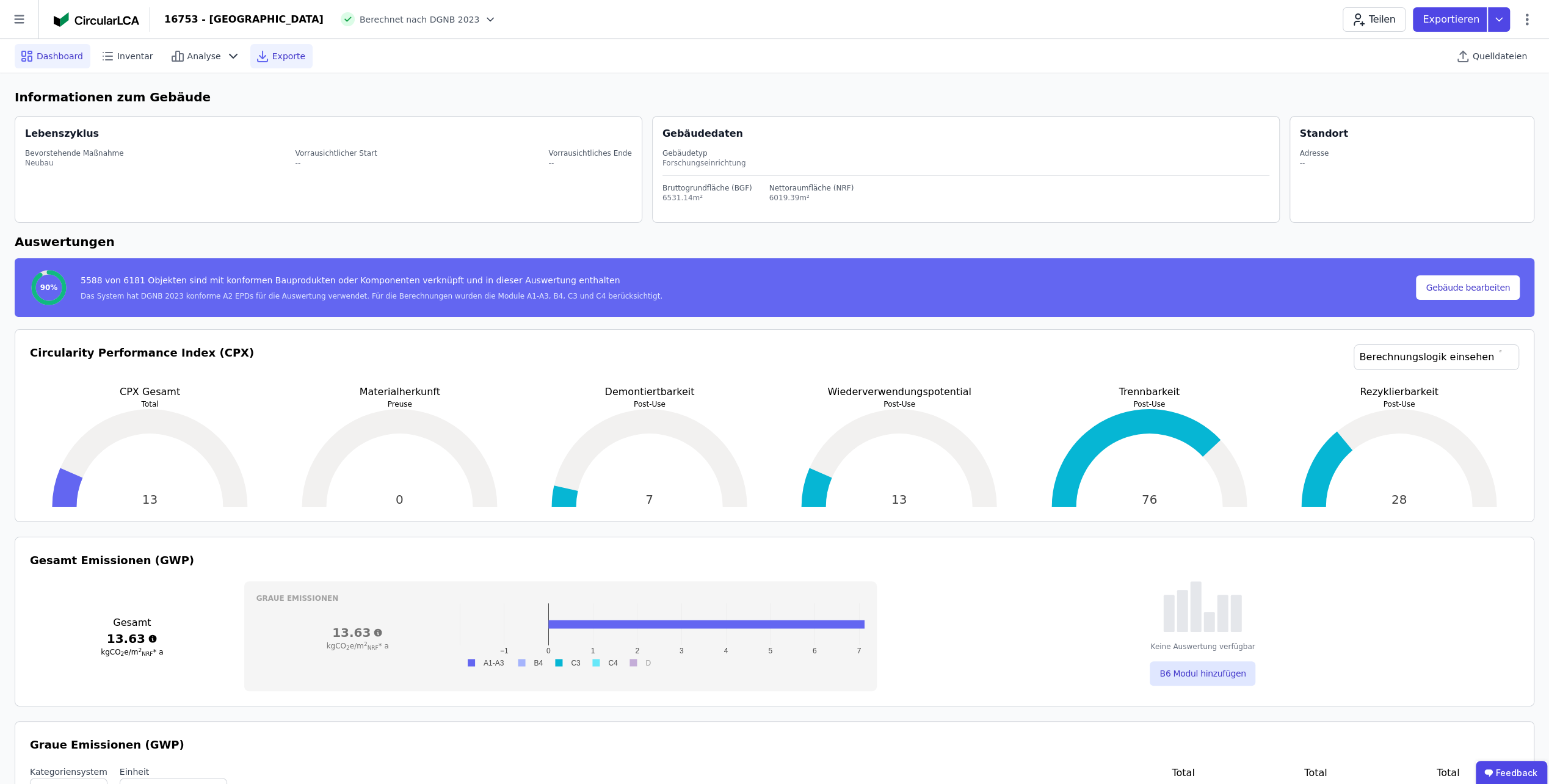
click at [258, 54] on div "Exporte" at bounding box center [282, 57] width 62 height 25
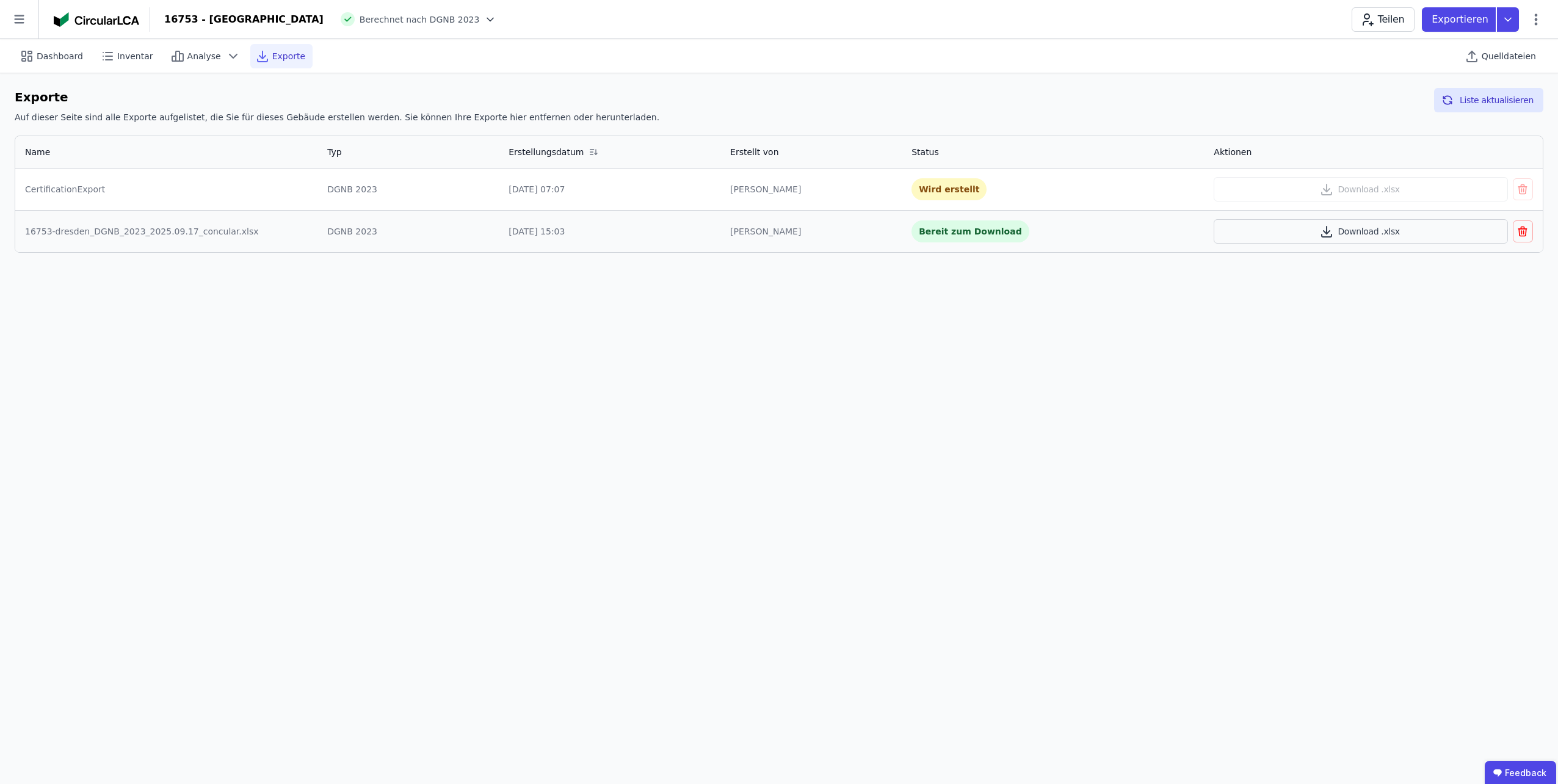
click at [923, 184] on div "Wird erstellt" at bounding box center [949, 189] width 75 height 22
click at [1502, 21] on icon at bounding box center [1507, 20] width 22 height 25
click at [1445, 88] on div "Ökobilanzierung" at bounding box center [1411, 92] width 70 height 12
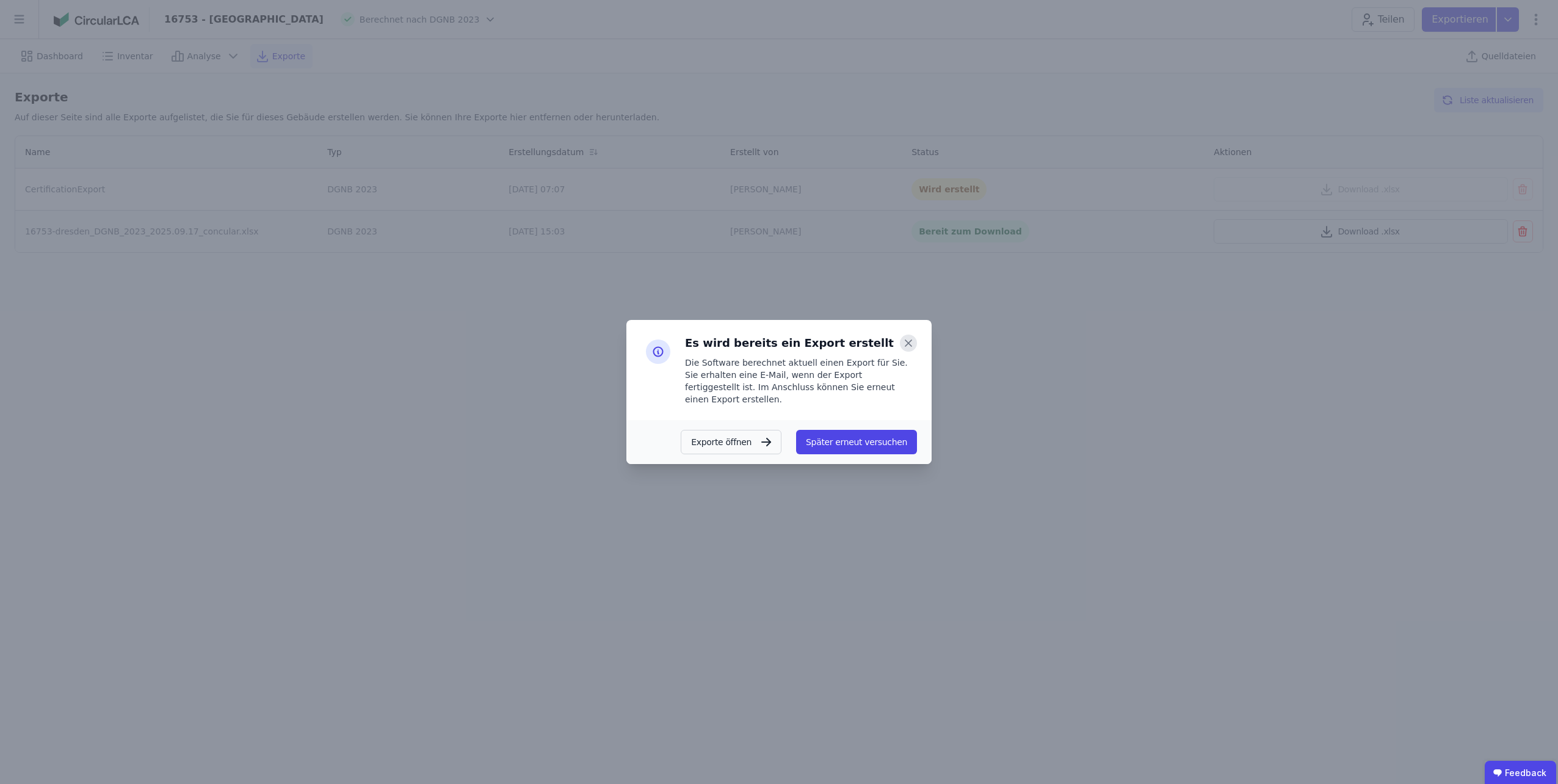
click at [904, 350] on icon at bounding box center [908, 343] width 17 height 17
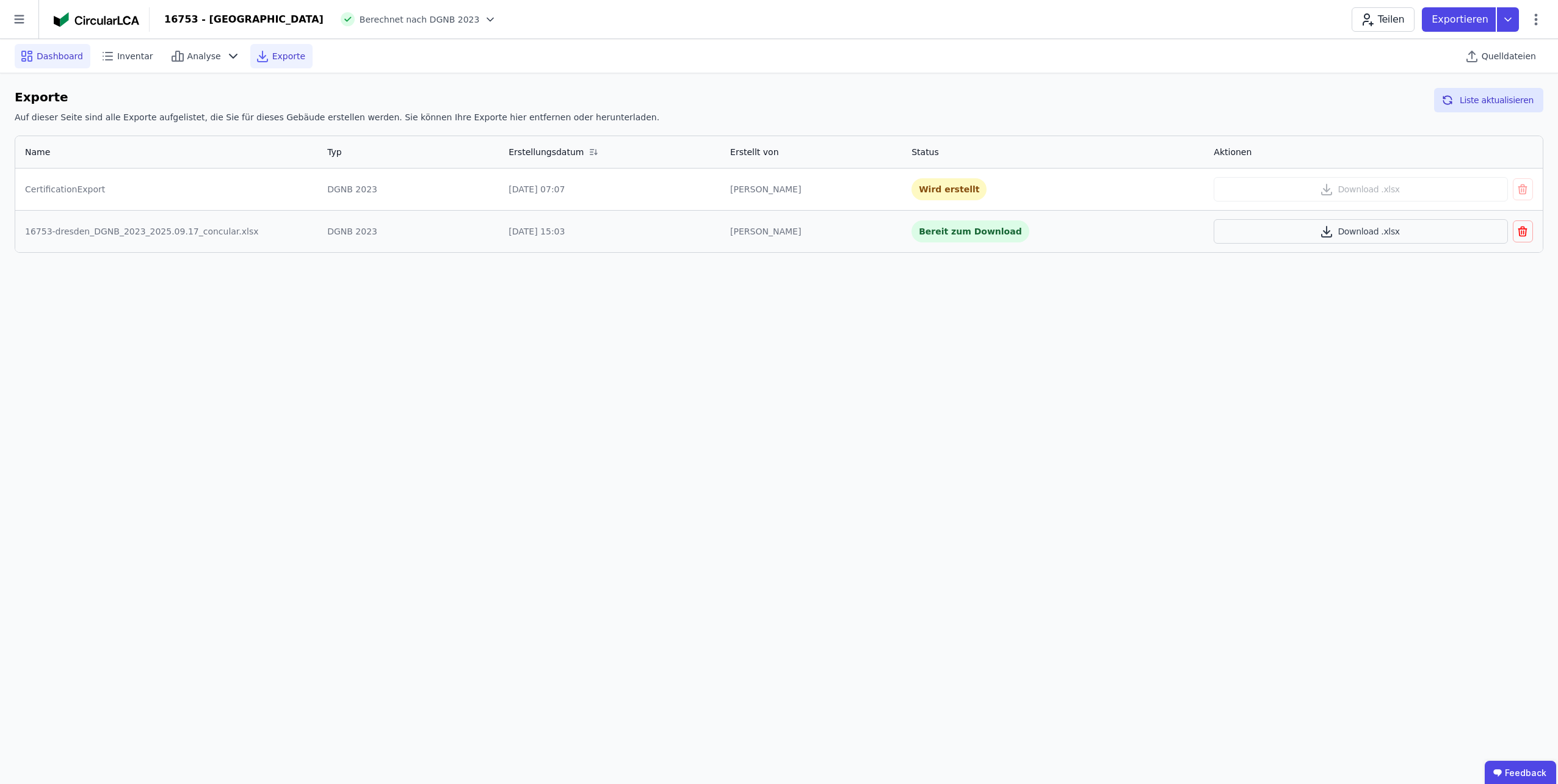
click at [34, 57] on div "Dashboard" at bounding box center [53, 57] width 76 height 25
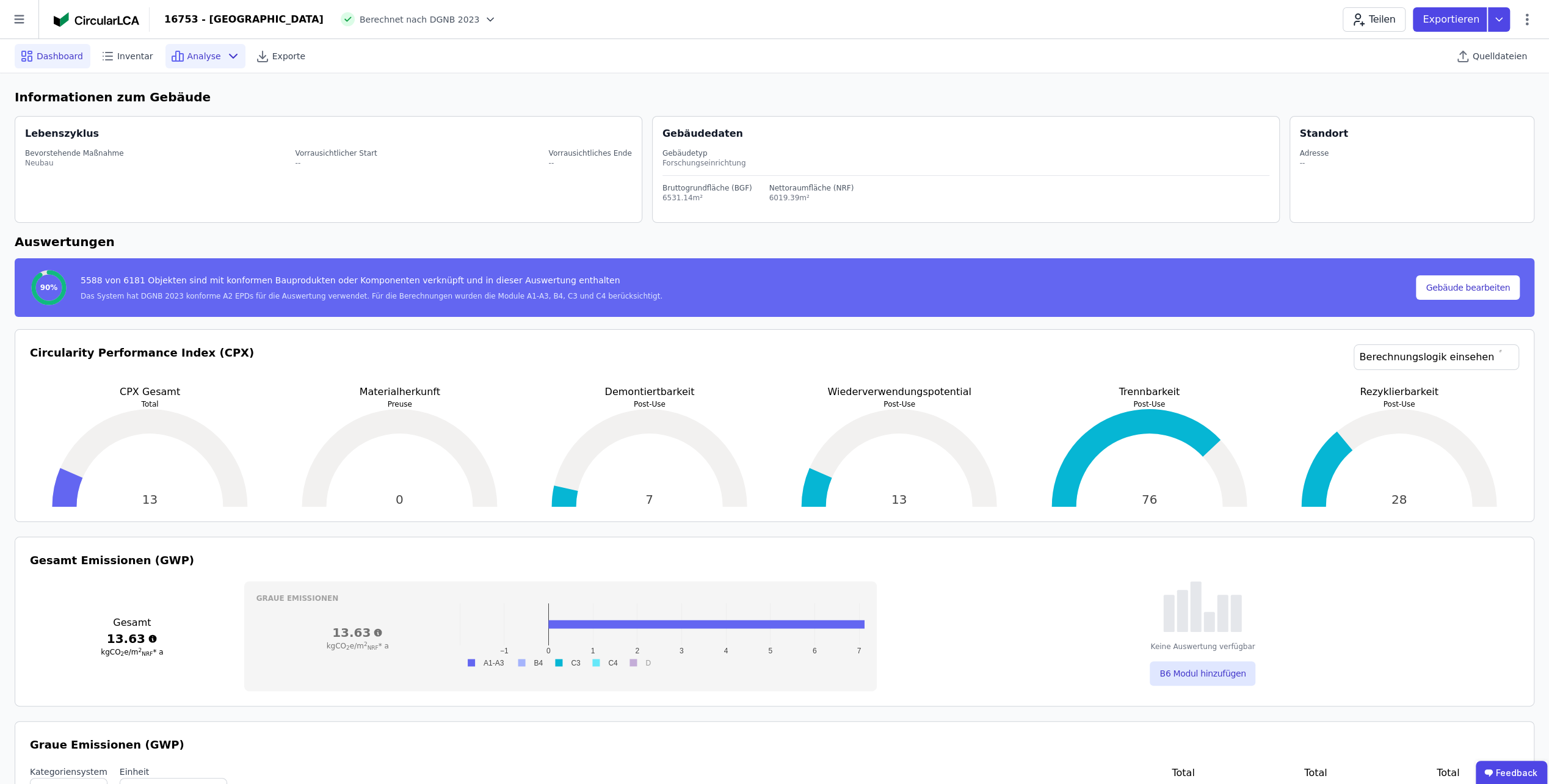
click at [200, 52] on span "Analyse" at bounding box center [204, 56] width 34 height 12
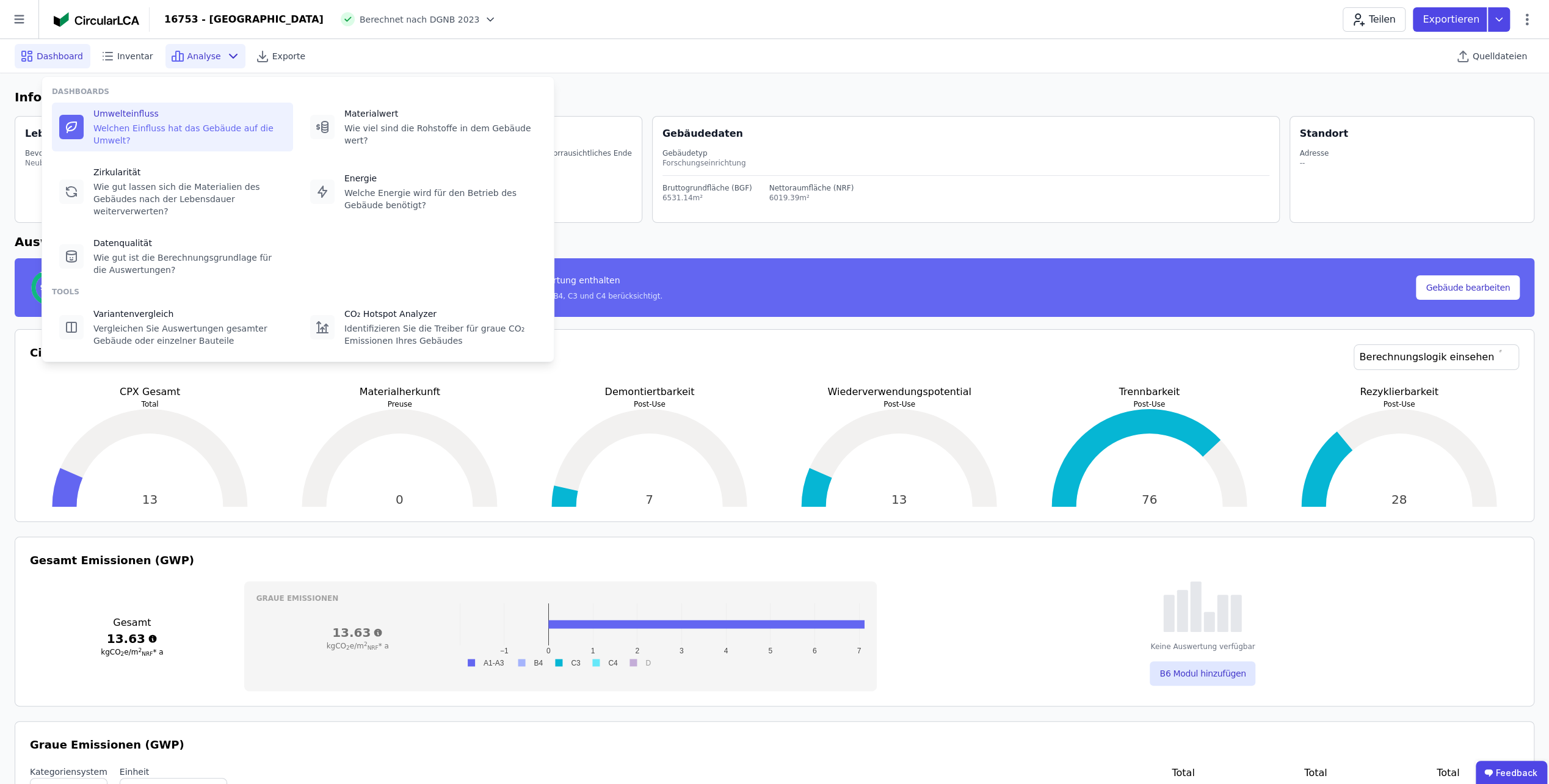
click at [79, 114] on div at bounding box center [72, 127] width 25 height 25
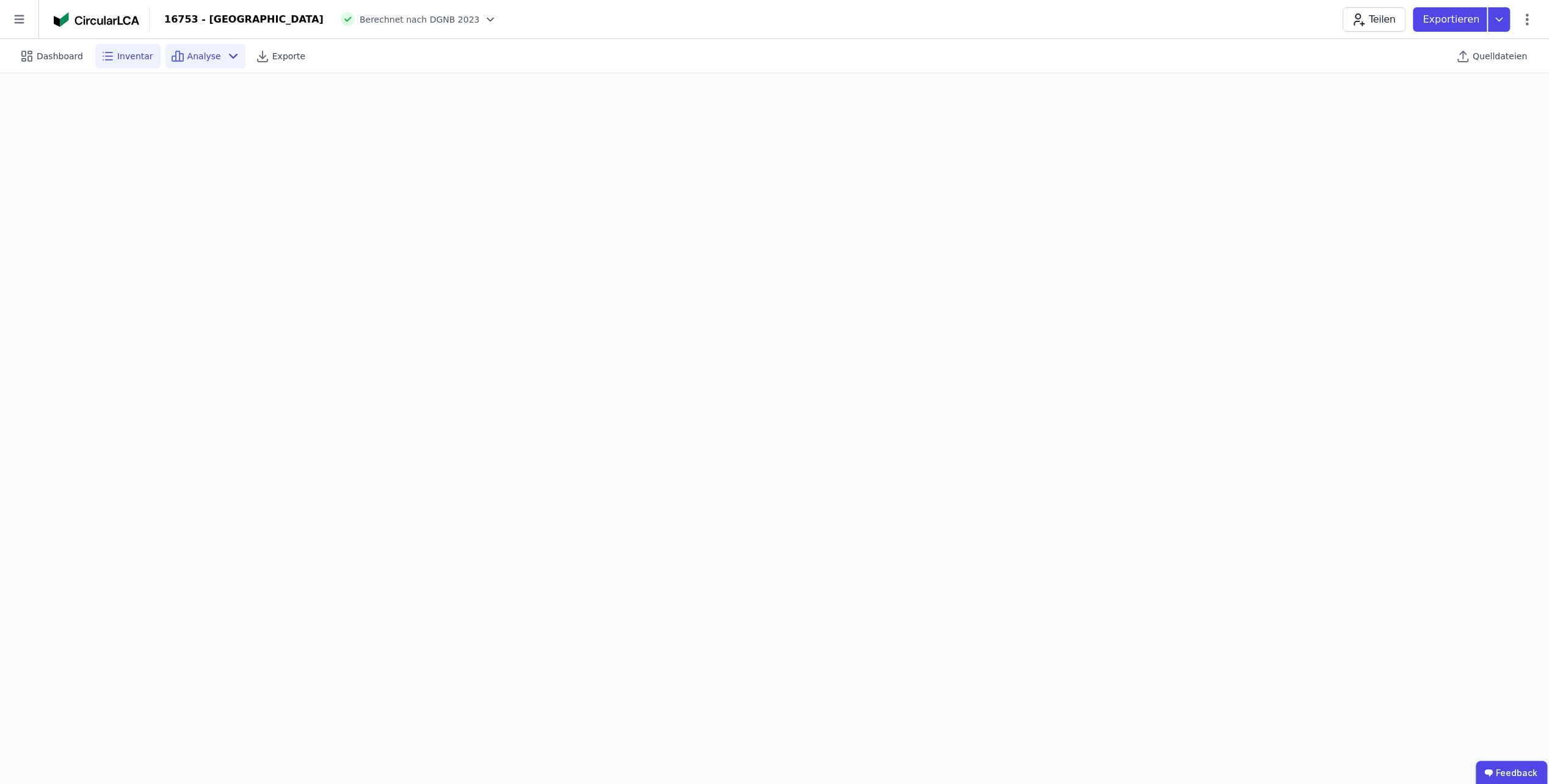
click at [130, 56] on span "Inventar" at bounding box center [135, 56] width 36 height 12
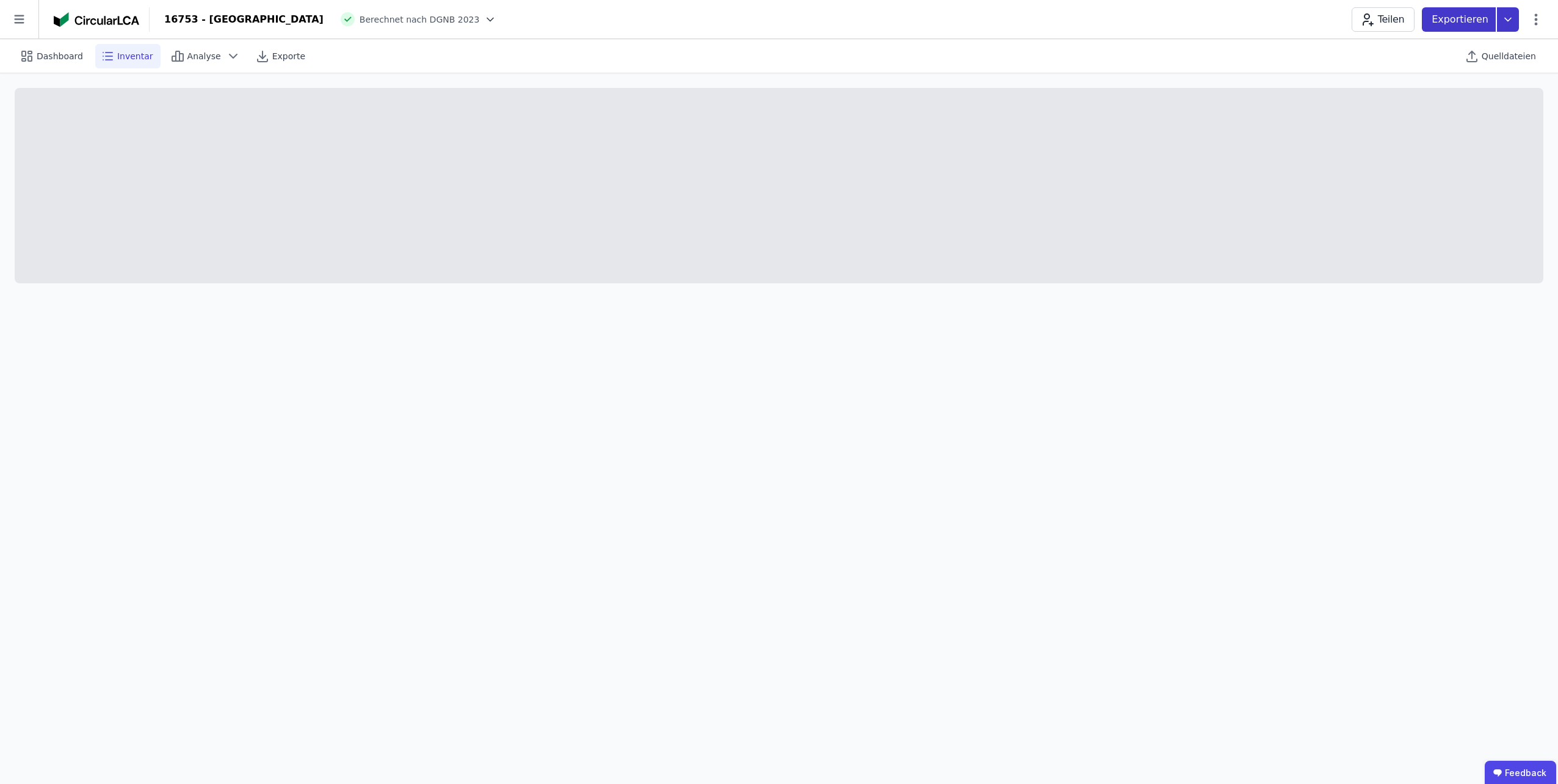
click at [1505, 17] on icon at bounding box center [1507, 20] width 22 height 25
click at [1468, 75] on div "Inventar" at bounding box center [1442, 70] width 153 height 22
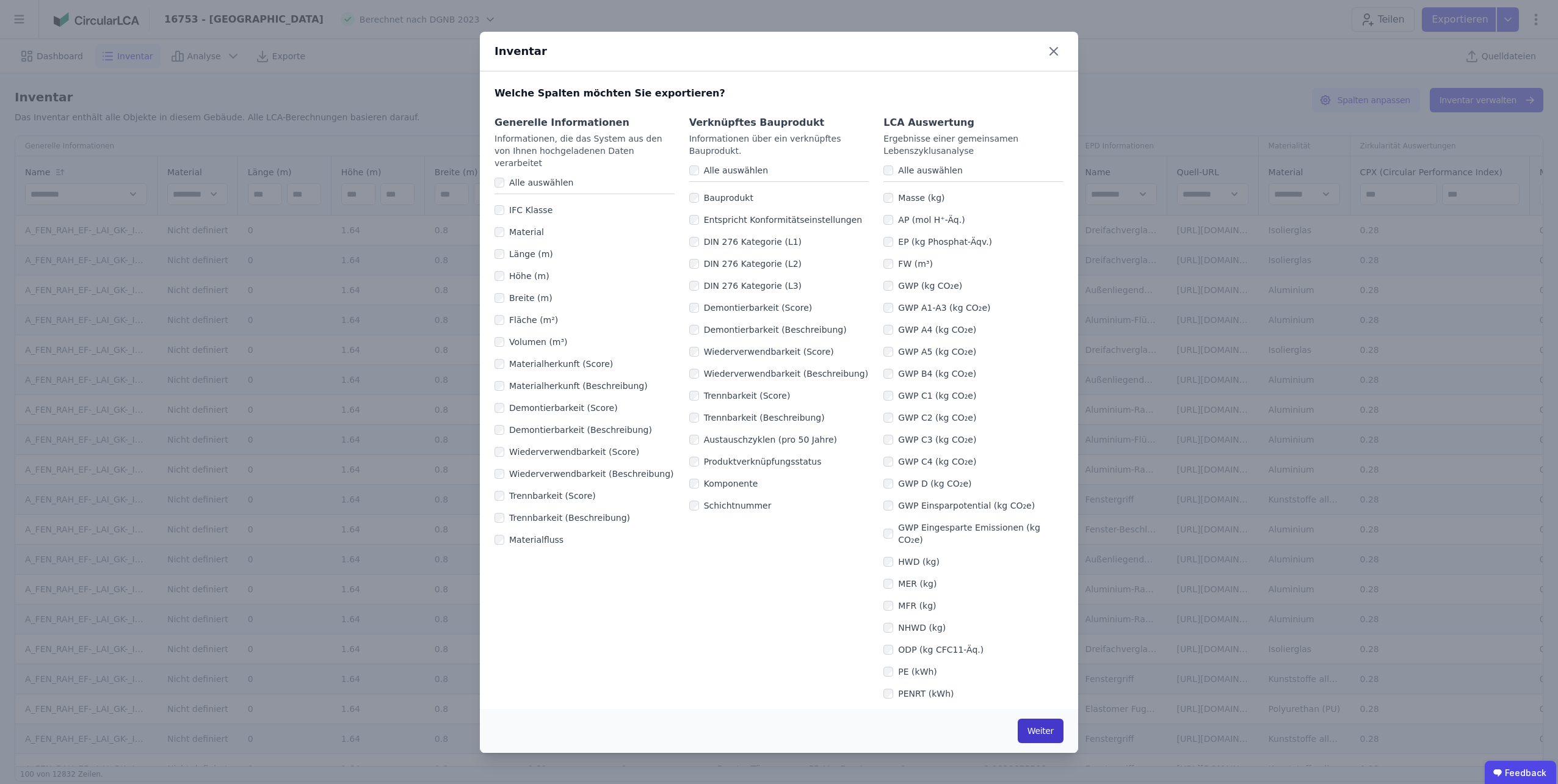
click at [1046, 725] on button "Weiter" at bounding box center [1040, 730] width 45 height 25
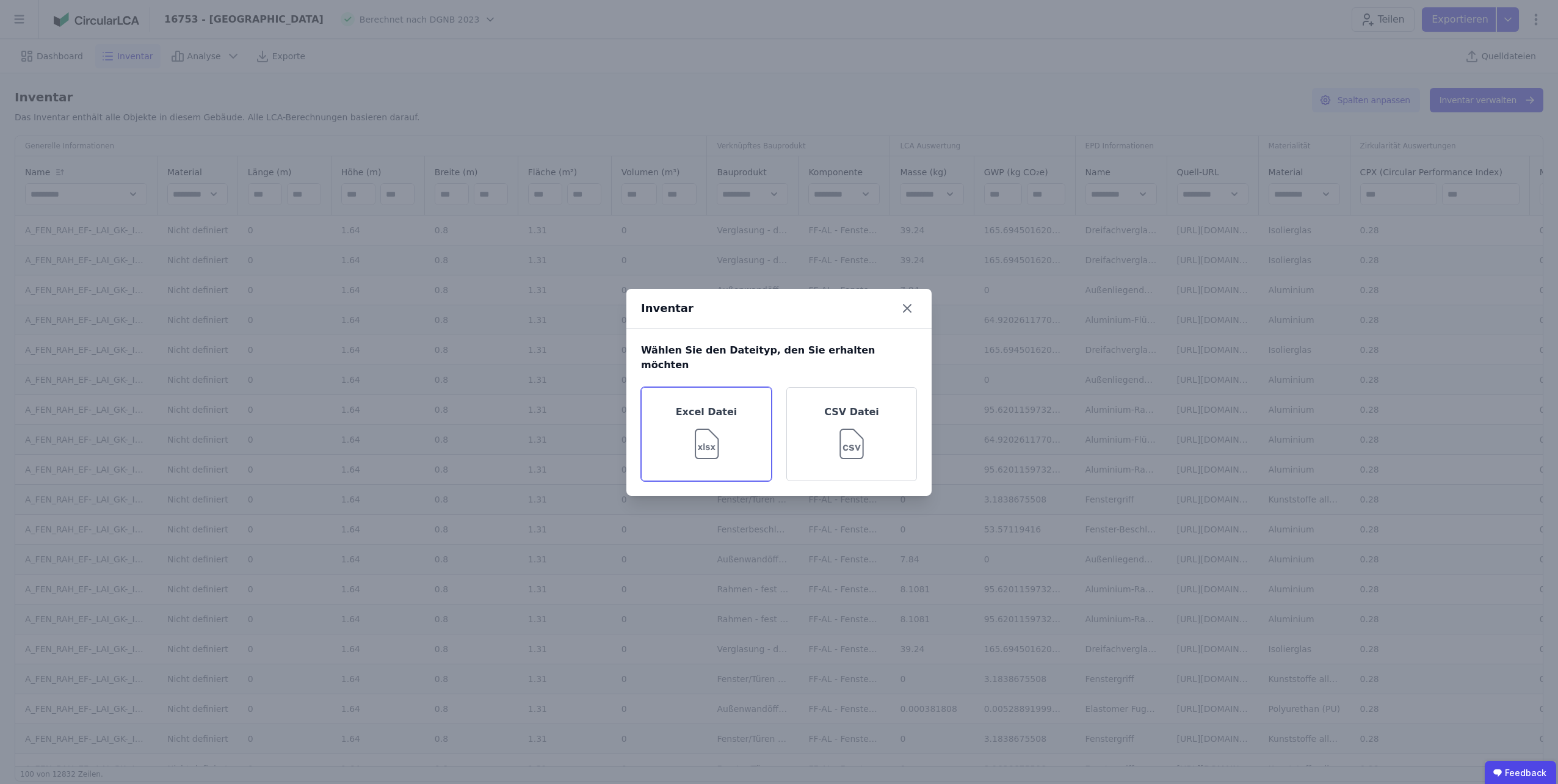
click at [724, 410] on div "Excel Datei" at bounding box center [706, 434] width 130 height 94
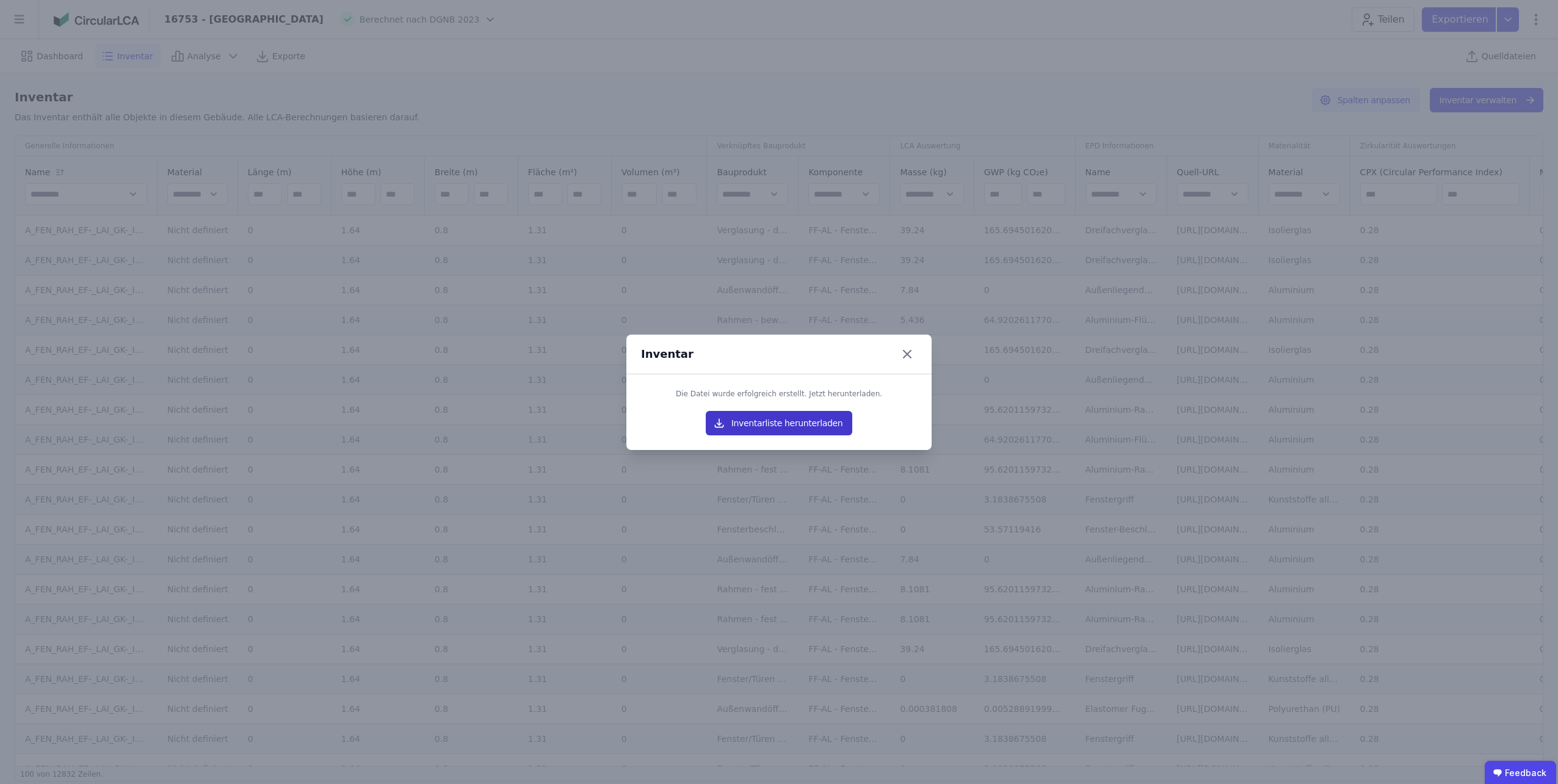
click at [763, 418] on button "Inventarliste herunterladen" at bounding box center [779, 423] width 146 height 25
click at [920, 354] on div "Inventar" at bounding box center [779, 354] width 305 height 40
click at [913, 351] on icon at bounding box center [907, 353] width 20 height 20
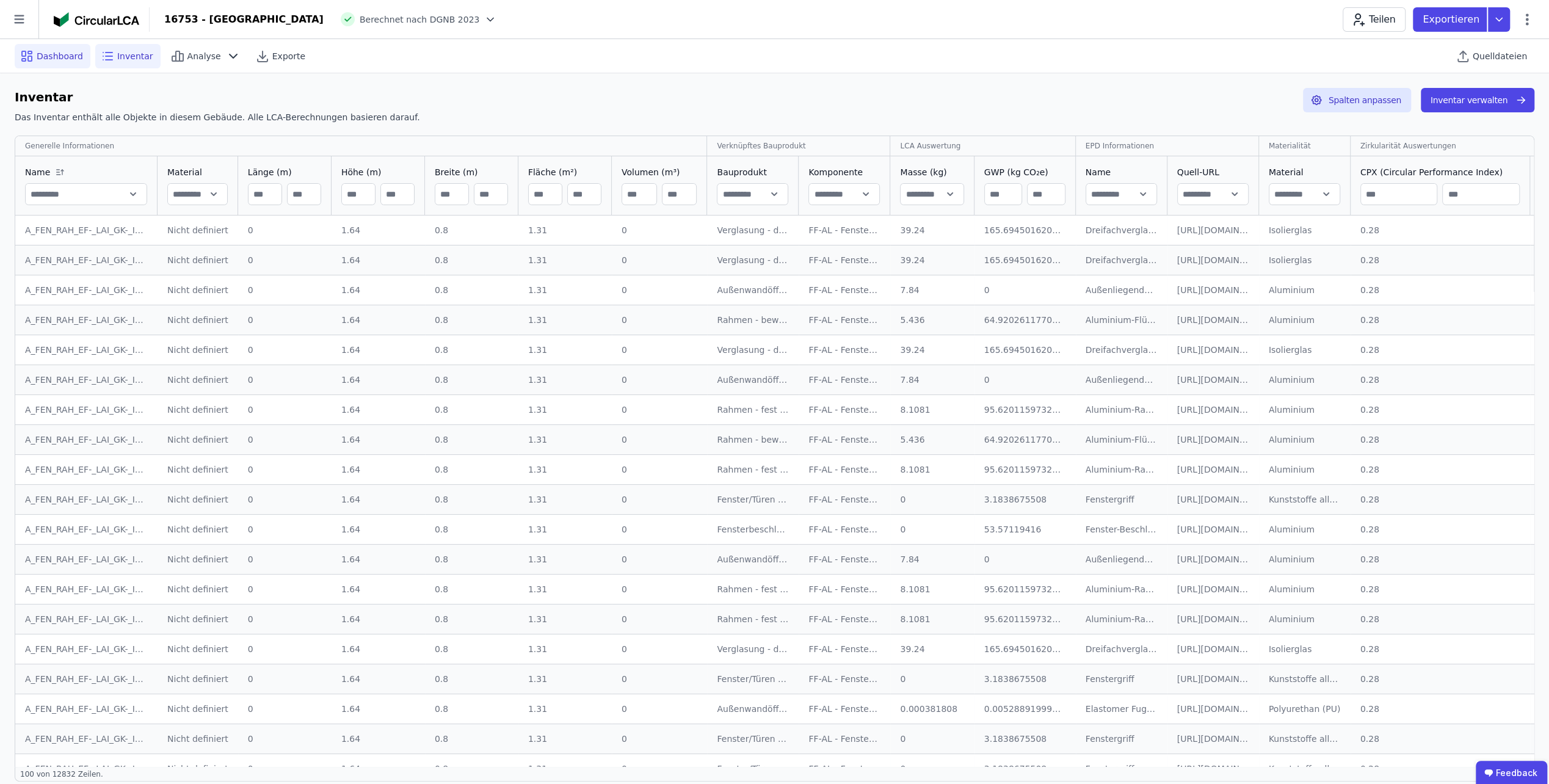
click at [44, 59] on span "Dashboard" at bounding box center [60, 56] width 46 height 12
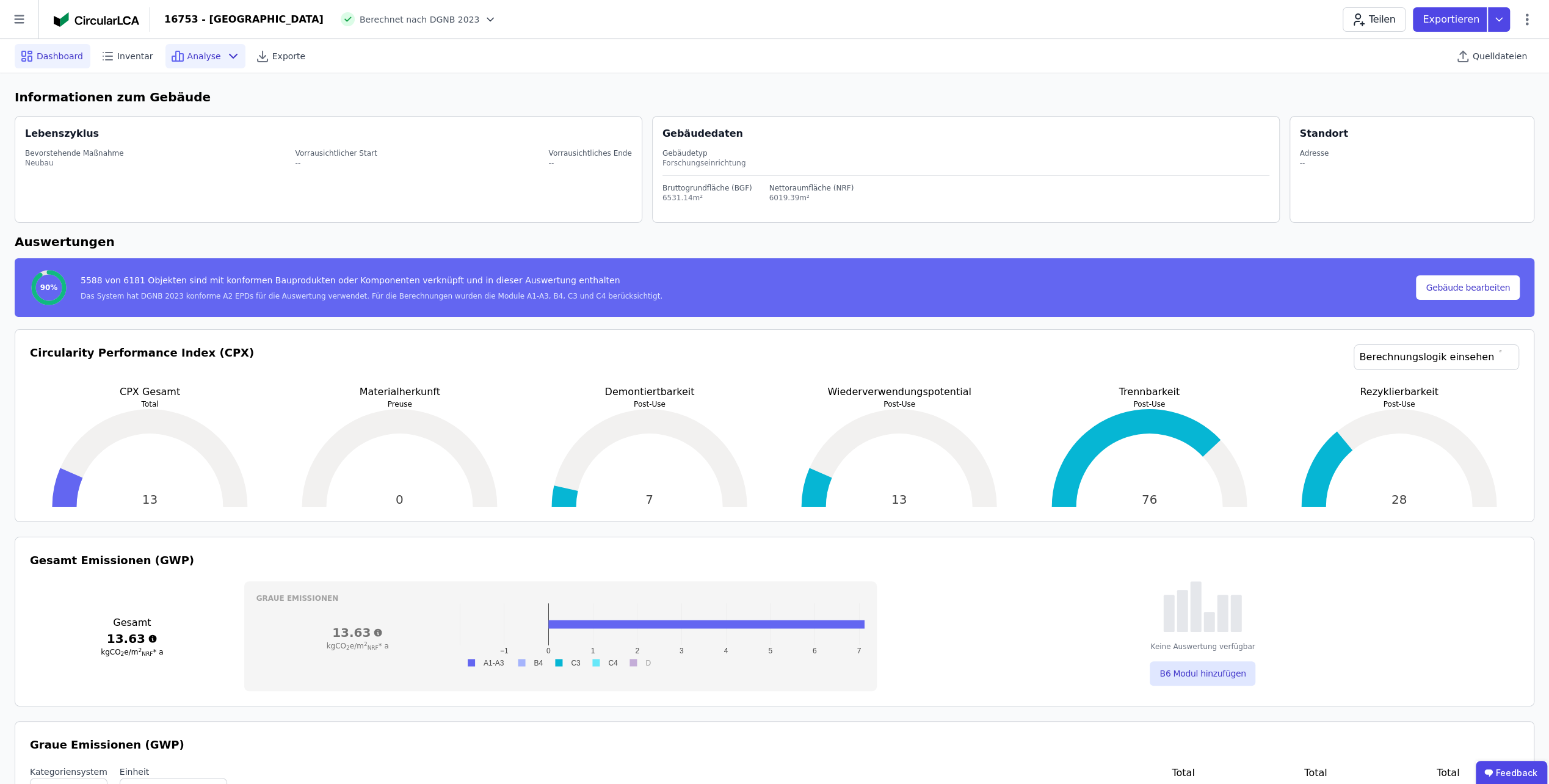
click at [187, 60] on span "Analyse" at bounding box center [204, 56] width 34 height 12
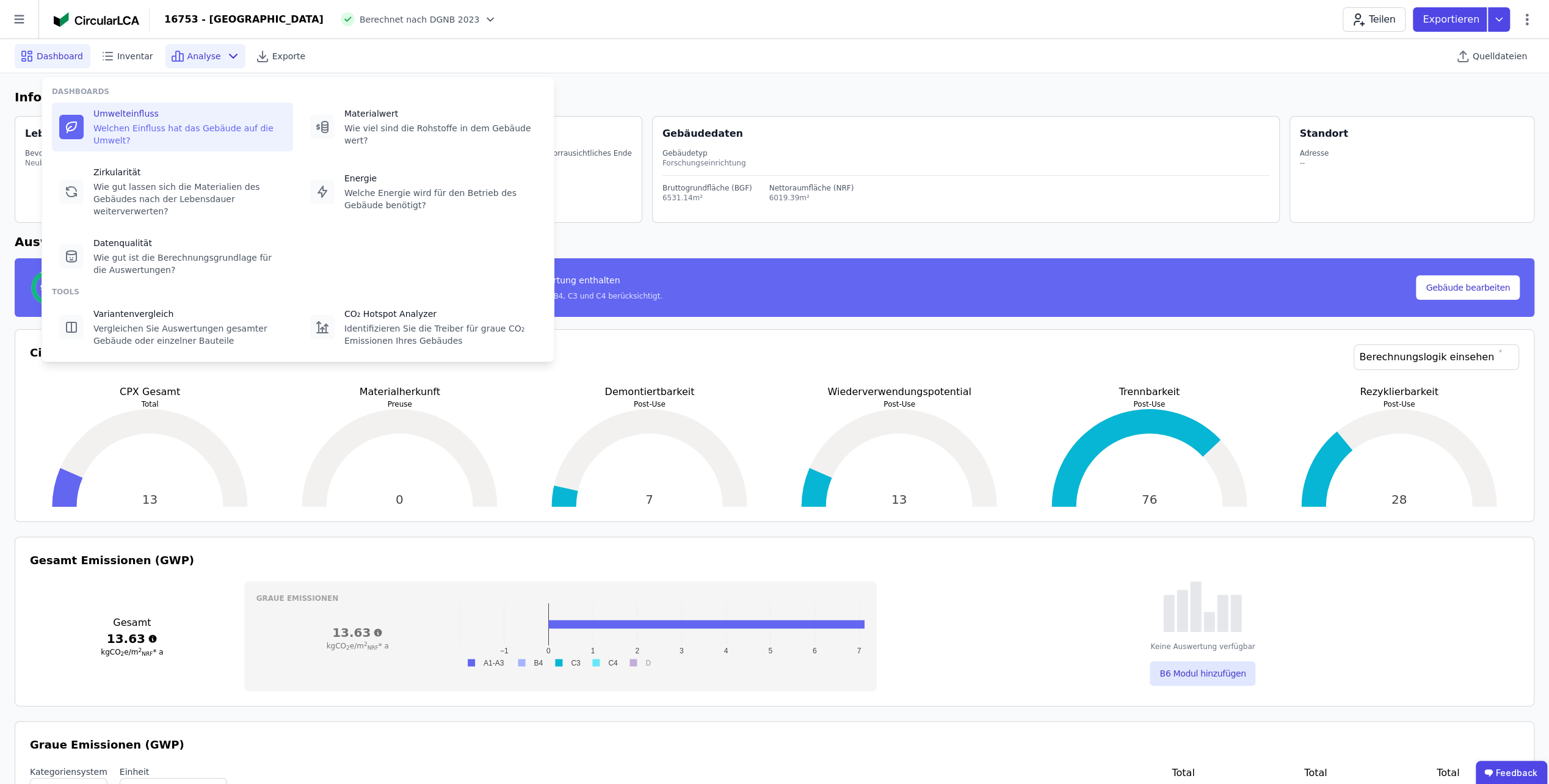
click at [165, 112] on div "Umwelteinfluss" at bounding box center [190, 113] width 193 height 12
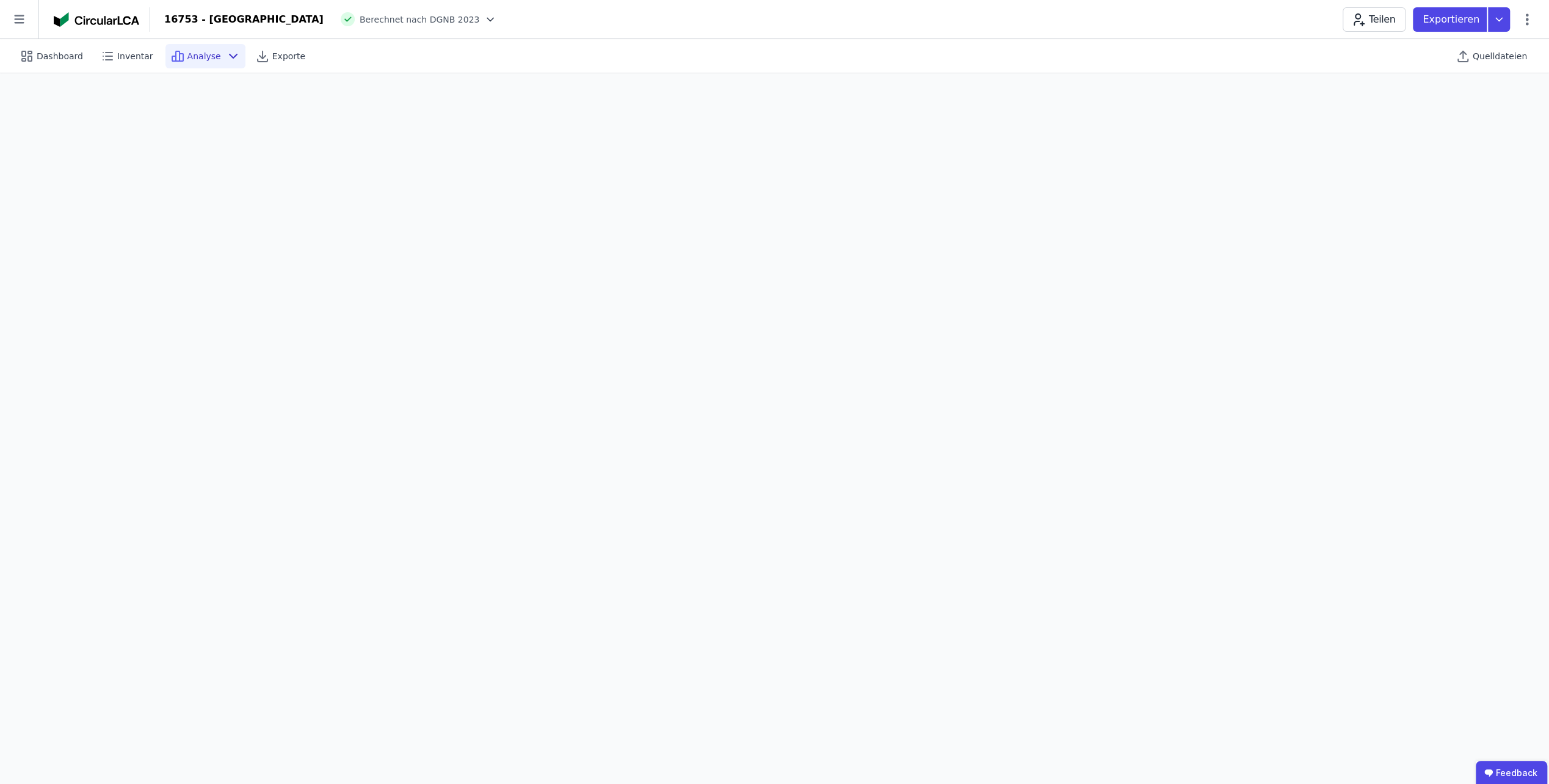
scroll to position [34, 0]
click at [119, 48] on div "Inventar" at bounding box center [128, 57] width 65 height 25
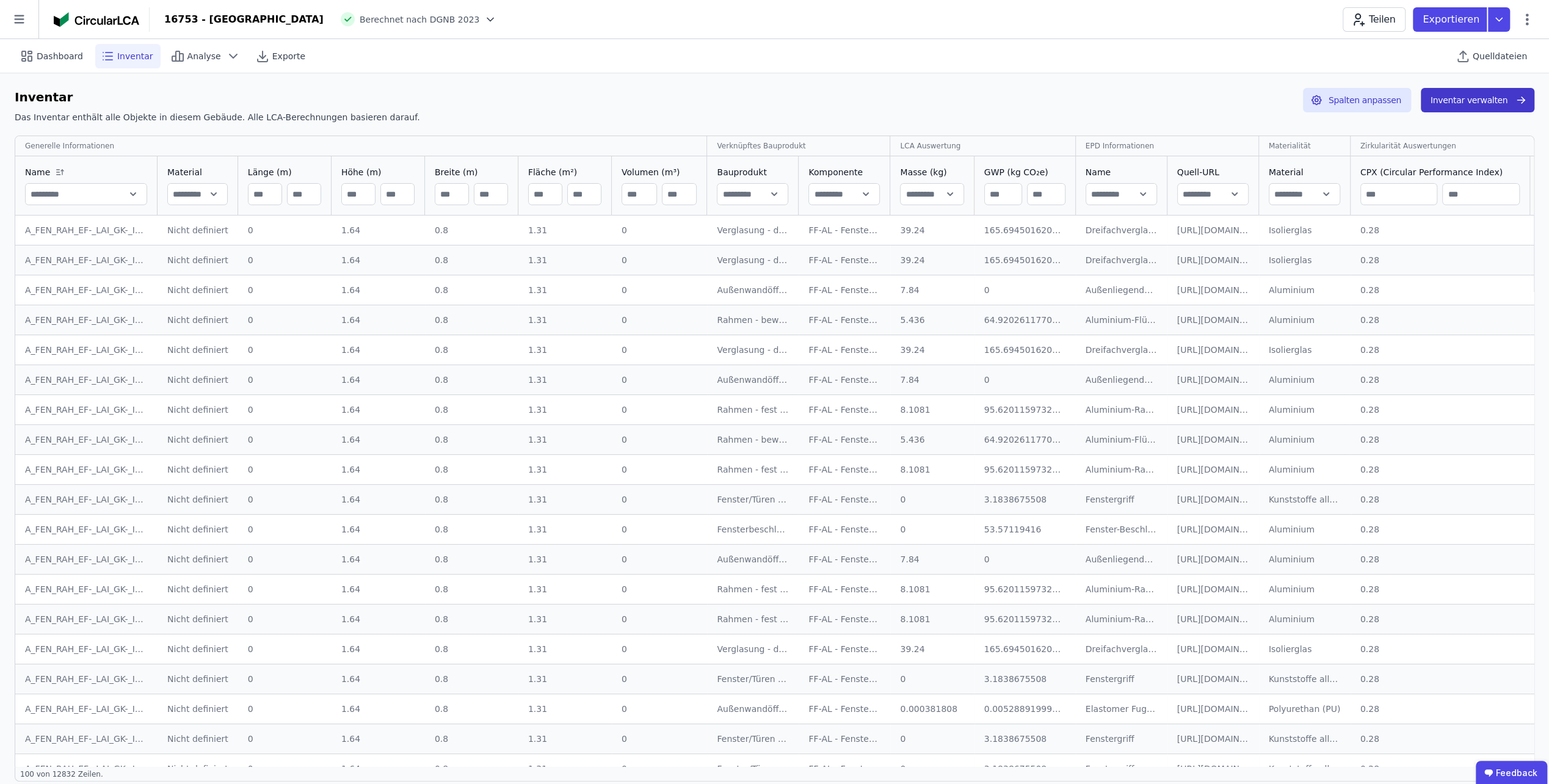
click at [1455, 93] on button "Inventar verwalten" at bounding box center [1477, 100] width 113 height 25
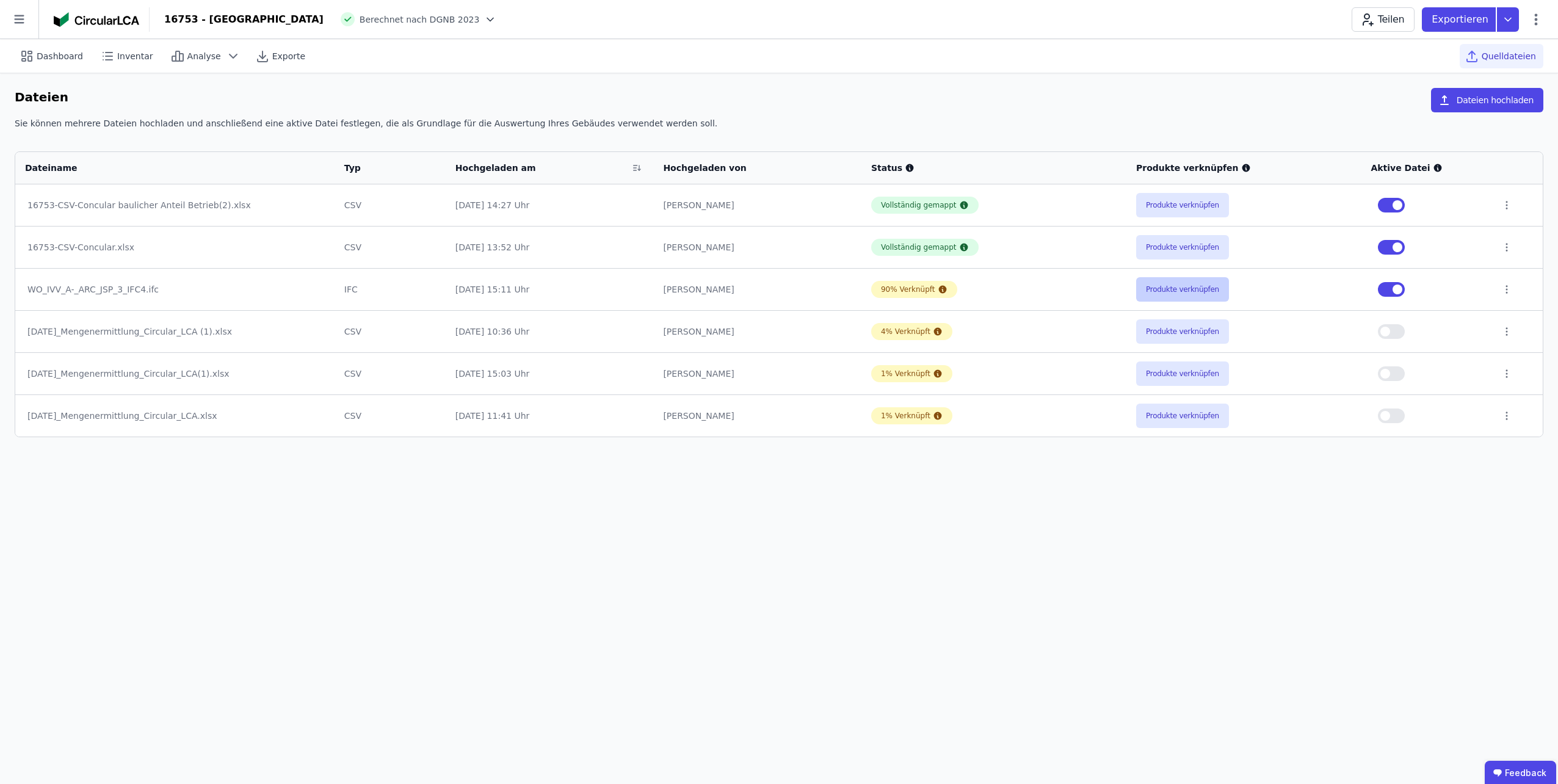
click at [1182, 287] on button "Produkte verknüpfen" at bounding box center [1182, 289] width 93 height 25
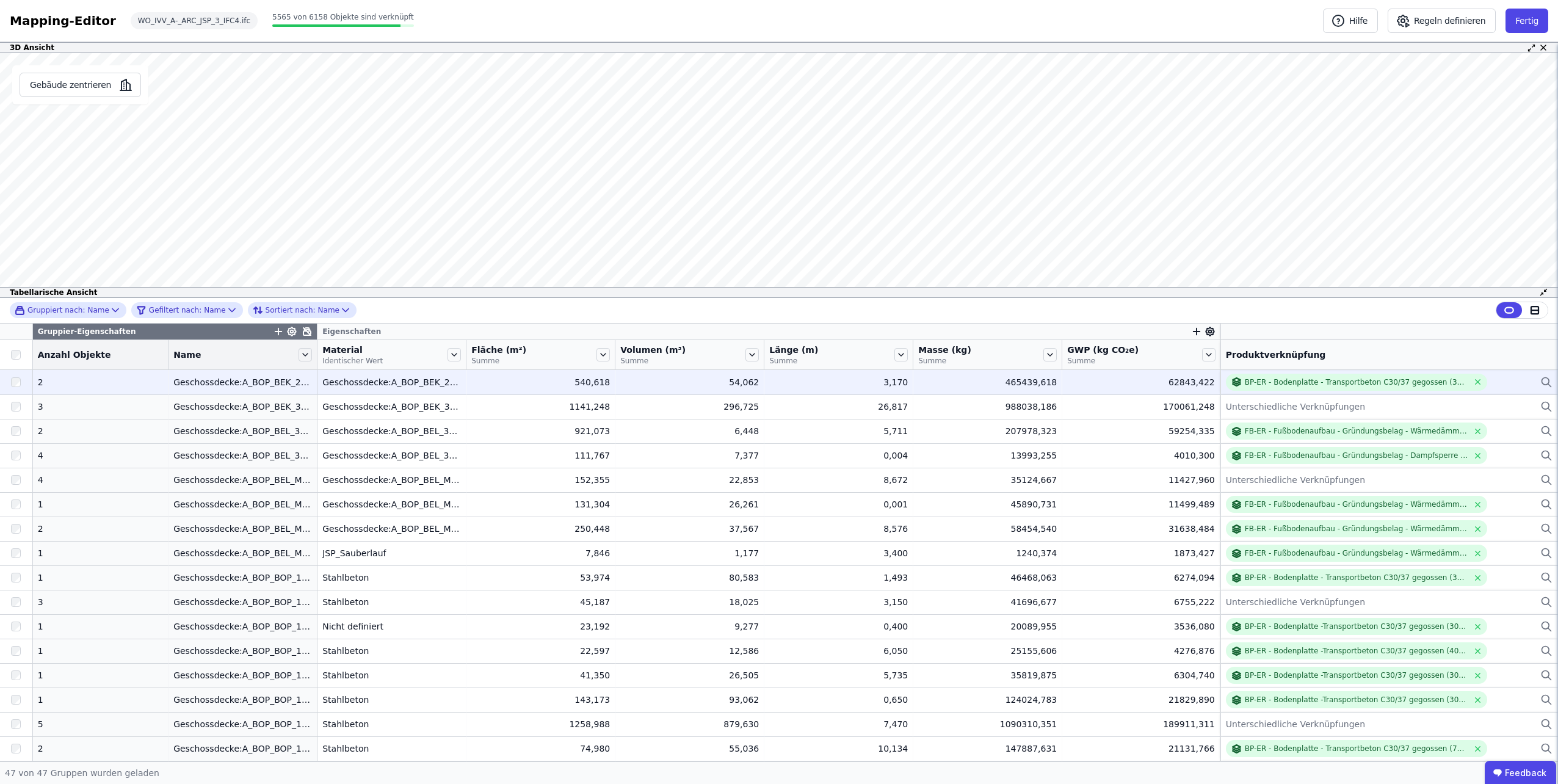
click at [1498, 378] on div "BP-ER - Bodenplatte - Transportbeton C30/37 gegossen (30cm) Bewehrung (2%) + Sa…" at bounding box center [1389, 382] width 327 height 17
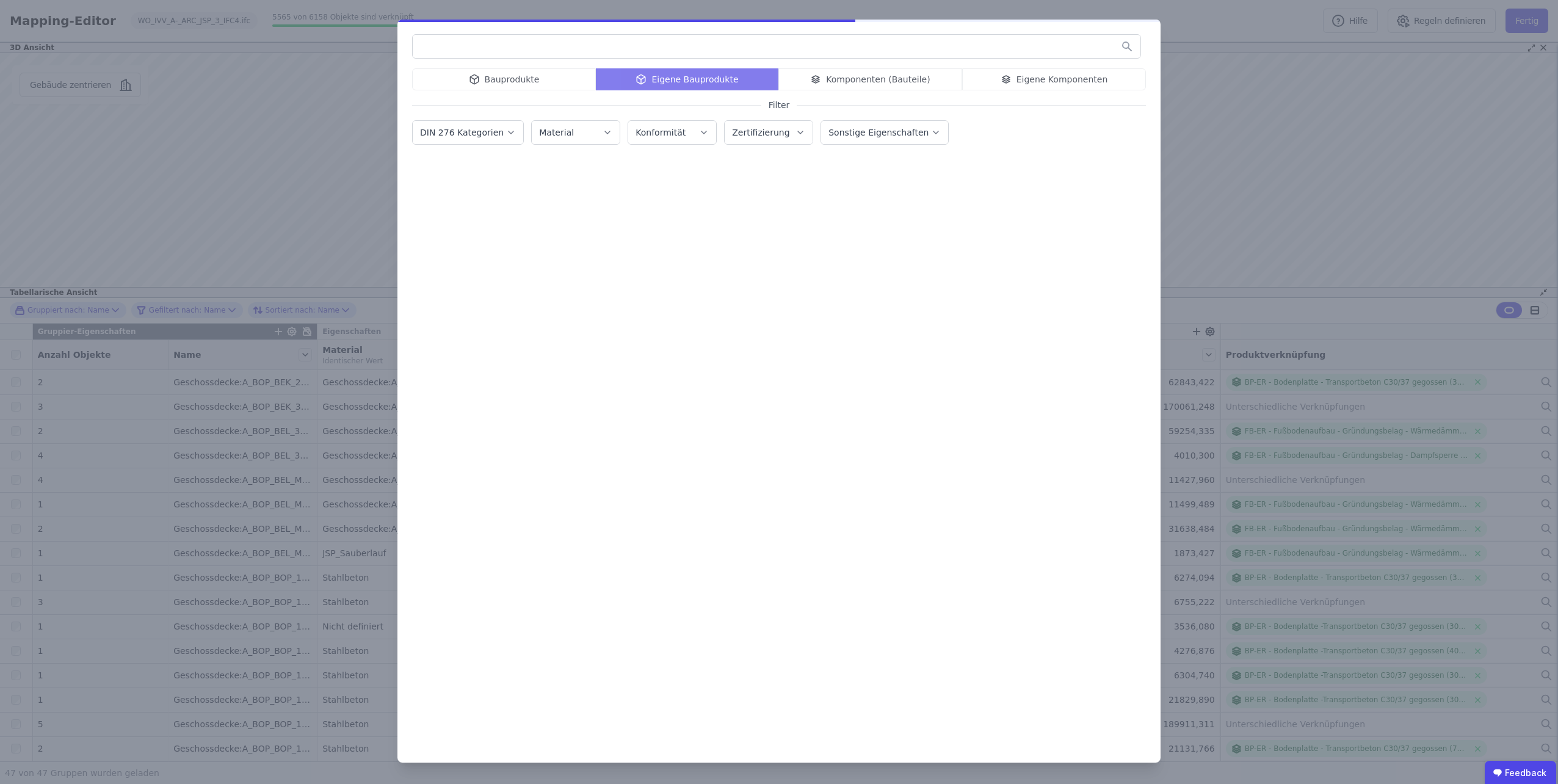
click at [522, 76] on div "Bauprodukte Eigene Bauprodukte Komponenten (Bauteile) Eigene Komponenten" at bounding box center [779, 78] width 734 height 22
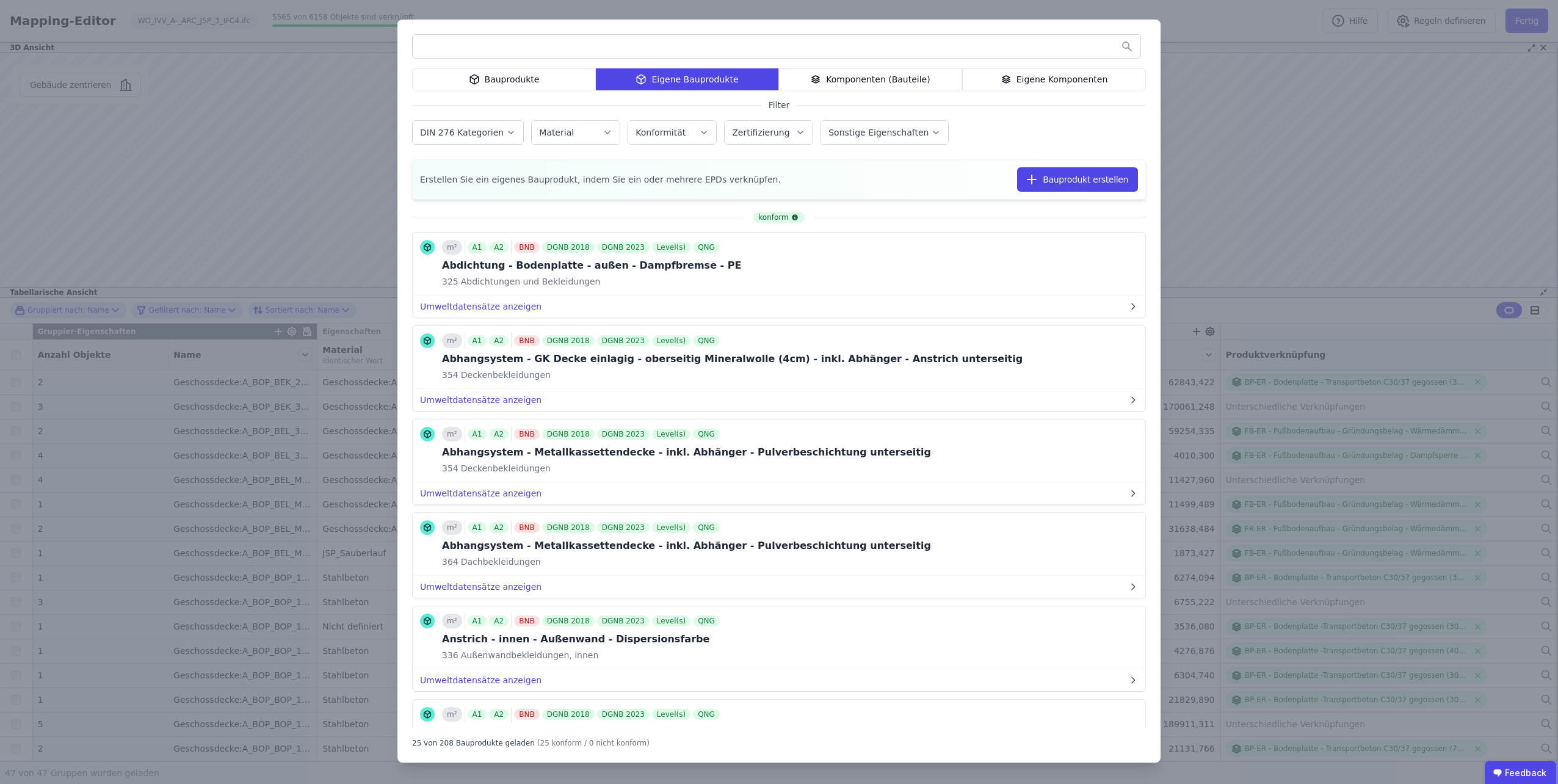
click at [498, 82] on div "Bauprodukte" at bounding box center [504, 78] width 183 height 22
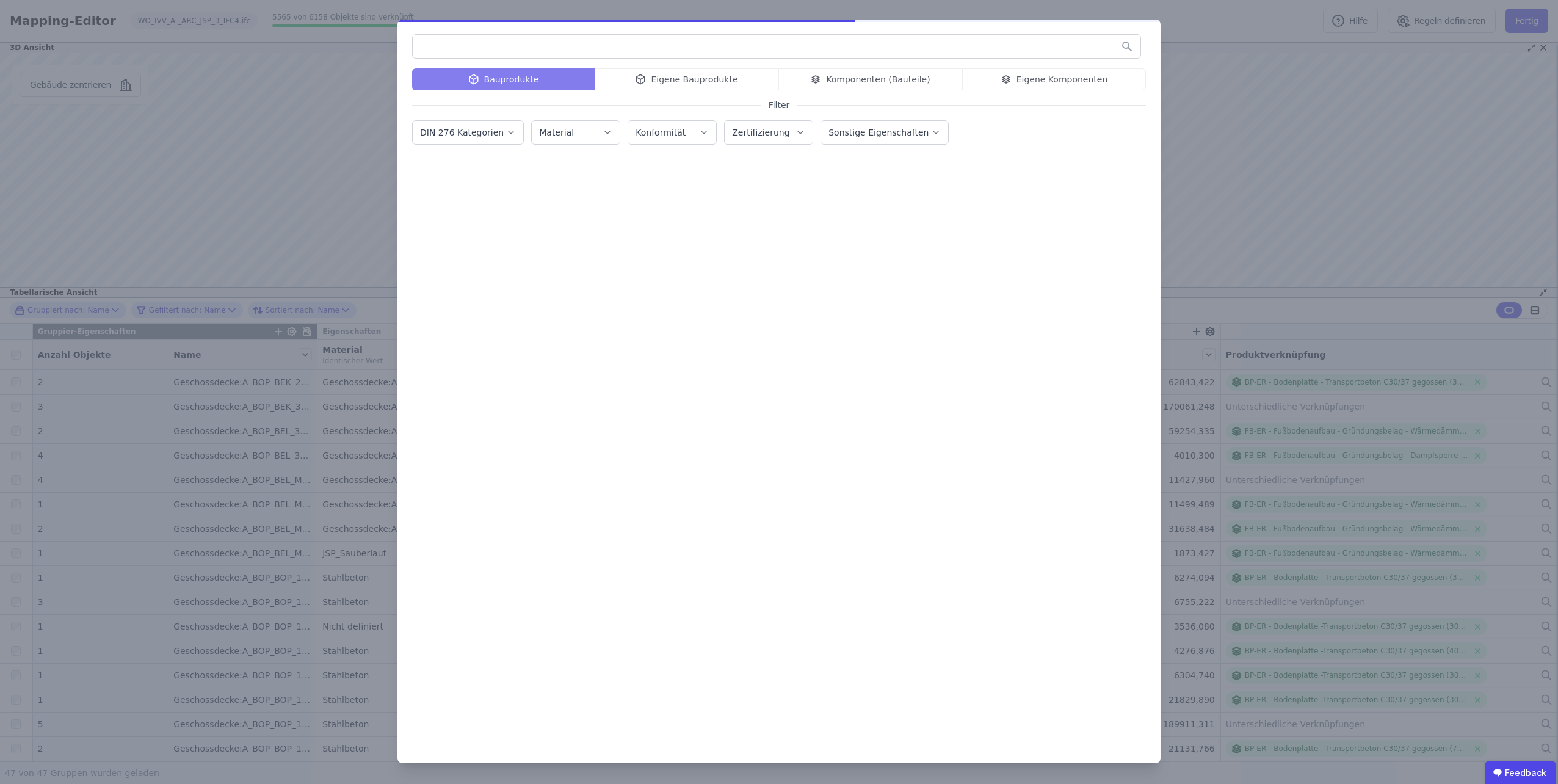
click at [487, 47] on input "text" at bounding box center [777, 45] width 728 height 22
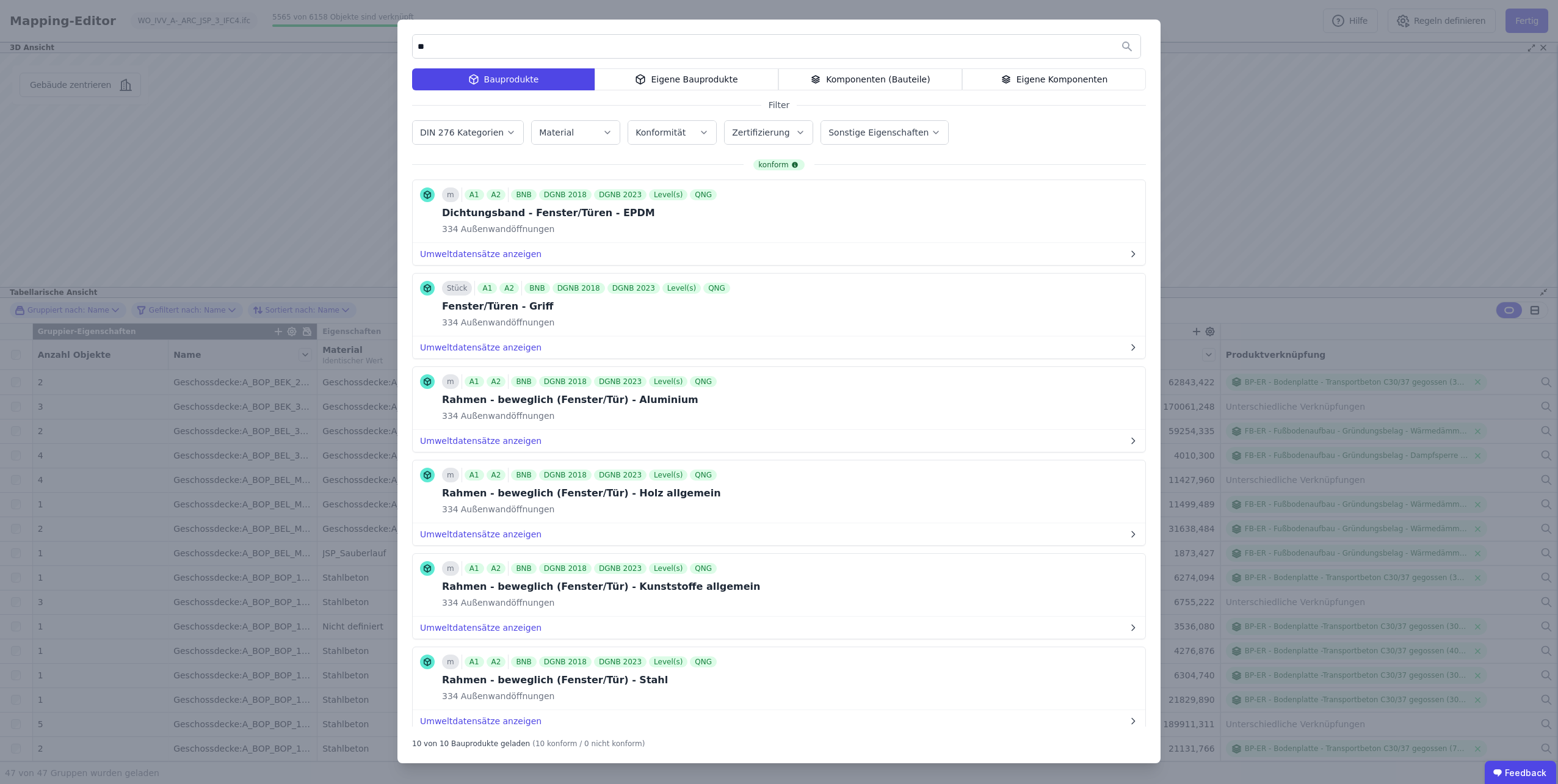
type input "*"
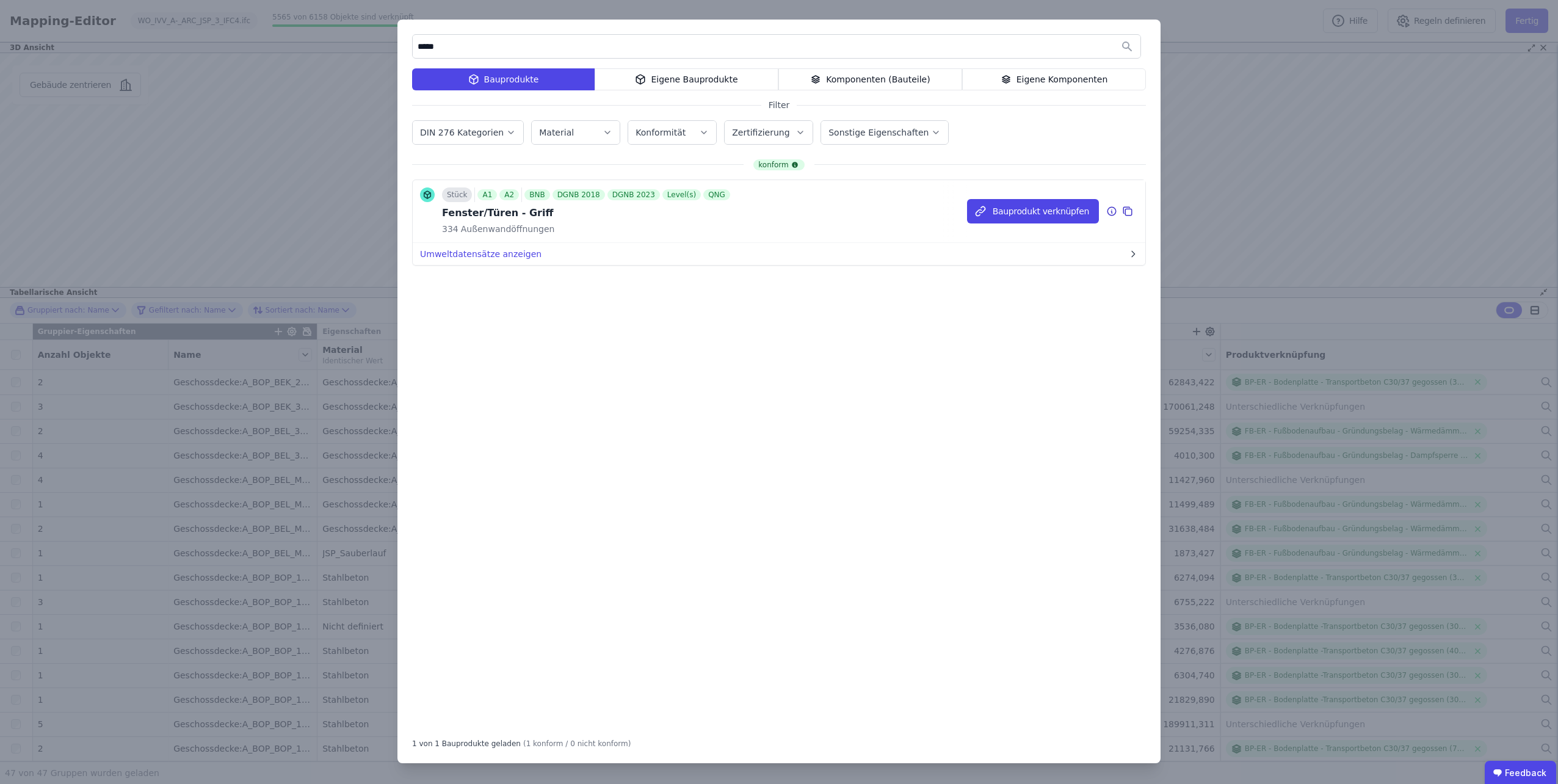
type input "*****"
click at [1113, 212] on icon at bounding box center [1112, 212] width 11 height 15
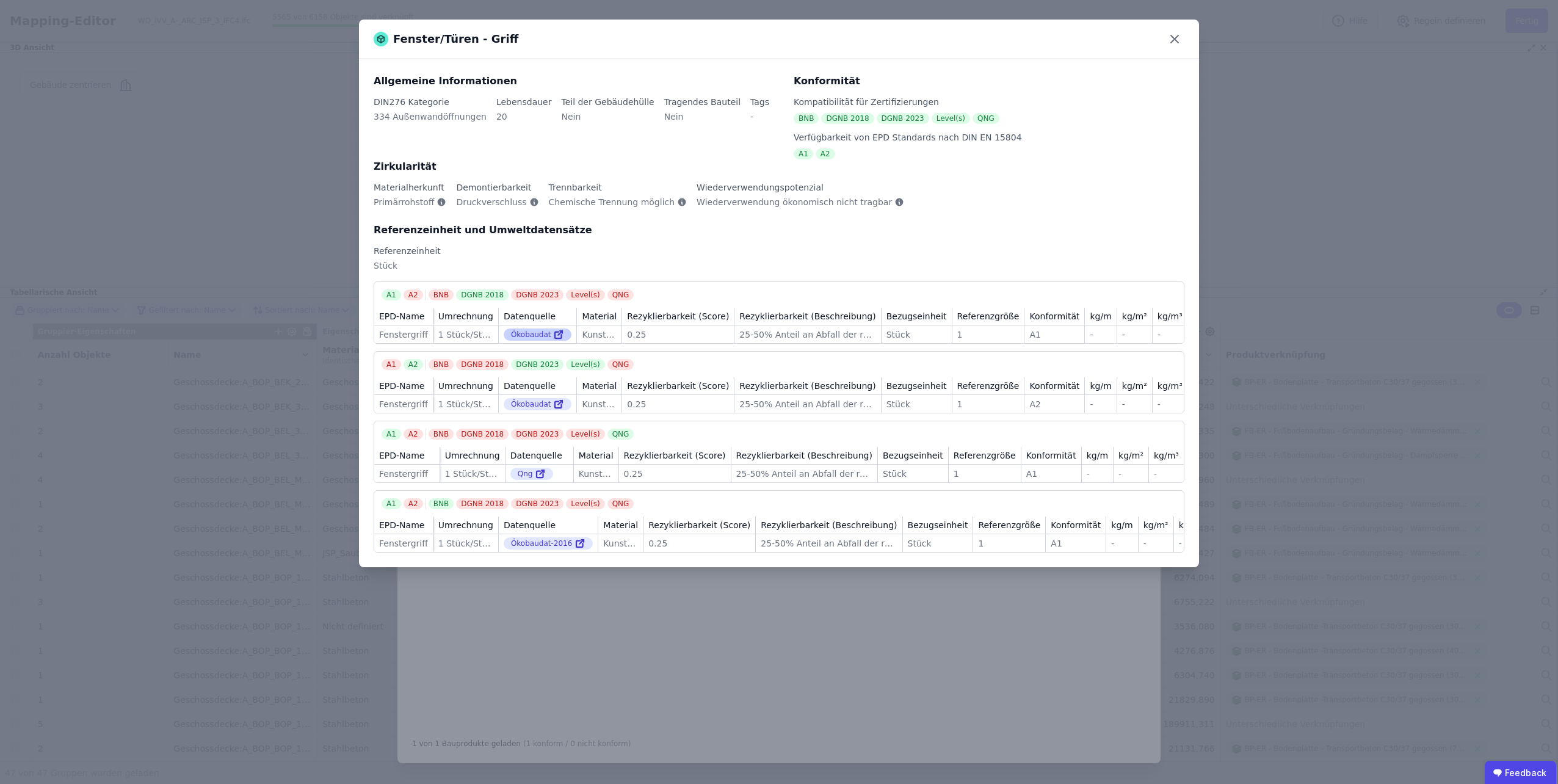
click at [559, 334] on div "Ökobaudat" at bounding box center [538, 334] width 68 height 12
click at [564, 333] on icon at bounding box center [558, 334] width 11 height 15
click at [1172, 44] on icon at bounding box center [1174, 39] width 20 height 20
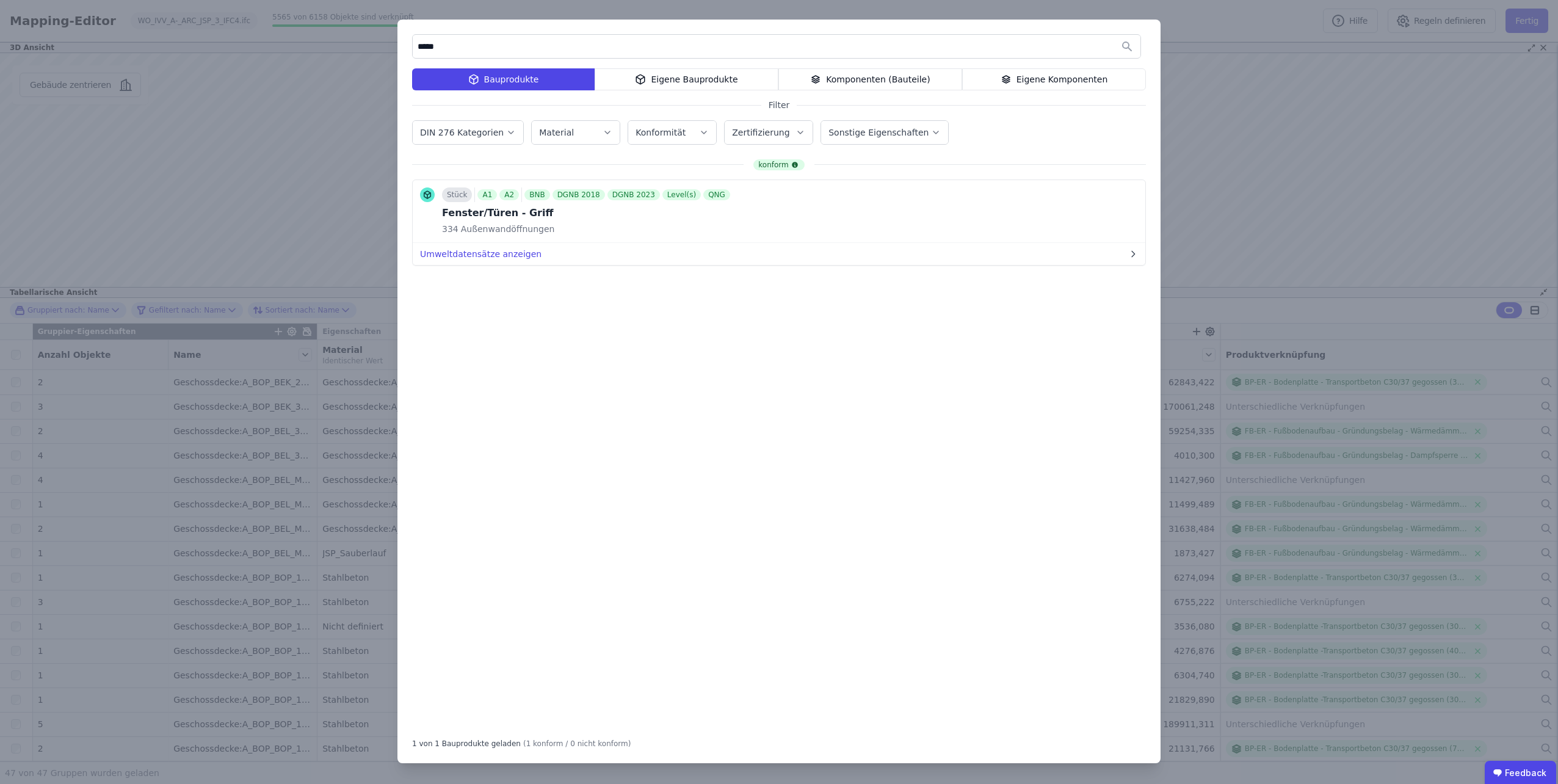
click at [1213, 106] on div "***** Bauprodukte Eigene Bauprodukte Komponenten (Bauteile) Eigene Komponenten …" at bounding box center [779, 392] width 1558 height 784
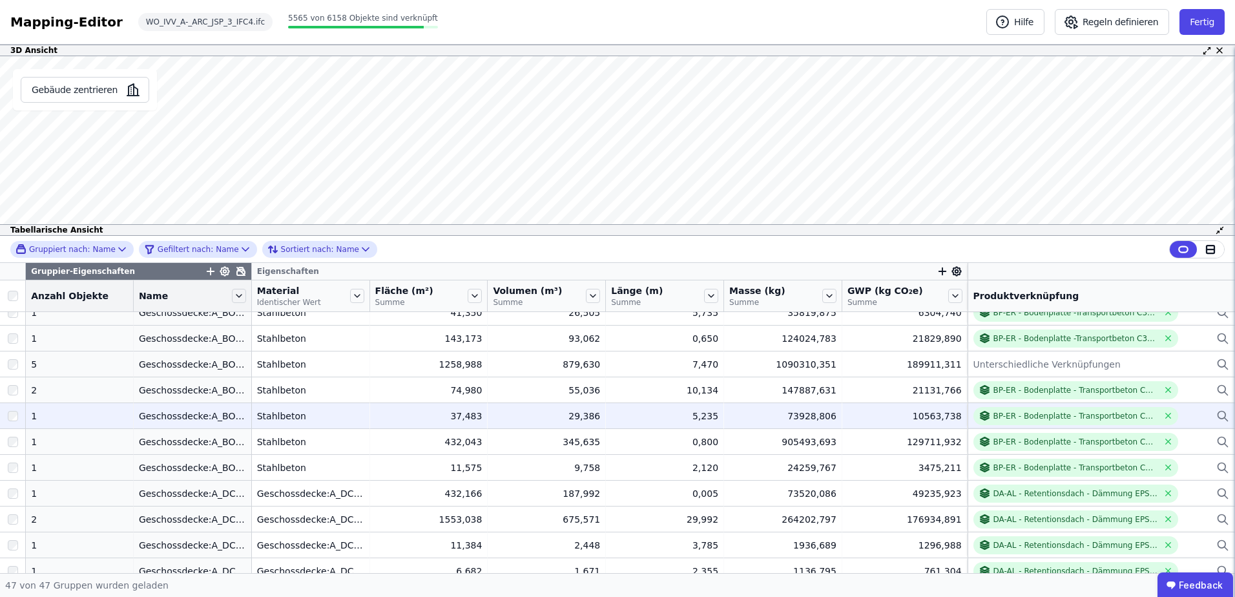
scroll to position [711, 0]
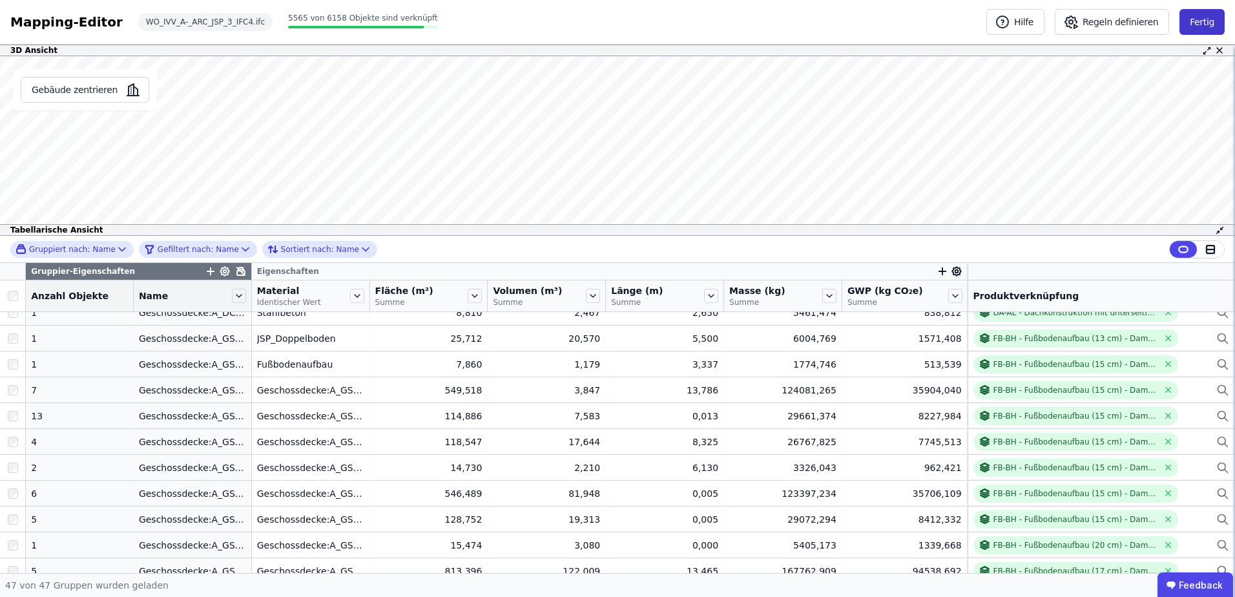
click at [1205, 15] on button "Fertig" at bounding box center [1202, 22] width 45 height 26
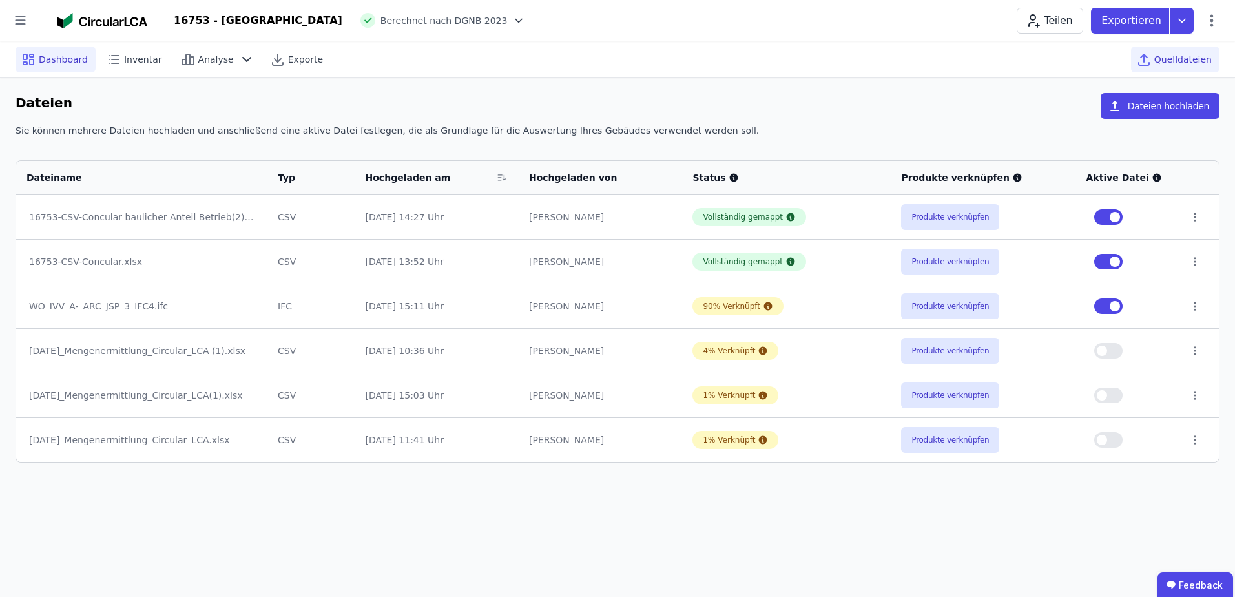
click at [67, 59] on span "Dashboard" at bounding box center [63, 59] width 49 height 13
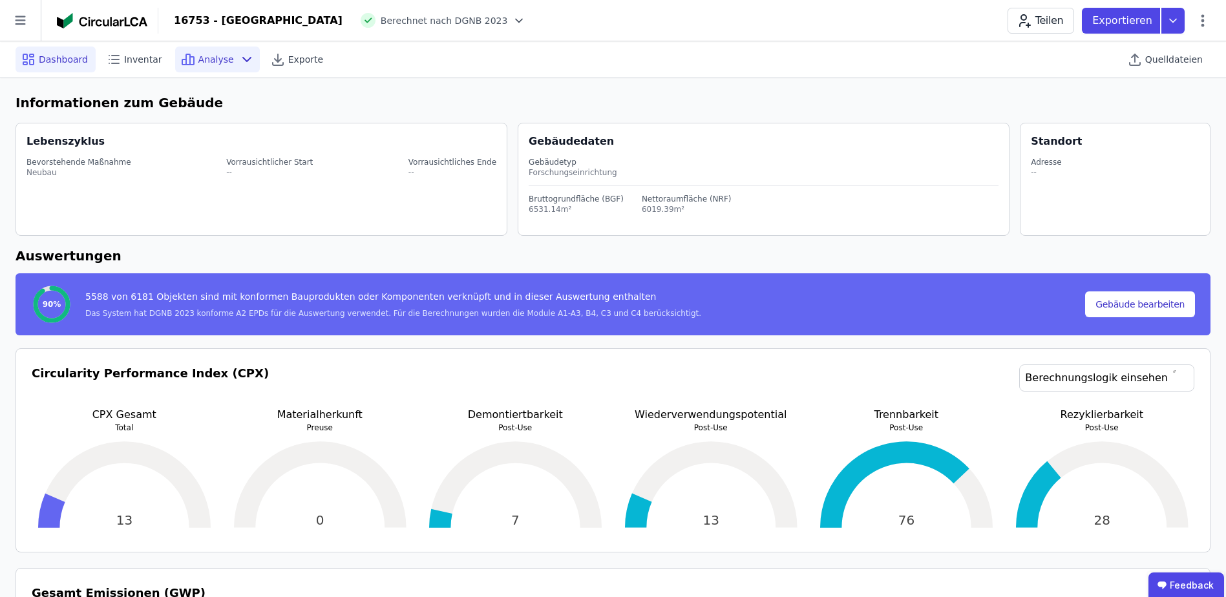
click at [212, 67] on div "Analyse" at bounding box center [217, 60] width 85 height 26
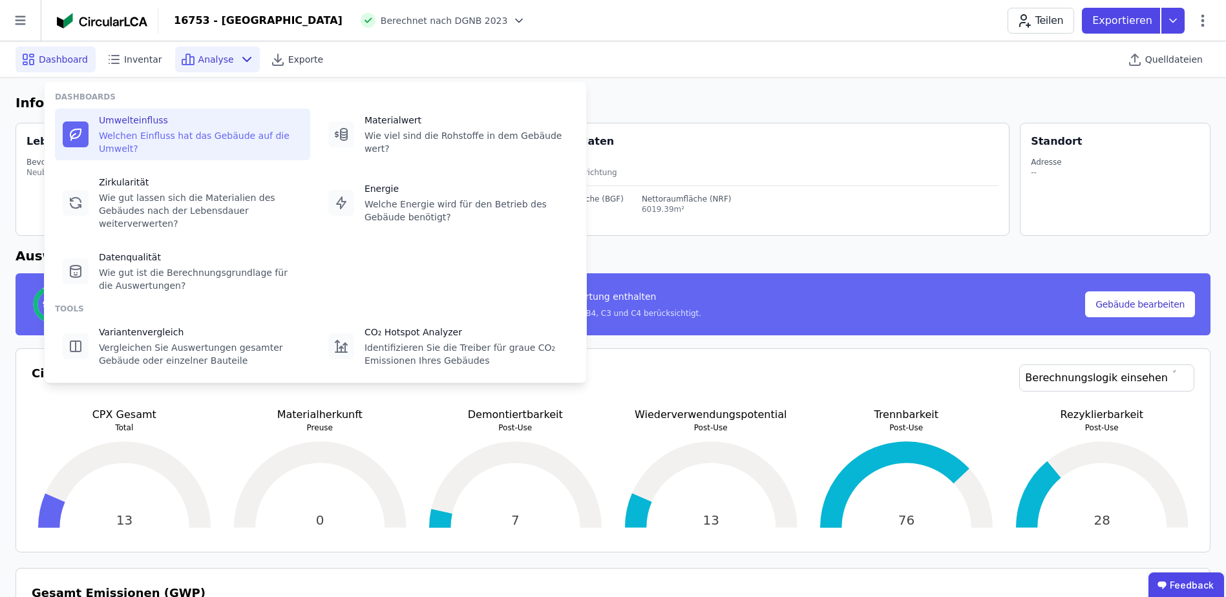
click at [118, 128] on div "Umwelteinfluss Welchen Einfluss hat das Gebäude auf die Umwelt?" at bounding box center [201, 134] width 204 height 41
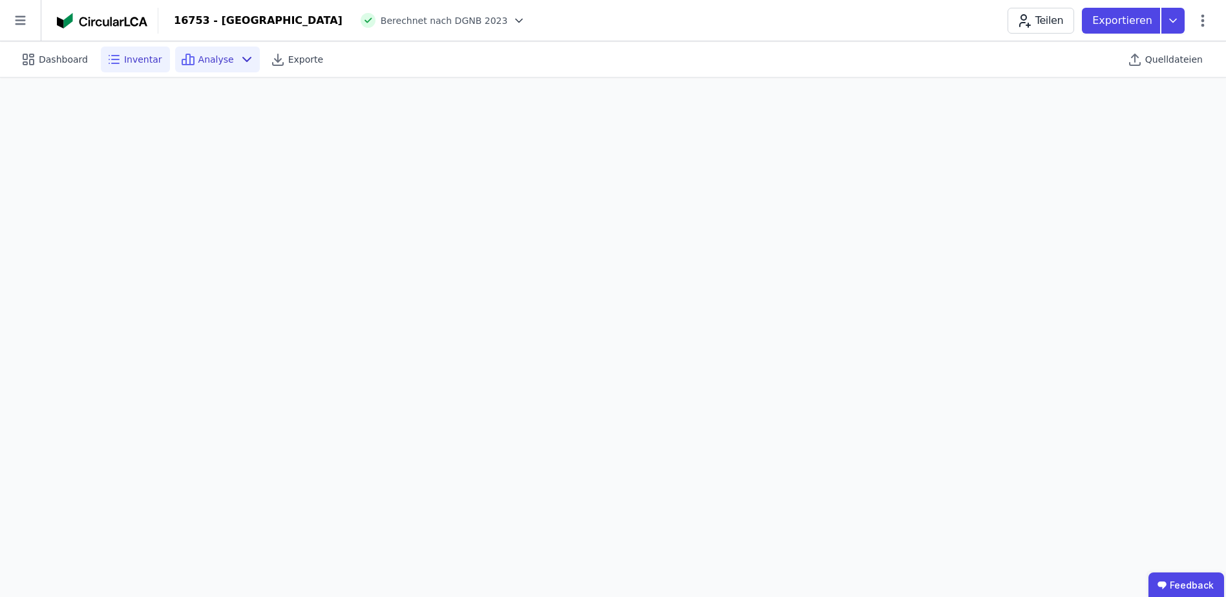
click at [134, 61] on span "Inventar" at bounding box center [143, 59] width 38 height 13
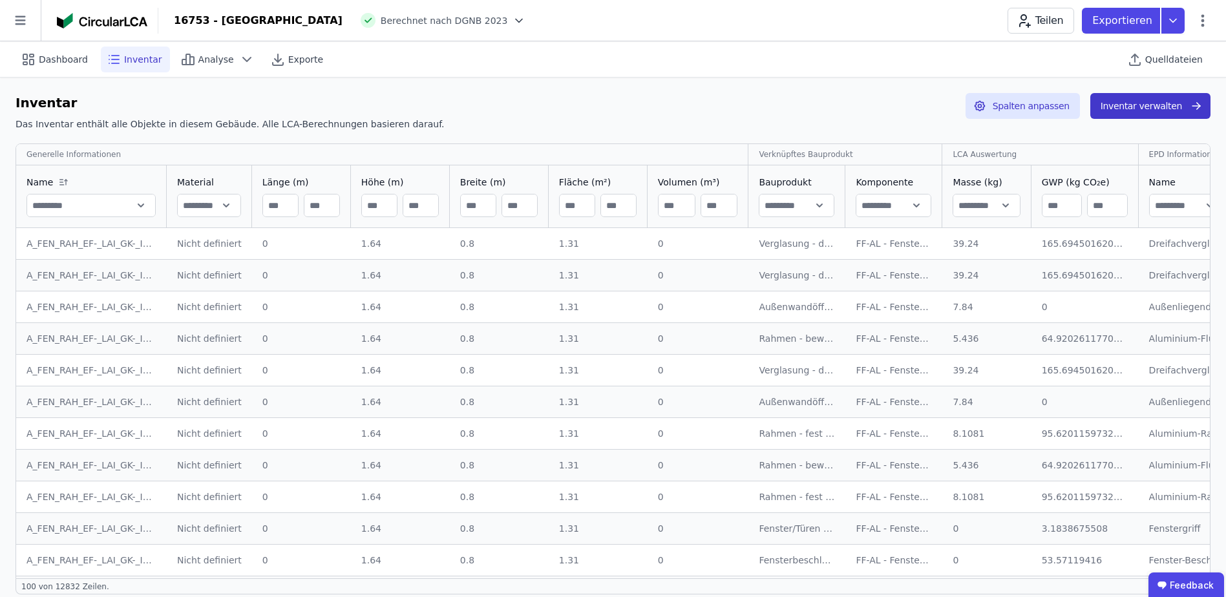
click at [1152, 111] on button "Inventar verwalten" at bounding box center [1150, 106] width 120 height 26
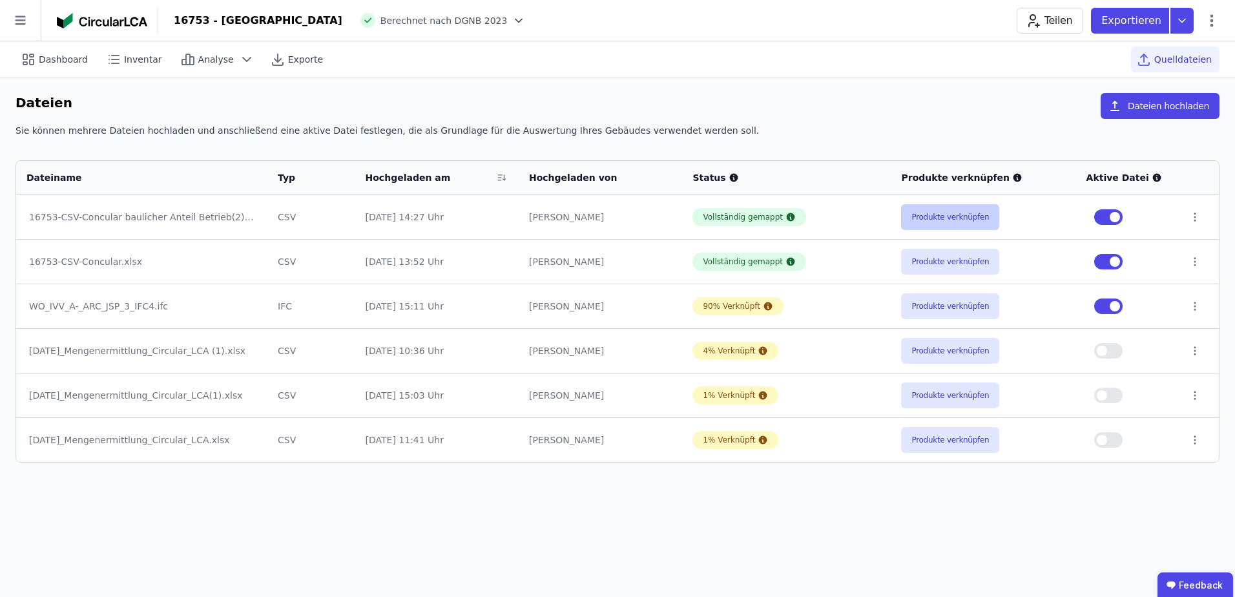
click at [948, 220] on button "Produkte verknüpfen" at bounding box center [950, 217] width 98 height 26
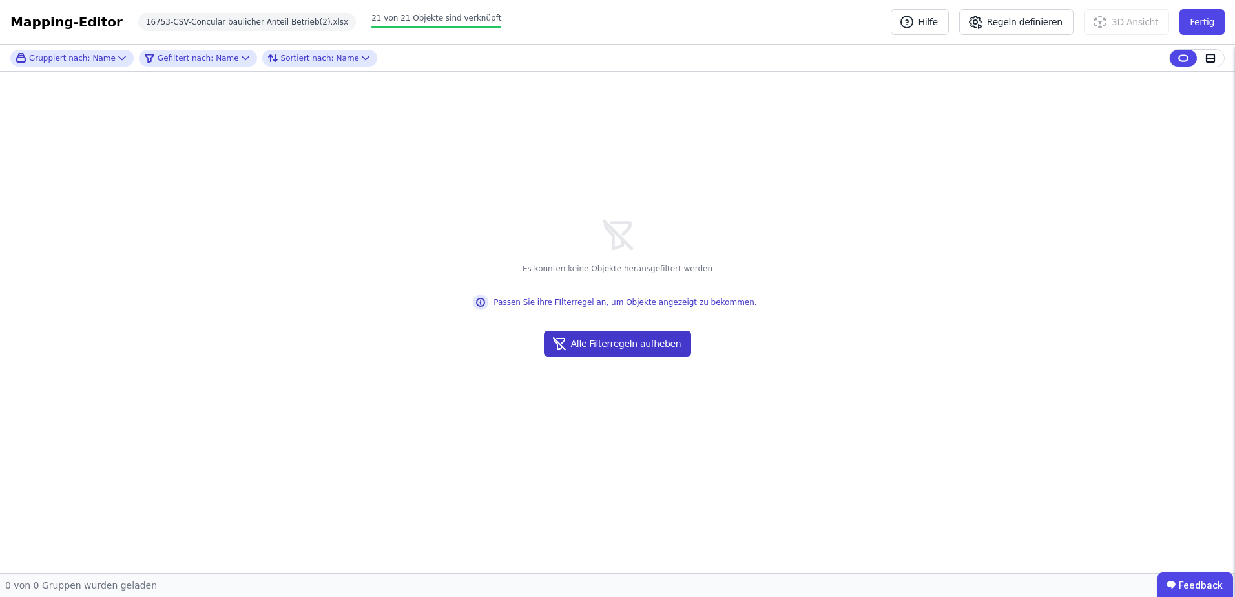
click at [637, 350] on button "Alle Filterregeln aufheben" at bounding box center [618, 344] width 148 height 26
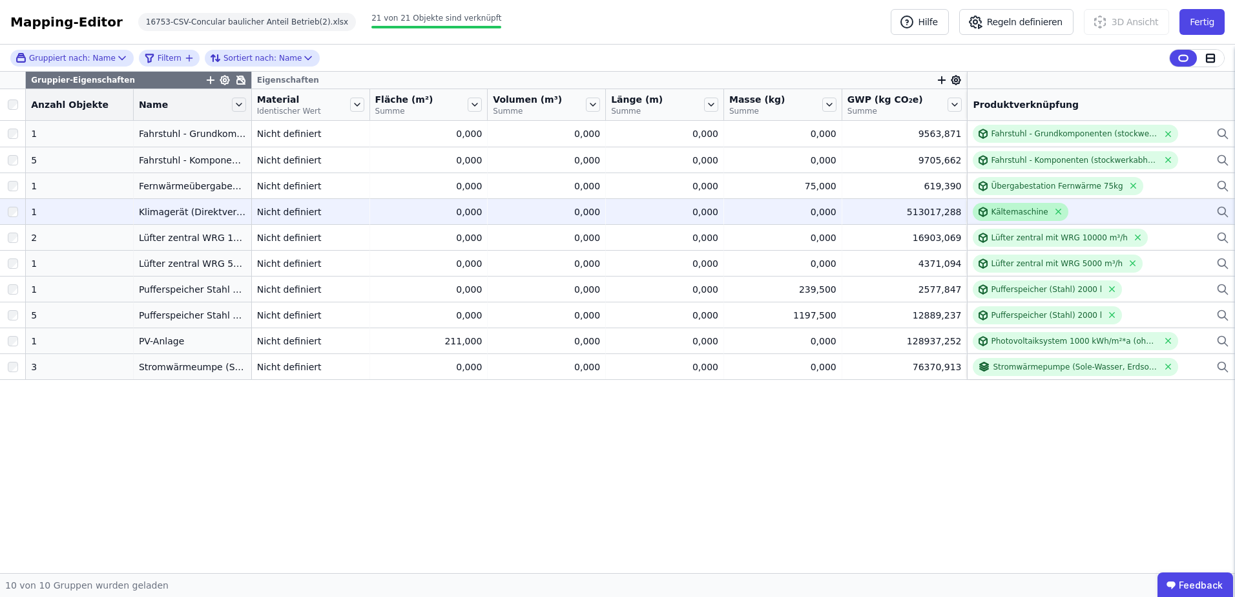
click at [1029, 209] on div "Kältemaschine" at bounding box center [1019, 212] width 57 height 10
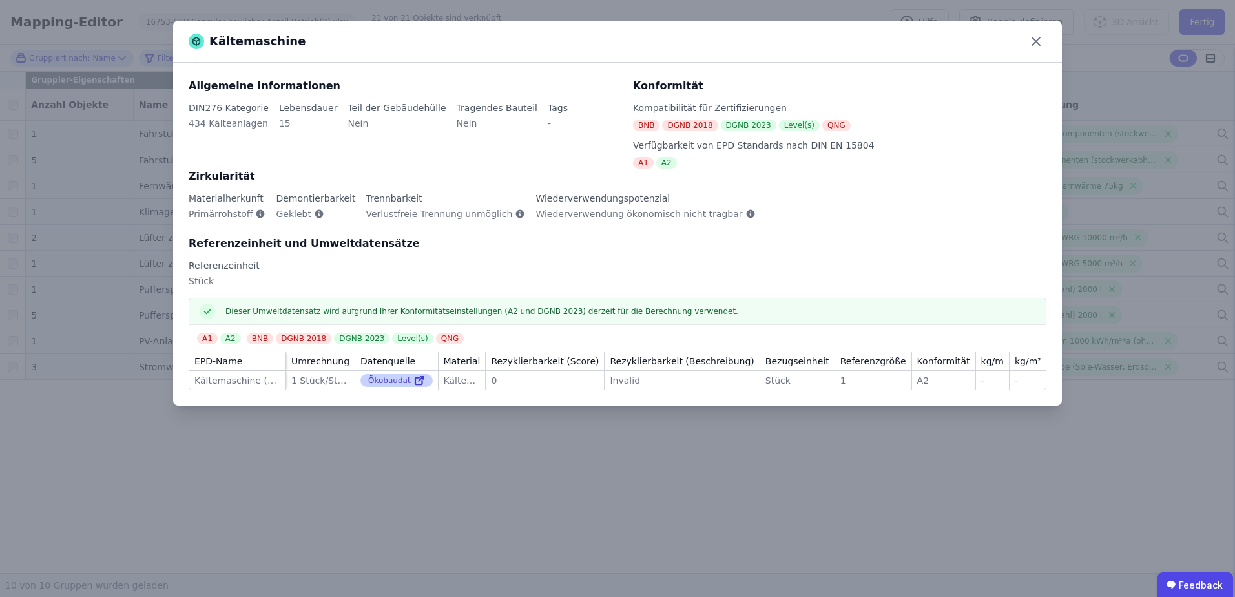
click at [413, 380] on icon at bounding box center [419, 381] width 12 height 16
click at [1041, 36] on icon at bounding box center [1036, 41] width 21 height 21
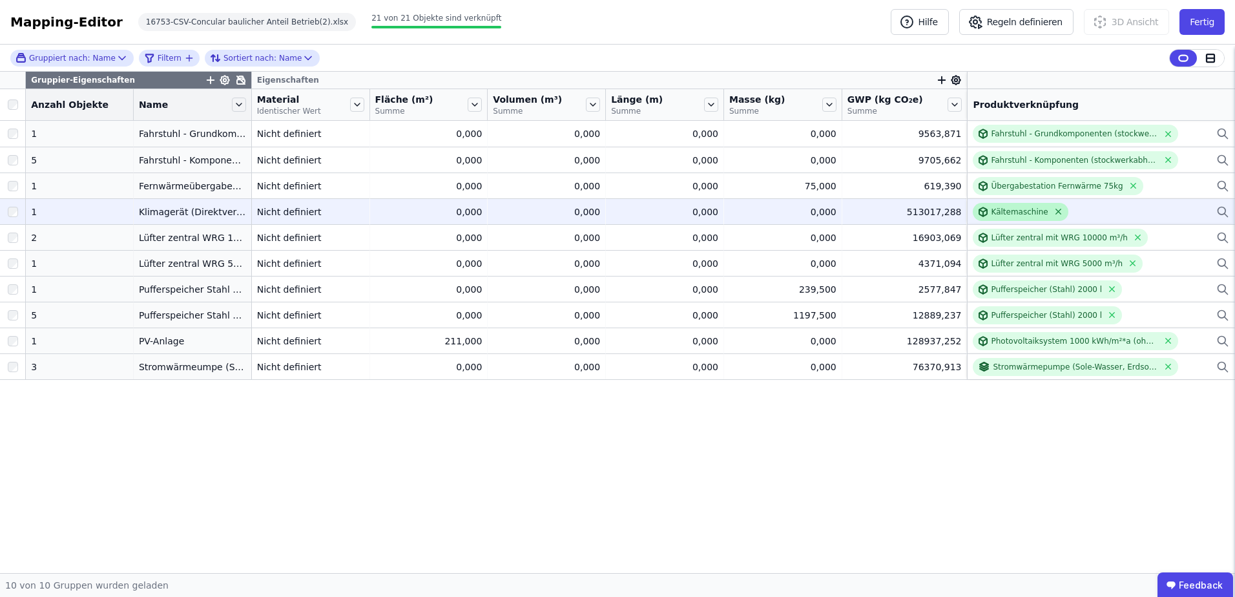
click at [1054, 213] on icon at bounding box center [1059, 212] width 10 height 10
click at [1012, 210] on div "Verknüpfe ein Bauprodukt oder eine Komponente" at bounding box center [1069, 212] width 192 height 10
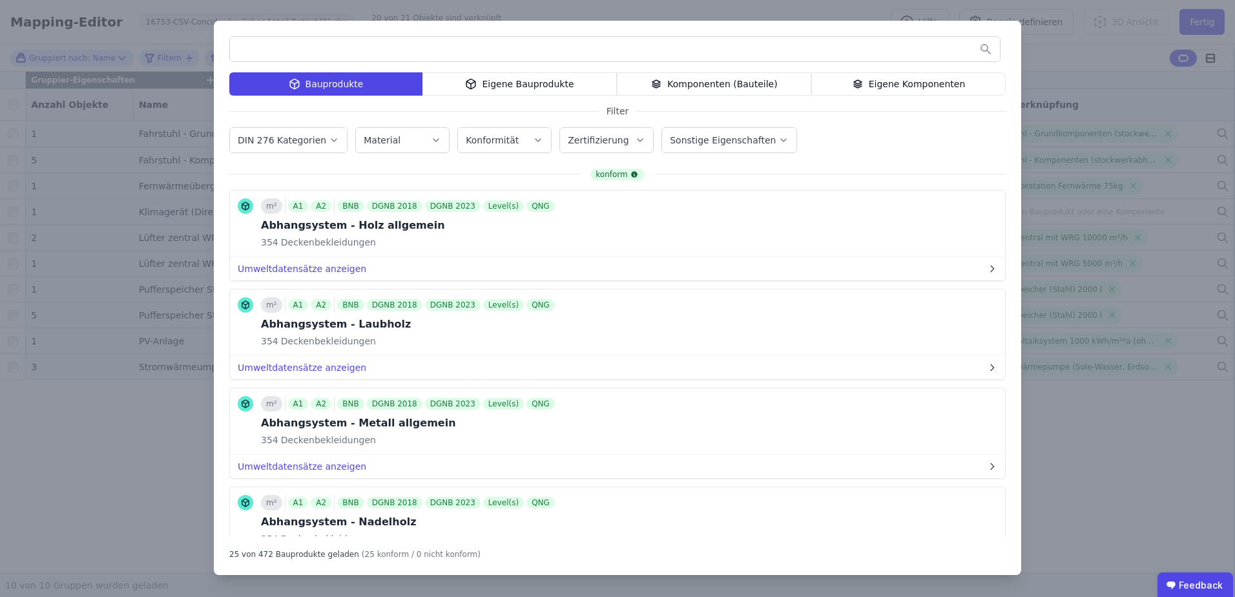
click at [325, 45] on input "text" at bounding box center [615, 48] width 770 height 23
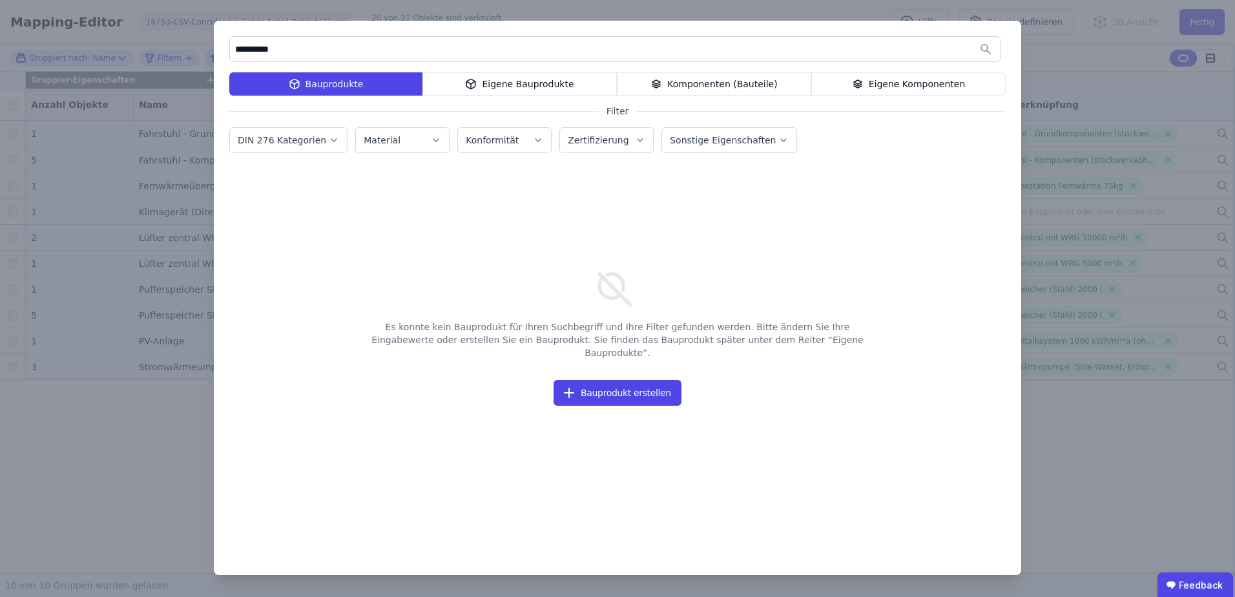
type input "**********"
click at [516, 86] on div "Eigene Bauprodukte" at bounding box center [520, 83] width 194 height 23
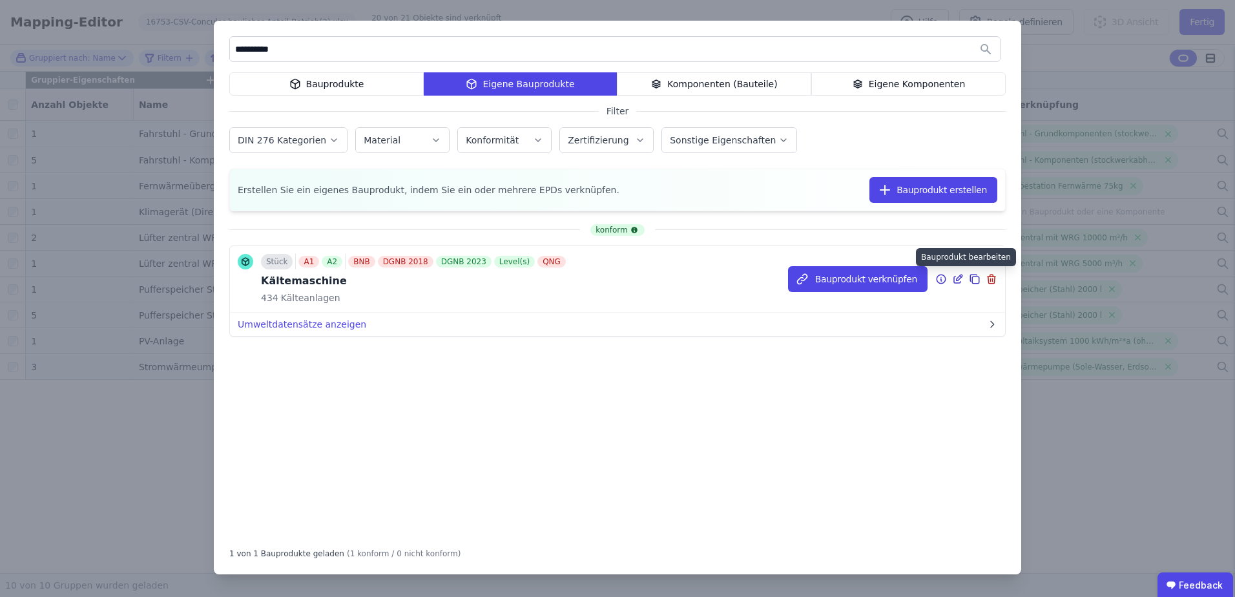
click at [958, 280] on icon at bounding box center [960, 278] width 6 height 6
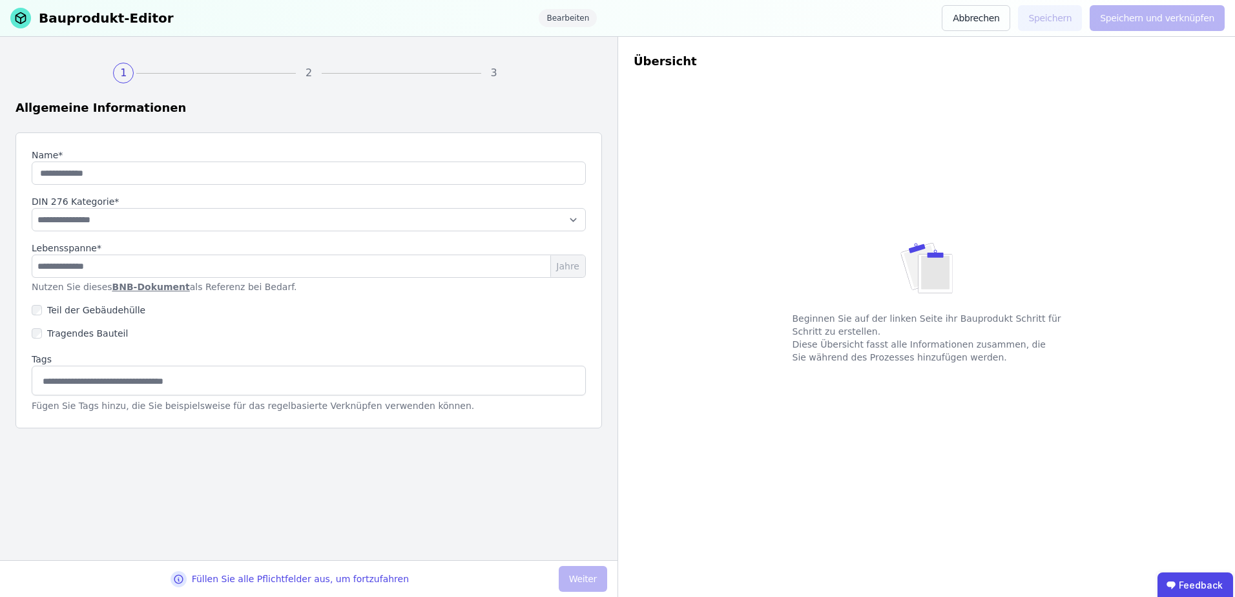
type input "**********"
type input "**"
select select "**********"
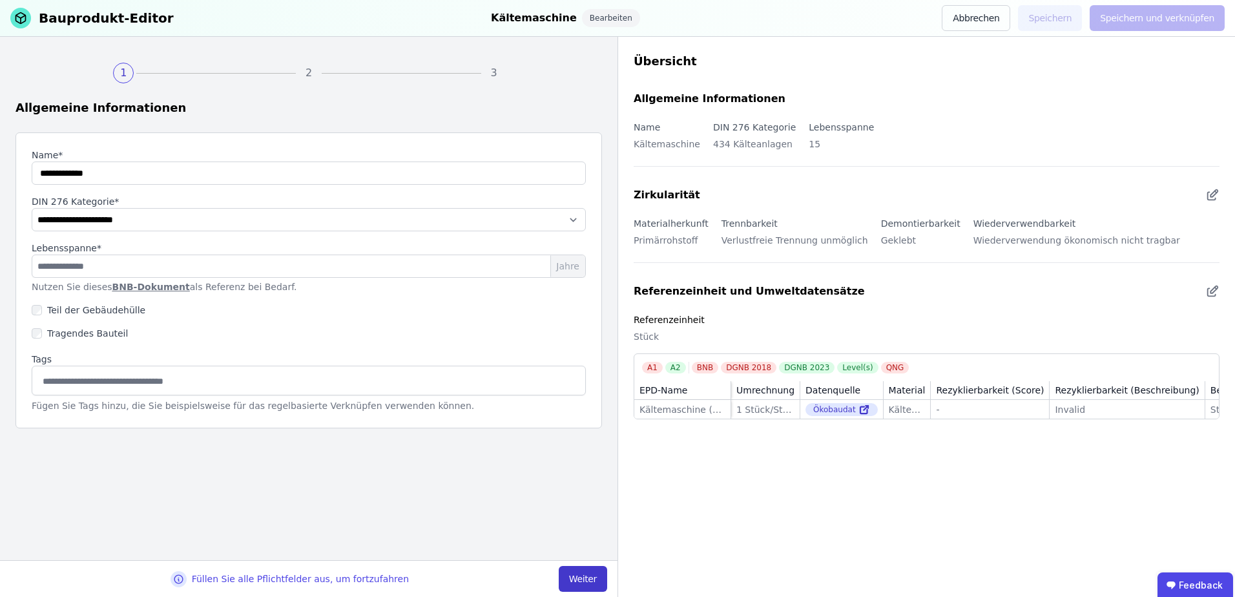
click at [591, 576] on button "Weiter" at bounding box center [583, 579] width 48 height 26
select select "**********"
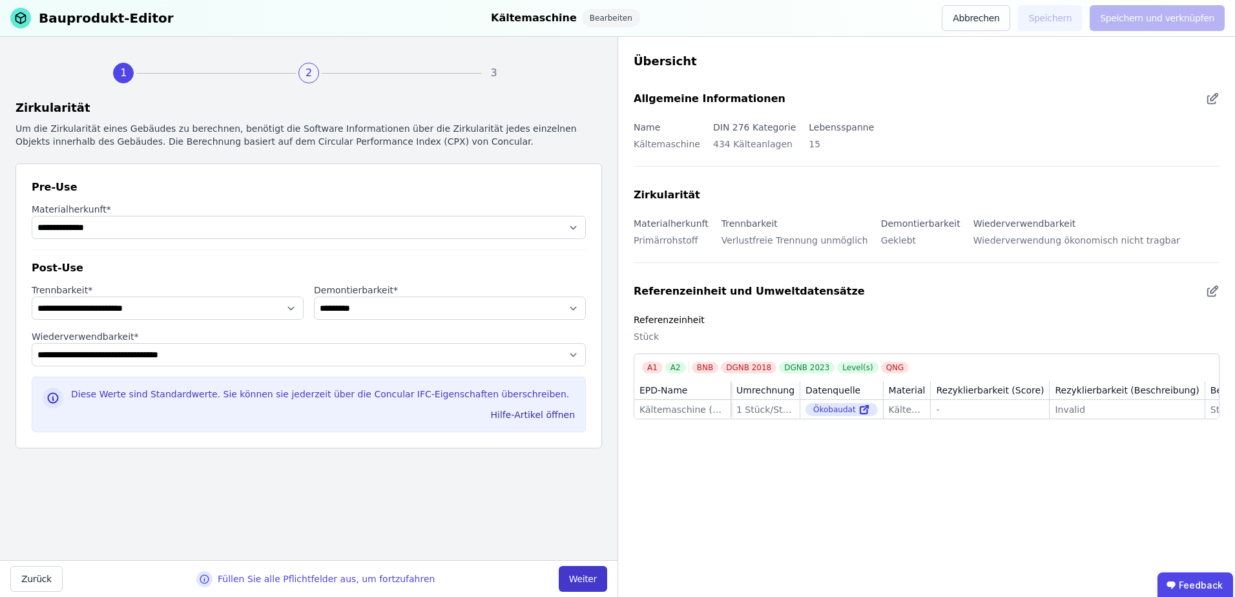
click at [591, 576] on button "Weiter" at bounding box center [583, 579] width 48 height 26
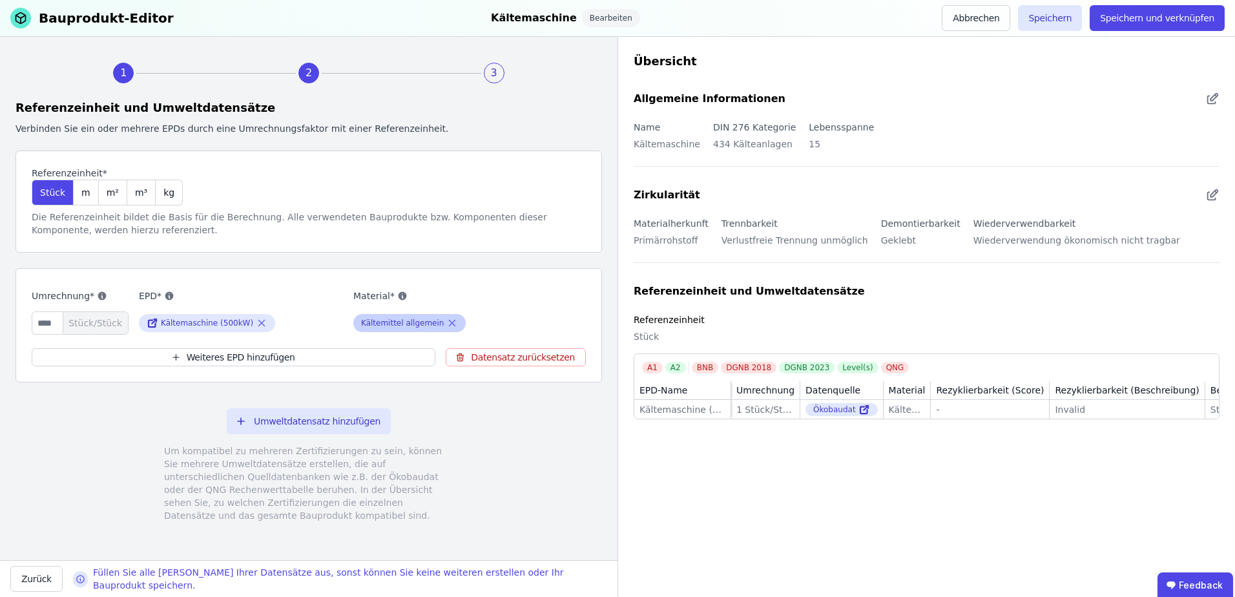
click at [446, 322] on icon at bounding box center [452, 323] width 12 height 16
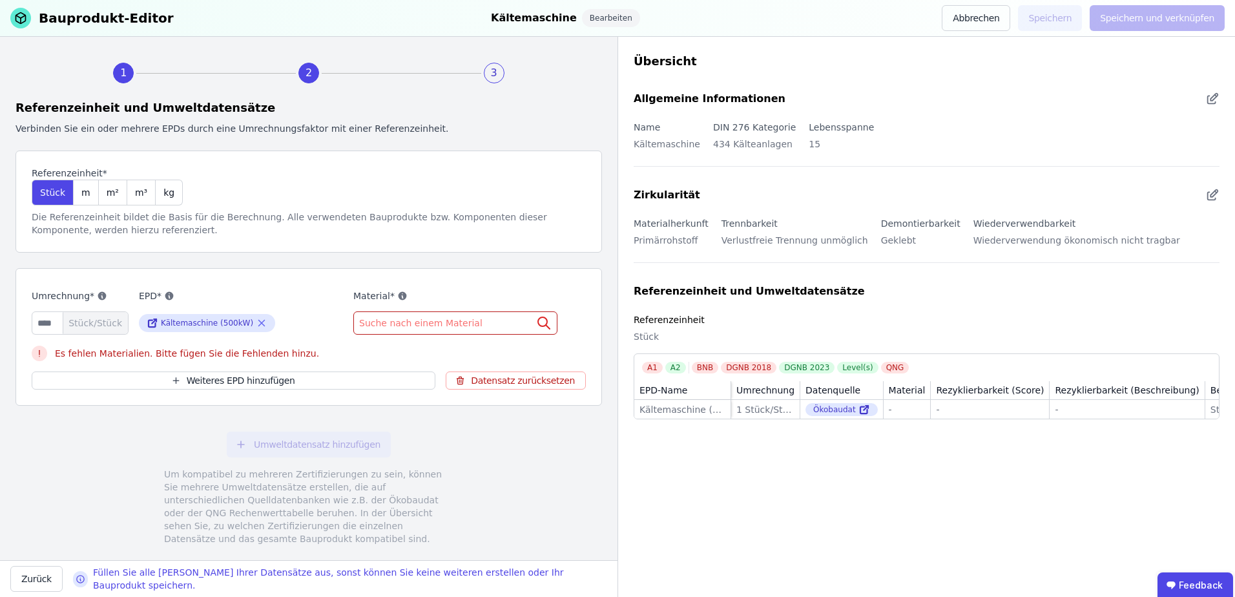
click at [387, 323] on span "Suche nach einem Material" at bounding box center [422, 323] width 126 height 13
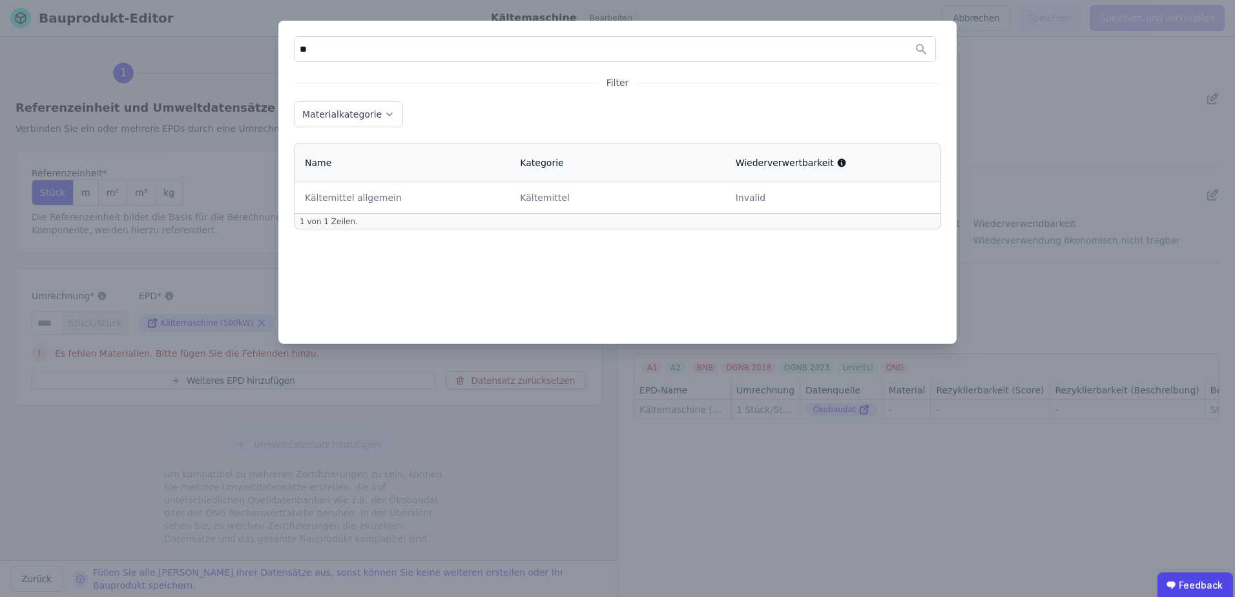
type input "*"
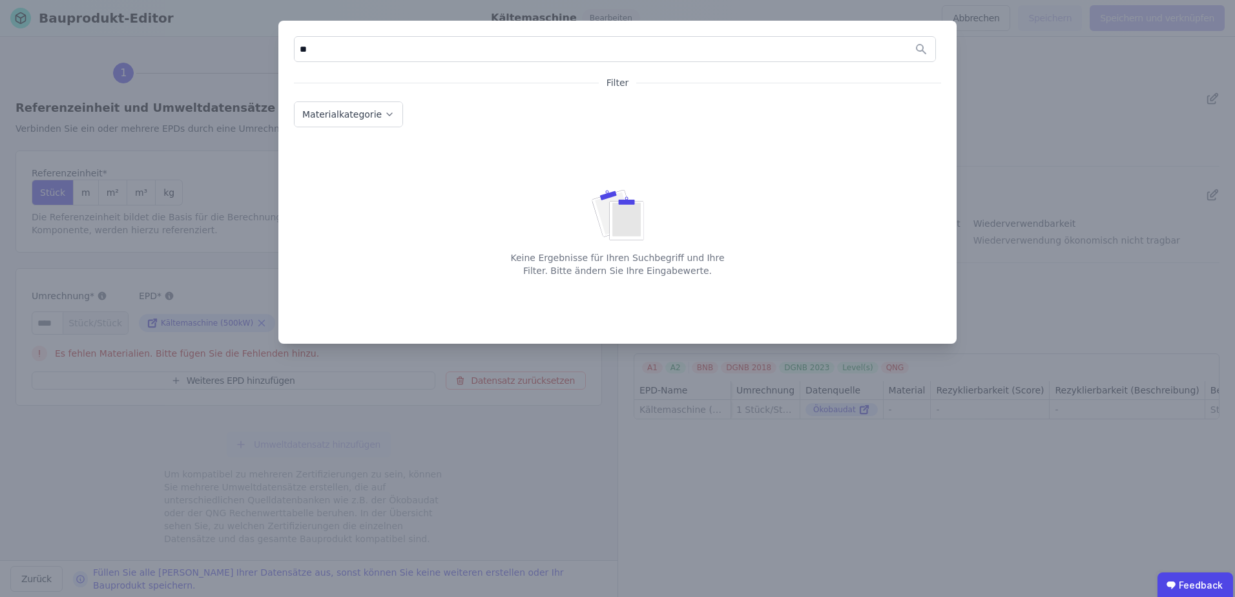
type input "*"
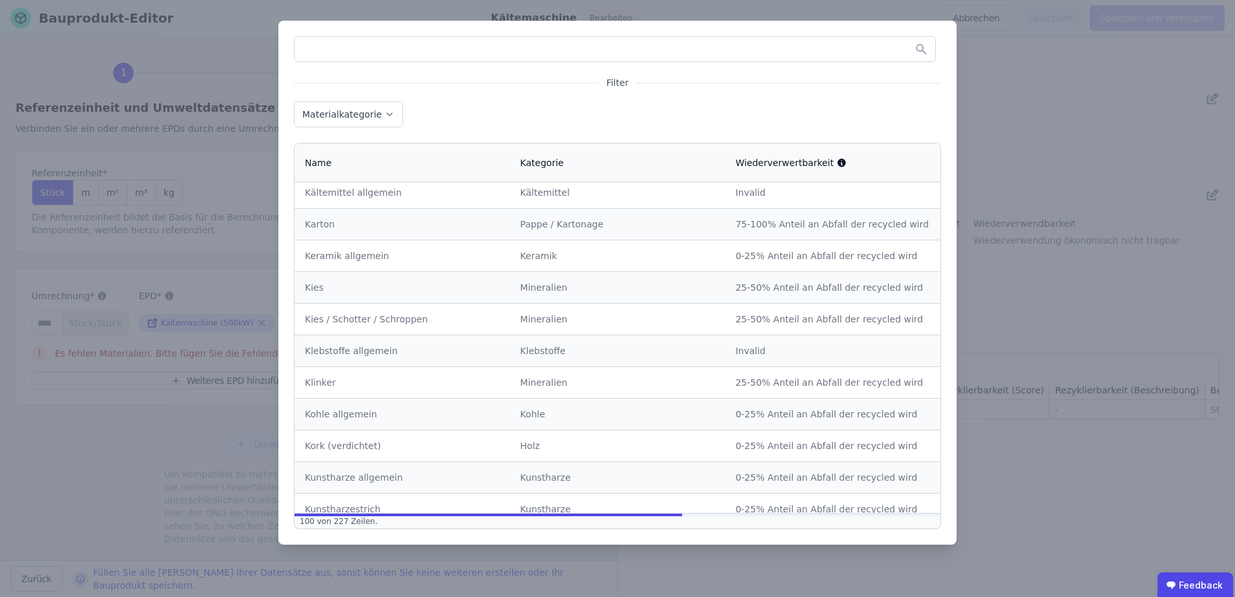
scroll to position [2834, 0]
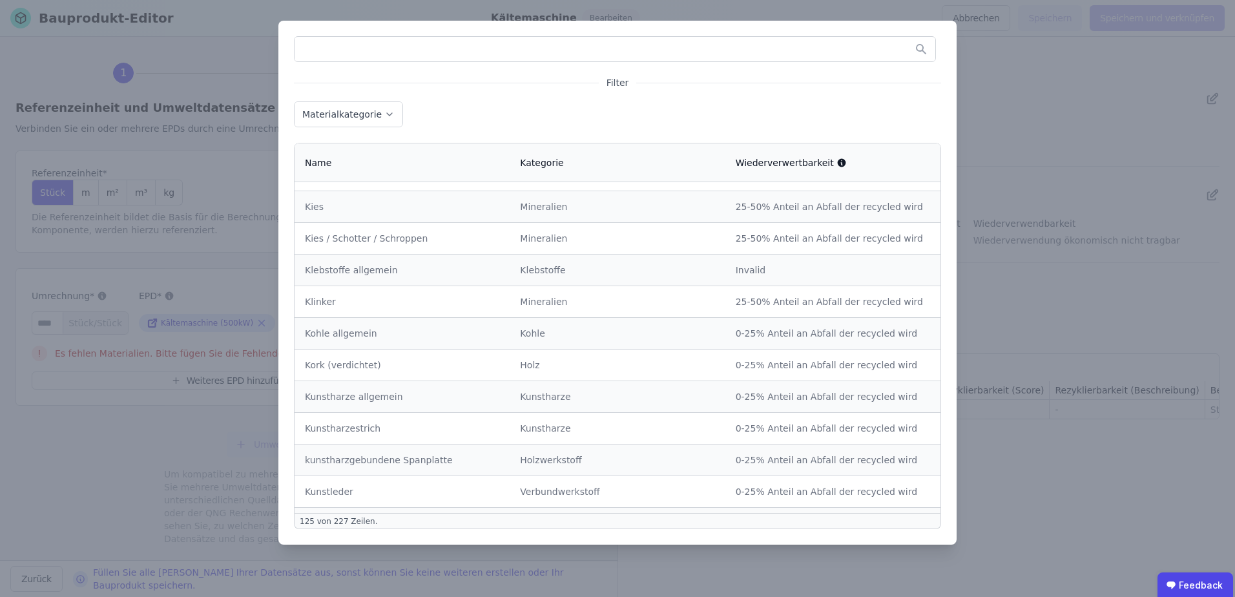
click at [113, 445] on div "Filter Materialkategorie Name Kategorie Wiederverwertbarkeit Acrylnitril-Butadi…" at bounding box center [617, 298] width 1235 height 597
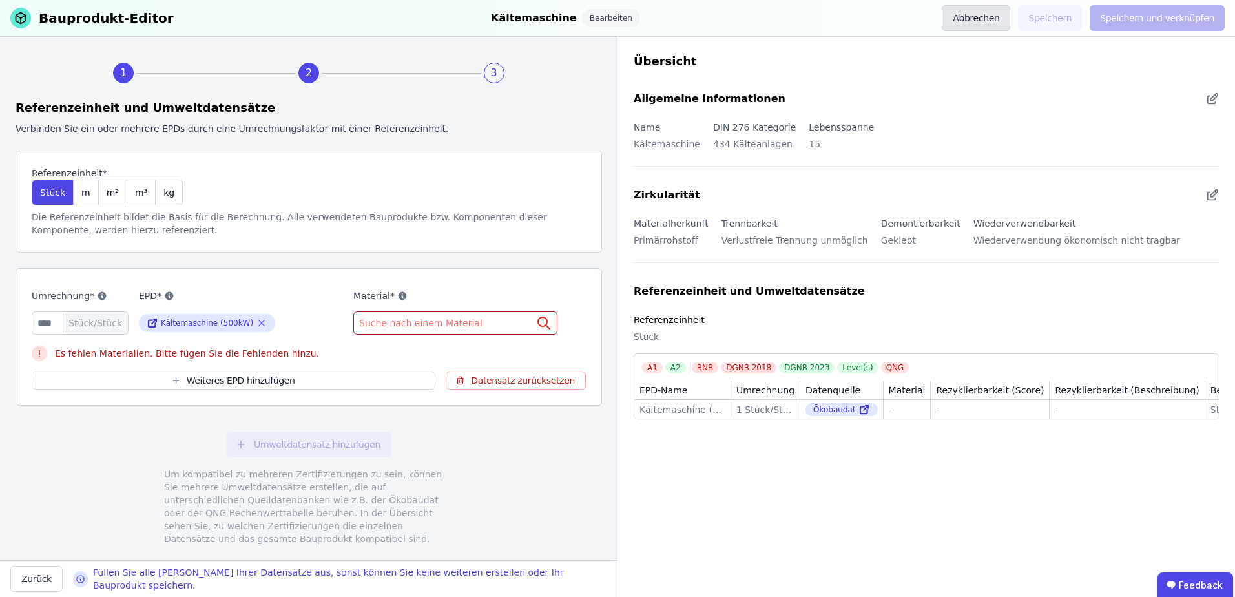
click at [987, 23] on button "Abbrechen" at bounding box center [976, 18] width 68 height 26
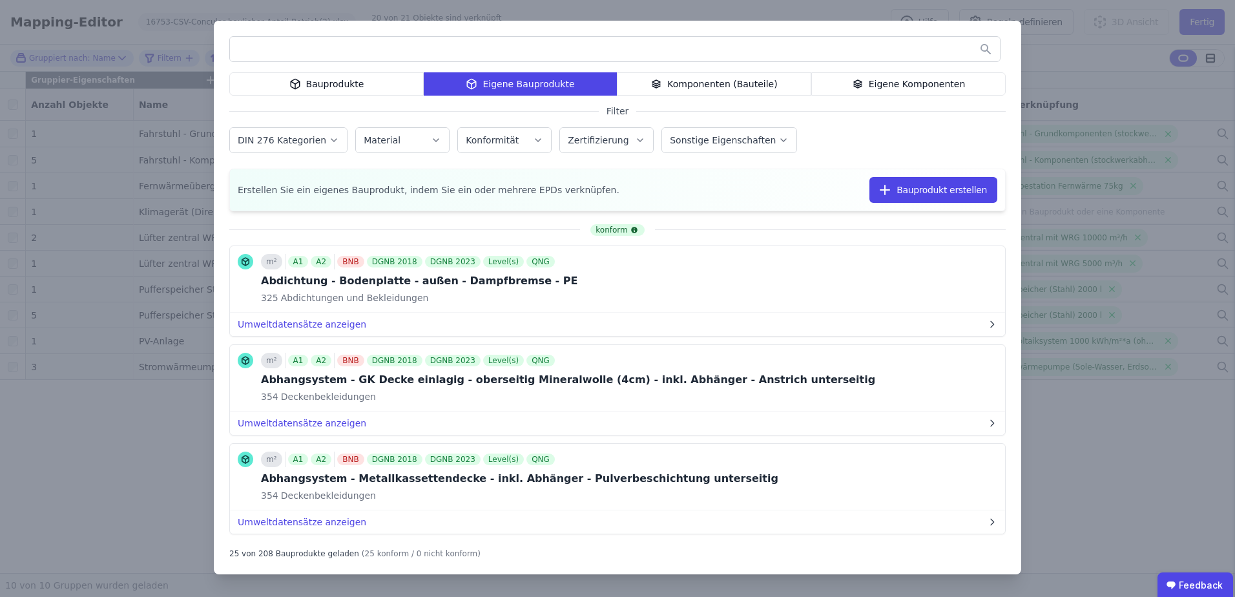
click at [1114, 53] on div "Bauprodukte Eigene Bauprodukte Komponenten (Bauteile) Eigene Komponenten Filter…" at bounding box center [617, 298] width 1235 height 597
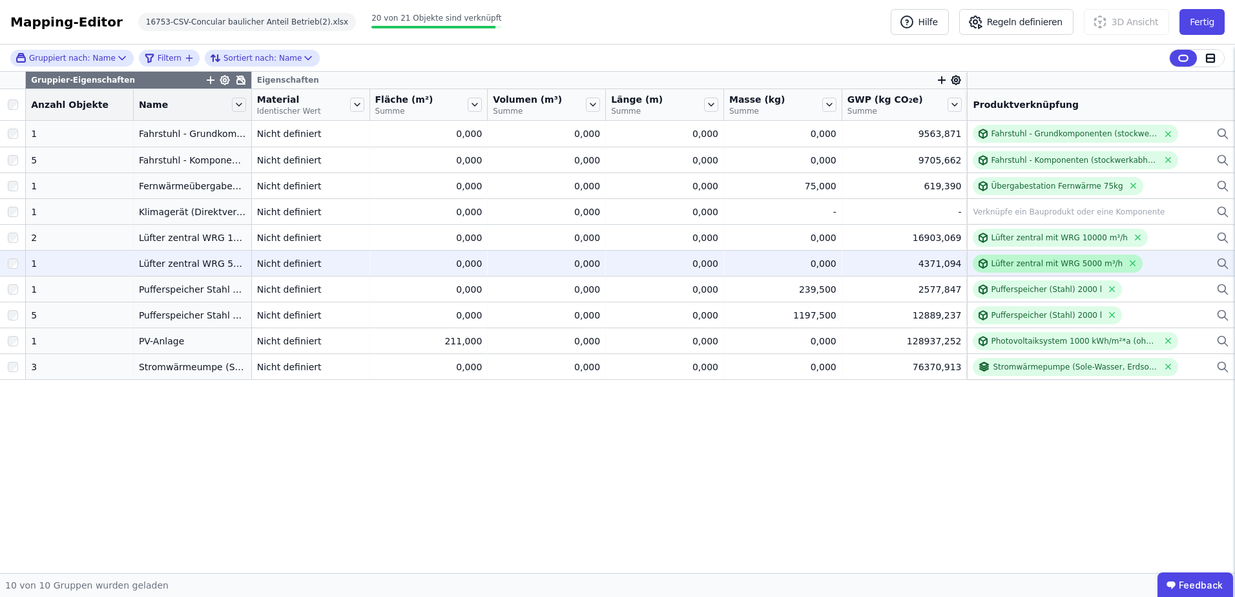
click at [1049, 263] on div "Lüfter zentral mit WRG 5000 m³/h" at bounding box center [1057, 263] width 132 height 10
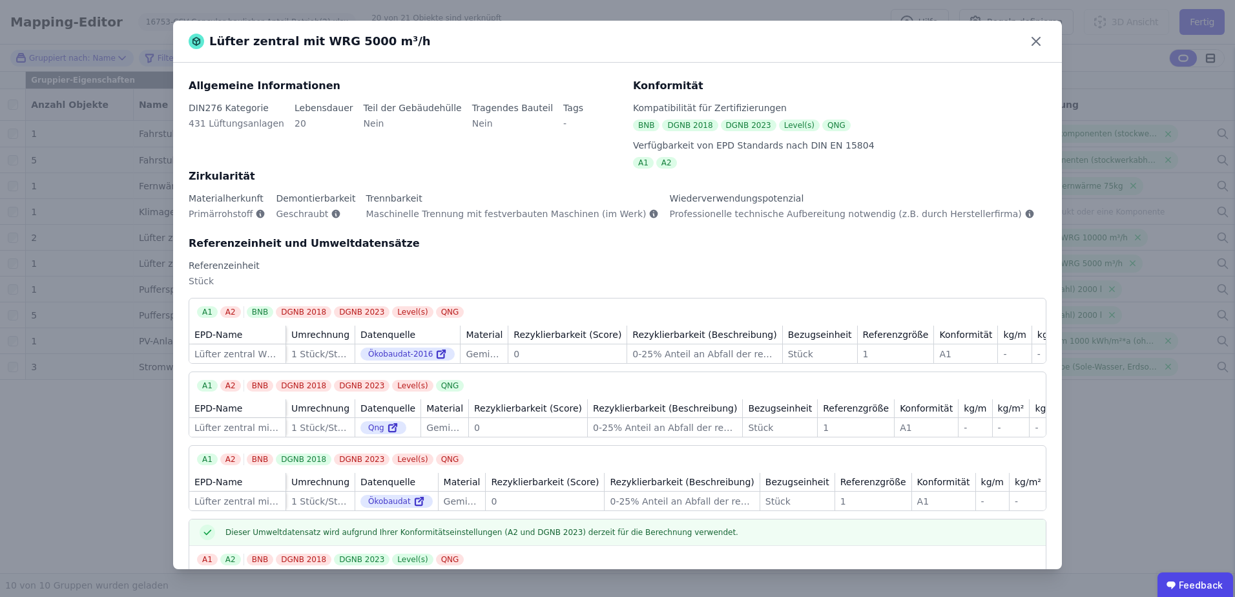
click at [1107, 473] on div "Lüfter zentral mit WRG 5000 m³/h Allgemeine Informationen DIN276 Kategorie 431 …" at bounding box center [617, 298] width 1235 height 597
click at [1032, 47] on icon at bounding box center [1036, 41] width 21 height 21
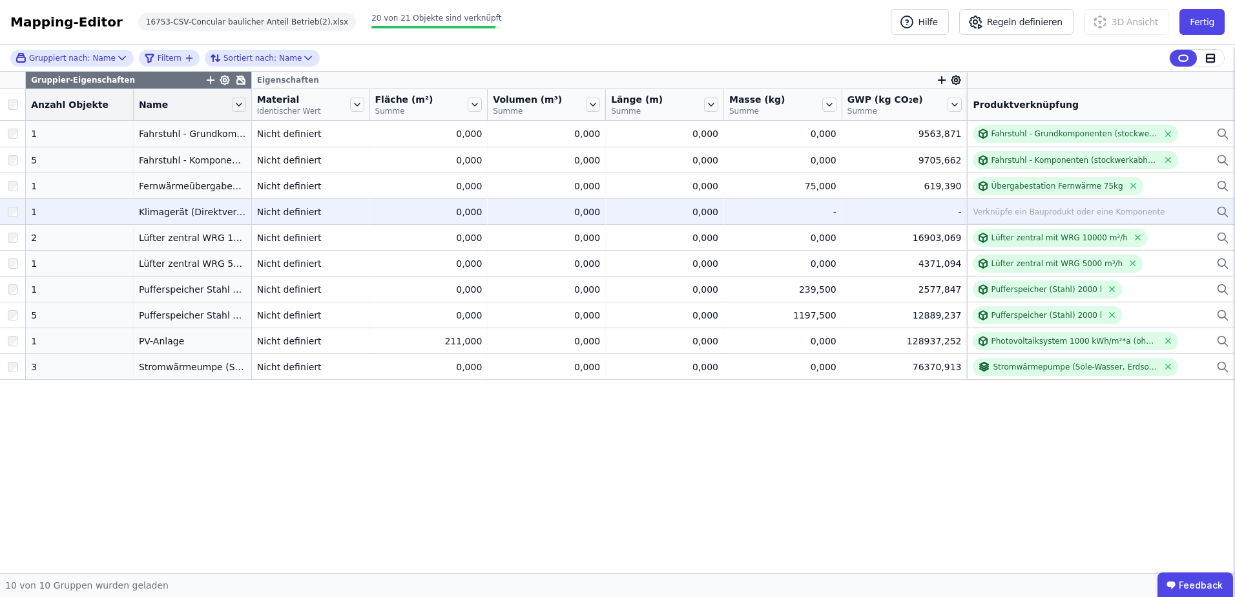
click at [1049, 214] on div "Verknüpfe ein Bauprodukt oder eine Komponente" at bounding box center [1069, 212] width 192 height 10
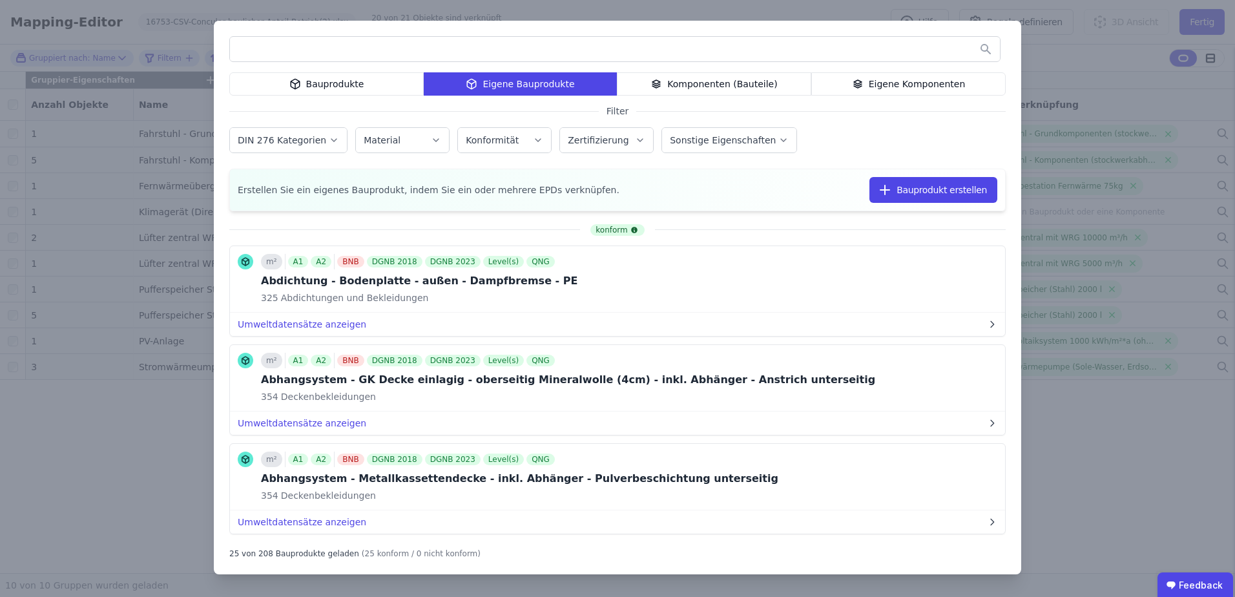
click at [435, 47] on input "text" at bounding box center [615, 48] width 770 height 23
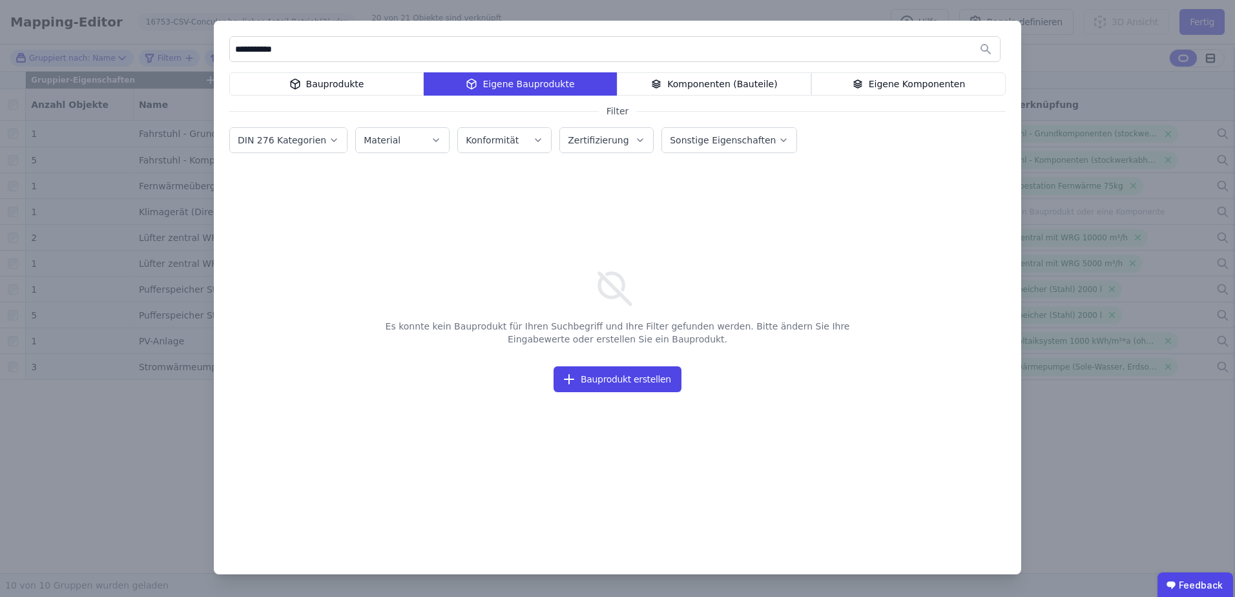
click at [474, 87] on icon at bounding box center [472, 84] width 9 height 10
click at [295, 53] on input "**********" at bounding box center [615, 48] width 770 height 23
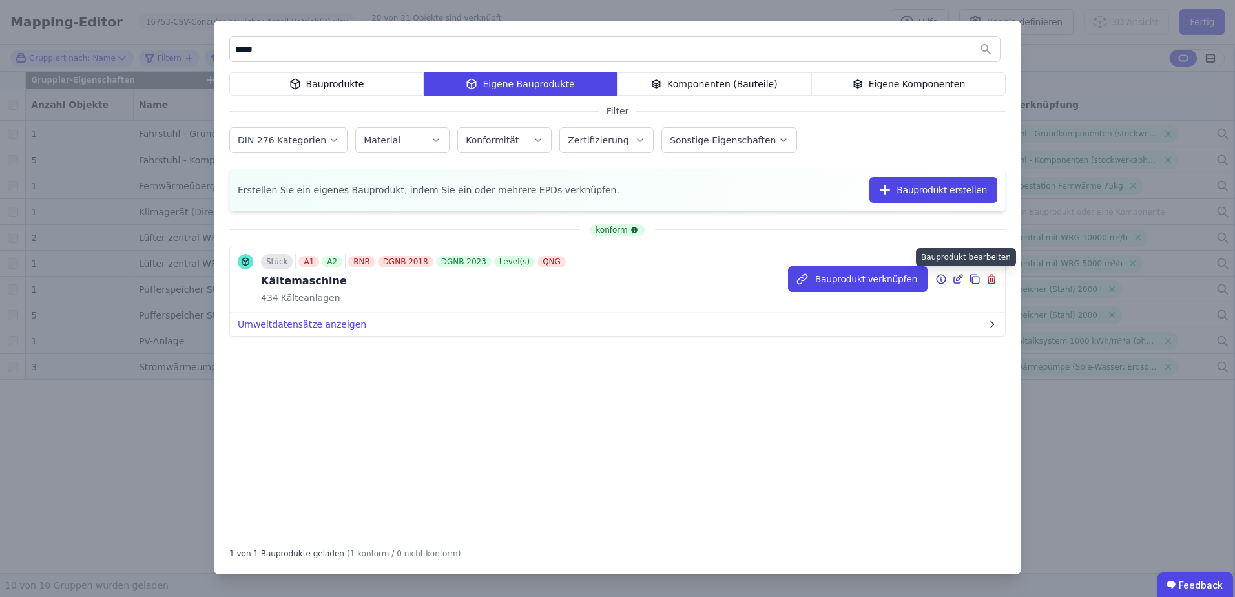
type input "*****"
click at [956, 284] on icon at bounding box center [958, 279] width 12 height 16
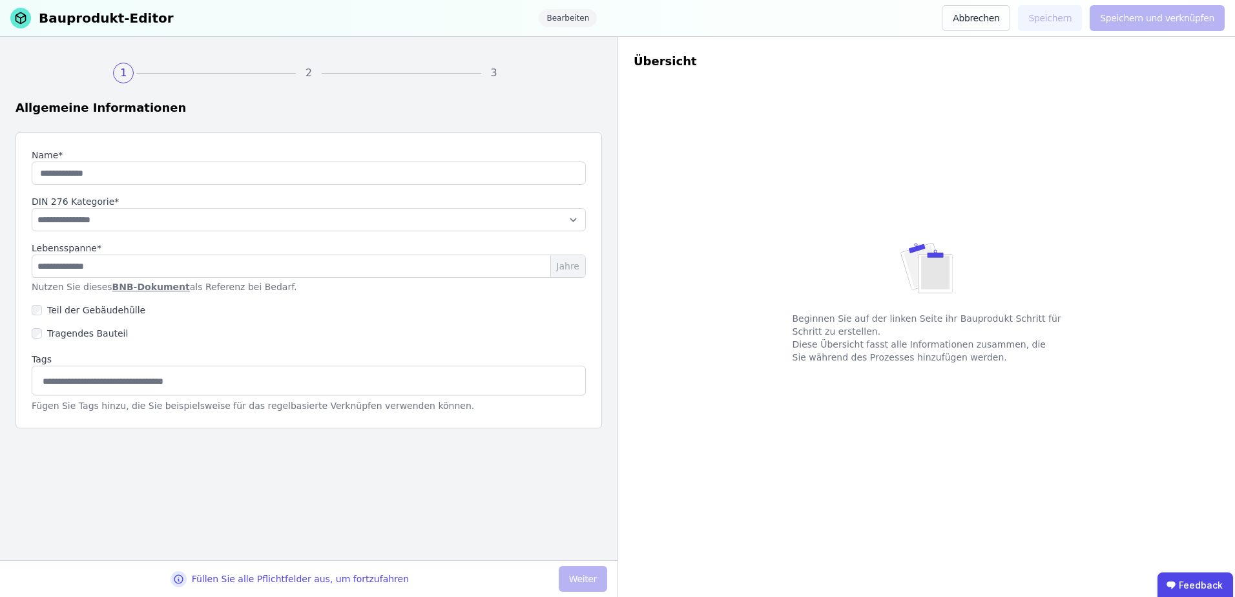
type input "**********"
select select "**********"
type input "**"
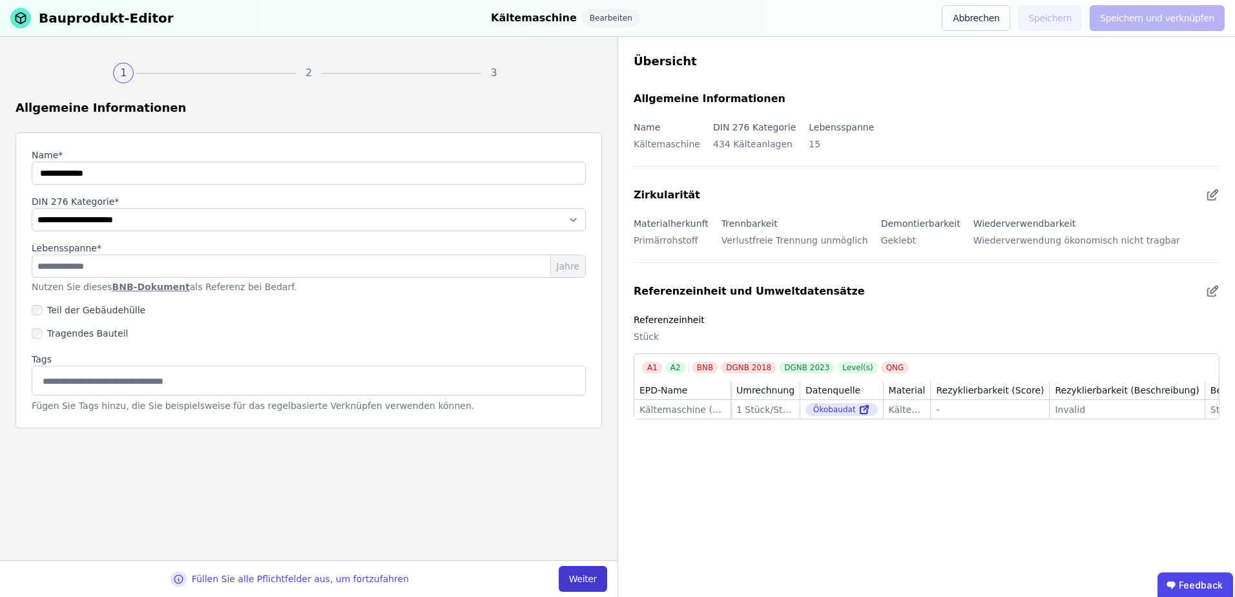
click at [577, 571] on button "Weiter" at bounding box center [583, 579] width 48 height 26
select select "**********"
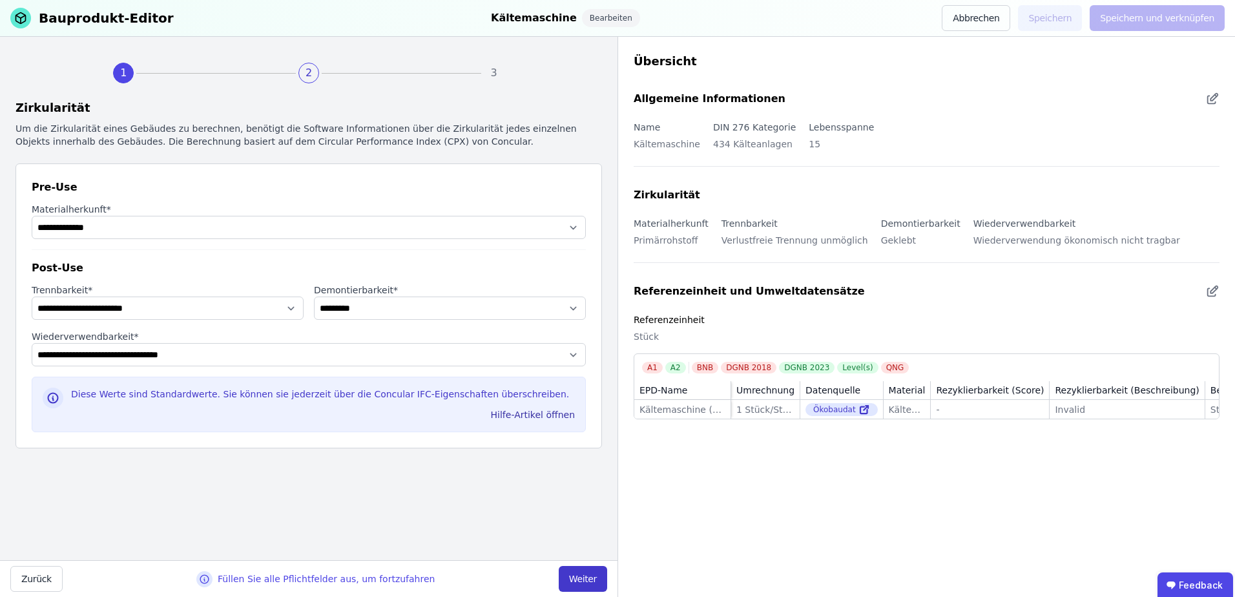
click at [578, 580] on button "Weiter" at bounding box center [583, 579] width 48 height 26
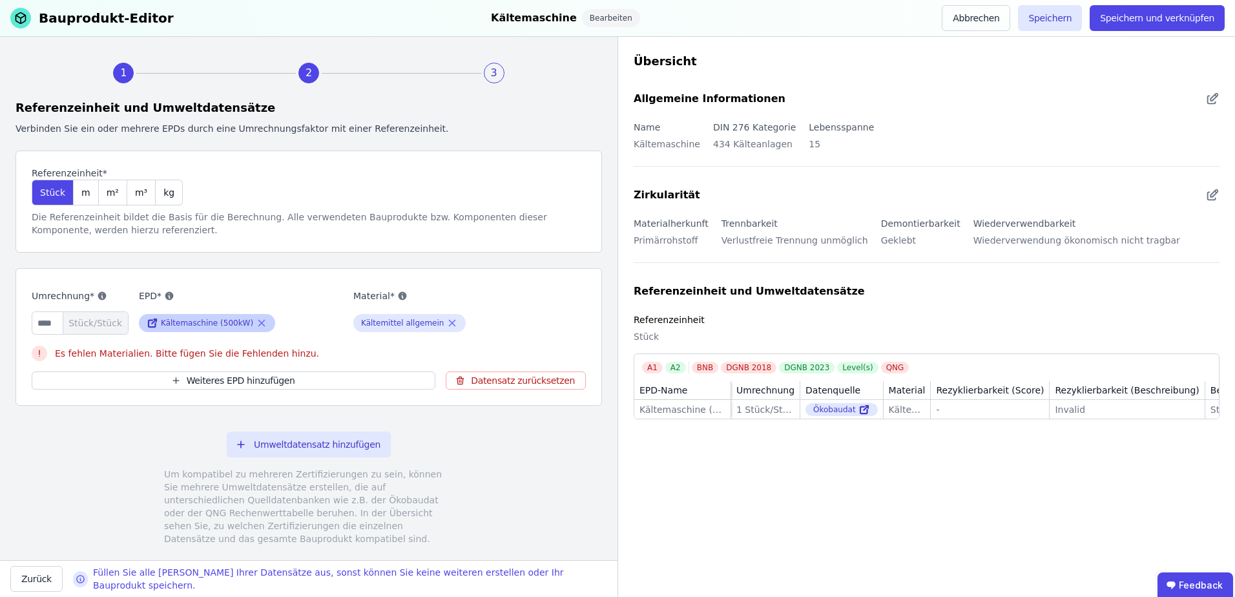
click at [256, 322] on icon at bounding box center [262, 323] width 12 height 16
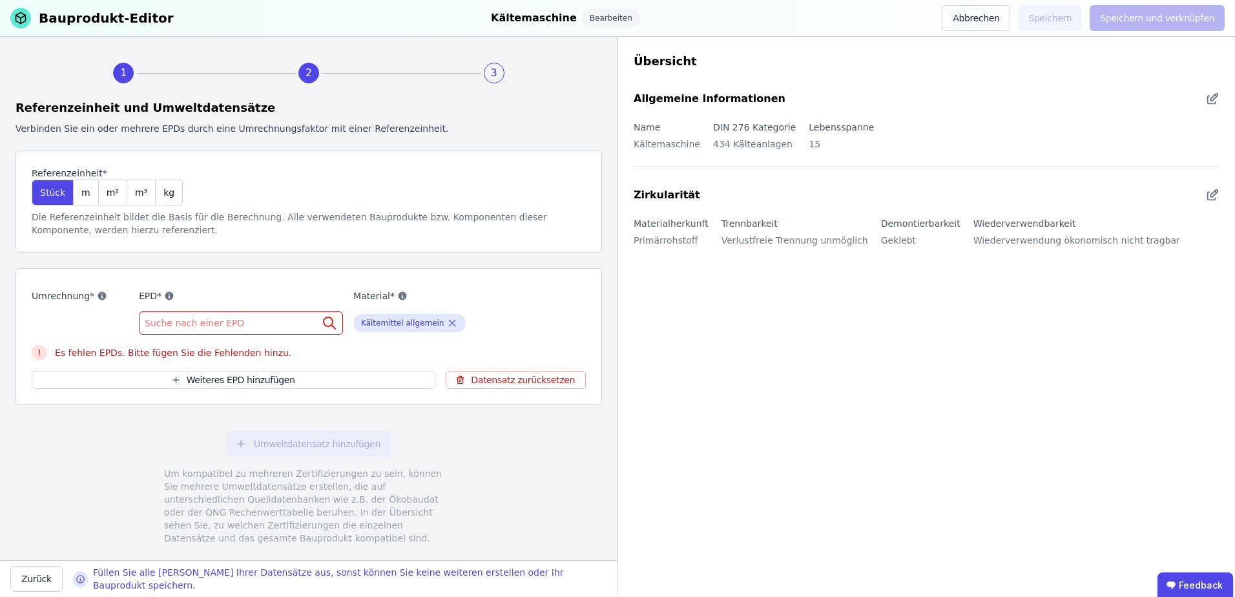
click at [233, 323] on span "Suche nach einer EPD" at bounding box center [196, 323] width 102 height 13
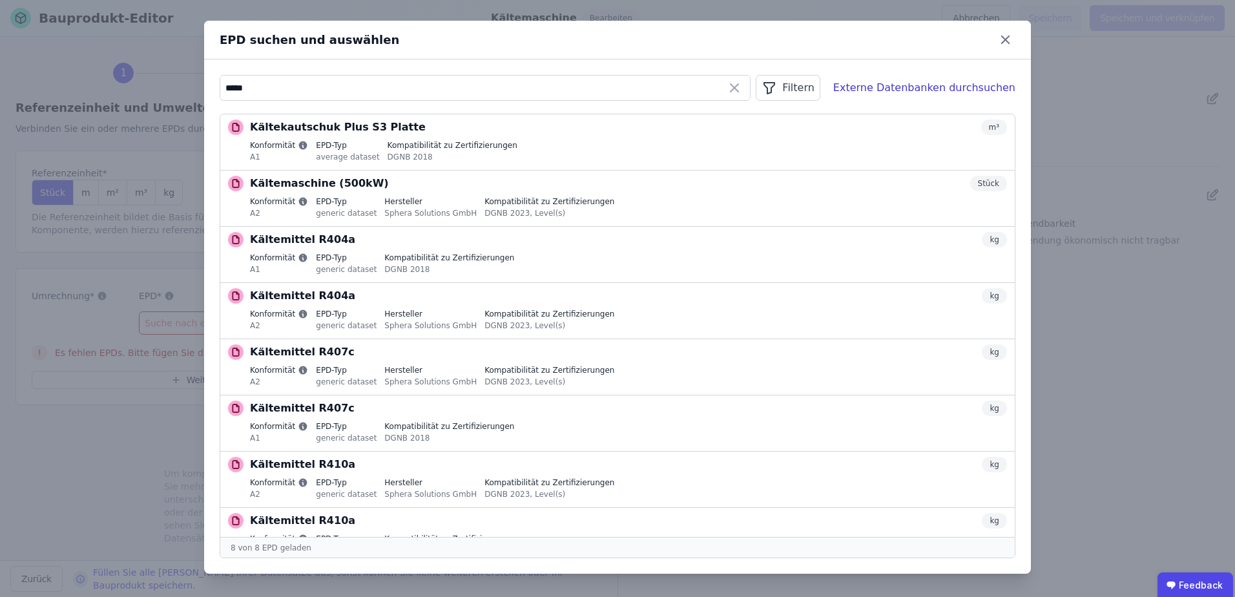
drag, startPoint x: 266, startPoint y: 87, endPoint x: 208, endPoint y: 90, distance: 58.2
click at [208, 90] on div "***** Filtern Externe Datenbanken durchsuchen Kältekautschuk Plus S3 Platte m³ …" at bounding box center [617, 316] width 827 height 514
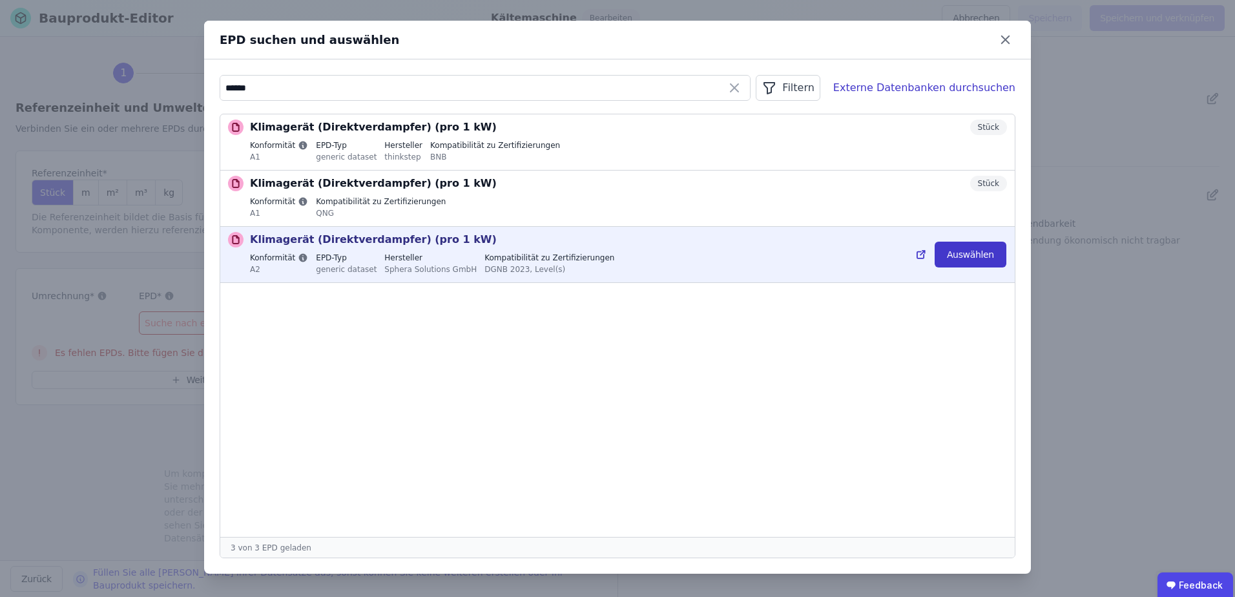
type input "******"
click at [976, 257] on button "Auswählen" at bounding box center [971, 255] width 72 height 26
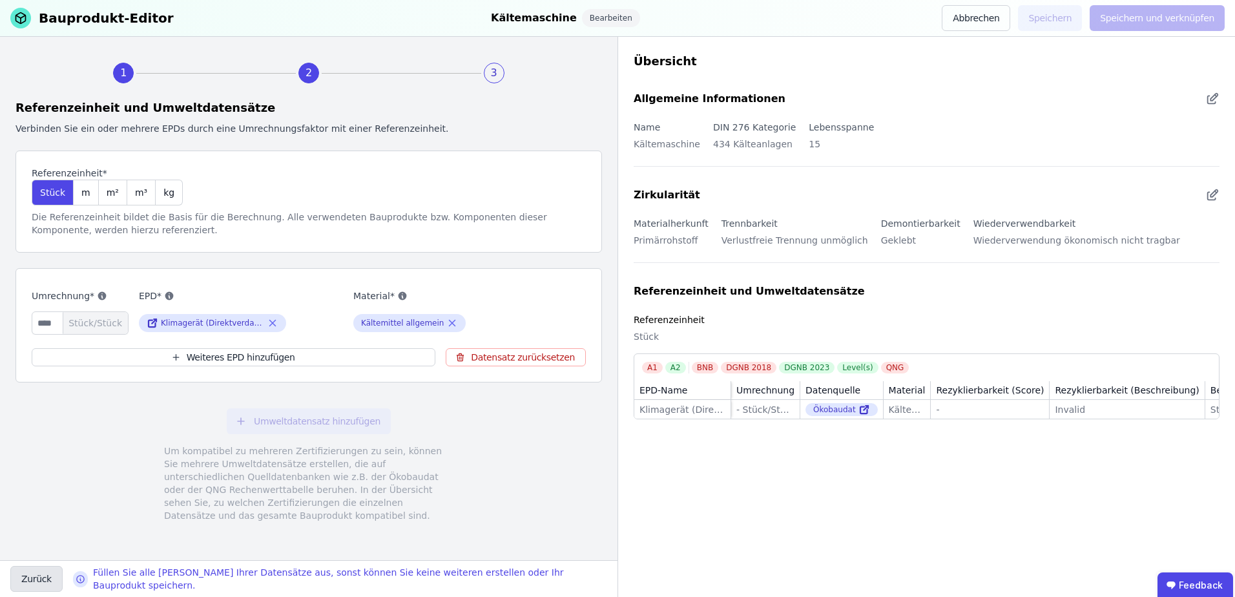
click at [33, 578] on button "Zurück" at bounding box center [36, 579] width 52 height 26
select select "**********"
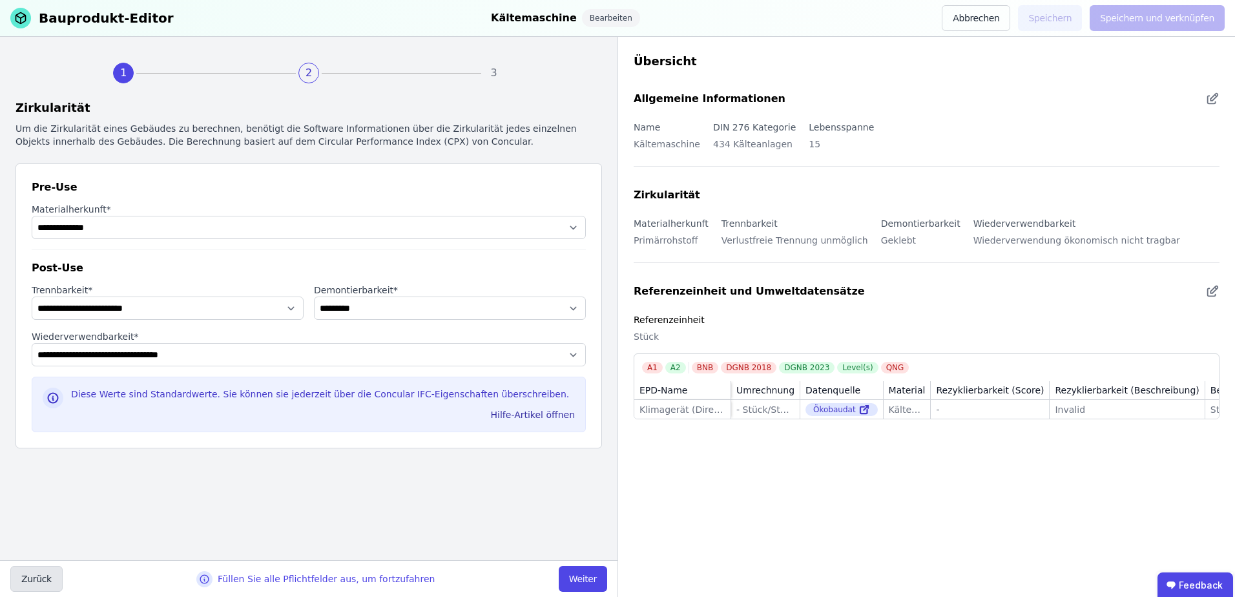
click at [28, 580] on button "Zurück" at bounding box center [36, 579] width 52 height 26
select select "**********"
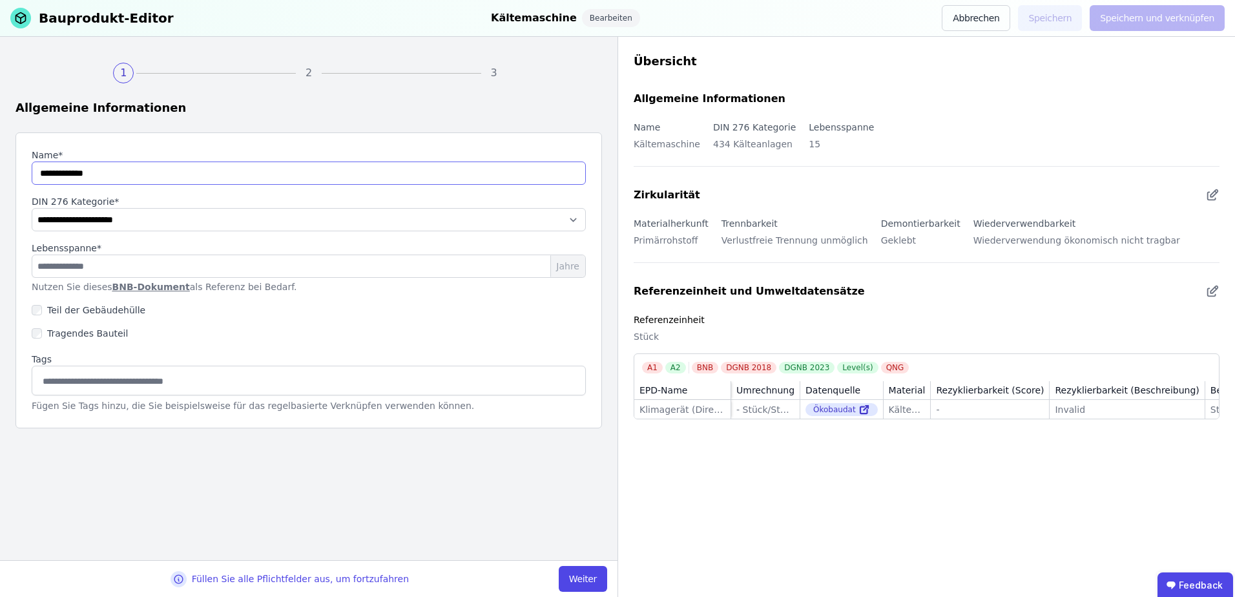
click at [127, 173] on input "string" at bounding box center [309, 173] width 554 height 23
click at [102, 175] on input "string" at bounding box center [309, 173] width 554 height 23
click at [101, 171] on input "string" at bounding box center [309, 173] width 554 height 23
click at [139, 172] on input "string" at bounding box center [309, 173] width 554 height 23
type input "**********"
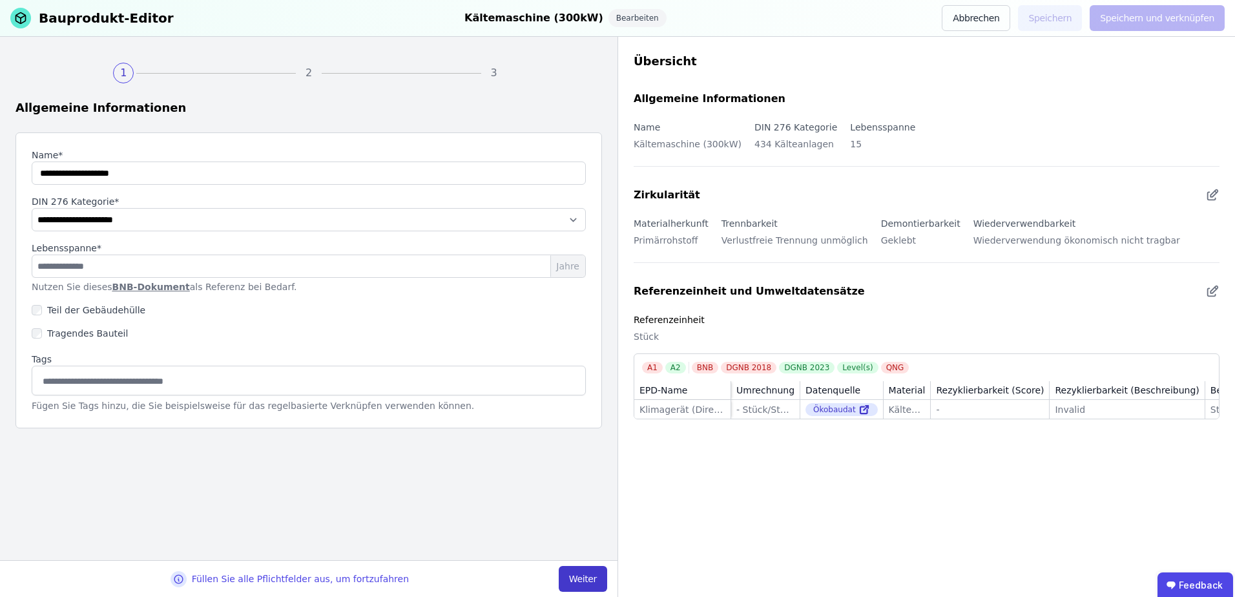
click at [570, 578] on button "Weiter" at bounding box center [583, 579] width 48 height 26
select select "**********"
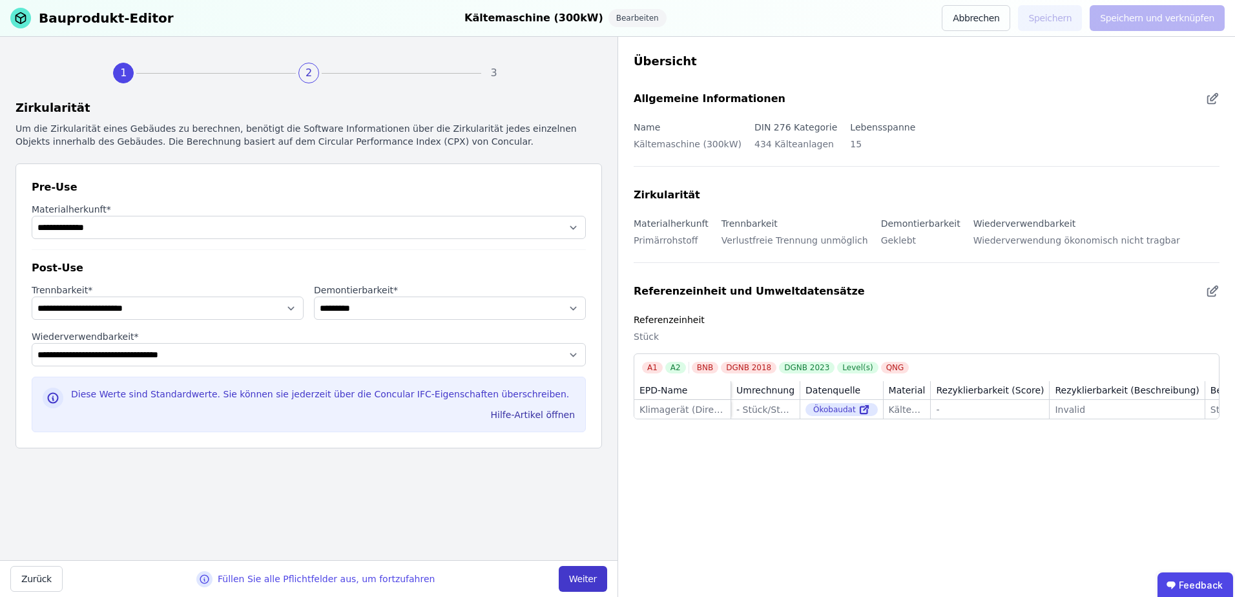
click at [570, 578] on button "Weiter" at bounding box center [583, 579] width 48 height 26
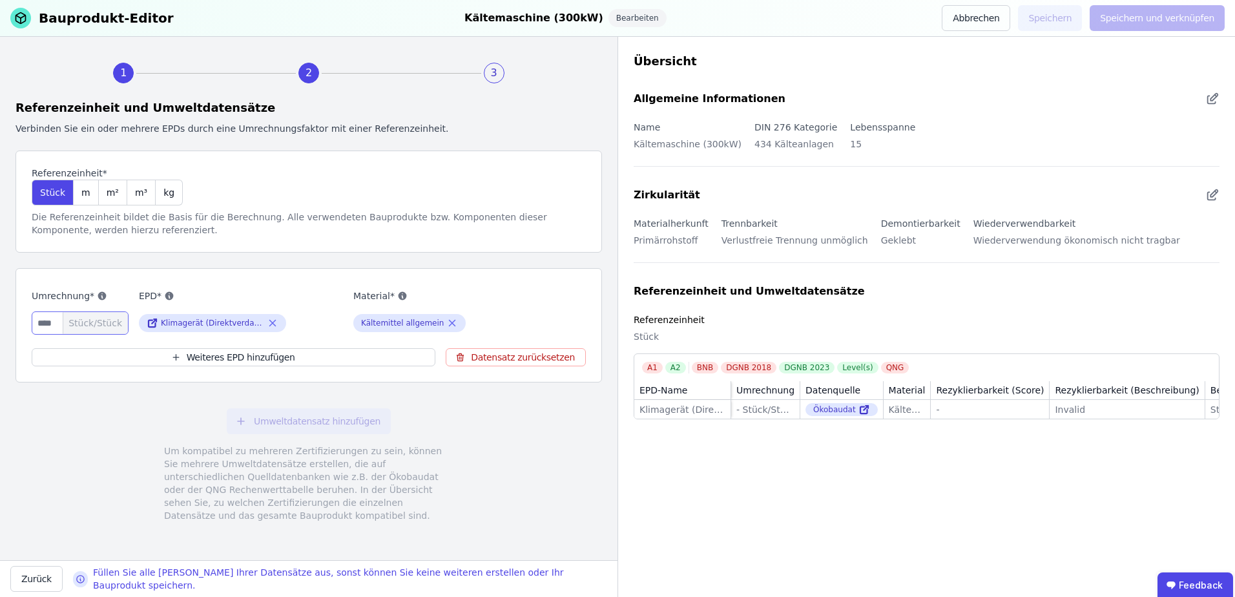
click at [52, 323] on input "number" at bounding box center [80, 322] width 97 height 23
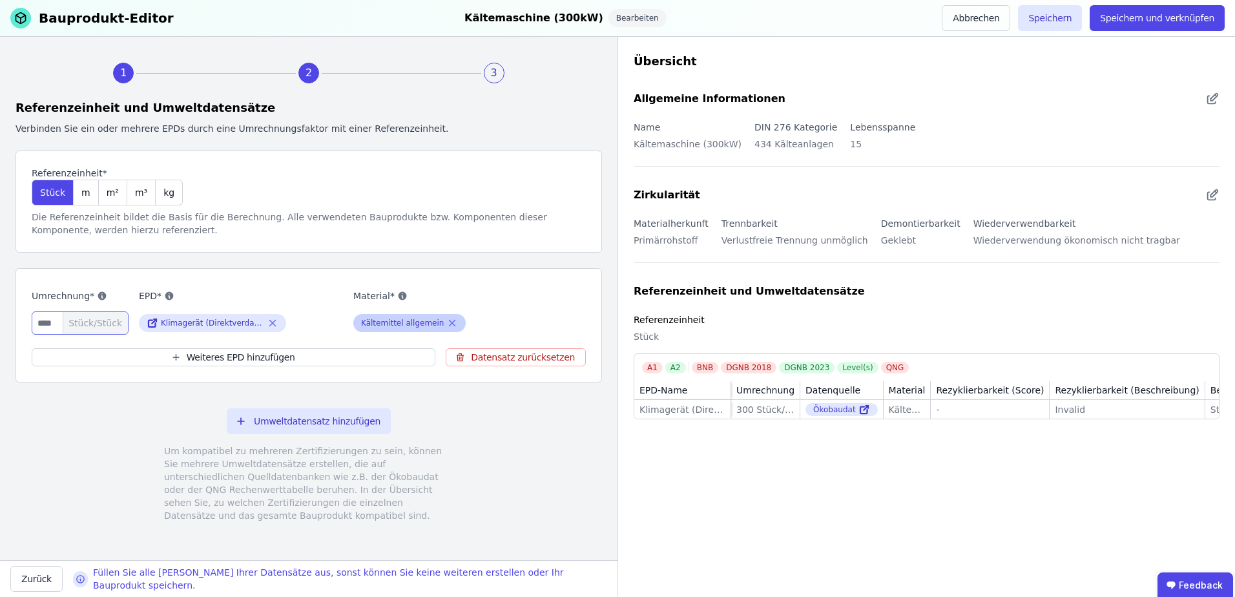
type input "***"
click at [450, 321] on icon at bounding box center [453, 323] width 6 height 6
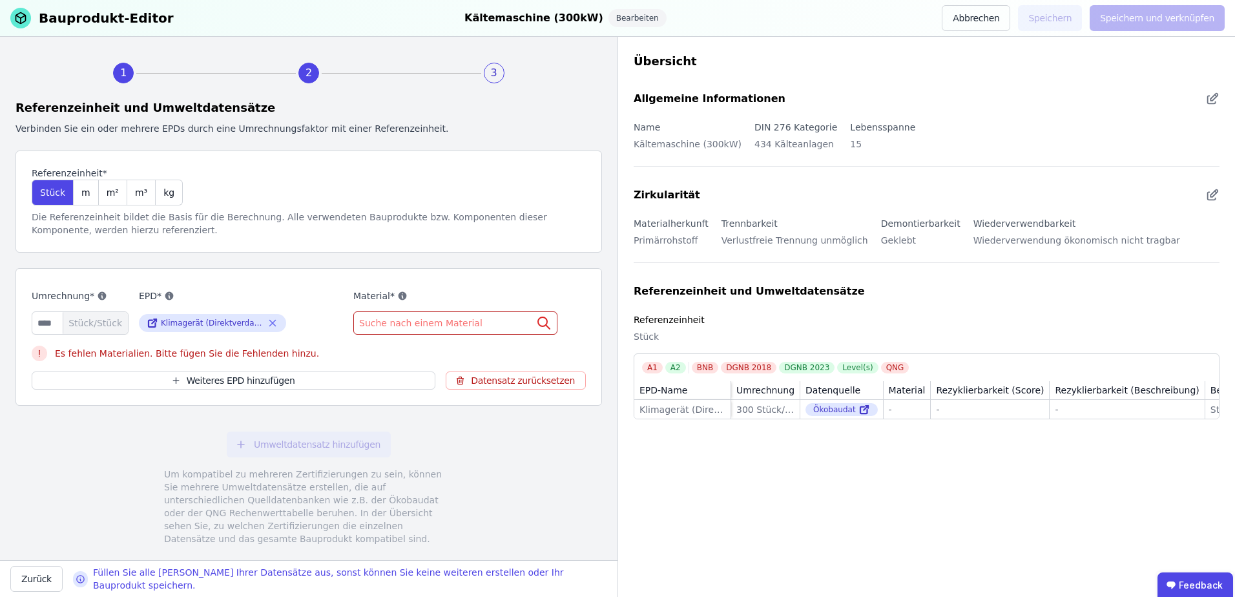
click at [399, 325] on span "Suche nach einem Material" at bounding box center [422, 323] width 126 height 13
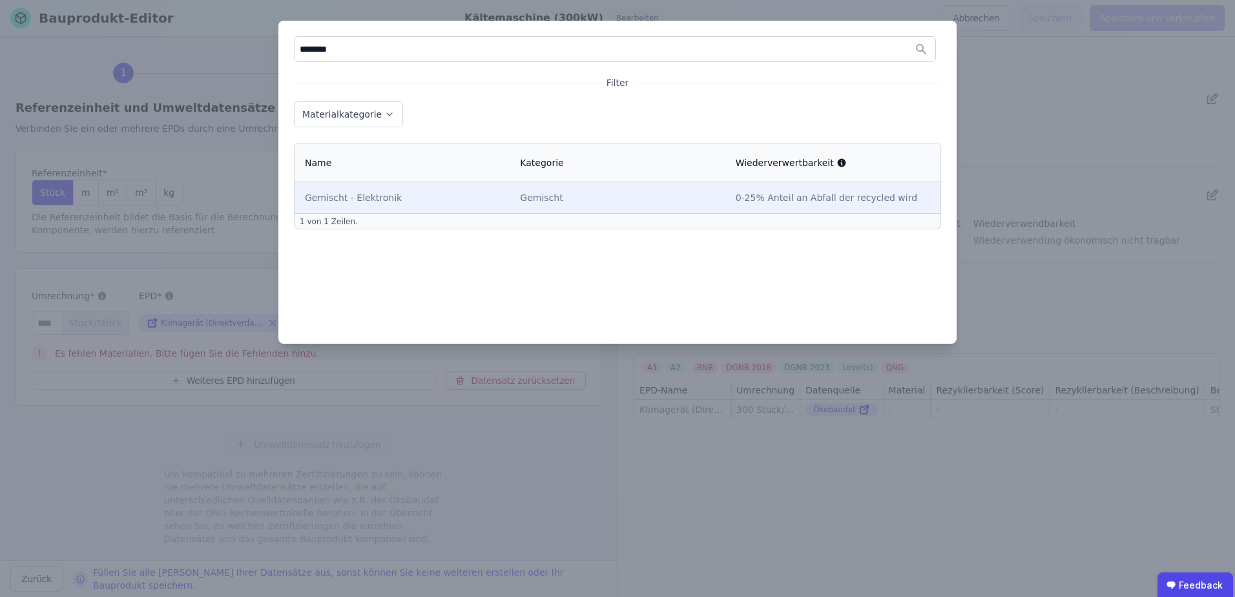
type input "********"
click at [382, 193] on div "Gemischt - Elektronik" at bounding box center [402, 197] width 194 height 13
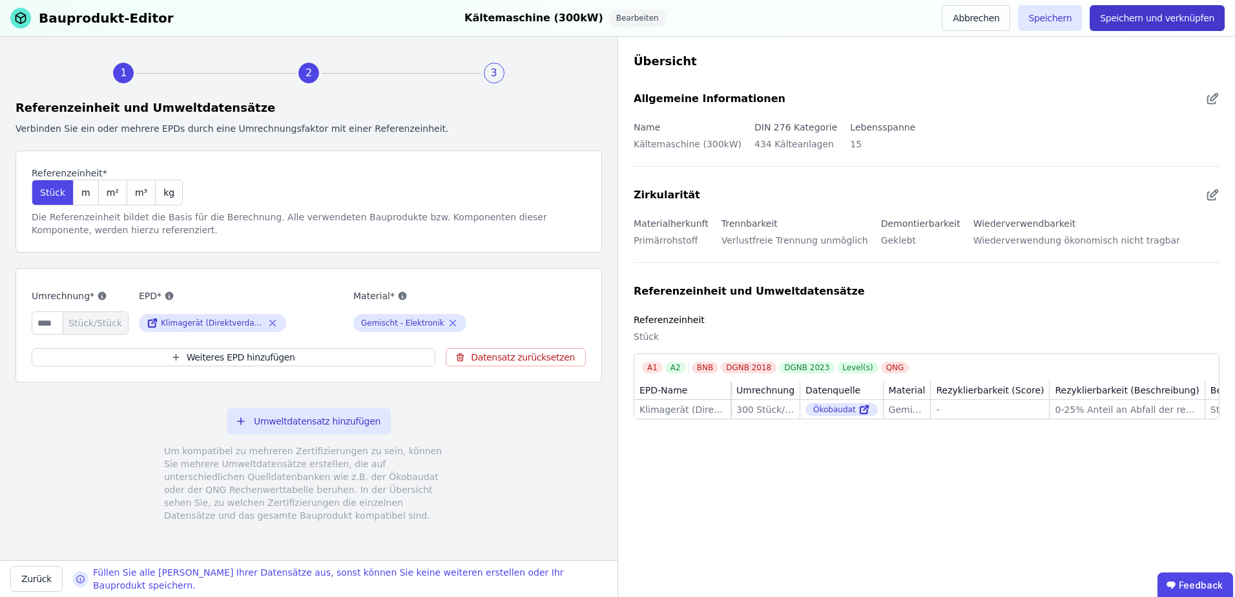
click at [1148, 21] on button "Speichern und verknüpfen" at bounding box center [1157, 18] width 135 height 26
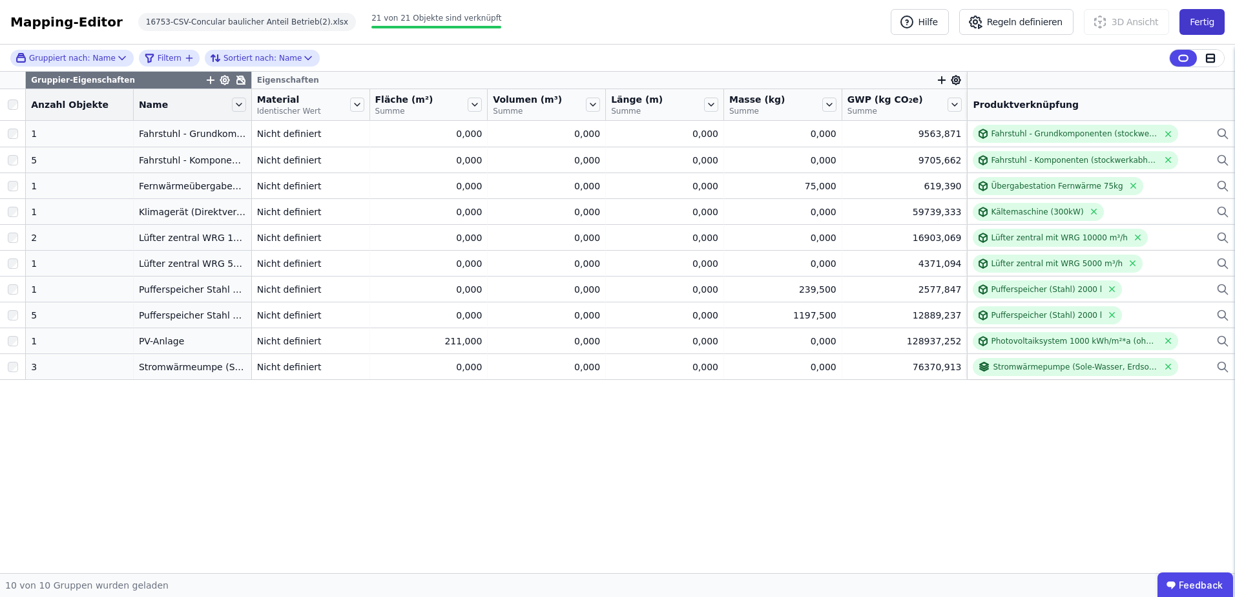
click at [1204, 26] on button "Fertig" at bounding box center [1202, 22] width 45 height 26
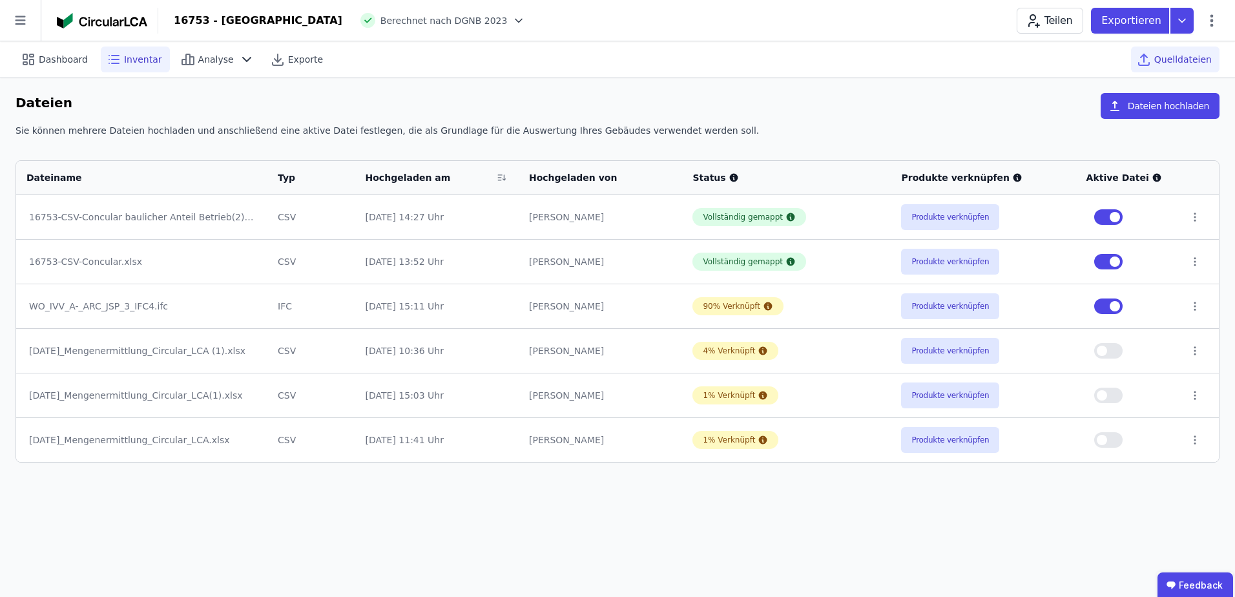
click at [124, 57] on span "Inventar" at bounding box center [143, 59] width 38 height 13
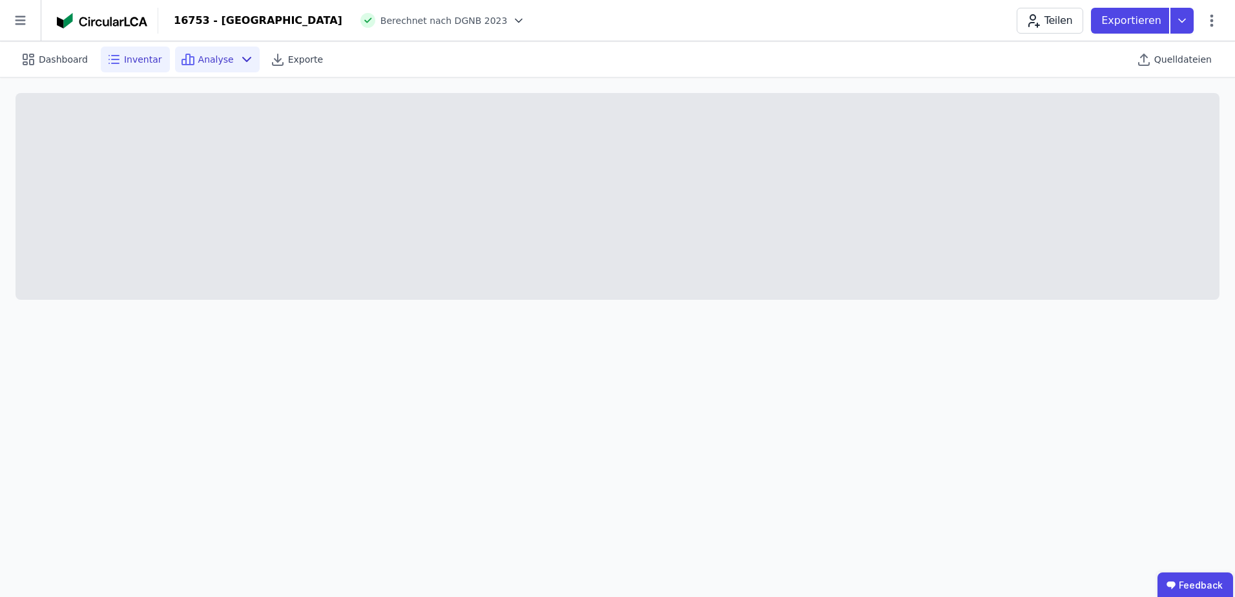
click at [240, 53] on icon at bounding box center [247, 60] width 16 height 16
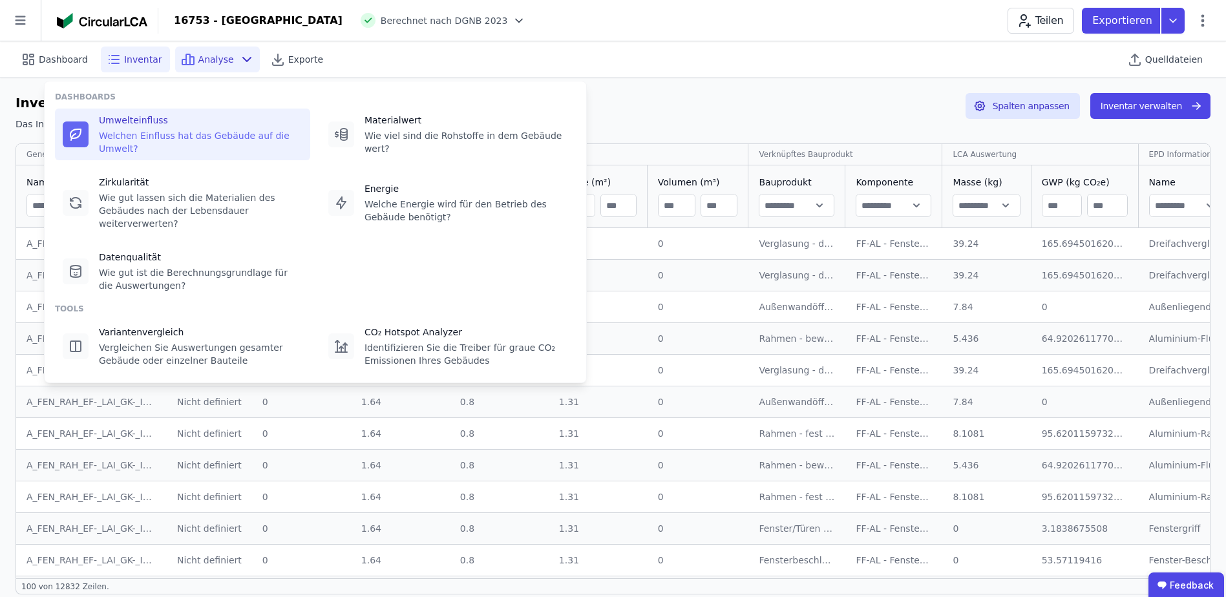
click at [72, 127] on icon at bounding box center [76, 135] width 16 height 16
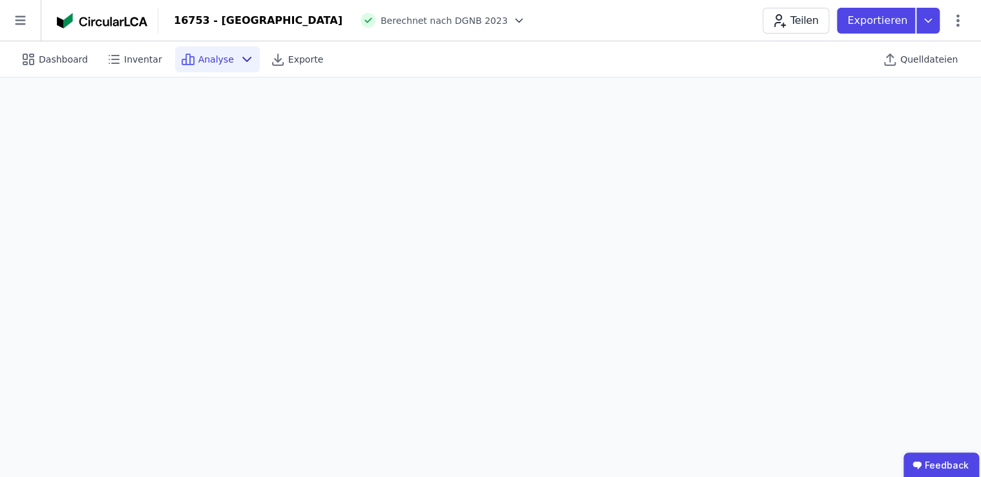
scroll to position [36, 0]
click at [134, 58] on span "Inventar" at bounding box center [143, 59] width 38 height 13
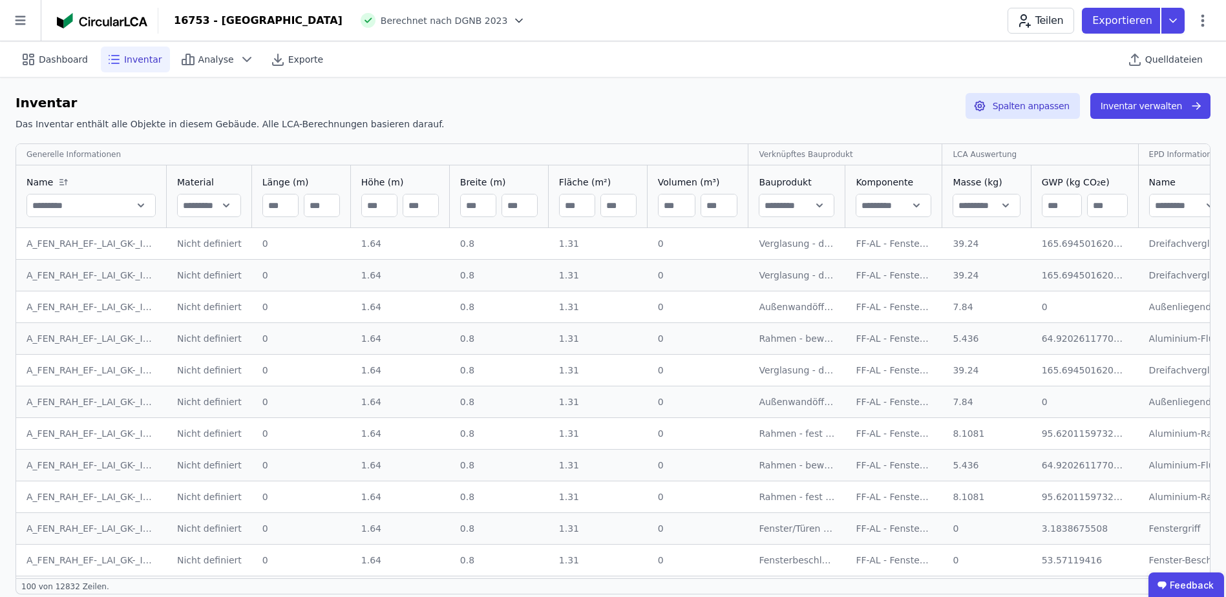
click at [812, 205] on input "text" at bounding box center [796, 205] width 74 height 23
type input "**********"
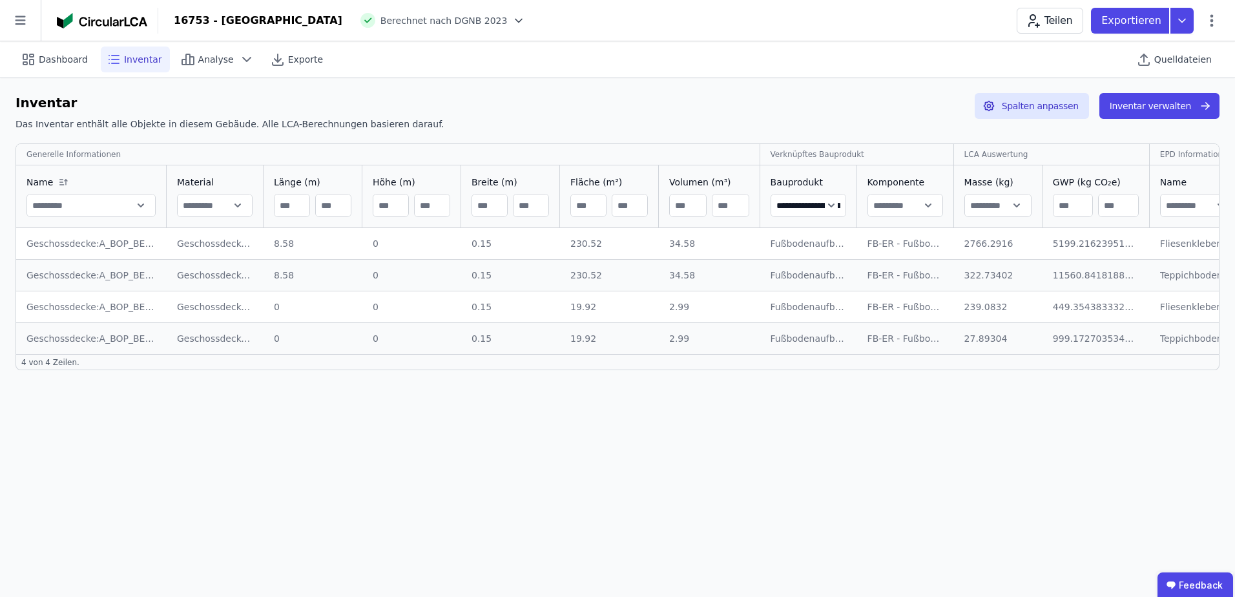
drag, startPoint x: 442, startPoint y: 353, endPoint x: 474, endPoint y: 356, distance: 32.5
click at [474, 355] on div "**********" at bounding box center [618, 248] width 1204 height 211
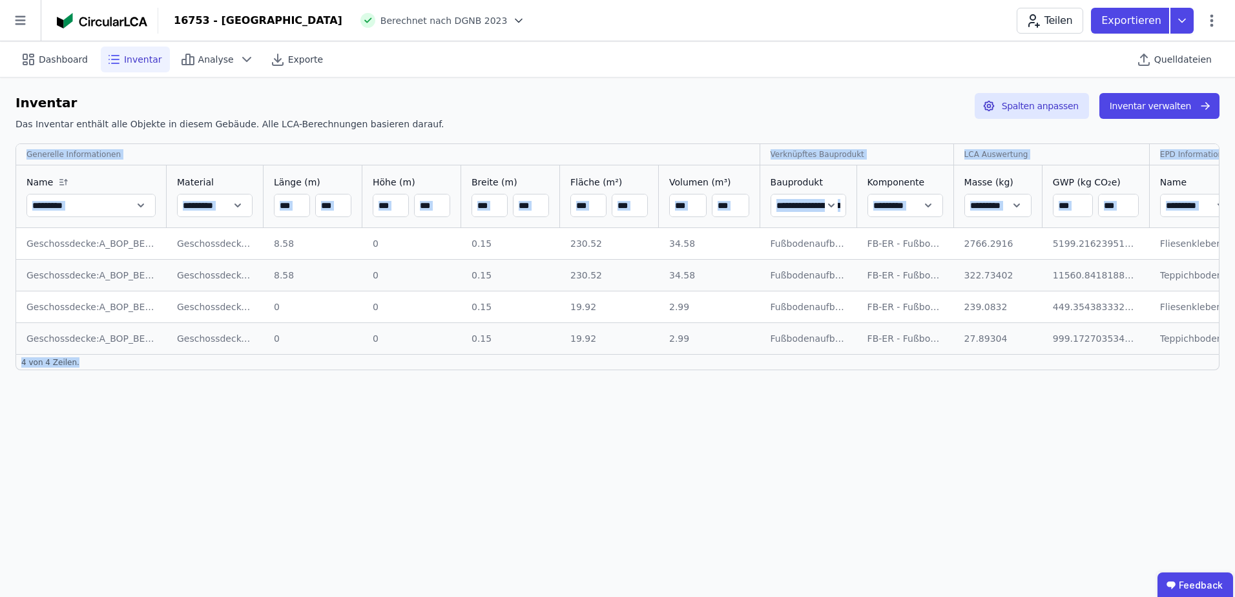
drag, startPoint x: 446, startPoint y: 359, endPoint x: 461, endPoint y: 361, distance: 14.9
click at [461, 361] on div "**********" at bounding box center [618, 231] width 1204 height 277
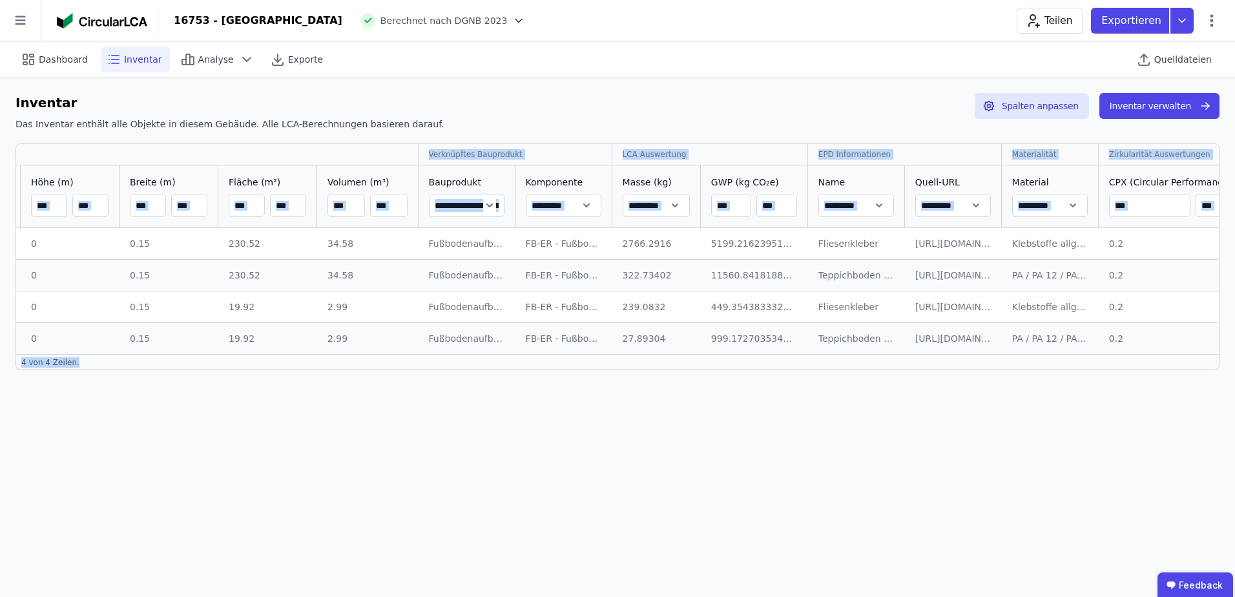
scroll to position [0, 370]
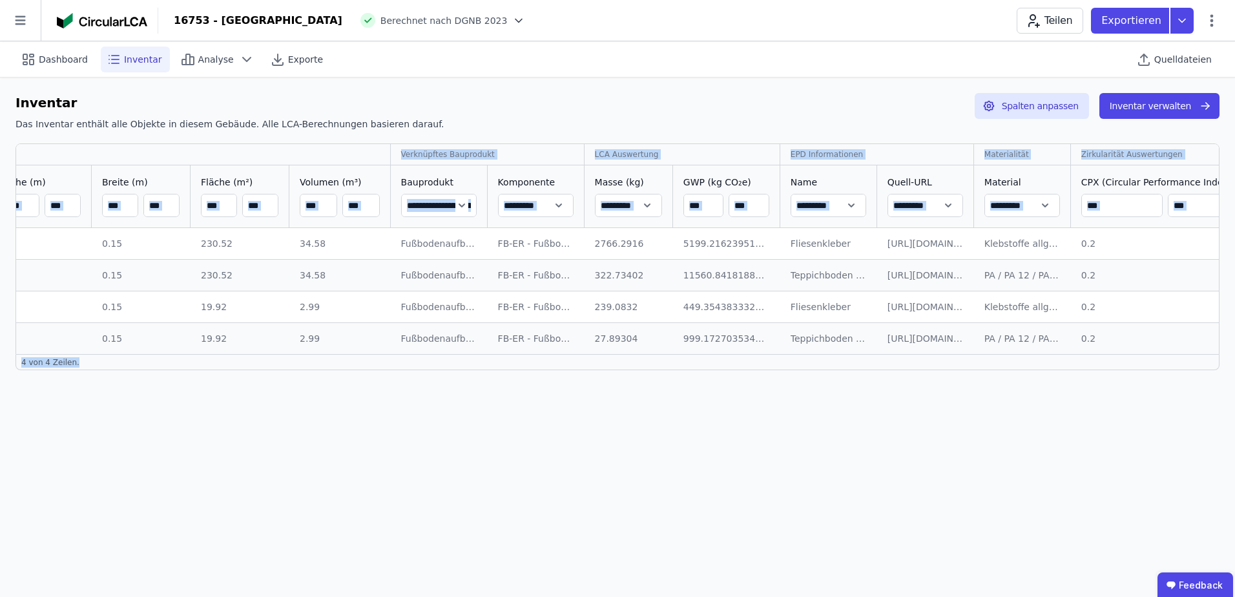
click at [488, 177] on div "Komponente" at bounding box center [536, 196] width 96 height 62
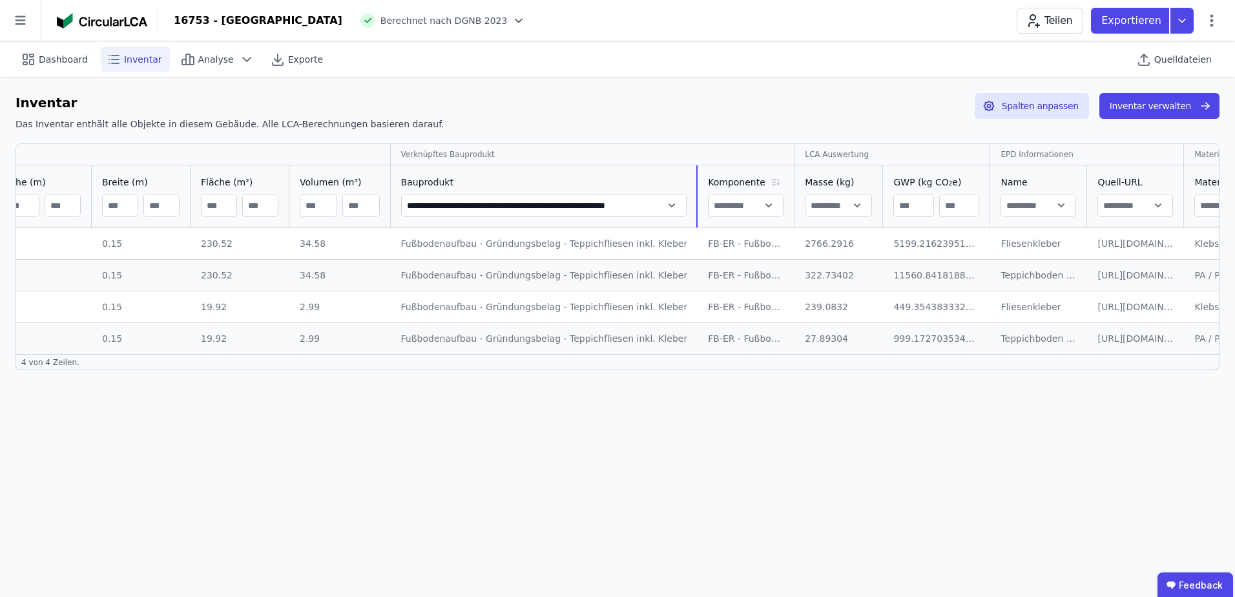
drag, startPoint x: 485, startPoint y: 185, endPoint x: 737, endPoint y: 185, distance: 252.0
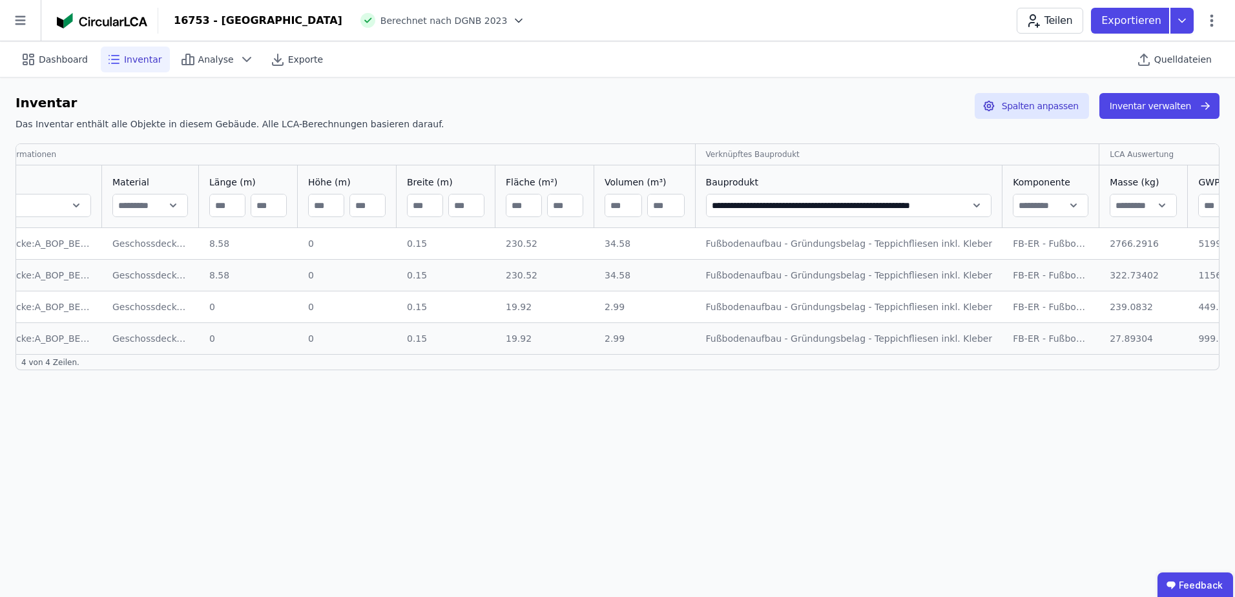
scroll to position [0, 0]
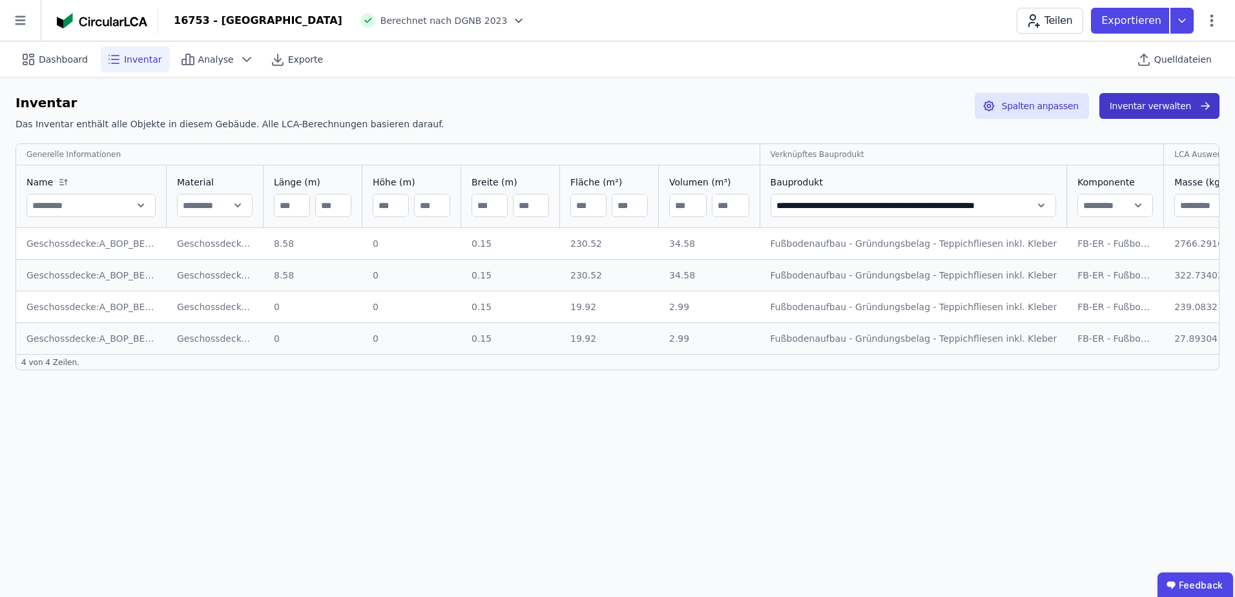
click at [1147, 104] on button "Inventar verwalten" at bounding box center [1160, 106] width 120 height 26
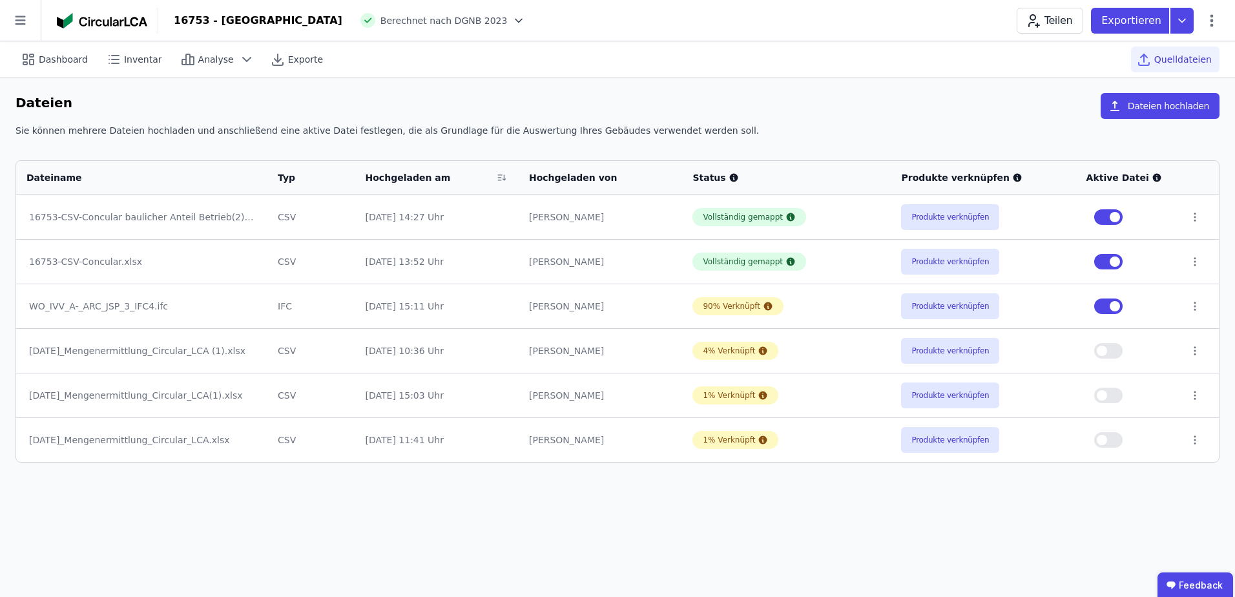
click at [1036, 313] on div "Produkte verknüpfen" at bounding box center [983, 306] width 164 height 26
click at [976, 304] on button "Produkte verknüpfen" at bounding box center [950, 306] width 98 height 26
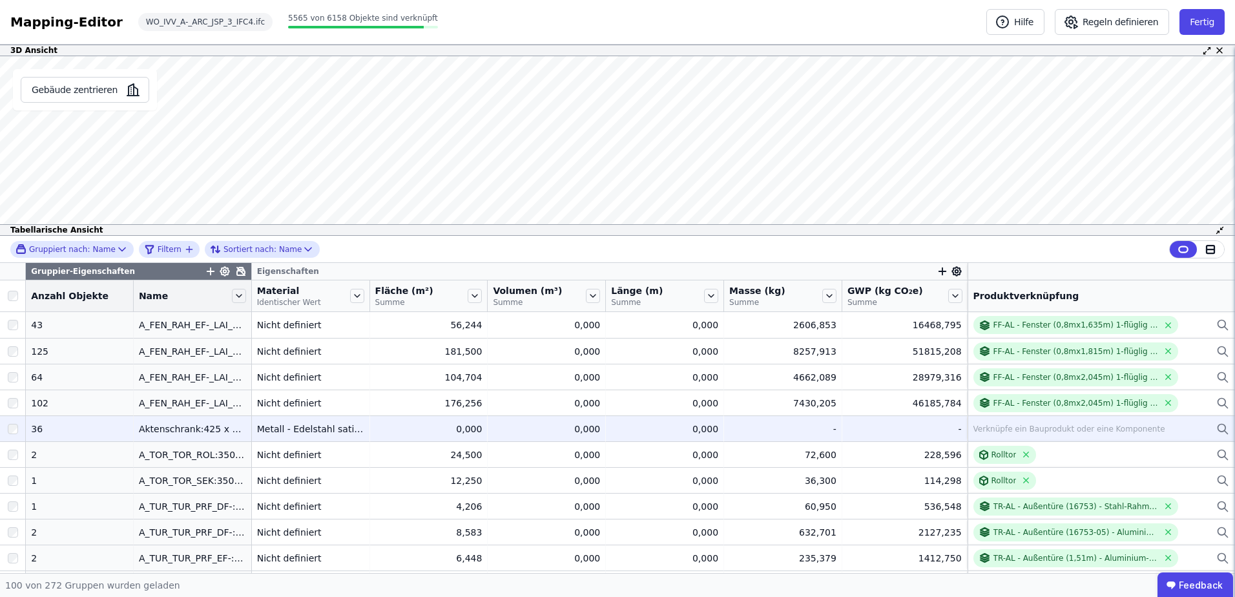
click at [1167, 432] on div "Verknüpfe ein Bauprodukt oder eine Komponente" at bounding box center [1102, 429] width 256 height 16
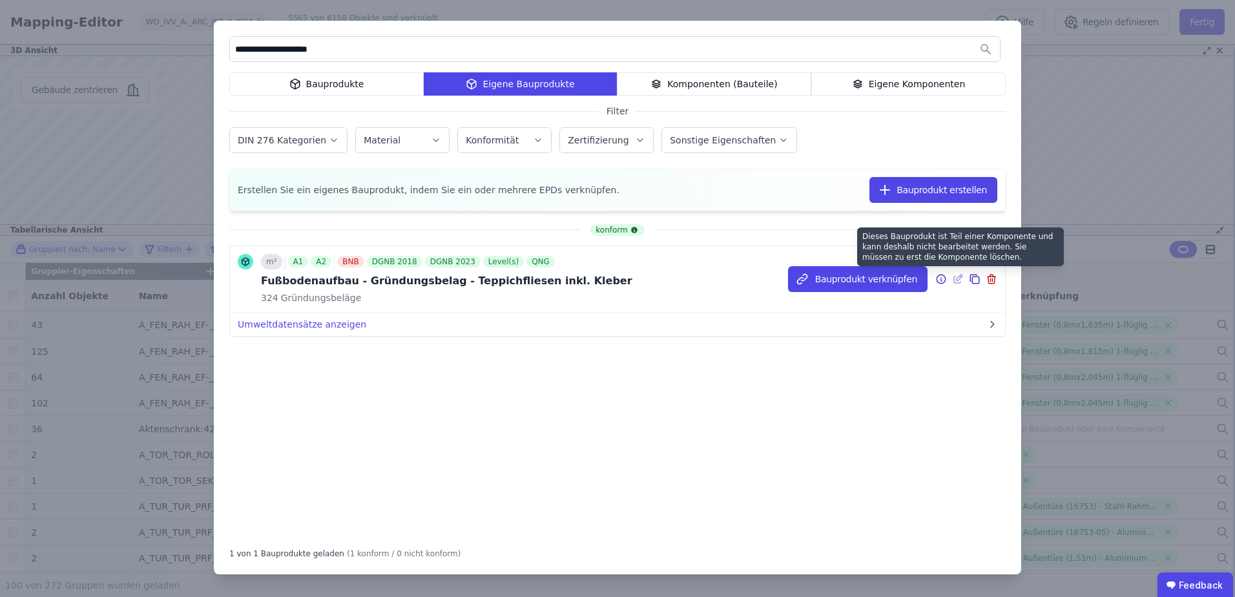
type input "**********"
click at [943, 281] on icon at bounding box center [941, 279] width 12 height 16
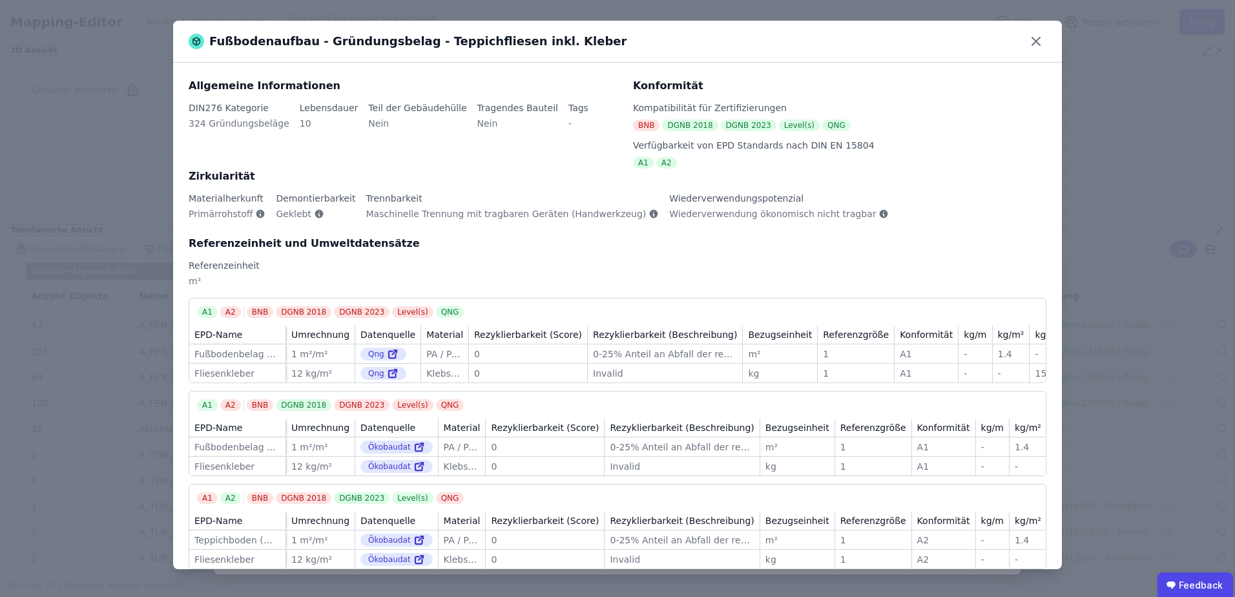
scroll to position [27, 0]
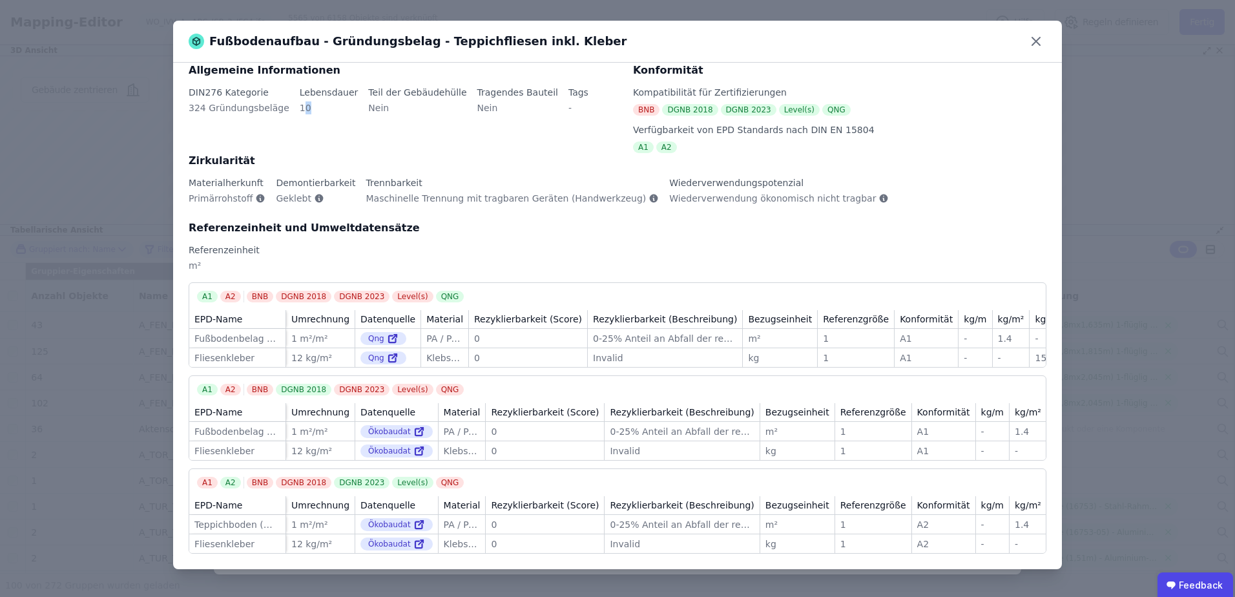
drag, startPoint x: 290, startPoint y: 97, endPoint x: 301, endPoint y: 102, distance: 12.1
click at [301, 102] on div "10" at bounding box center [329, 112] width 59 height 23
drag, startPoint x: 301, startPoint y: 102, endPoint x: 302, endPoint y: 130, distance: 27.8
click at [302, 130] on div "Allgemeine Informationen DIN276 Kategorie 324 Gründungsbeläge Lebensdauer 10 Te…" at bounding box center [403, 108] width 429 height 90
drag, startPoint x: 299, startPoint y: 93, endPoint x: 287, endPoint y: 95, distance: 11.8
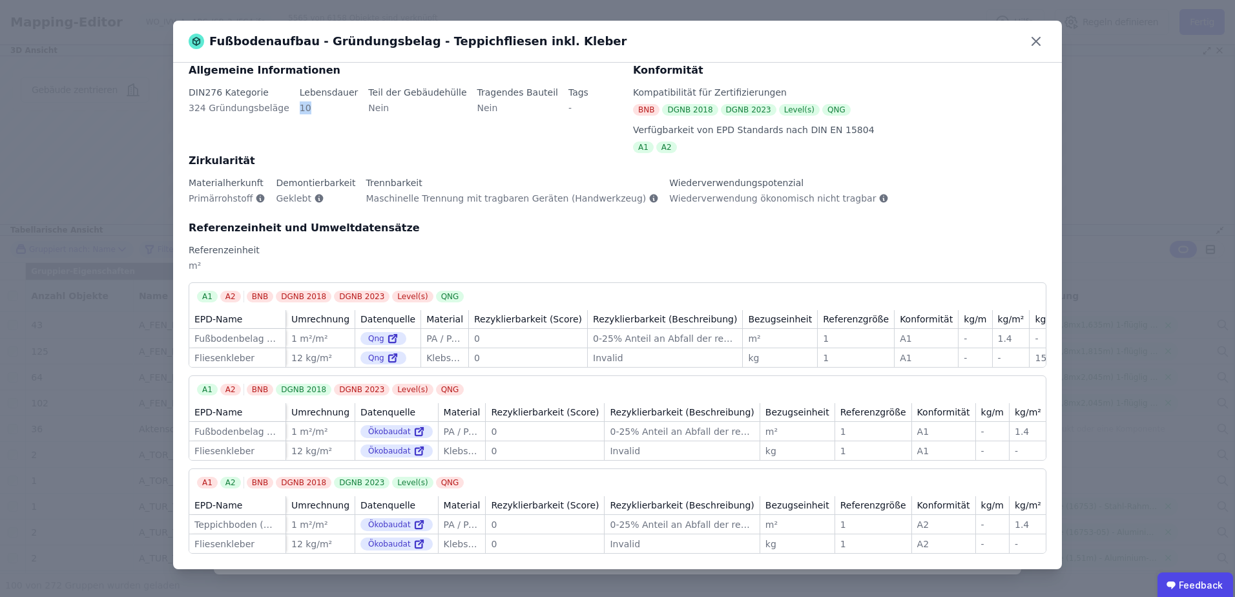
click at [300, 101] on div "10" at bounding box center [329, 112] width 59 height 23
click at [1045, 43] on icon at bounding box center [1036, 41] width 21 height 21
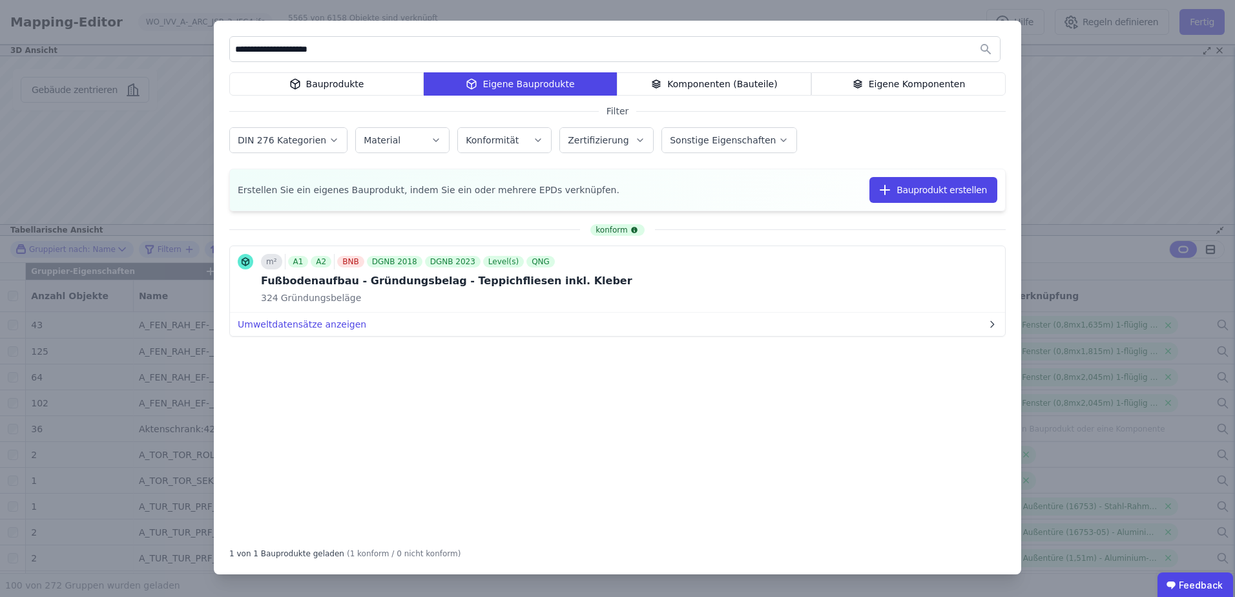
click at [1042, 99] on div "**********" at bounding box center [617, 298] width 1235 height 597
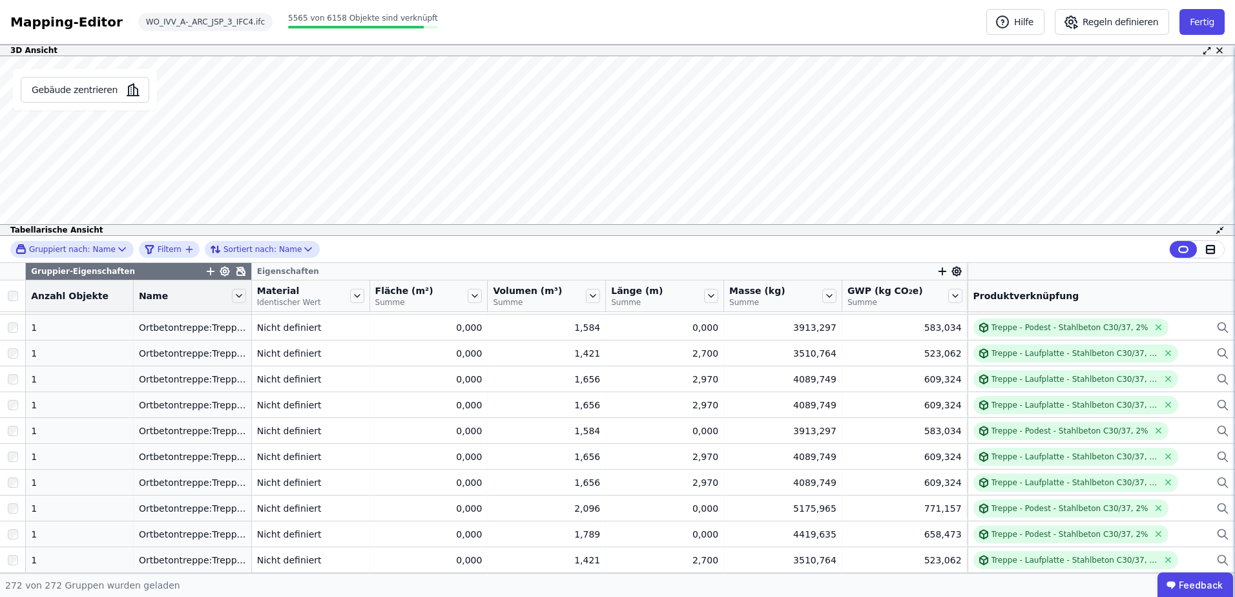
scroll to position [5037, 0]
click at [1197, 19] on button "Fertig" at bounding box center [1202, 22] width 45 height 26
